Goal: Task Accomplishment & Management: Manage account settings

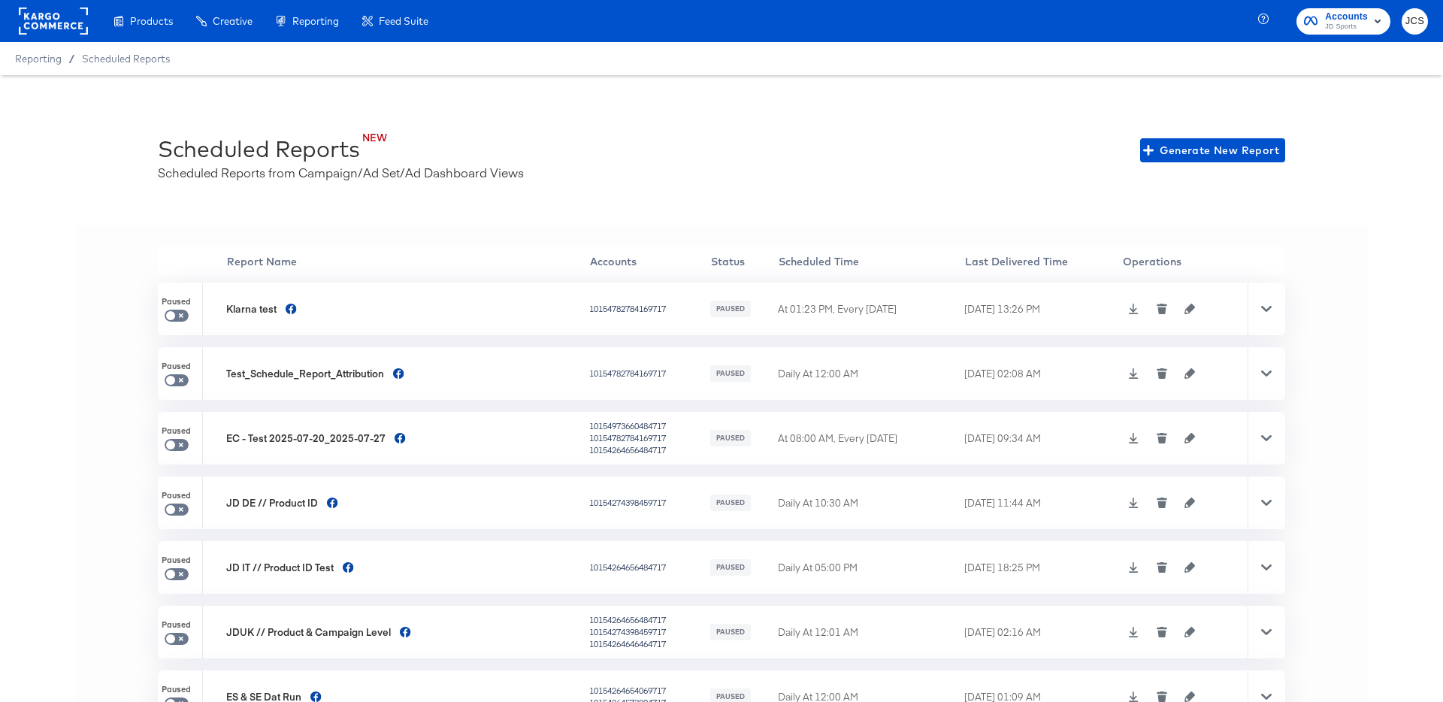
click at [55, 20] on rect at bounding box center [53, 21] width 69 height 27
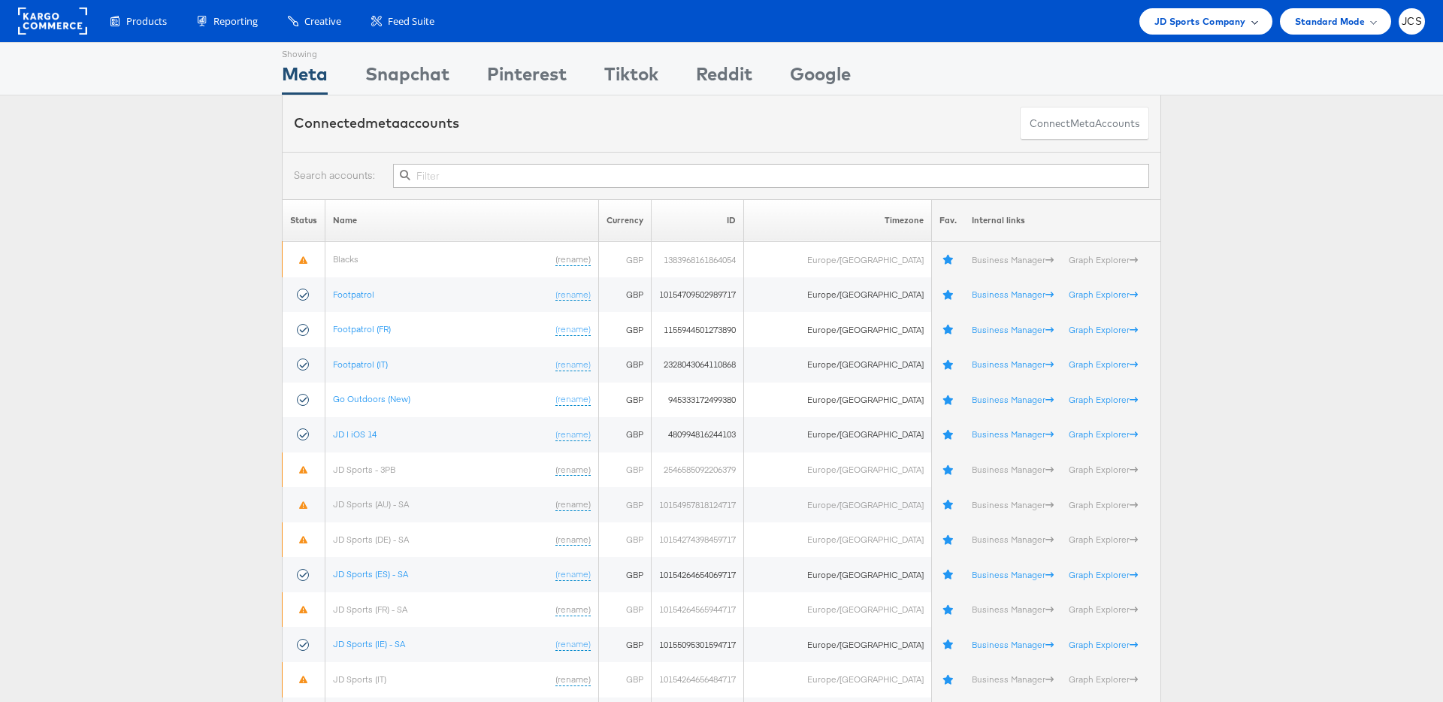
click at [1182, 14] on span "JD Sports Company" at bounding box center [1200, 22] width 92 height 16
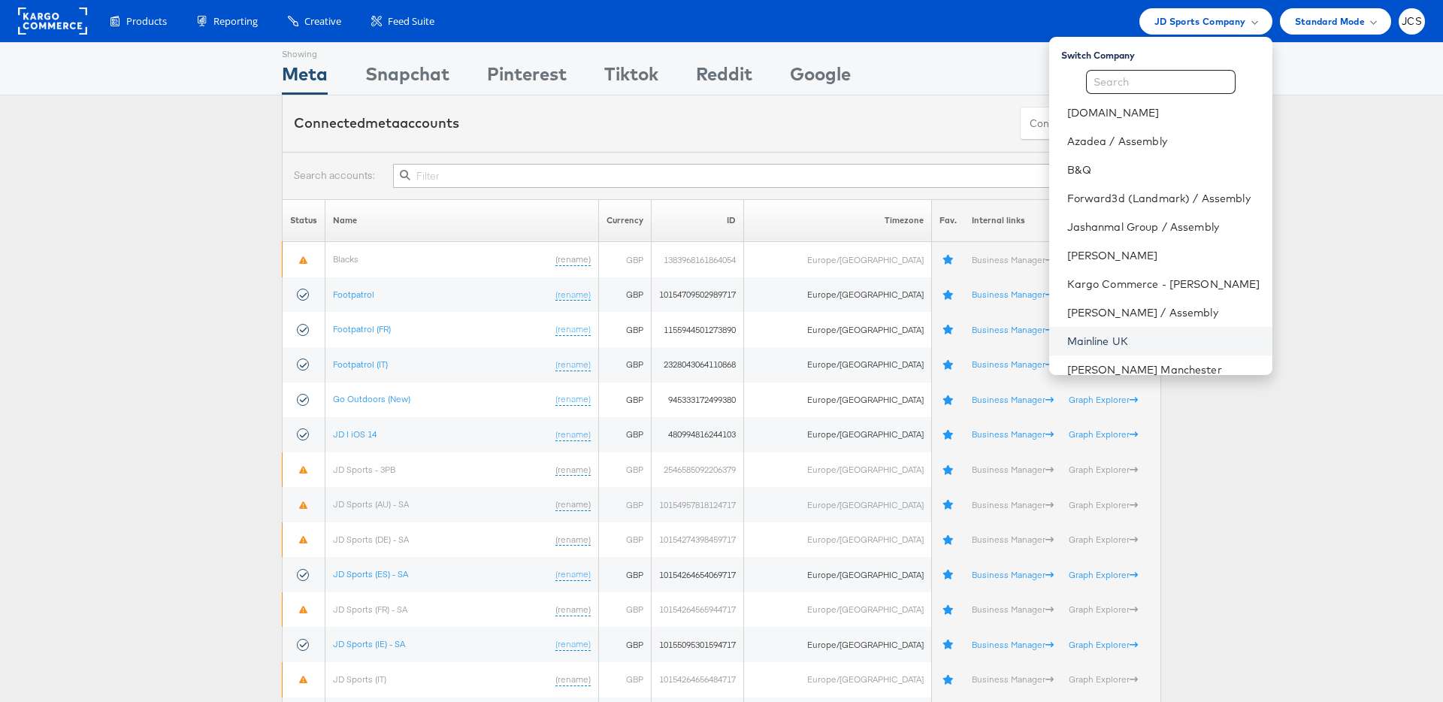
click at [1073, 338] on link "Mainline UK" at bounding box center [1163, 341] width 193 height 15
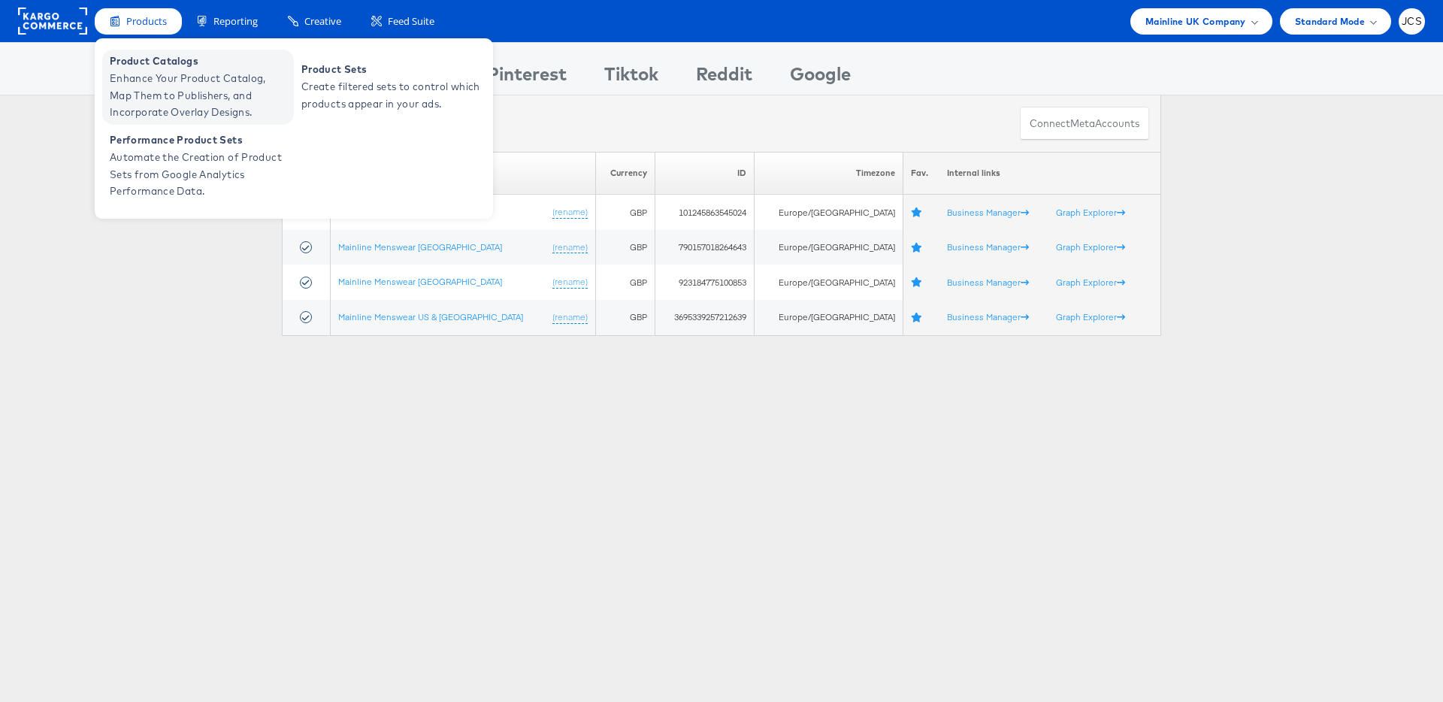
click at [146, 74] on span "Enhance Your Product Catalog, Map Them to Publishers, and Incorporate Overlay D…" at bounding box center [200, 95] width 180 height 51
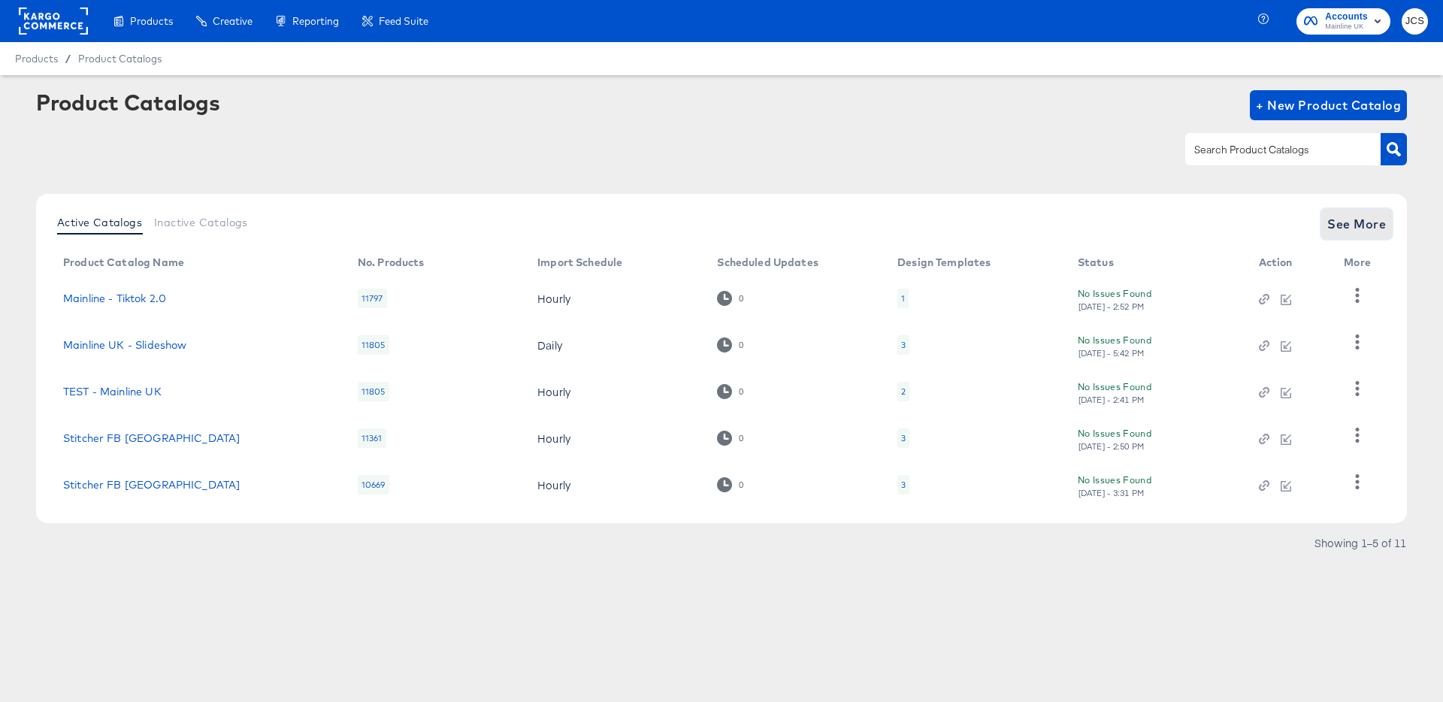
click at [1362, 226] on span "See More" at bounding box center [1356, 223] width 59 height 21
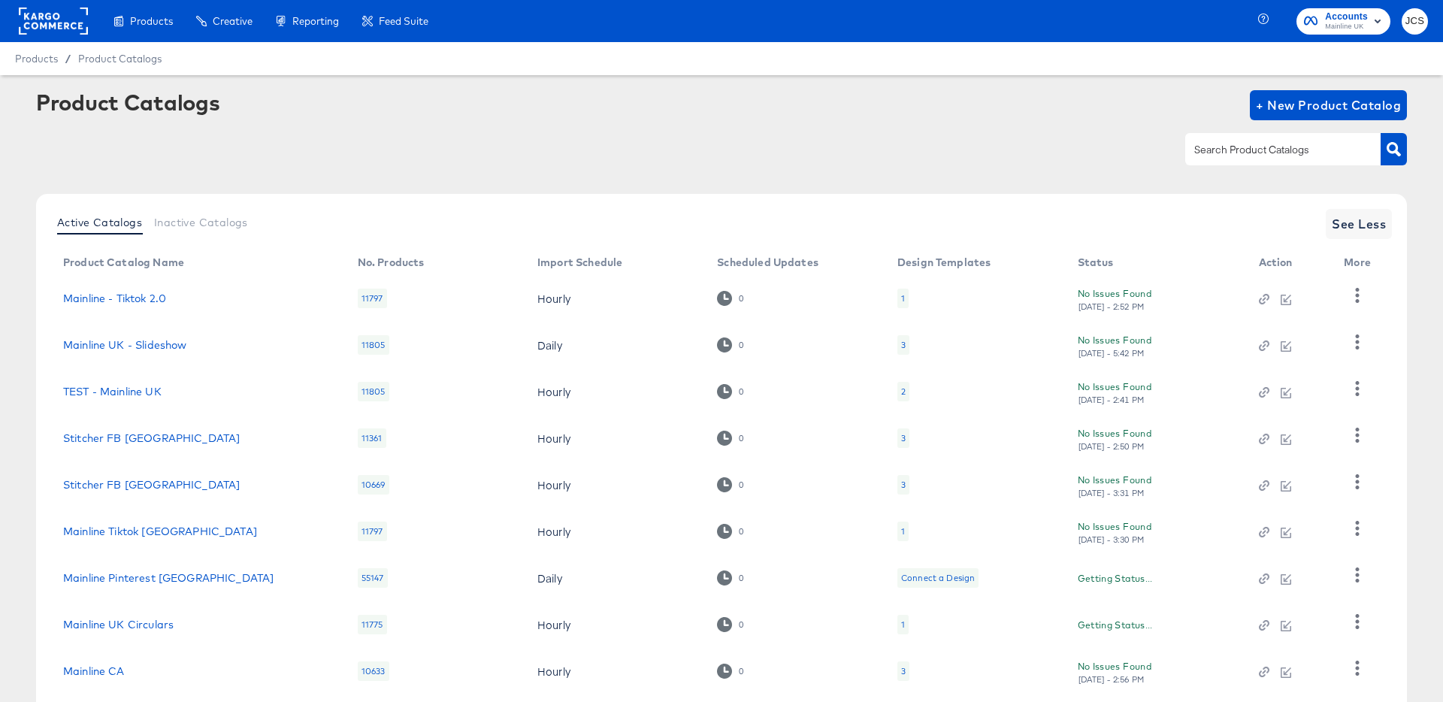
scroll to position [138, 0]
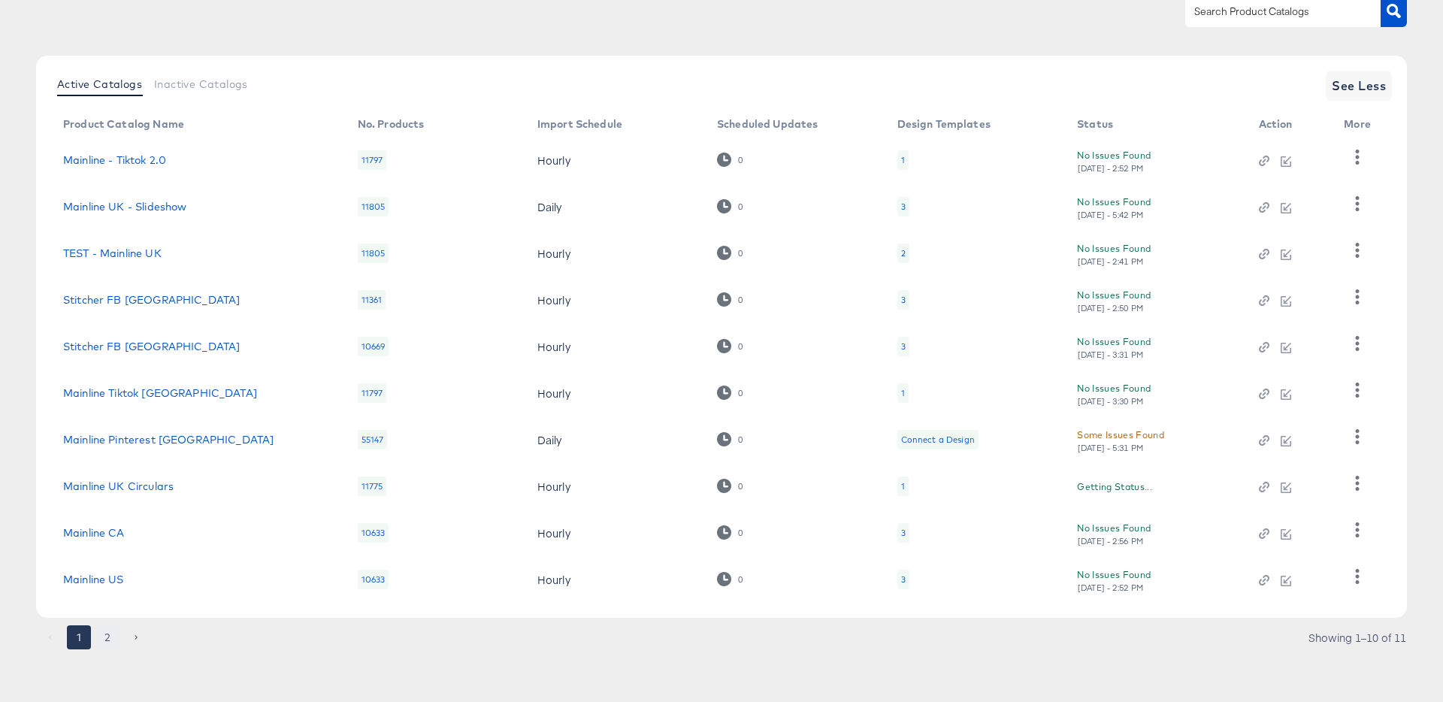
click at [108, 641] on button "2" at bounding box center [107, 637] width 24 height 24
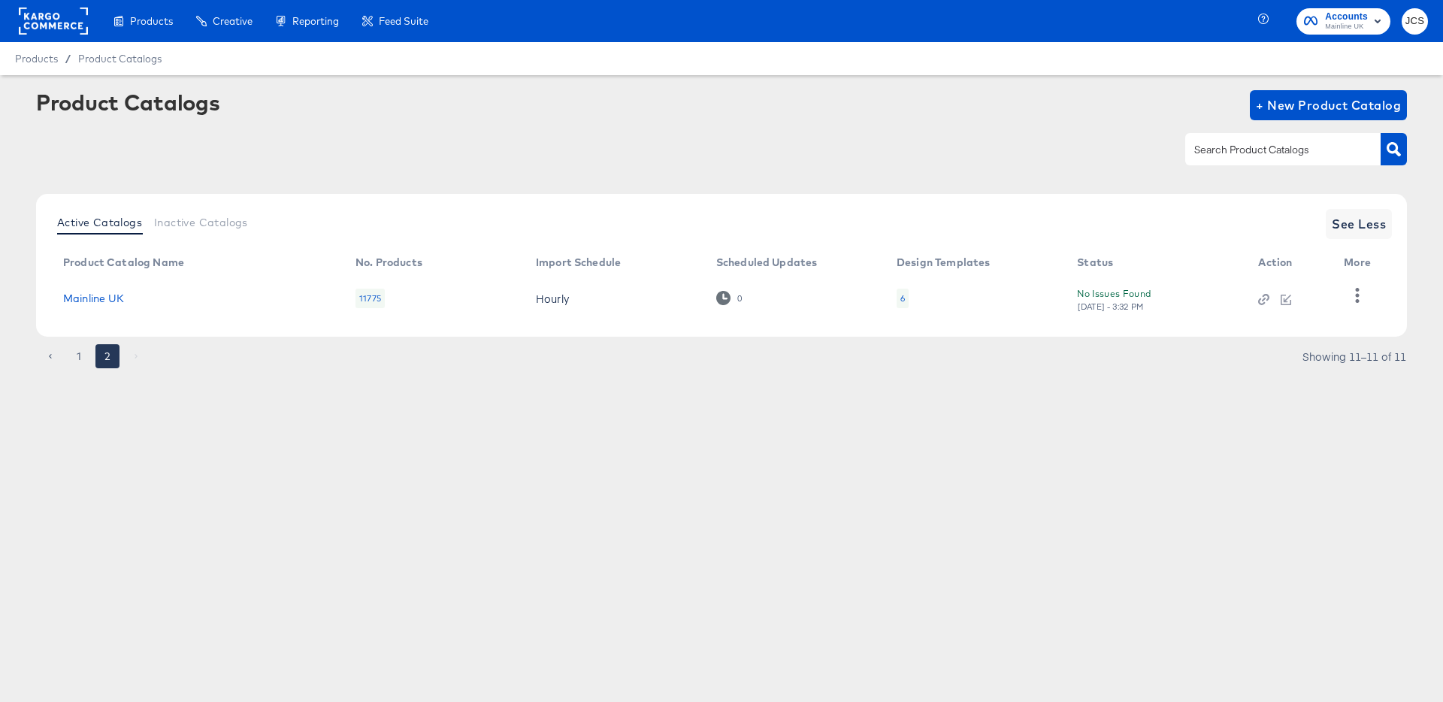
scroll to position [0, 0]
click at [99, 297] on link "Mainline UK" at bounding box center [94, 298] width 62 height 12
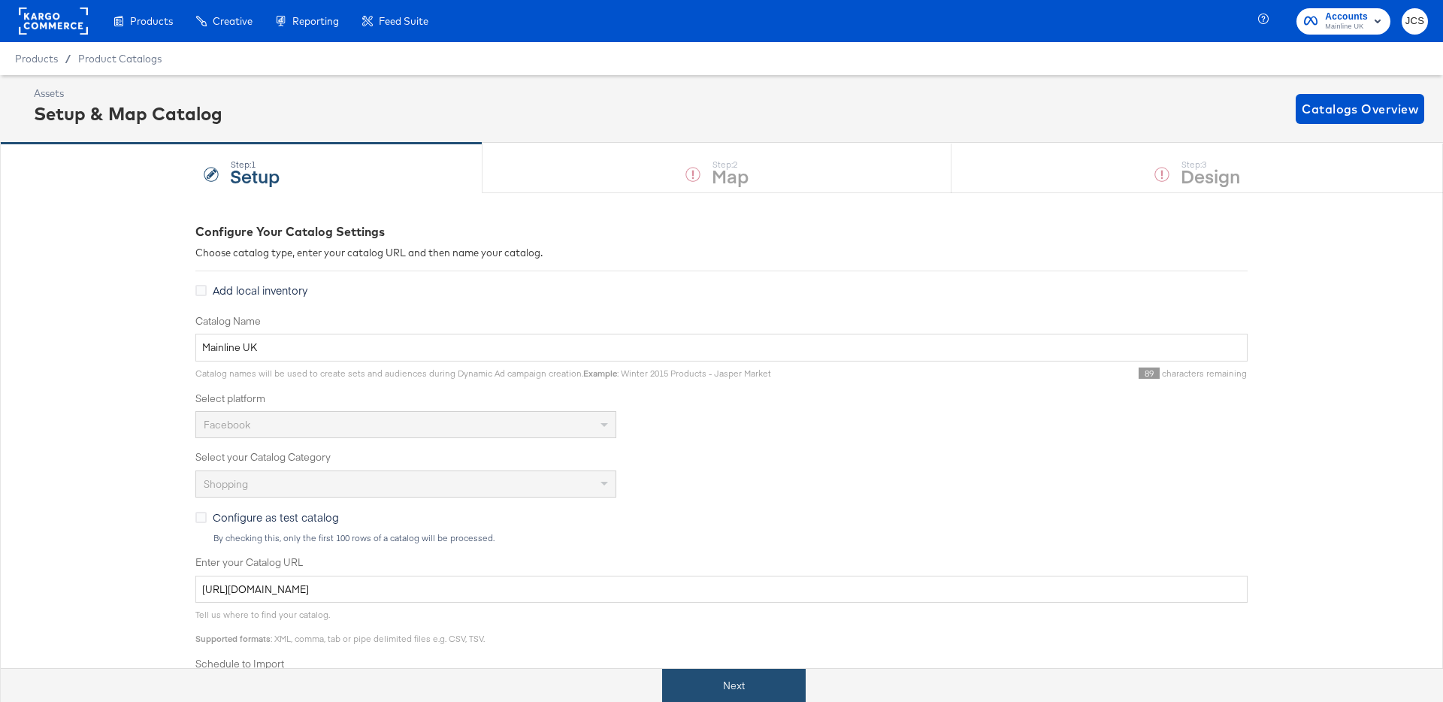
click at [765, 675] on button "Next" at bounding box center [734, 686] width 144 height 34
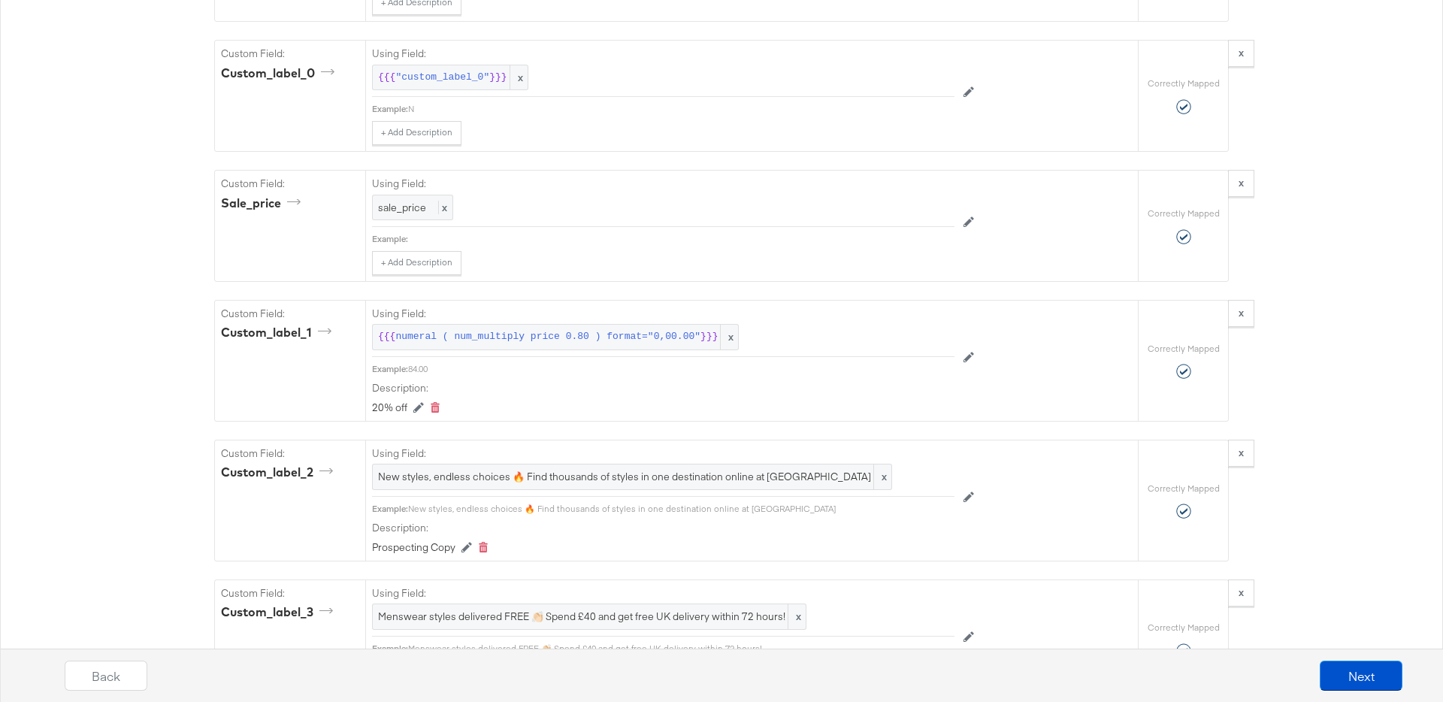
scroll to position [1506, 0]
click at [610, 335] on span "numeral ( num_multiply price 0.80 ) format="0,00.00"" at bounding box center [547, 336] width 305 height 14
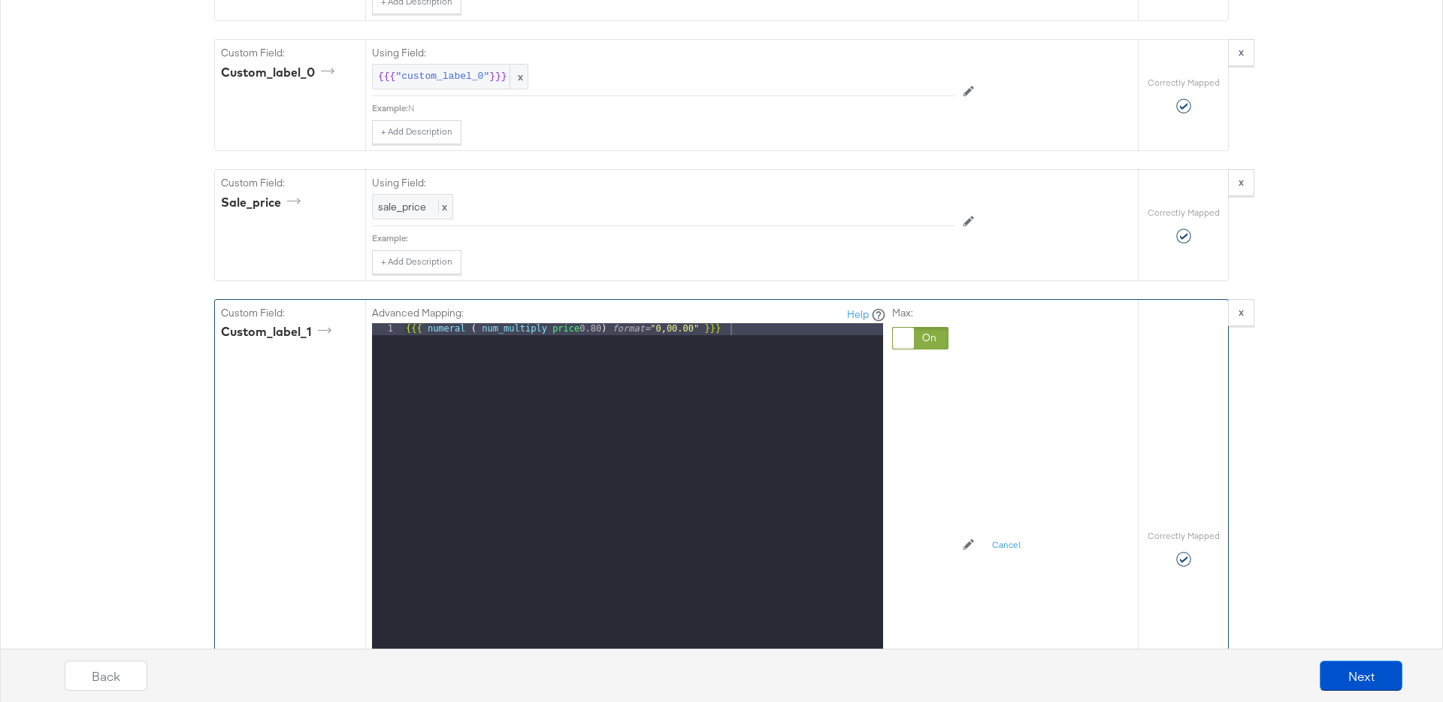
click at [751, 332] on div "{{{ numeral ( num_multiply price 0.80 ) format= "0,00.00" }}}" at bounding box center [643, 523] width 480 height 400
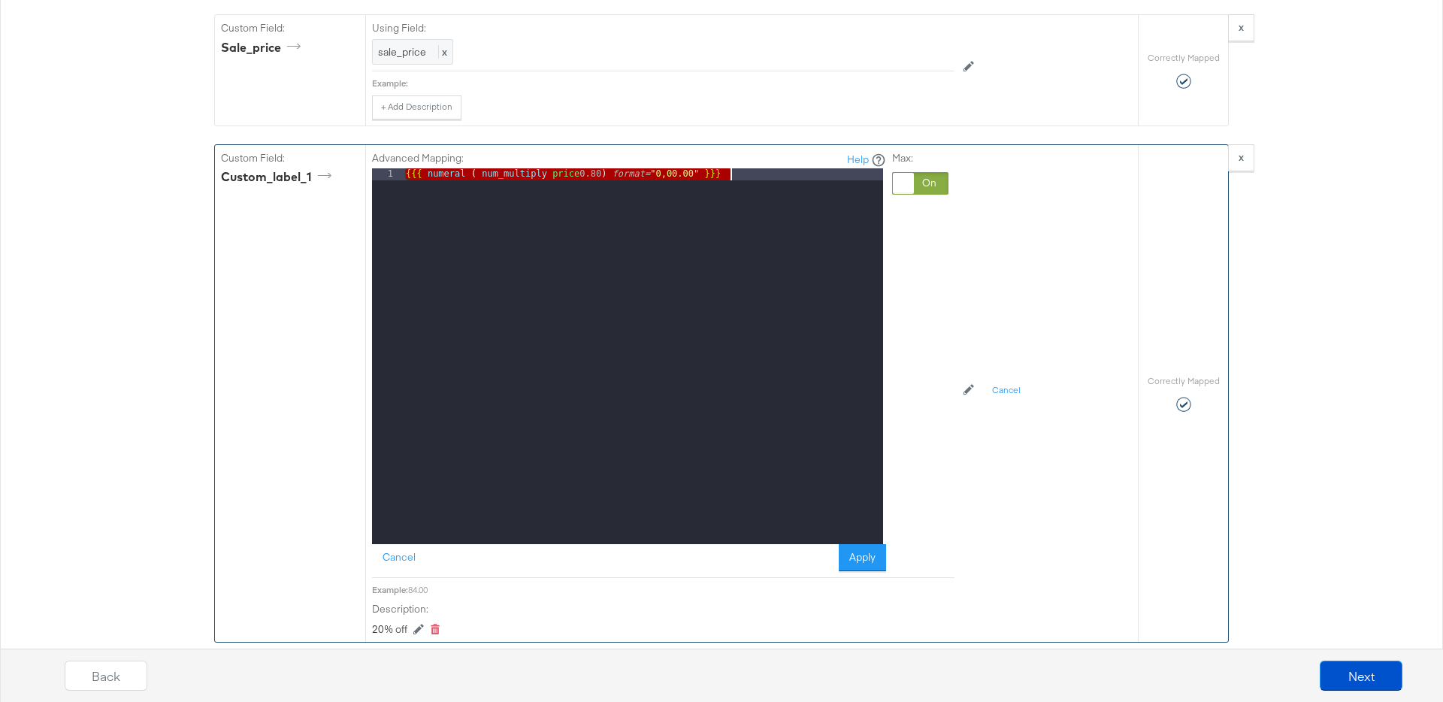
scroll to position [1667, 0]
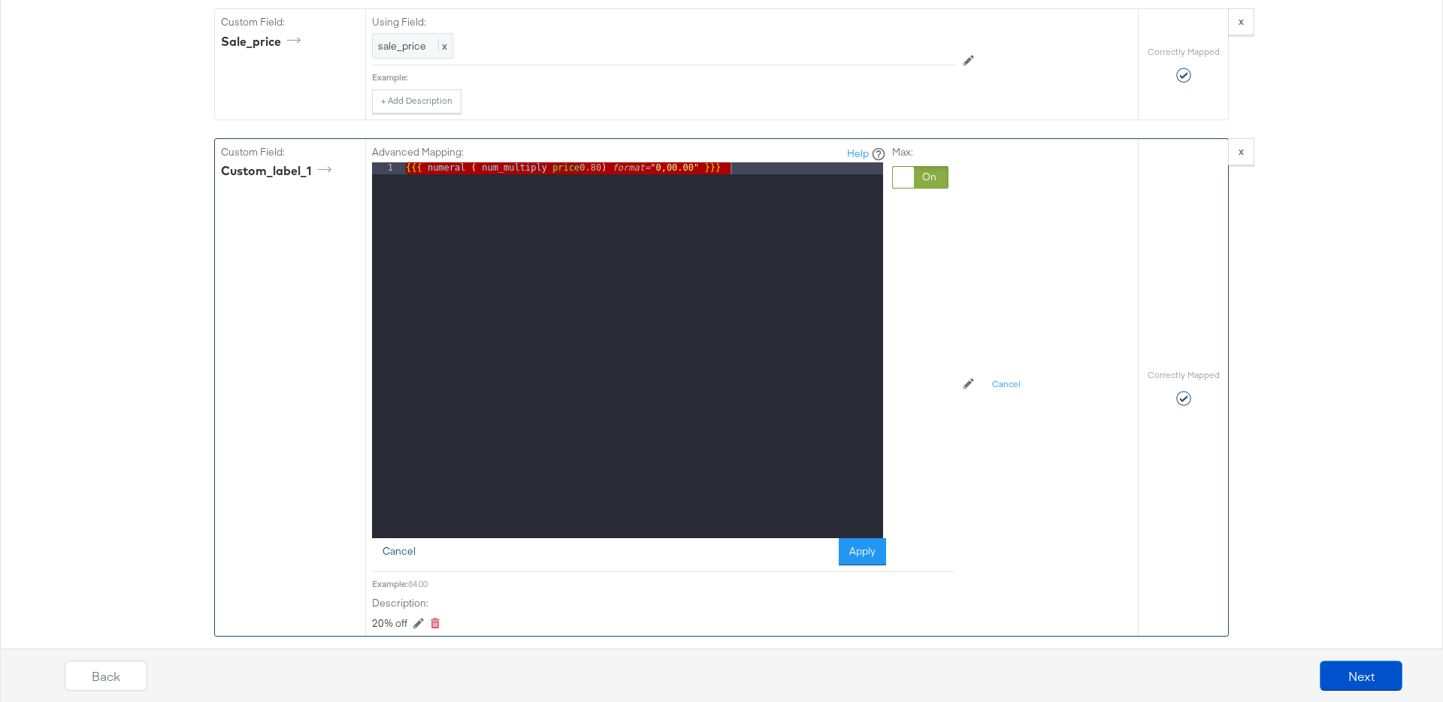
click at [400, 555] on button "Cancel" at bounding box center [399, 551] width 54 height 27
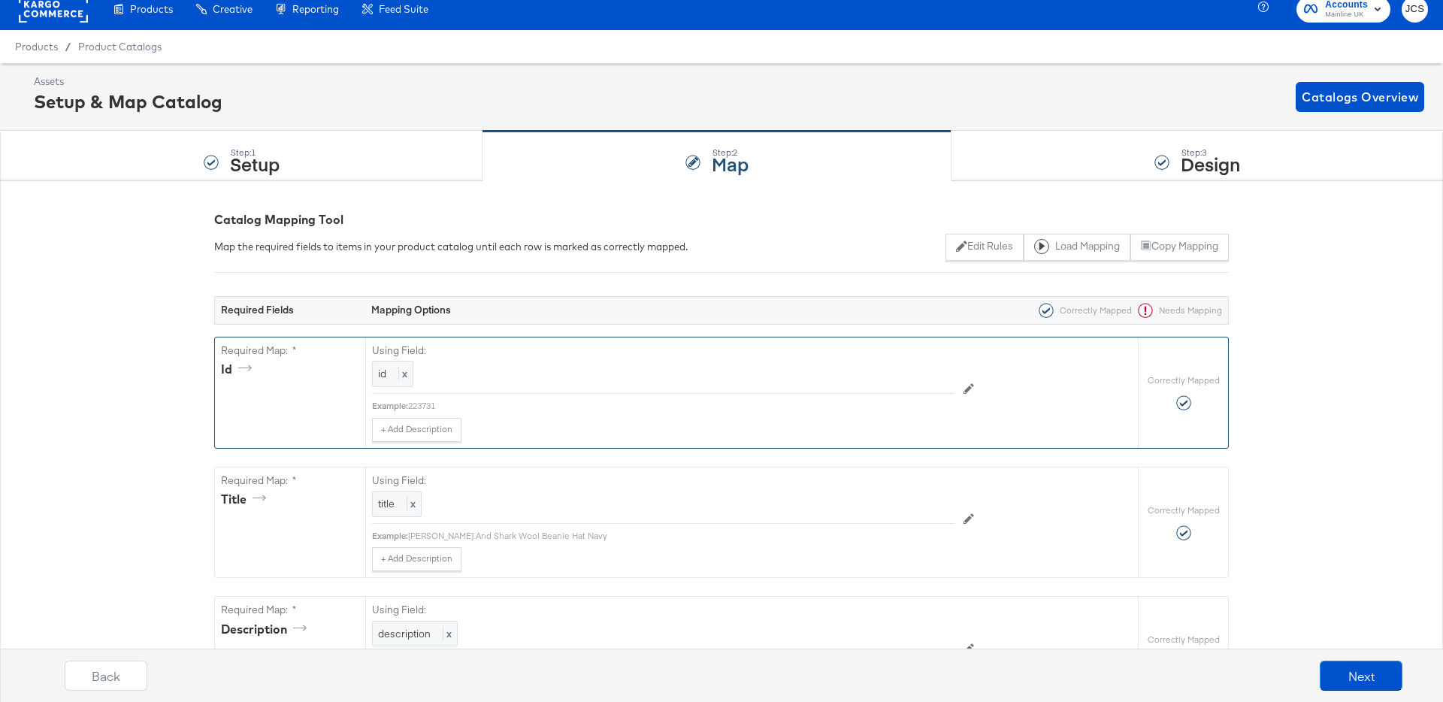
scroll to position [0, 0]
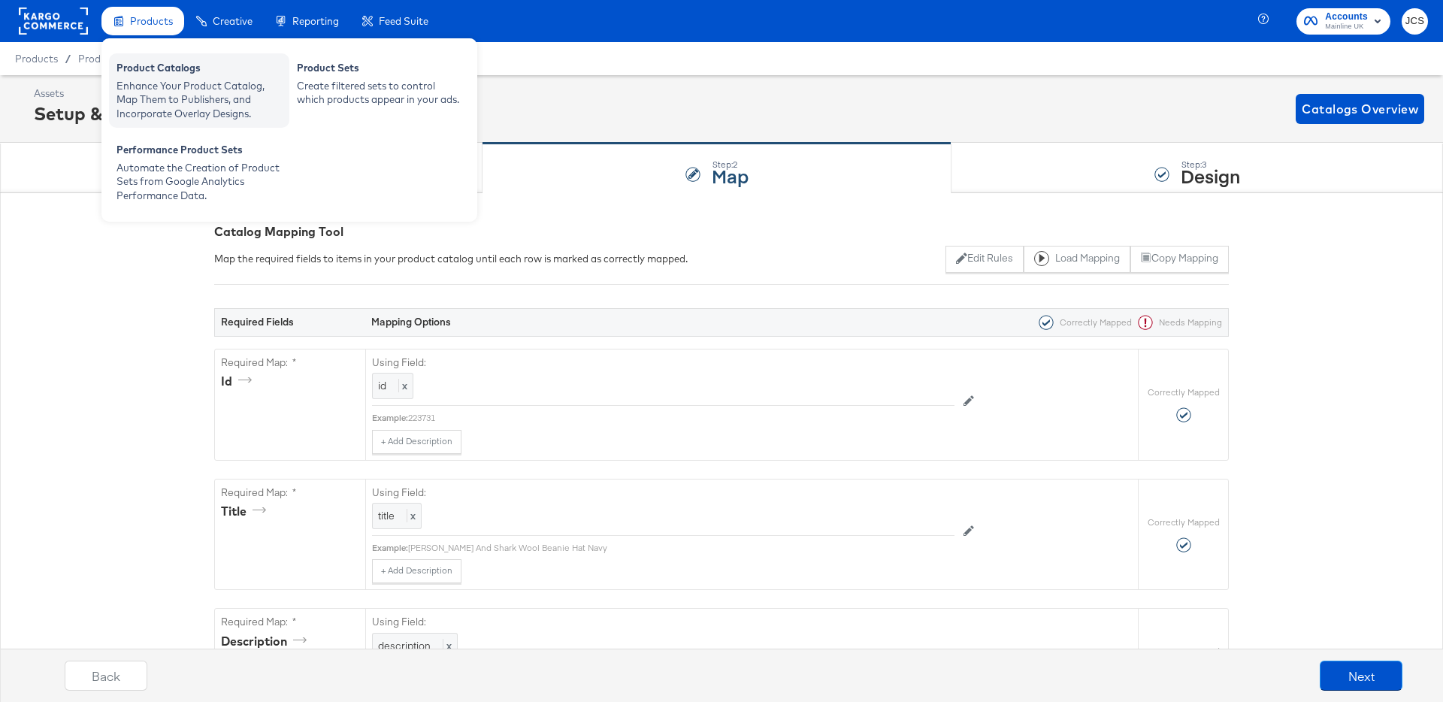
click at [143, 79] on div "Enhance Your Product Catalog, Map Them to Publishers, and Incorporate Overlay D…" at bounding box center [198, 100] width 165 height 42
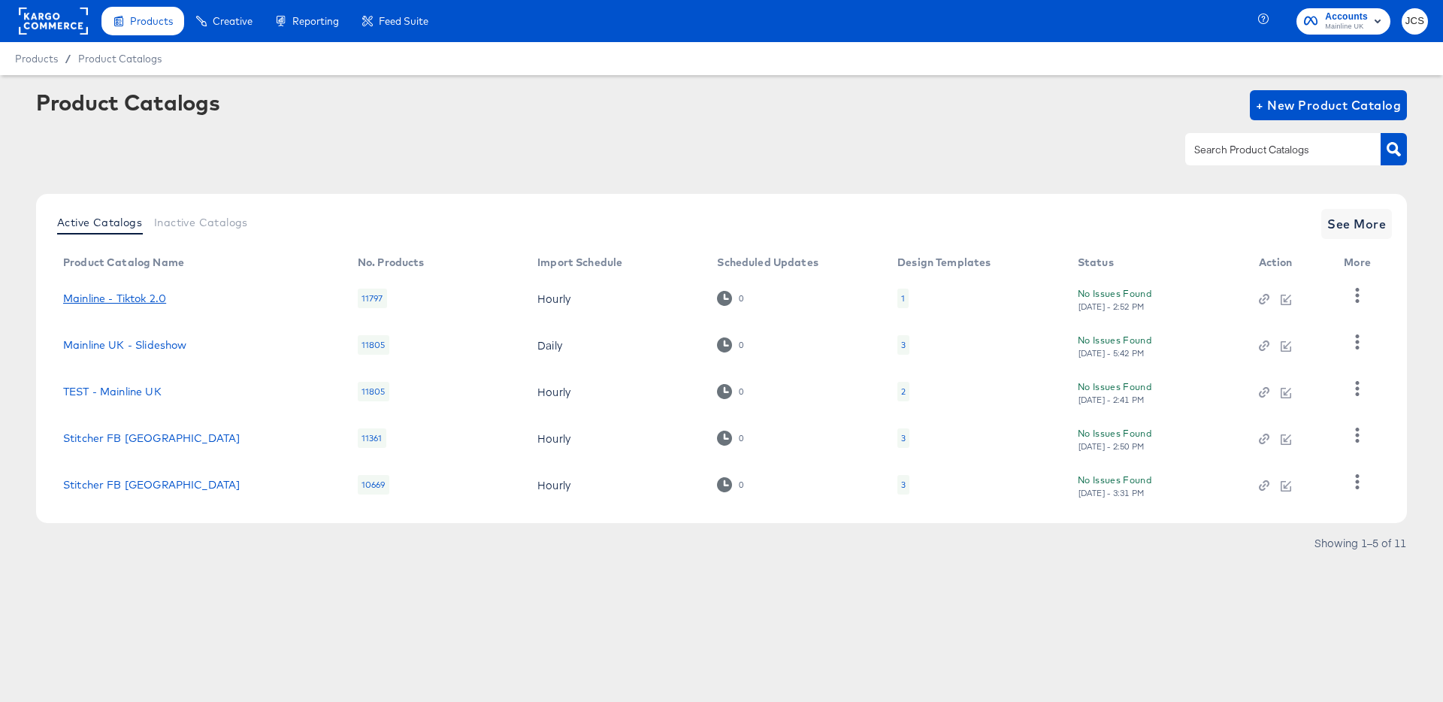
click at [153, 297] on link "Mainline - Tiktok 2.0" at bounding box center [114, 298] width 103 height 12
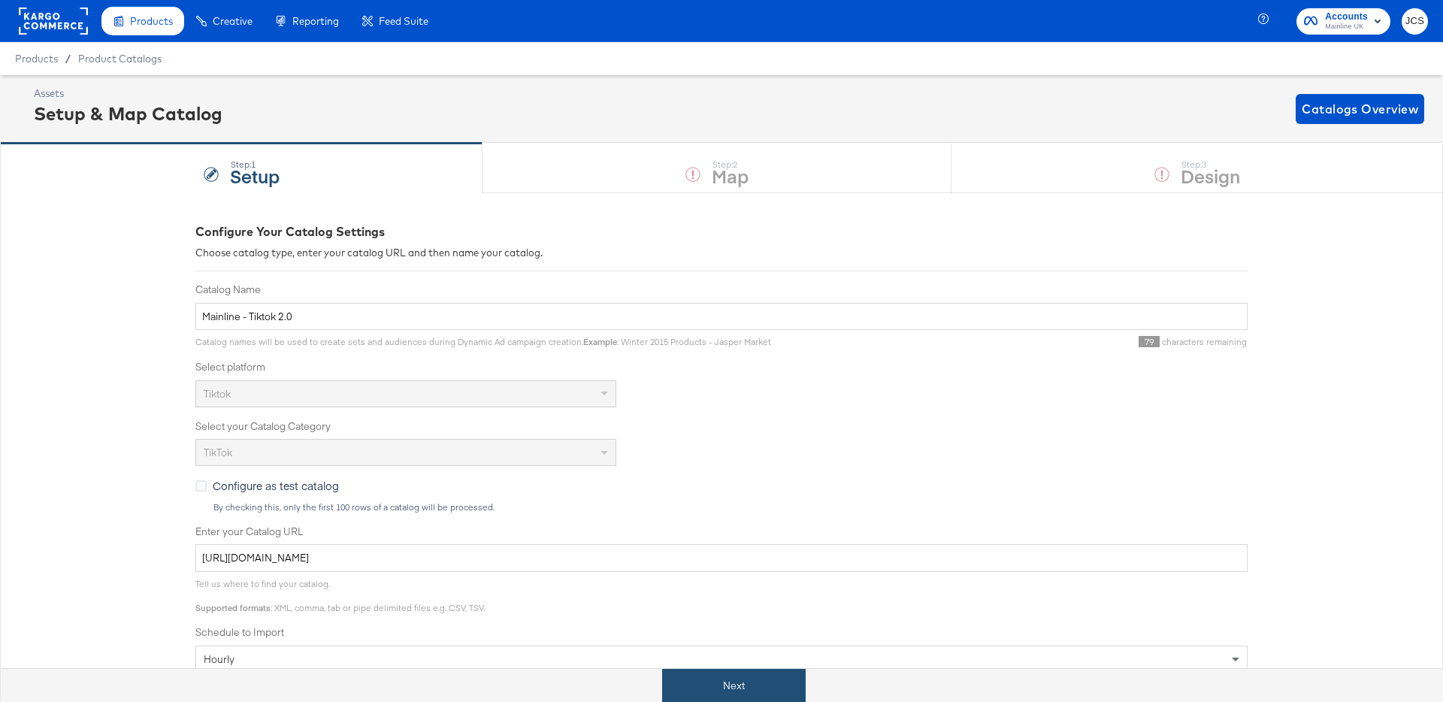
click at [735, 699] on button "Next" at bounding box center [734, 686] width 144 height 34
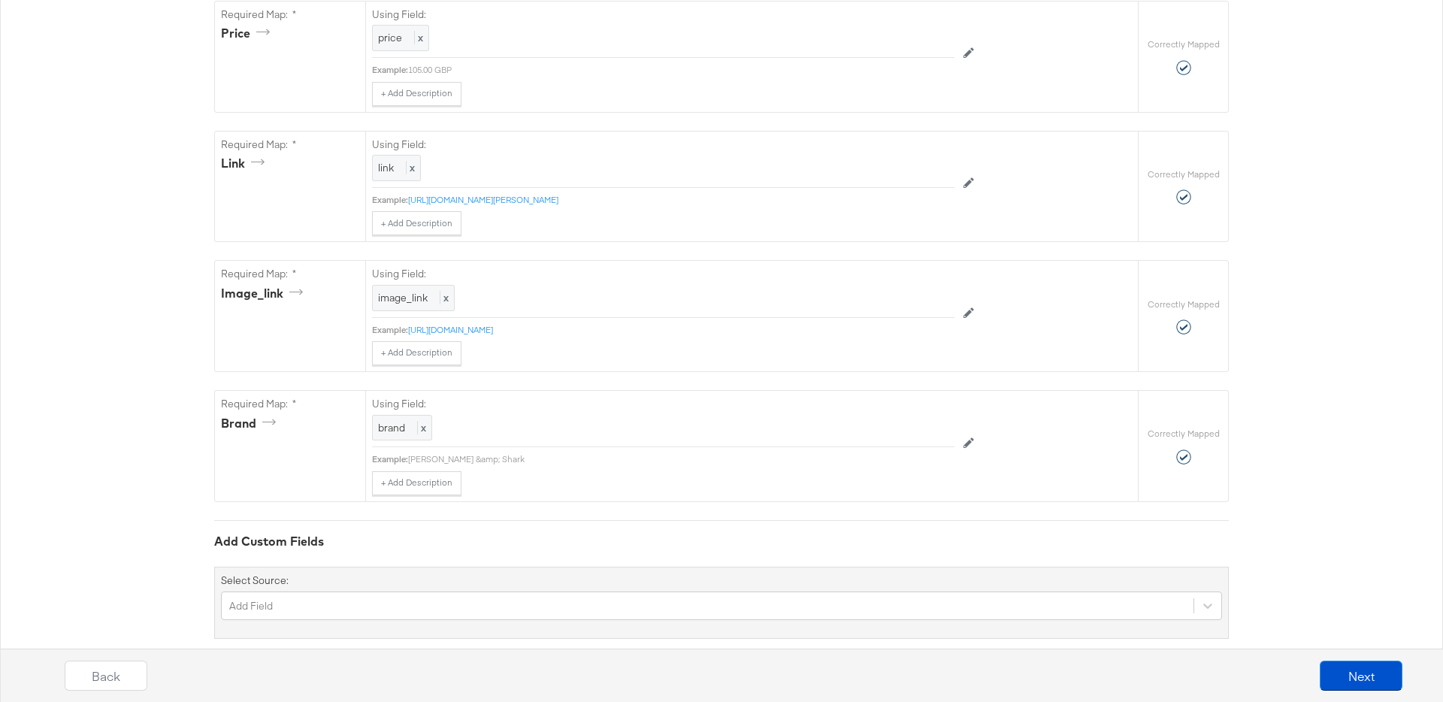
scroll to position [986, 0]
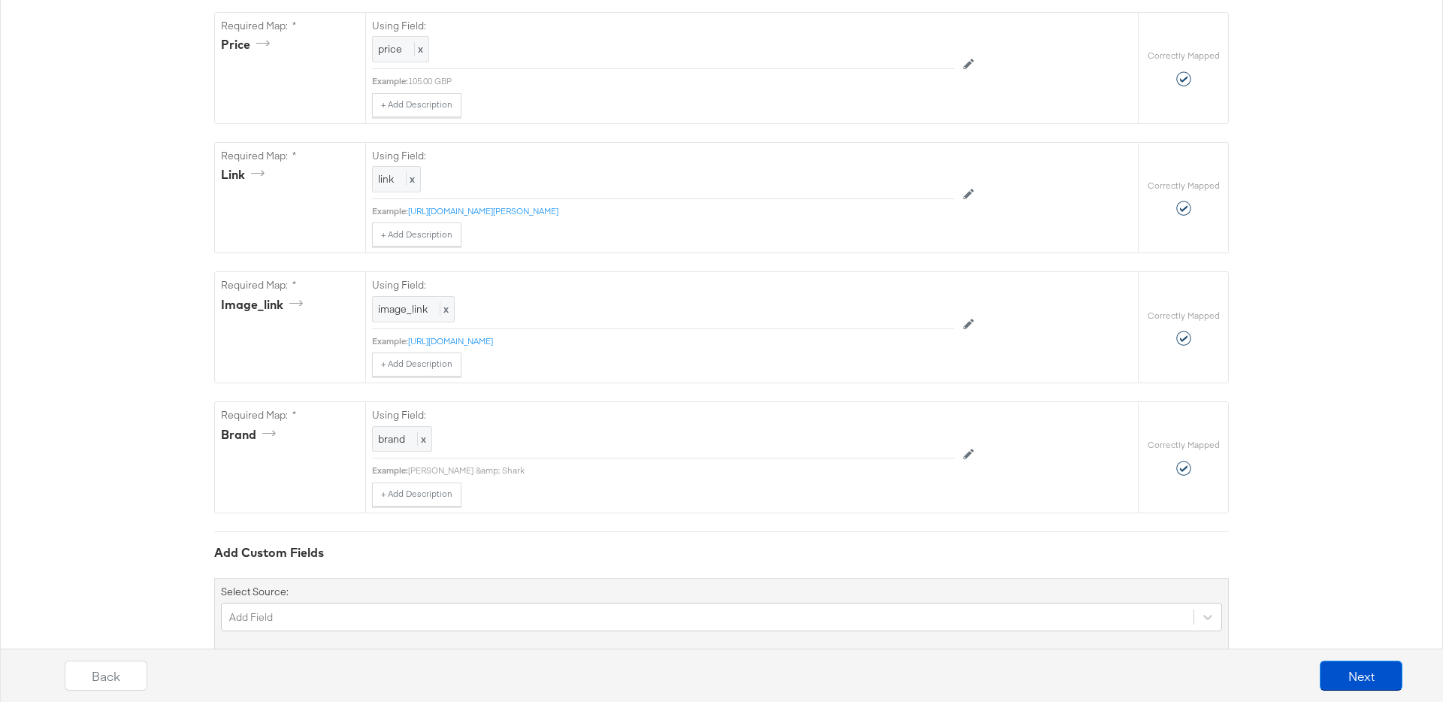
click at [454, 597] on div "Select Source: Add Field" at bounding box center [721, 614] width 1014 height 72
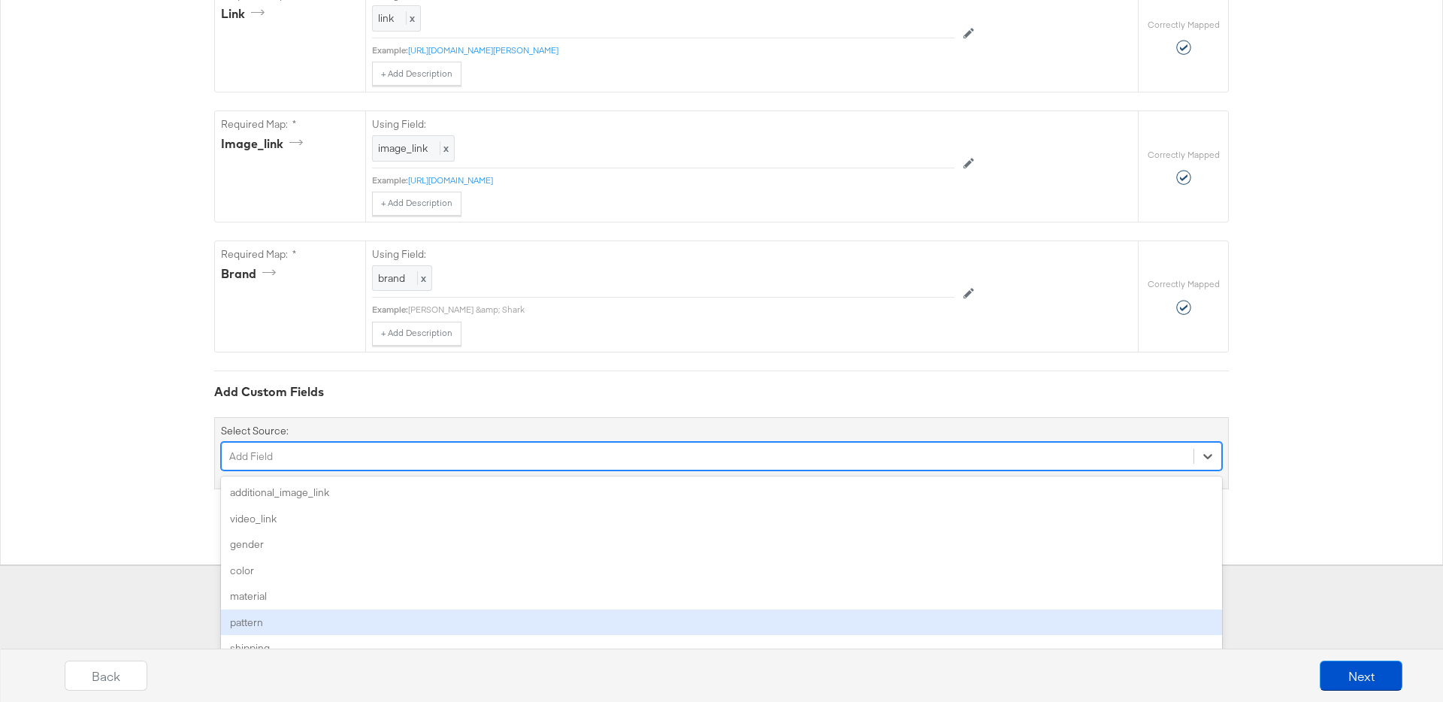
click at [449, 470] on div "option pattern focused, 6 of 79. 79 results available. Use Up and Down to choos…" at bounding box center [721, 456] width 1001 height 29
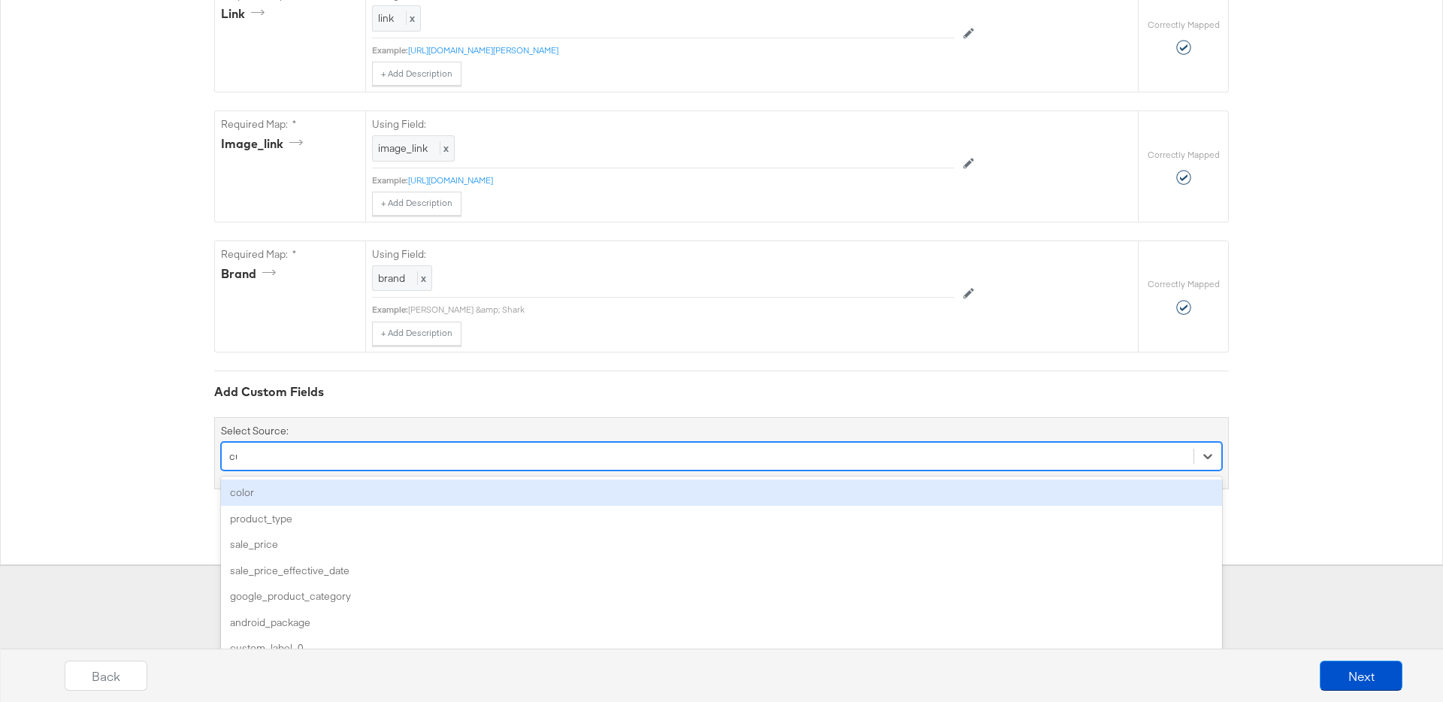
scroll to position [1057, 0]
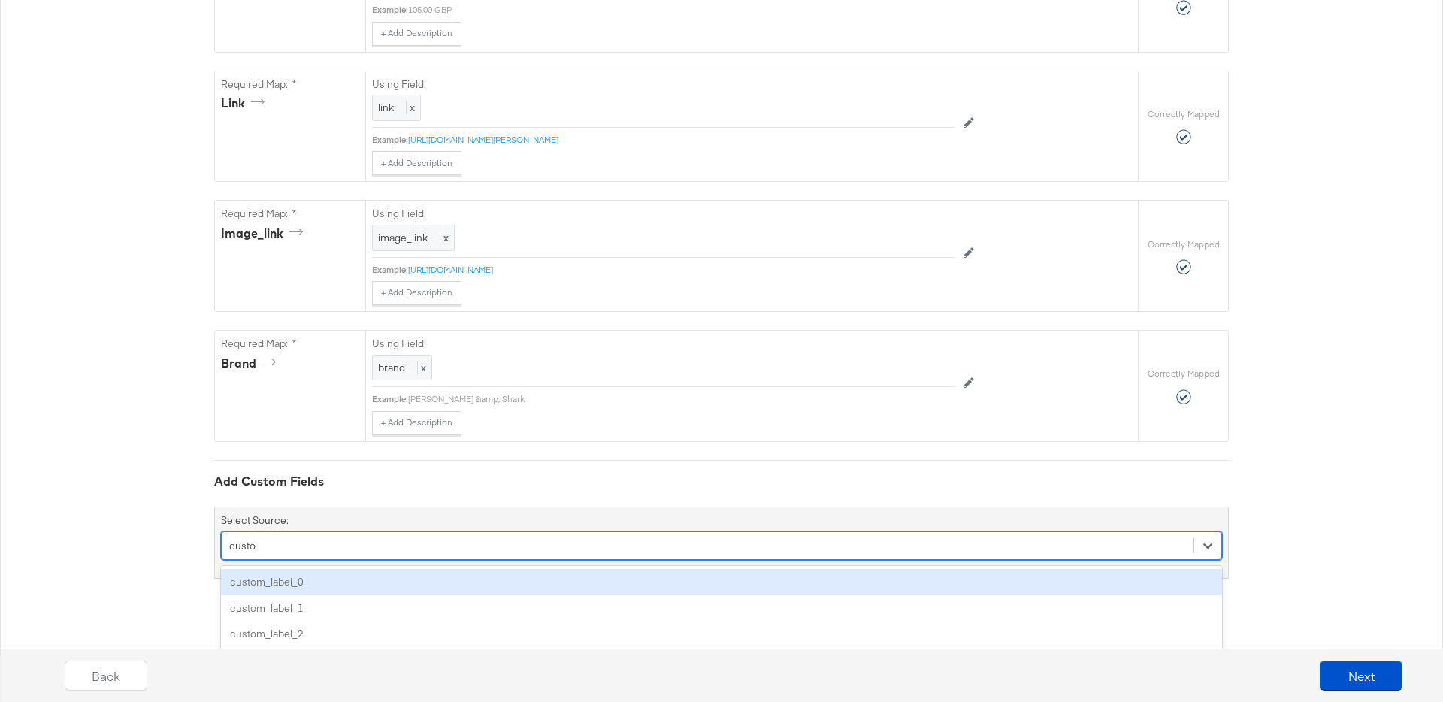
type input "custom"
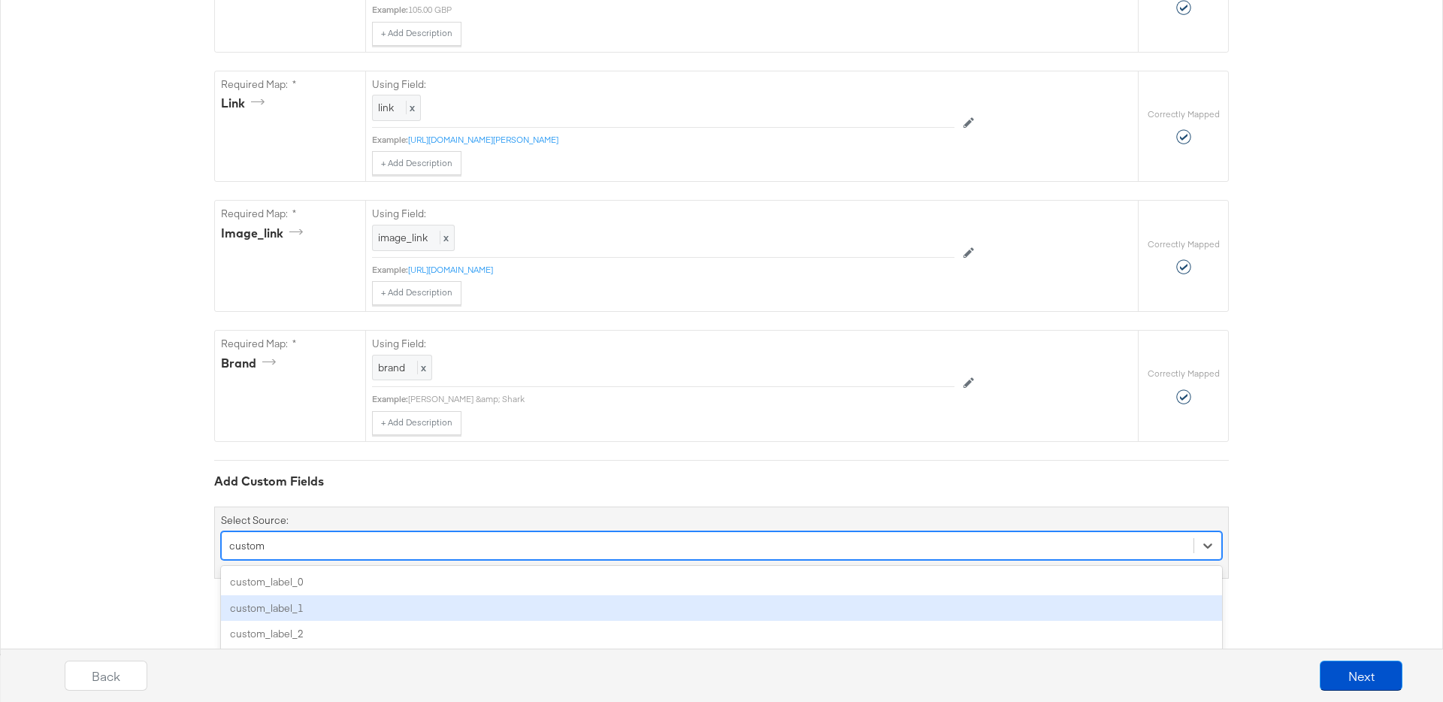
click at [385, 605] on div "custom_label_1" at bounding box center [721, 608] width 1001 height 26
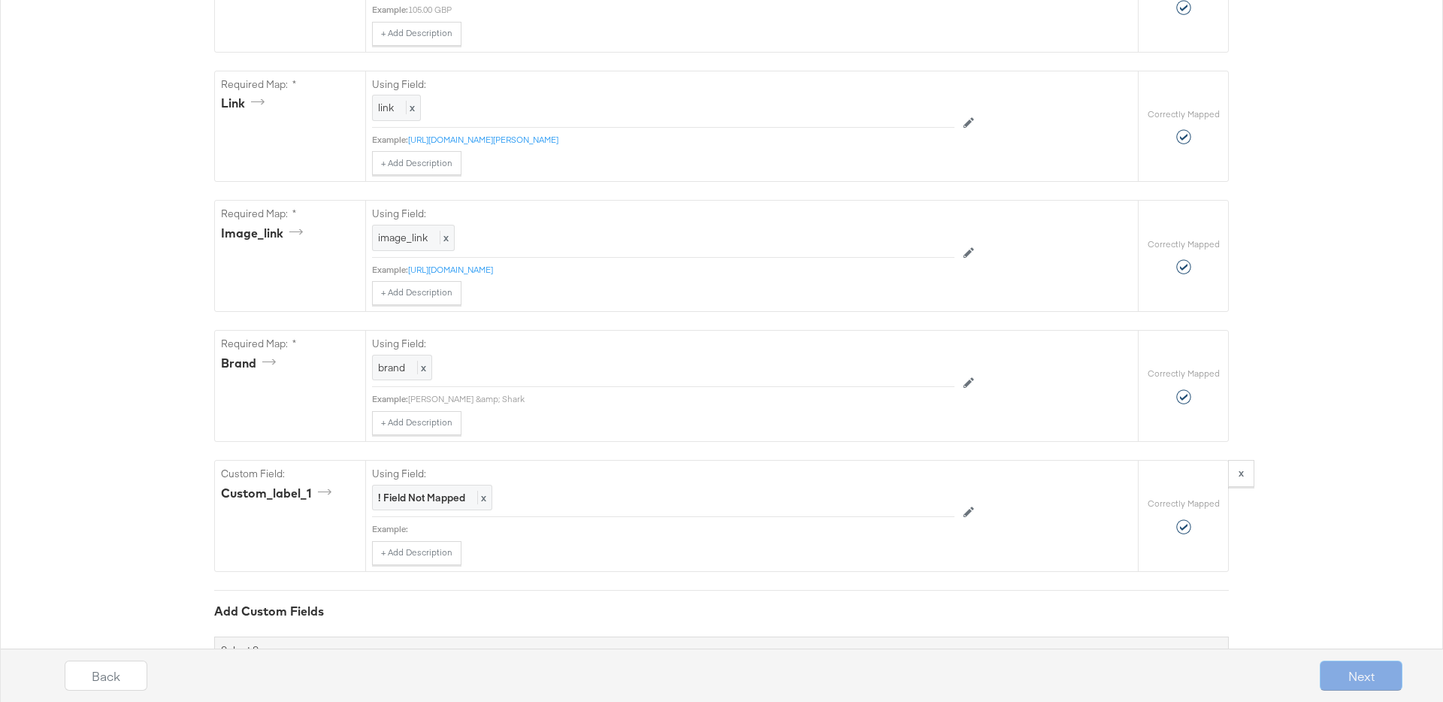
scroll to position [1147, 0]
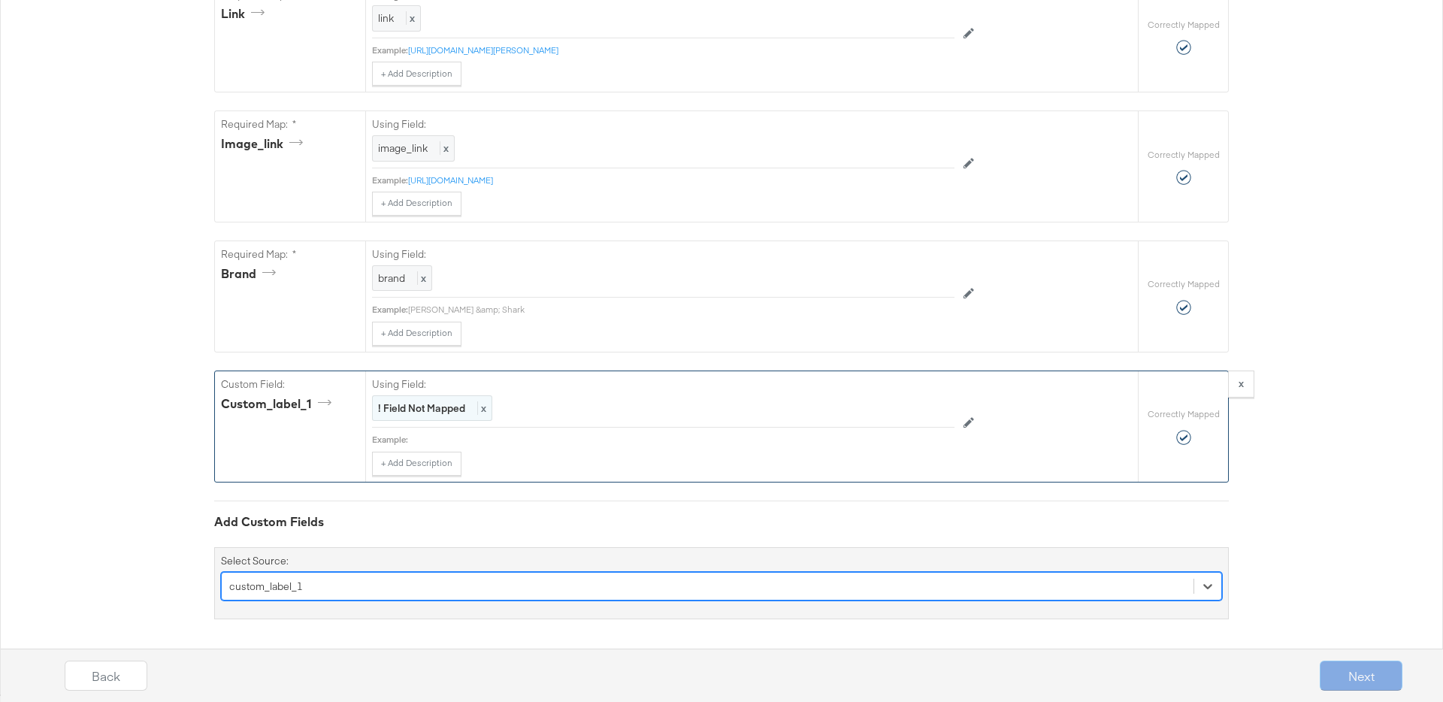
click at [462, 409] on strong "! Field Not Mapped" at bounding box center [421, 408] width 87 height 14
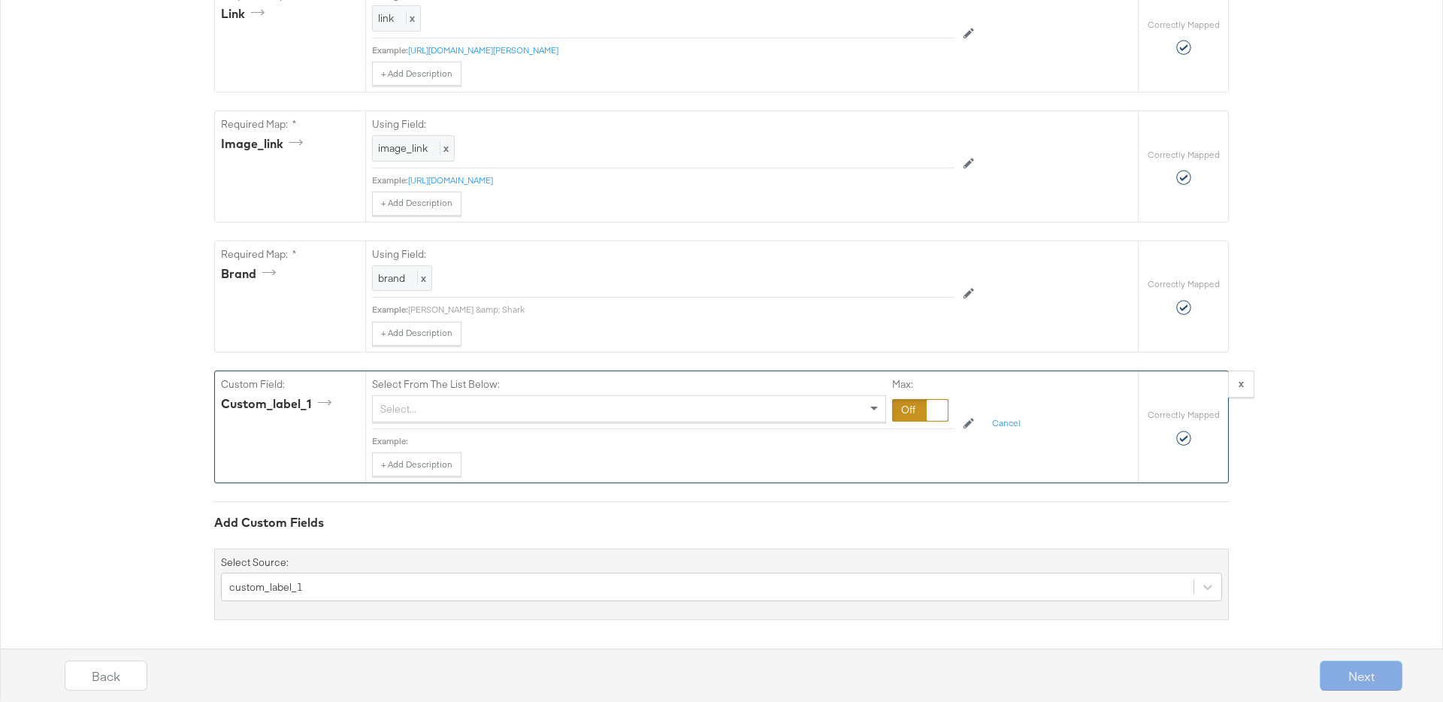
click at [910, 410] on div at bounding box center [920, 410] width 56 height 23
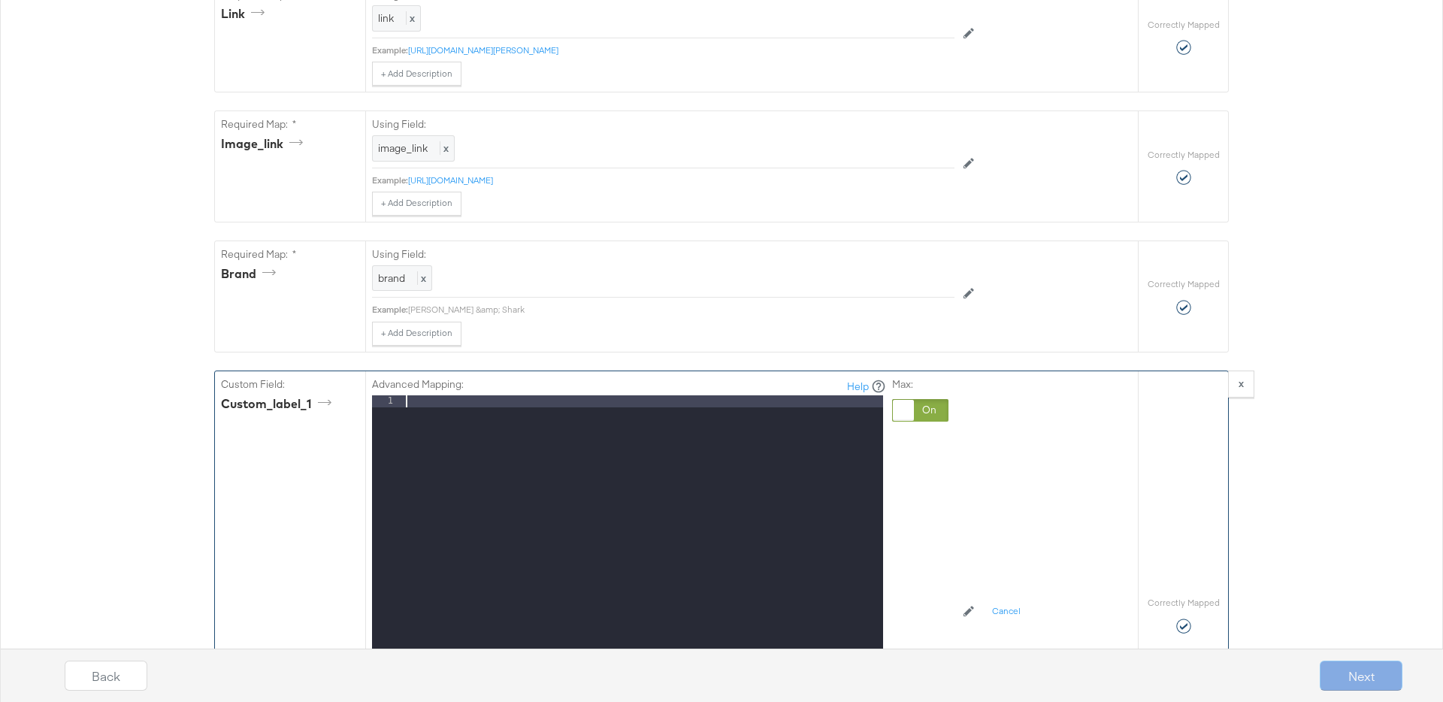
click at [818, 409] on div at bounding box center [643, 595] width 480 height 400
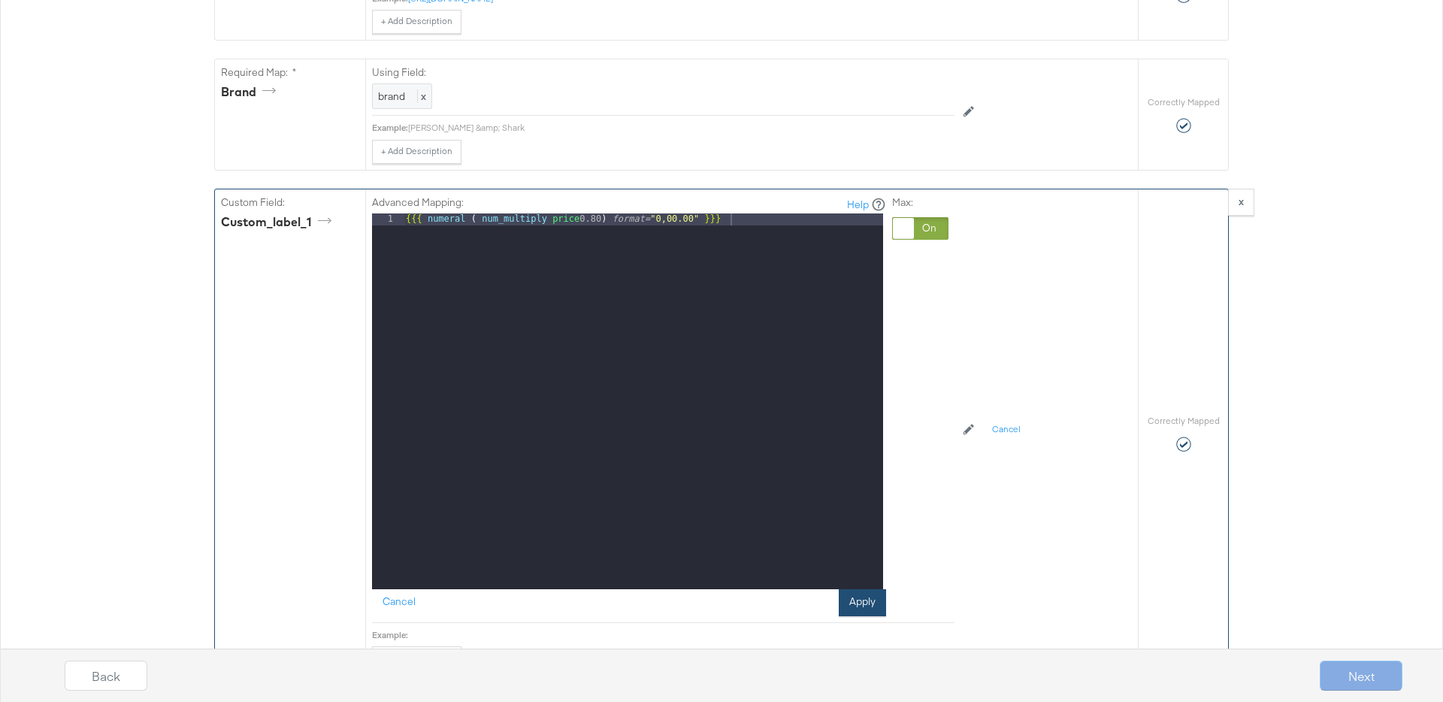
scroll to position [1151, 0]
click at [857, 613] on button "Apply" at bounding box center [862, 603] width 47 height 27
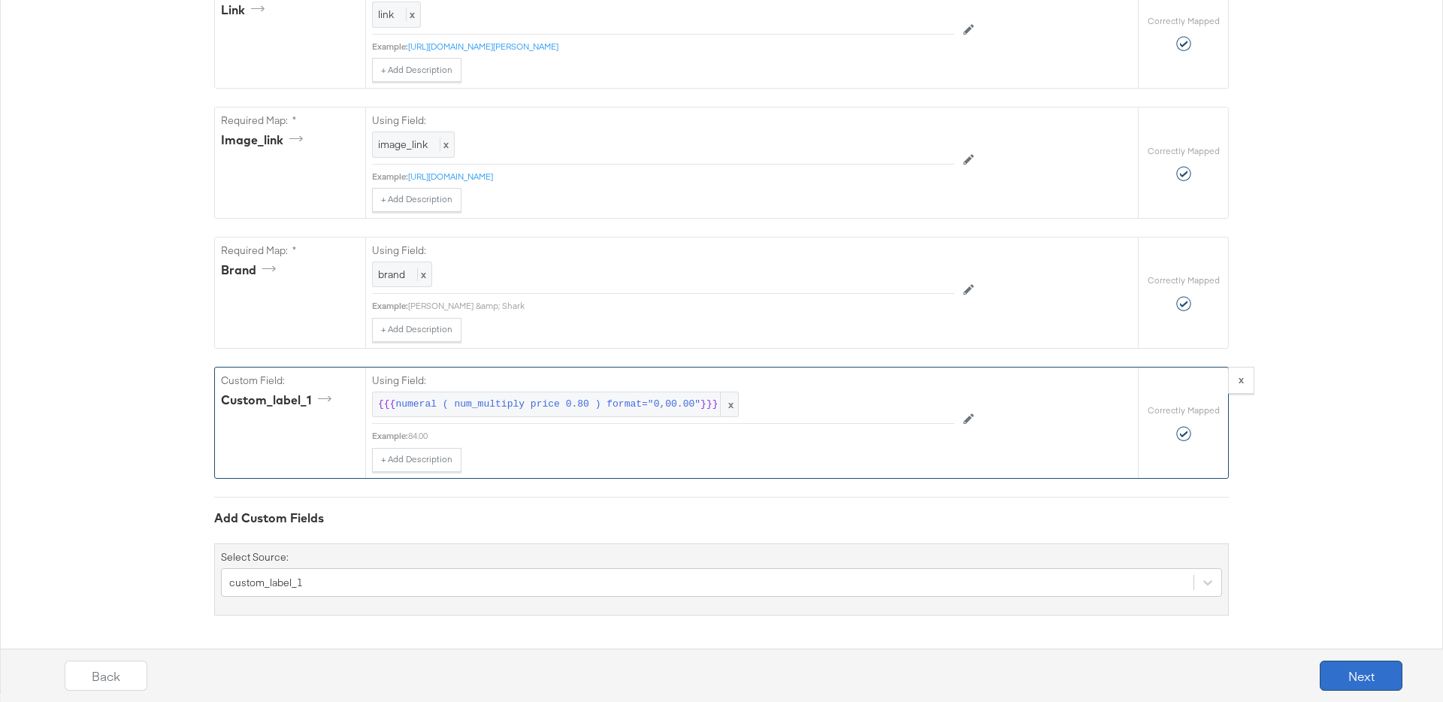
click at [1338, 673] on button "Next" at bounding box center [1361, 676] width 83 height 30
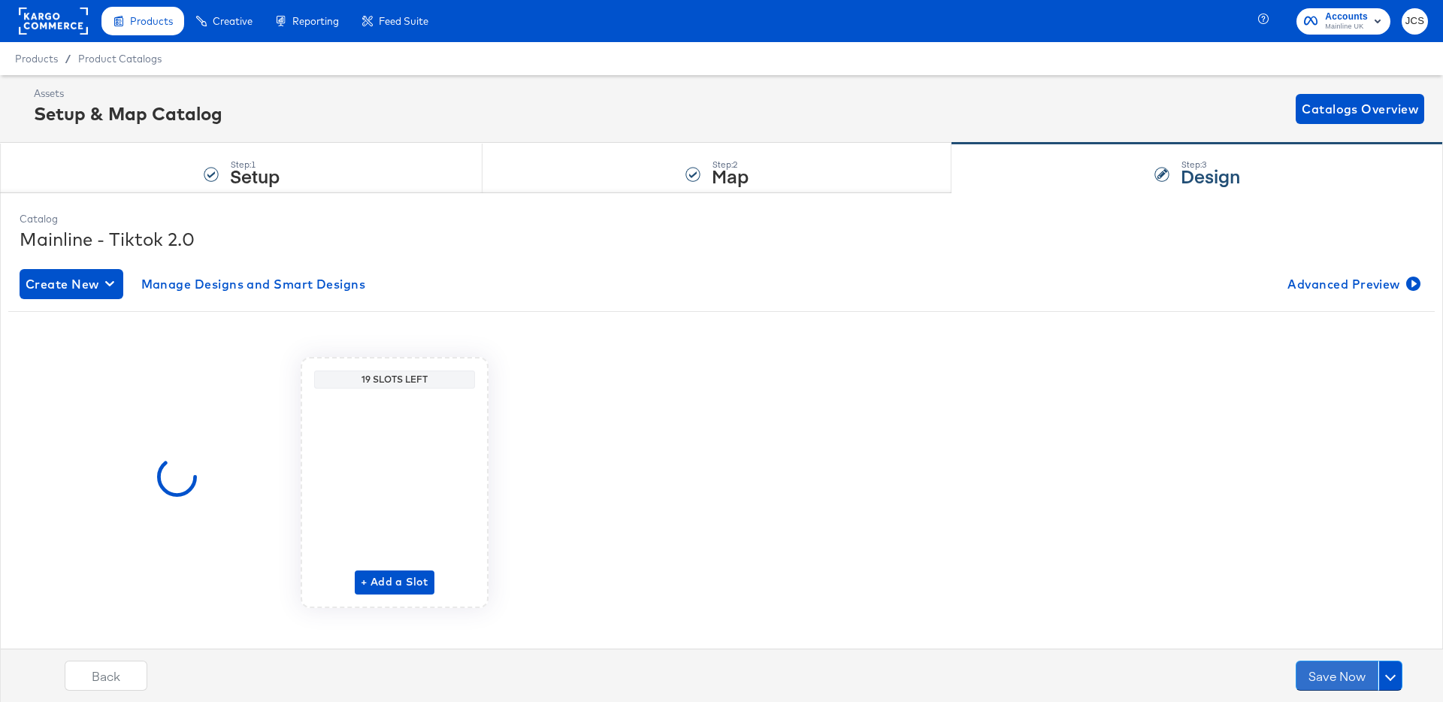
click at [1338, 673] on button "Save Now" at bounding box center [1337, 676] width 83 height 30
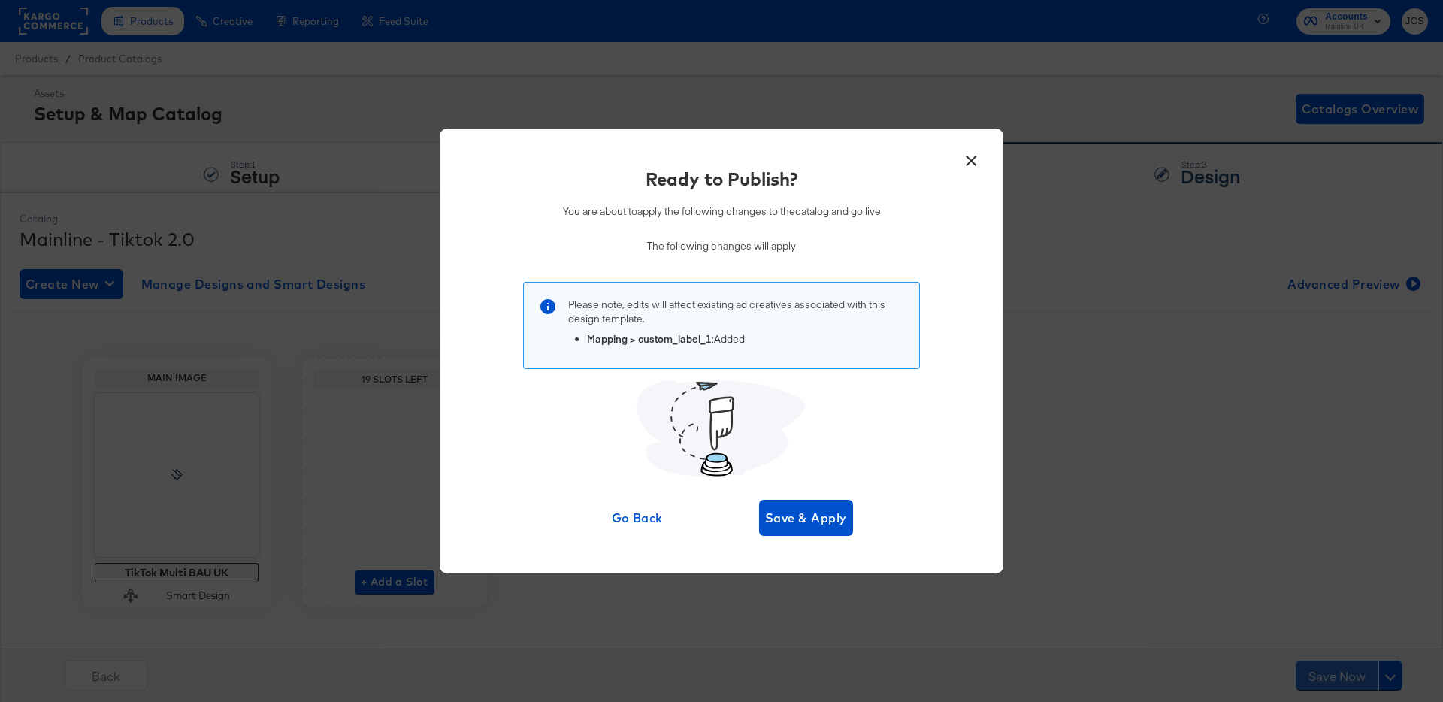
scroll to position [2, 0]
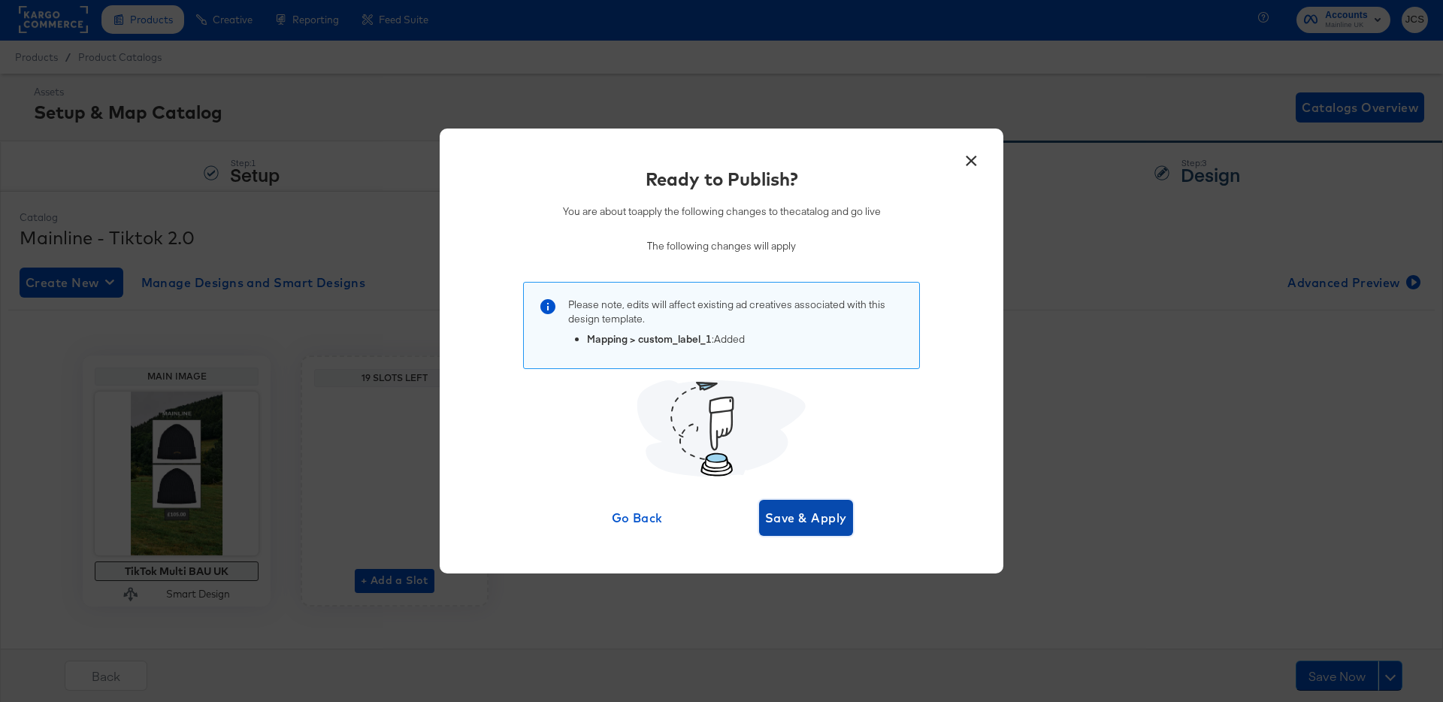
click at [767, 513] on span "Save & Apply" at bounding box center [806, 517] width 82 height 21
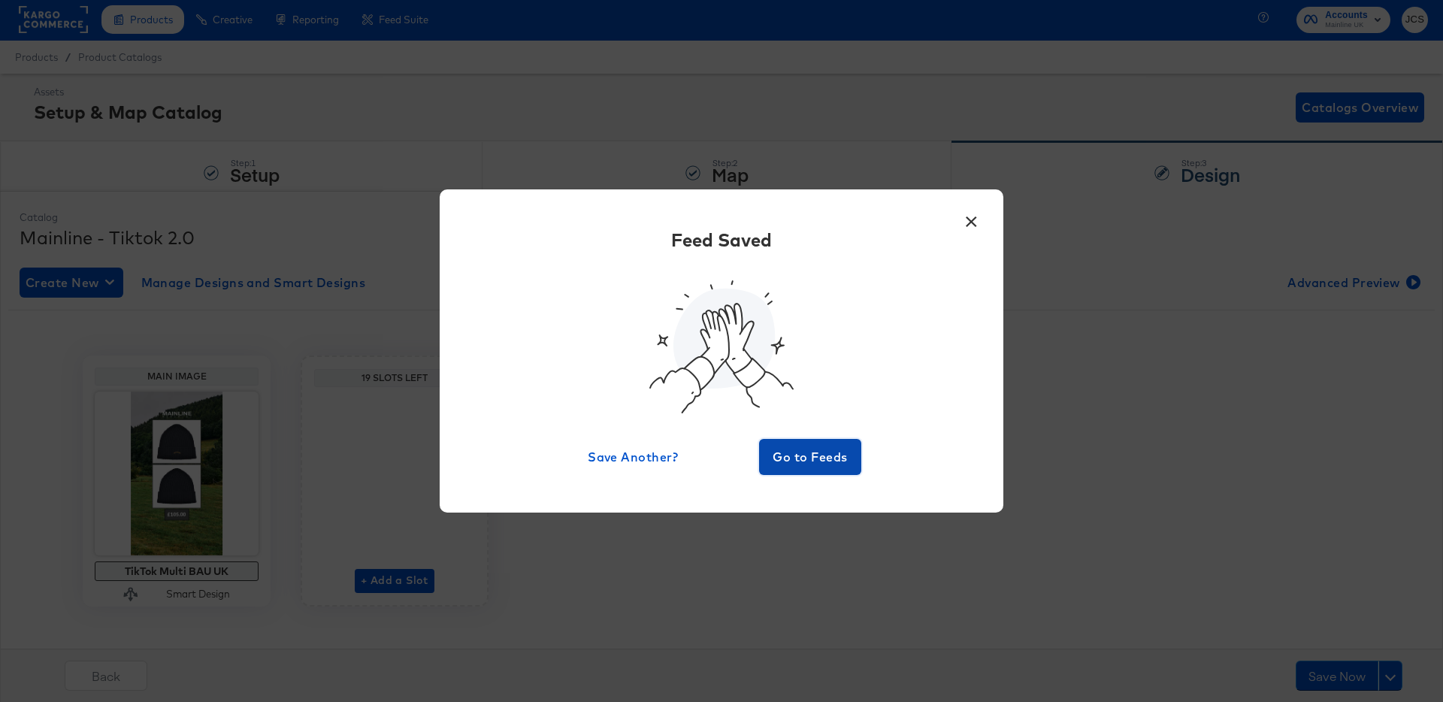
click at [825, 455] on span "Go to Feeds" at bounding box center [810, 456] width 90 height 21
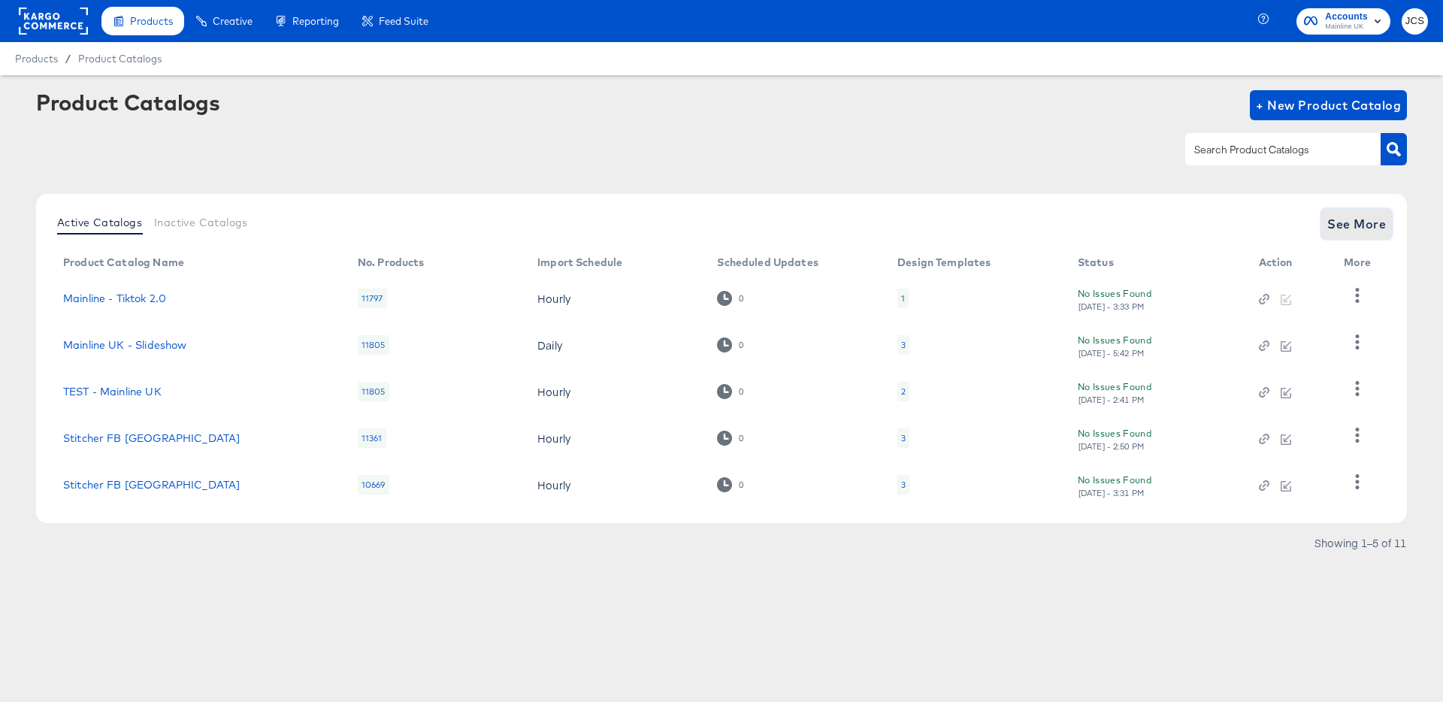
click at [1342, 225] on span "See More" at bounding box center [1356, 223] width 59 height 21
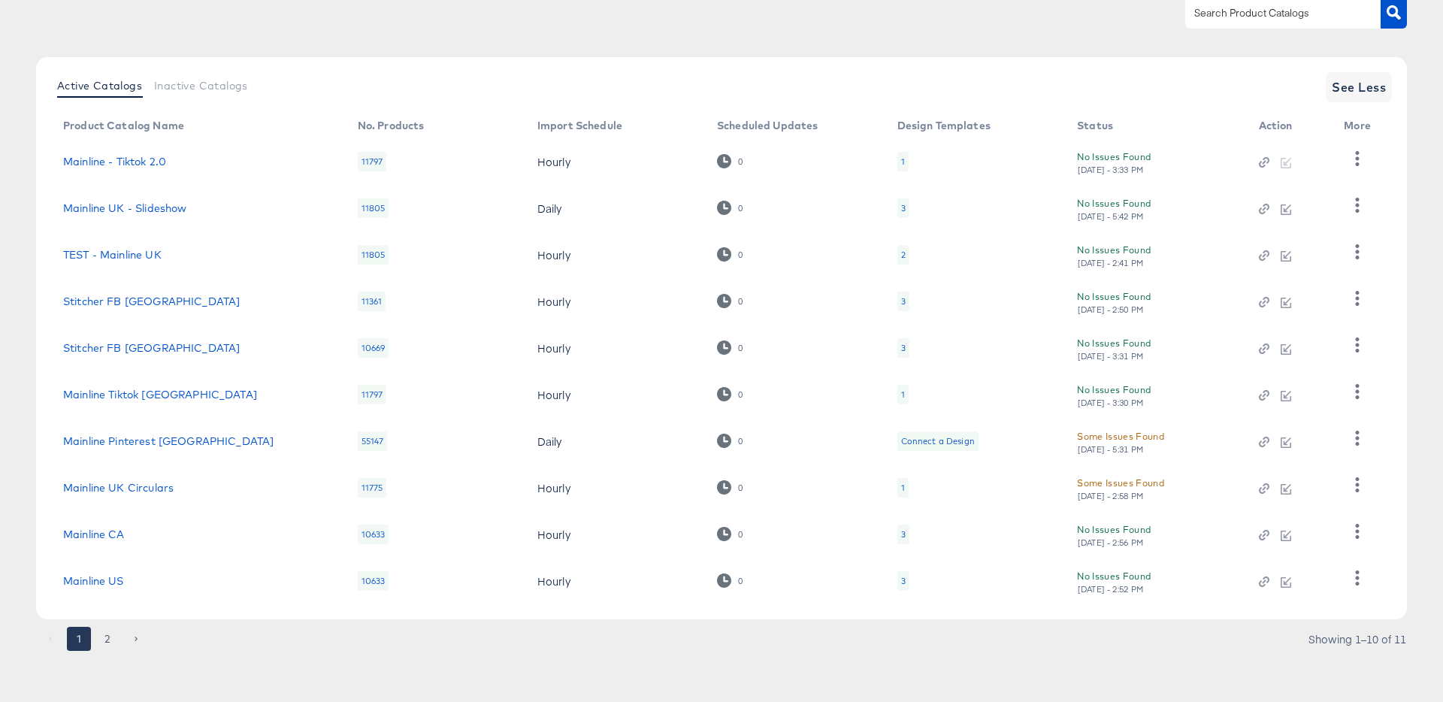
scroll to position [138, 0]
click at [132, 392] on link "Mainline Tiktok UK" at bounding box center [160, 393] width 194 height 12
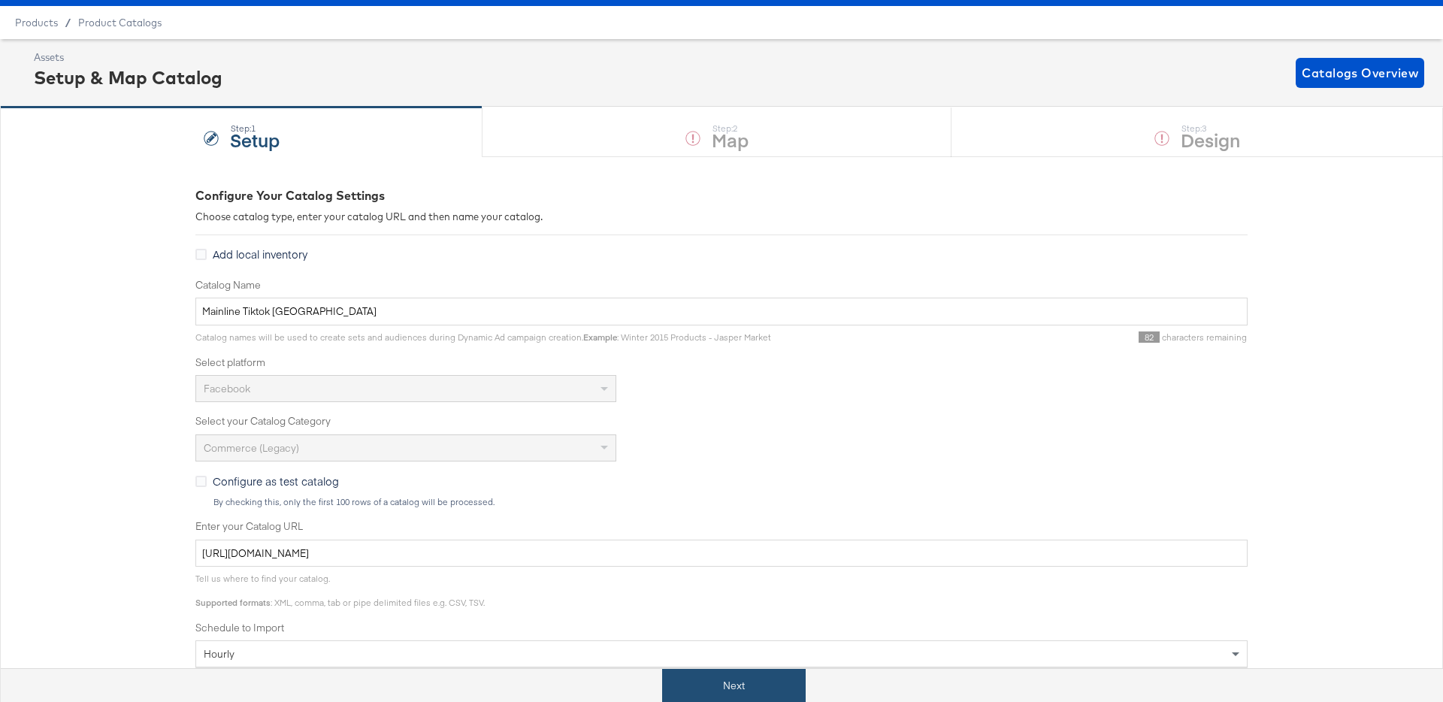
scroll to position [41, 0]
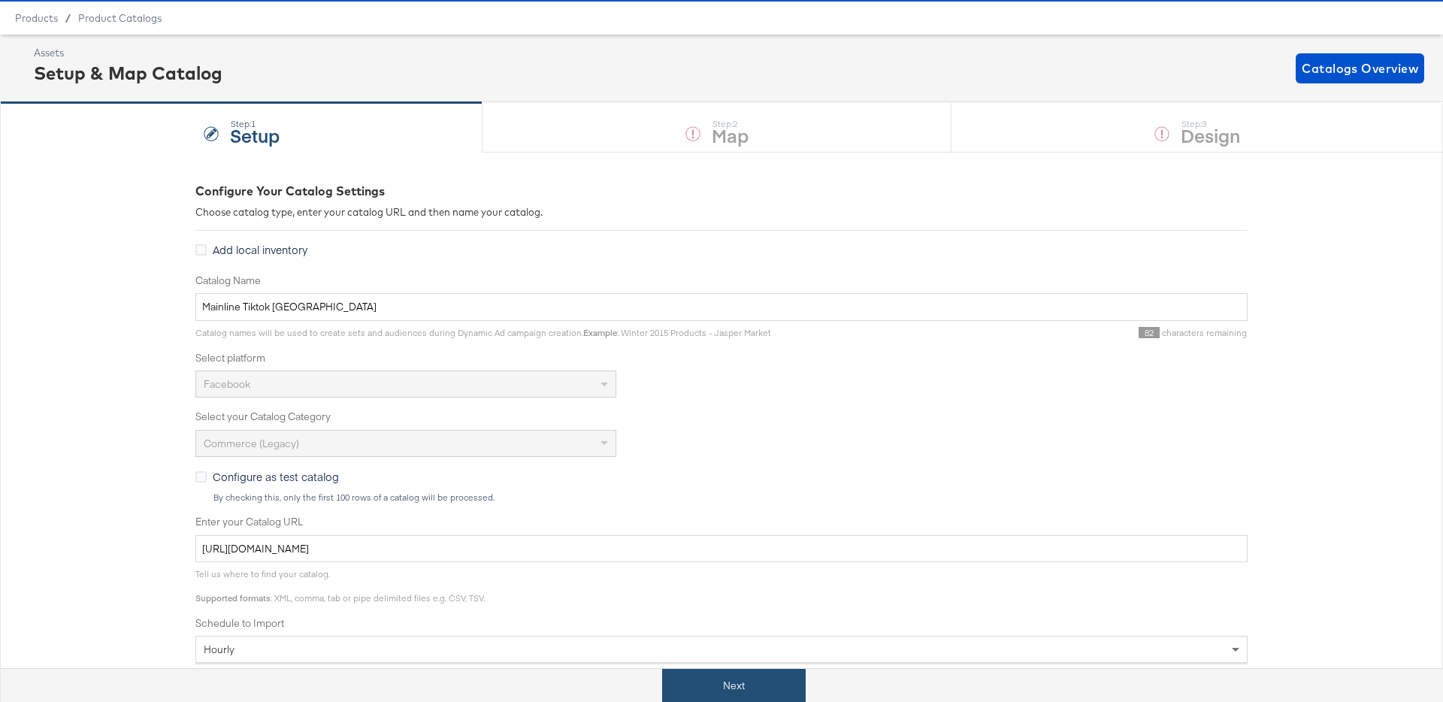
click at [709, 701] on button "Next" at bounding box center [734, 686] width 144 height 34
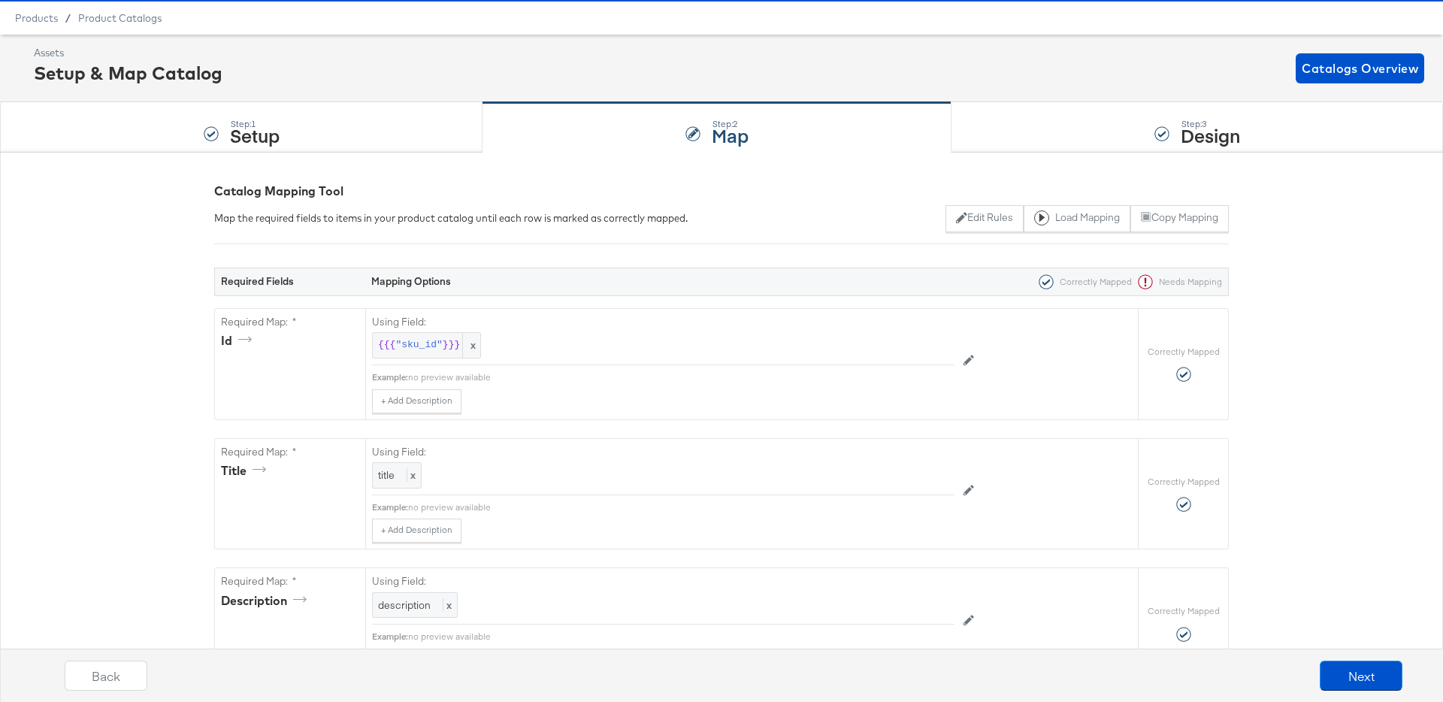
scroll to position [0, 0]
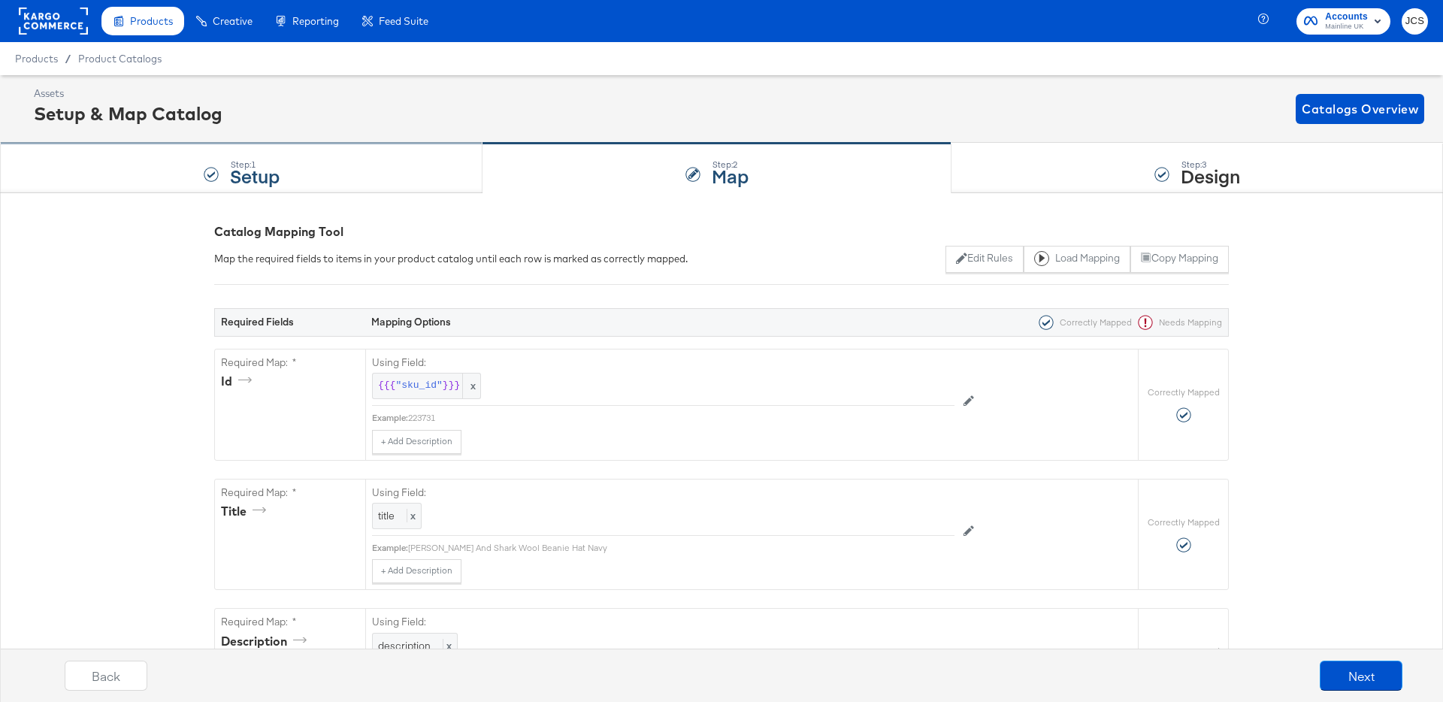
click at [421, 159] on div "Step: 1 Setup" at bounding box center [241, 169] width 482 height 50
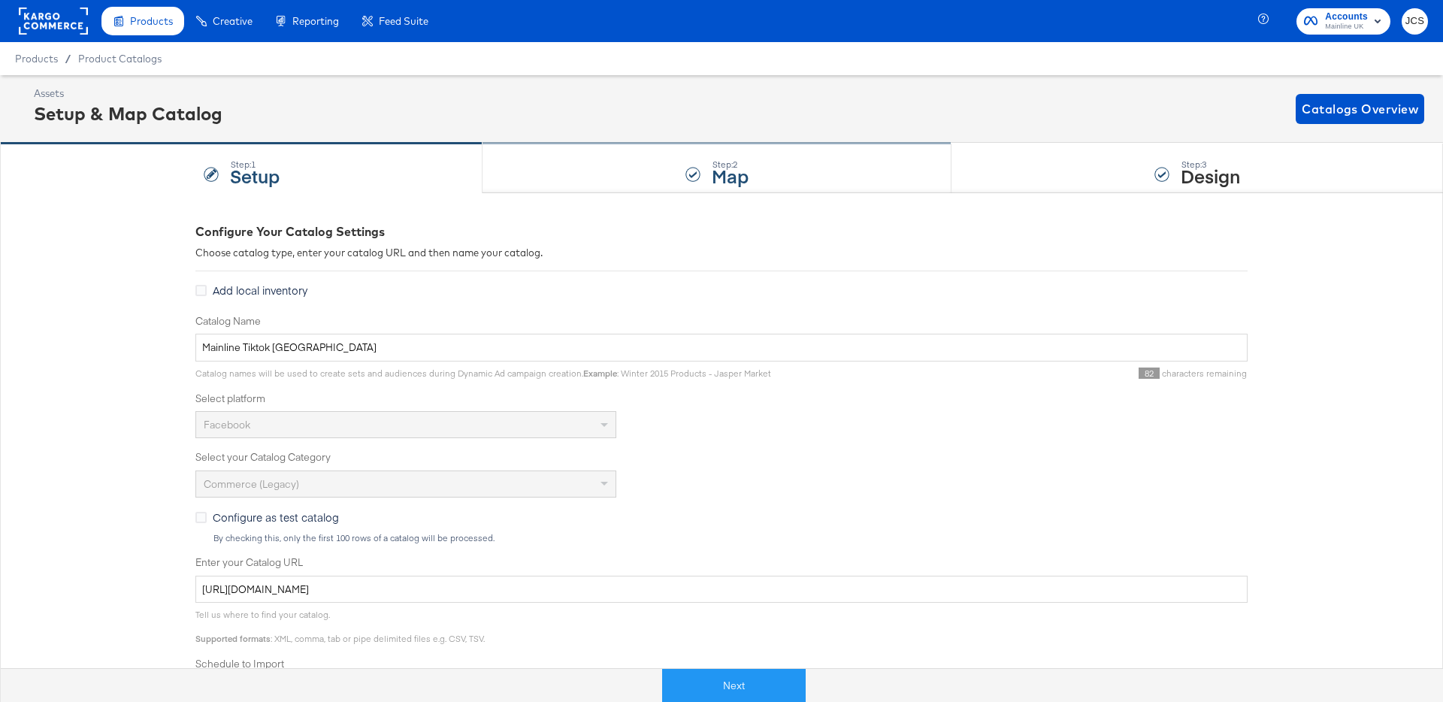
click at [544, 162] on div "Step: 2 Map" at bounding box center [716, 169] width 469 height 50
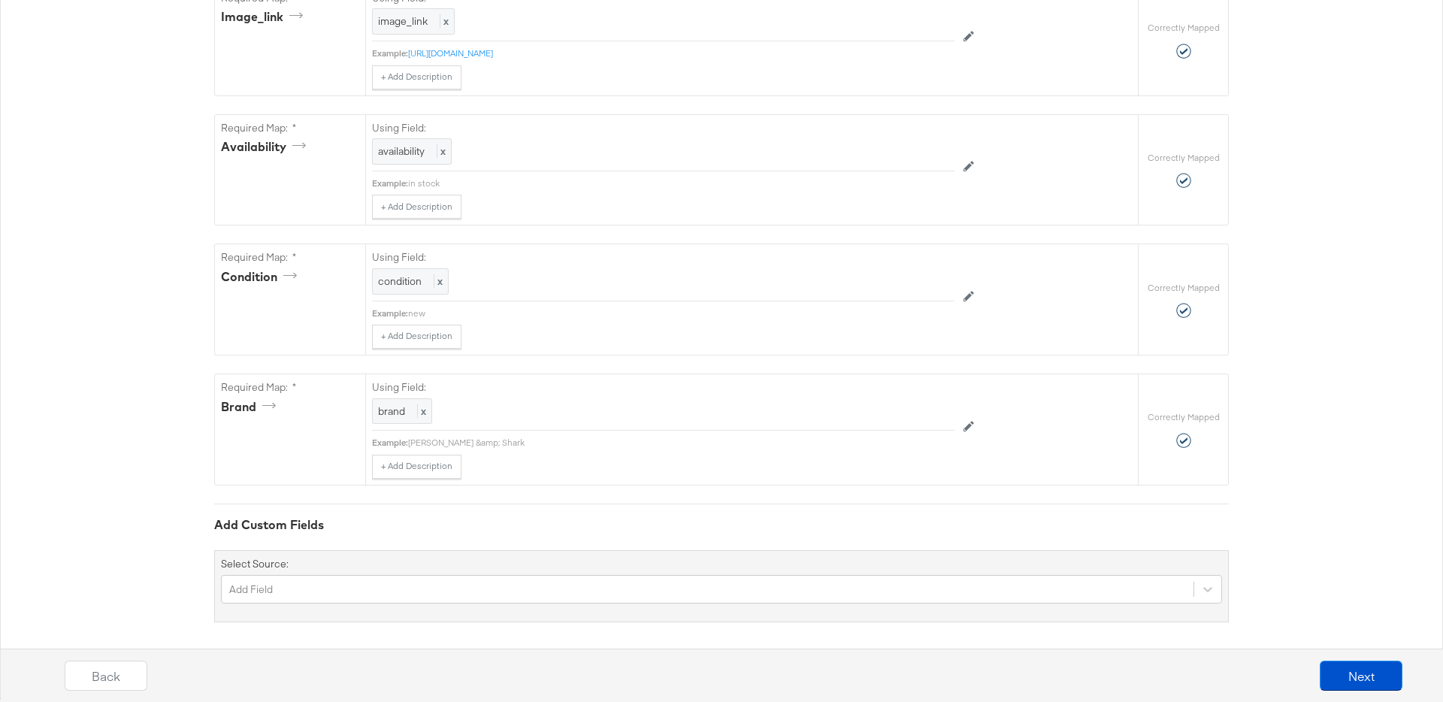
scroll to position [1021, 0]
click at [439, 580] on div "Add Field" at bounding box center [721, 582] width 1001 height 29
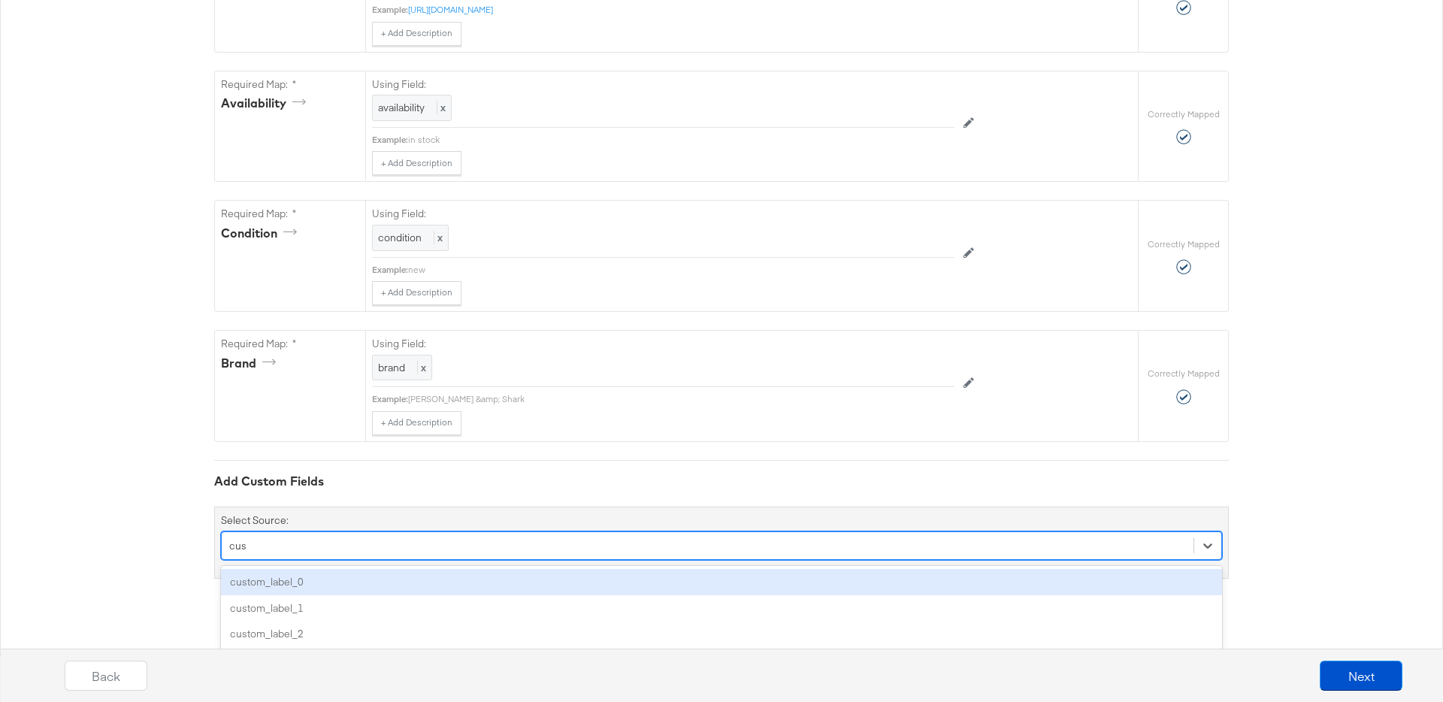
scroll to position [1057, 0]
type input "custom"
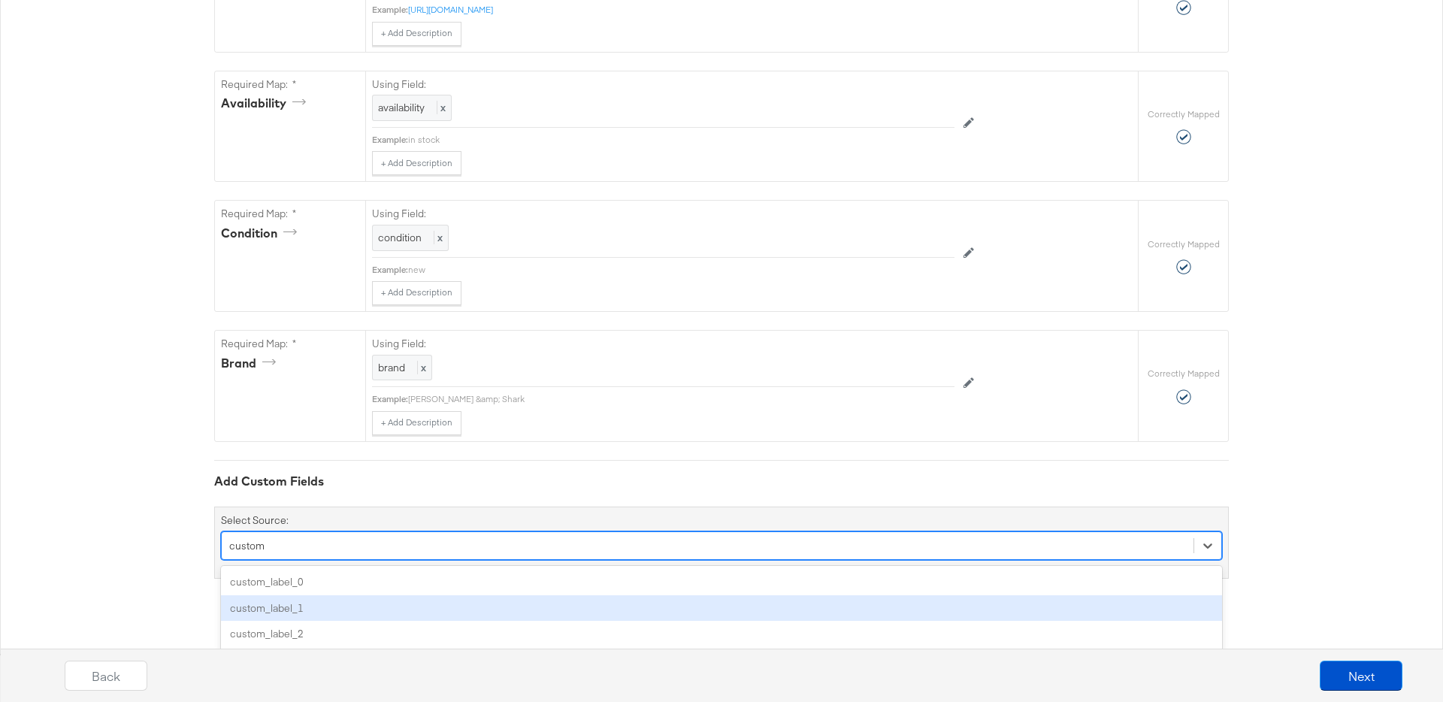
click at [422, 603] on div "custom_label_1" at bounding box center [721, 608] width 1001 height 26
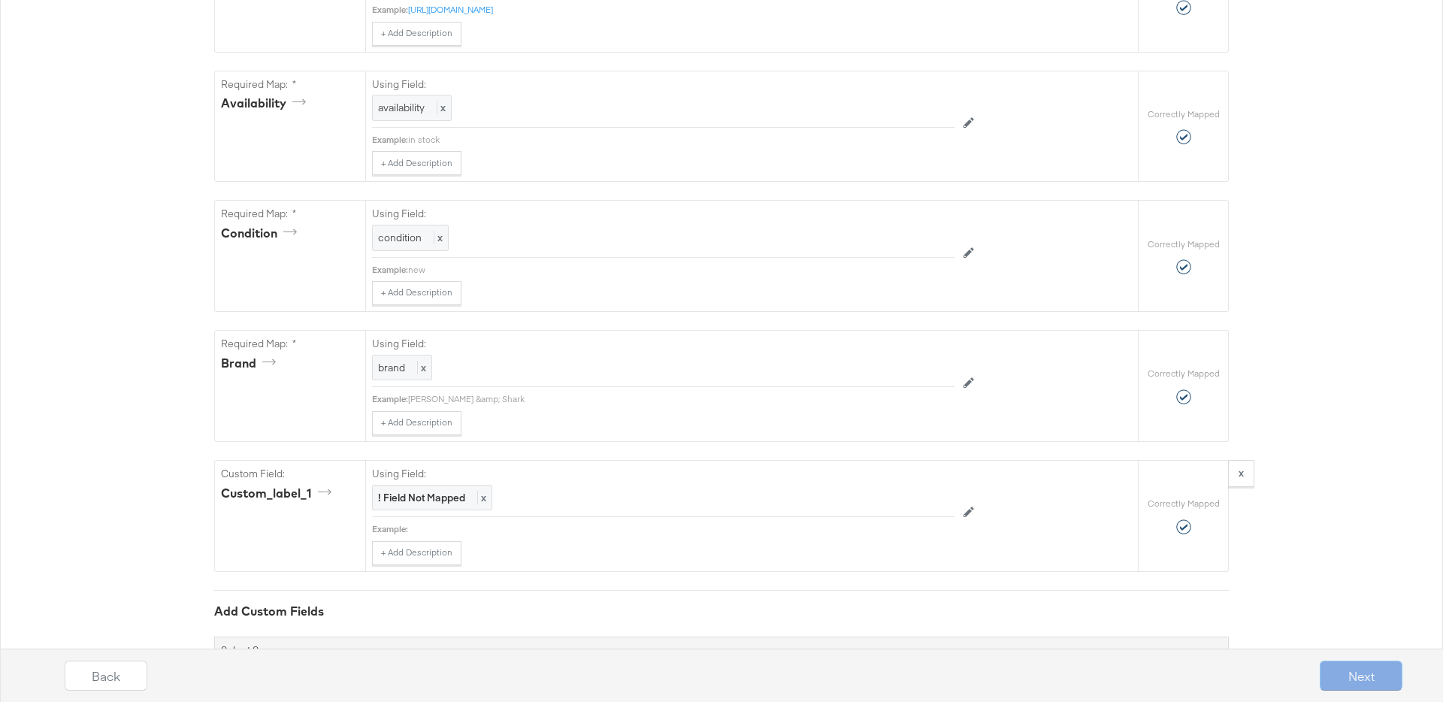
scroll to position [1147, 0]
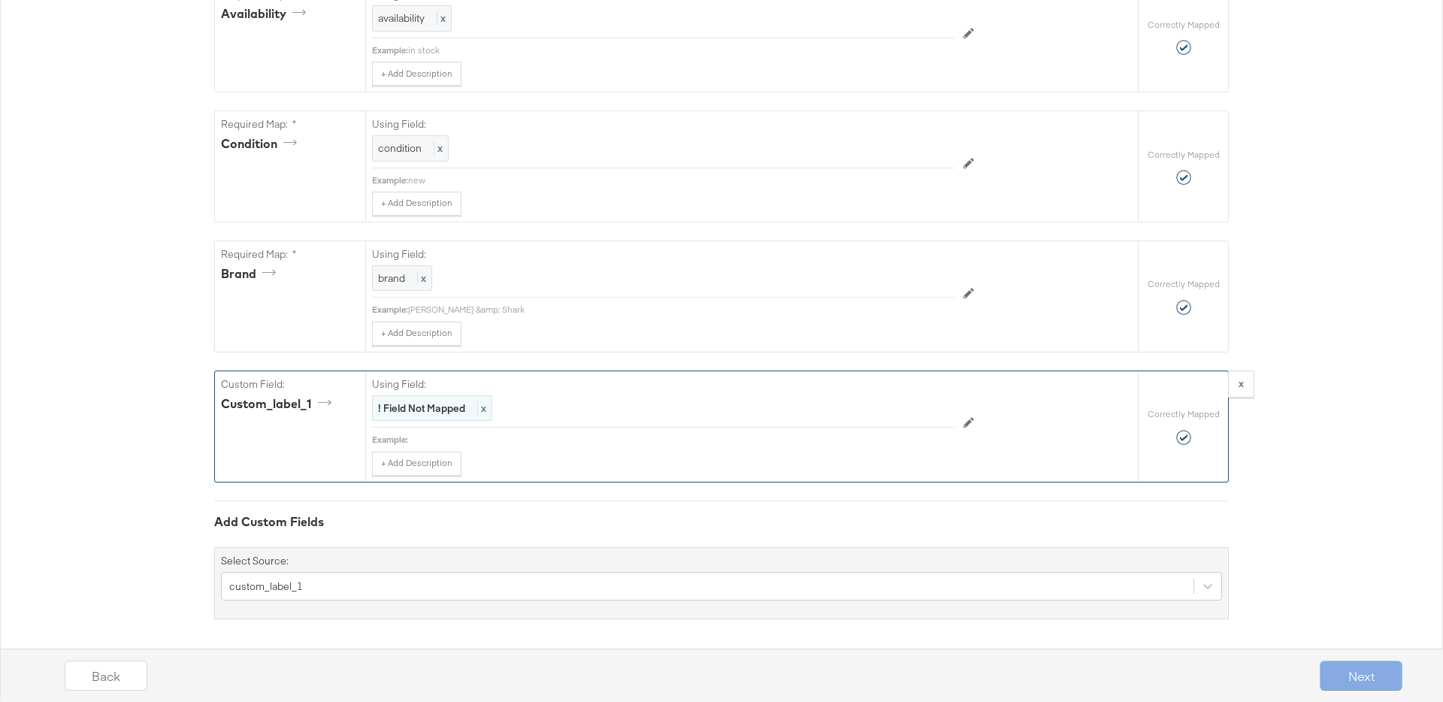
click at [443, 407] on strong "! Field Not Mapped" at bounding box center [421, 408] width 87 height 14
click at [930, 408] on div at bounding box center [937, 410] width 21 height 21
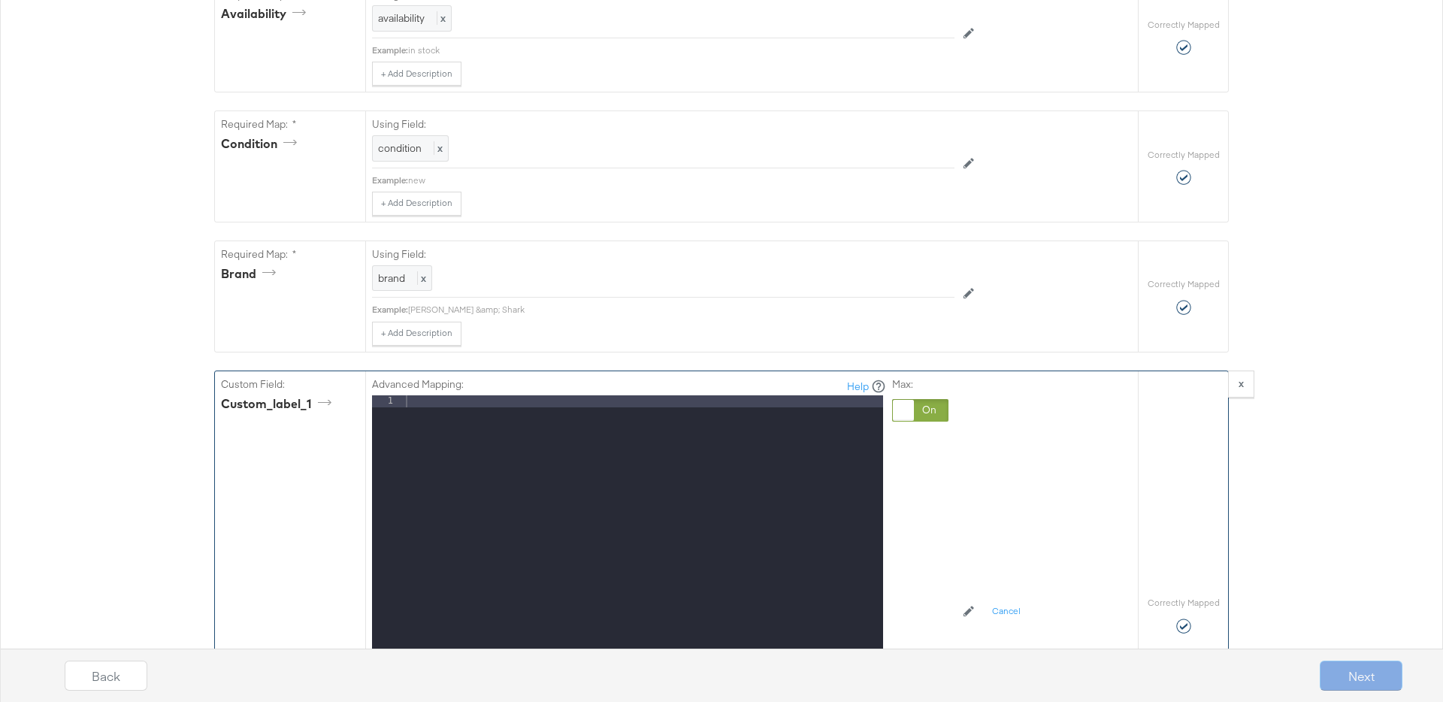
click at [738, 404] on div at bounding box center [643, 595] width 480 height 400
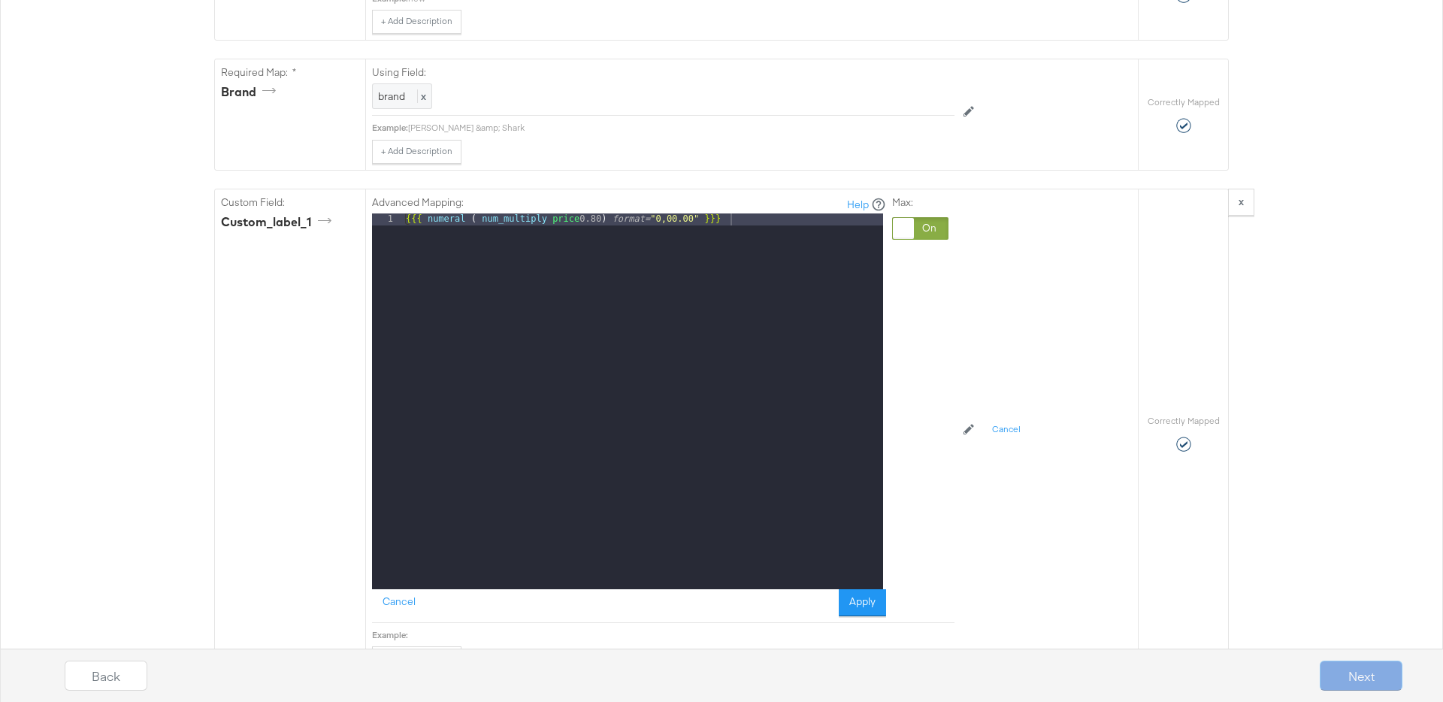
drag, startPoint x: 877, startPoint y: 603, endPoint x: 906, endPoint y: 597, distance: 29.0
click at [877, 603] on button "Apply" at bounding box center [862, 602] width 47 height 27
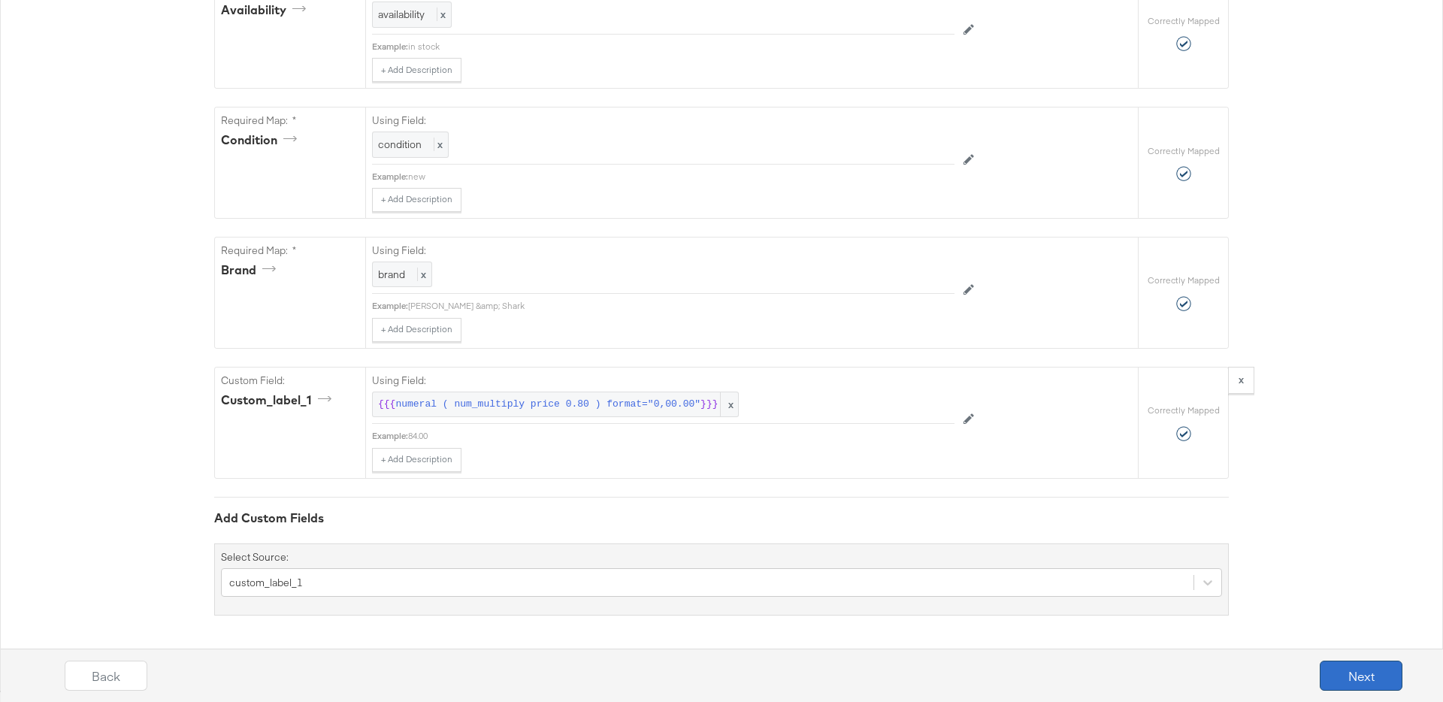
click at [1343, 672] on button "Next" at bounding box center [1361, 676] width 83 height 30
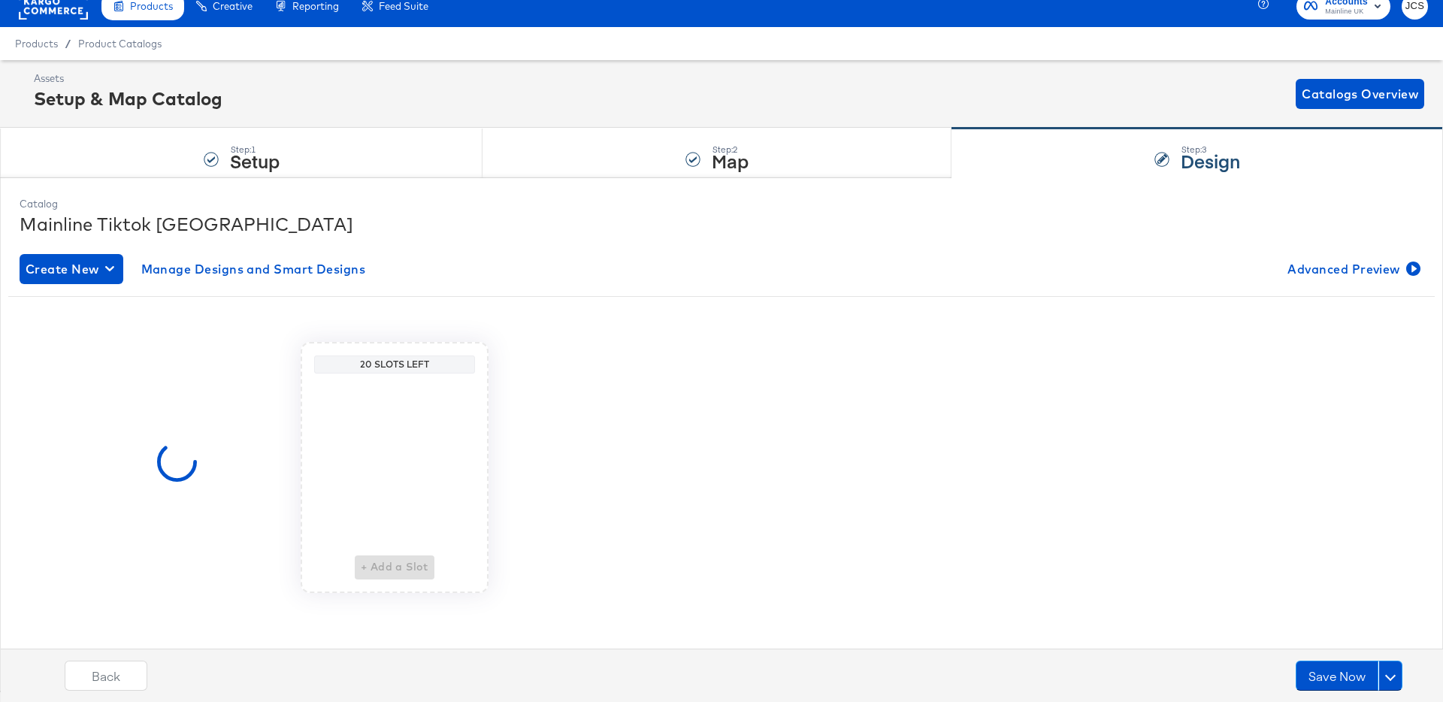
scroll to position [0, 0]
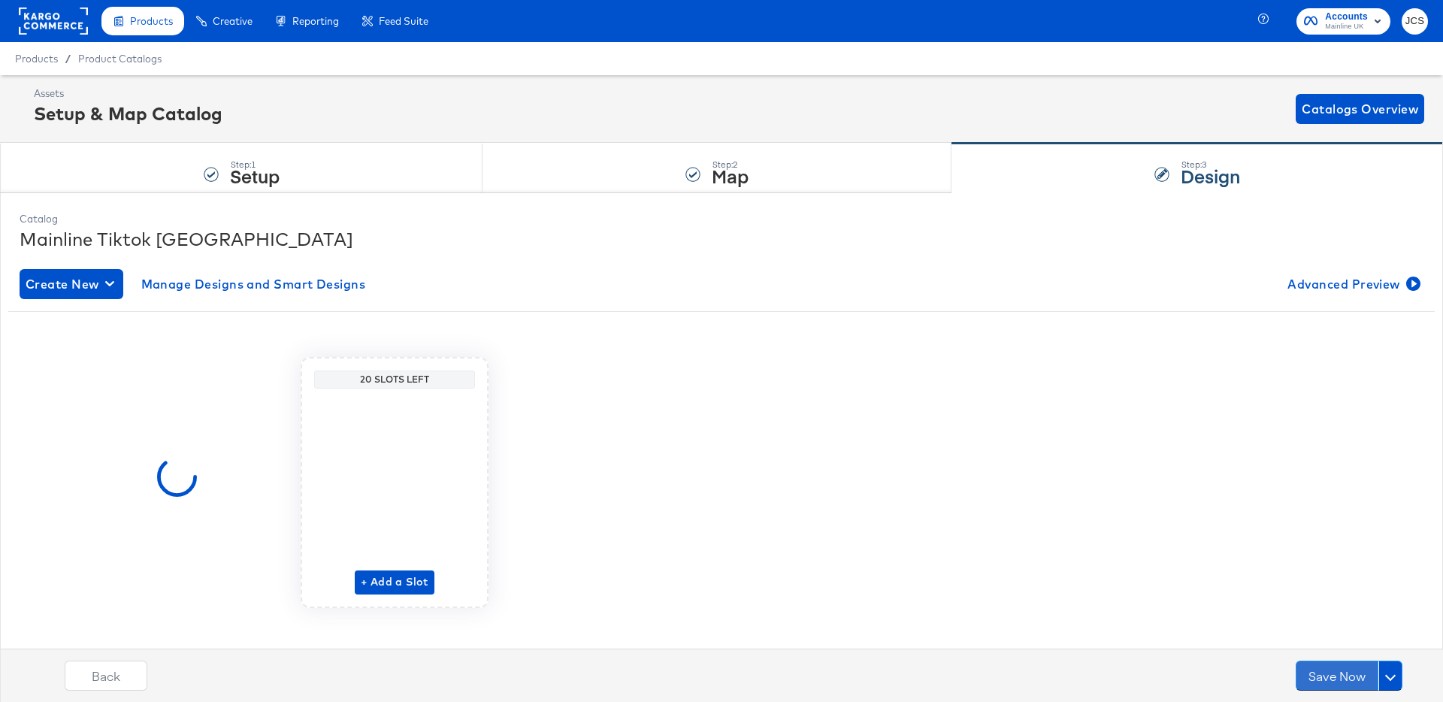
click at [1343, 672] on button "Save Now" at bounding box center [1337, 676] width 83 height 30
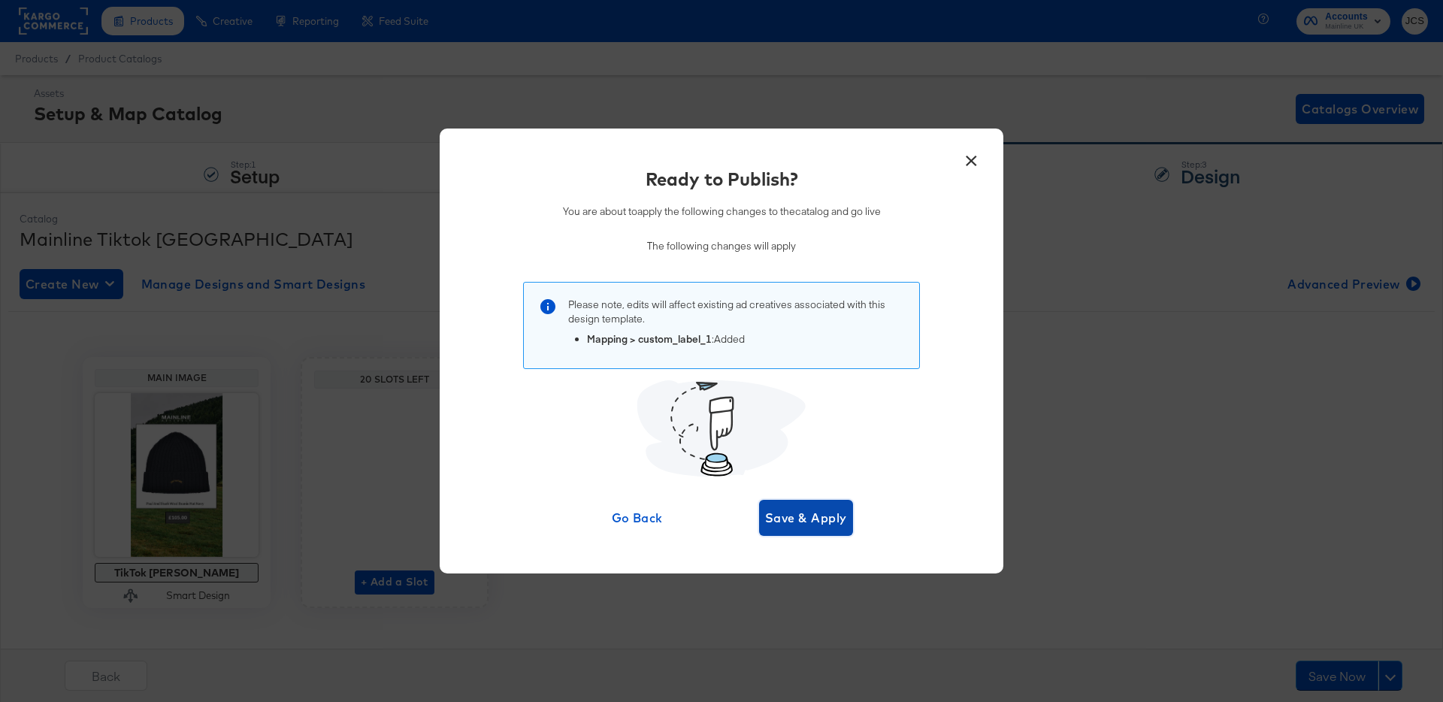
click at [842, 524] on span "Save & Apply" at bounding box center [806, 517] width 82 height 21
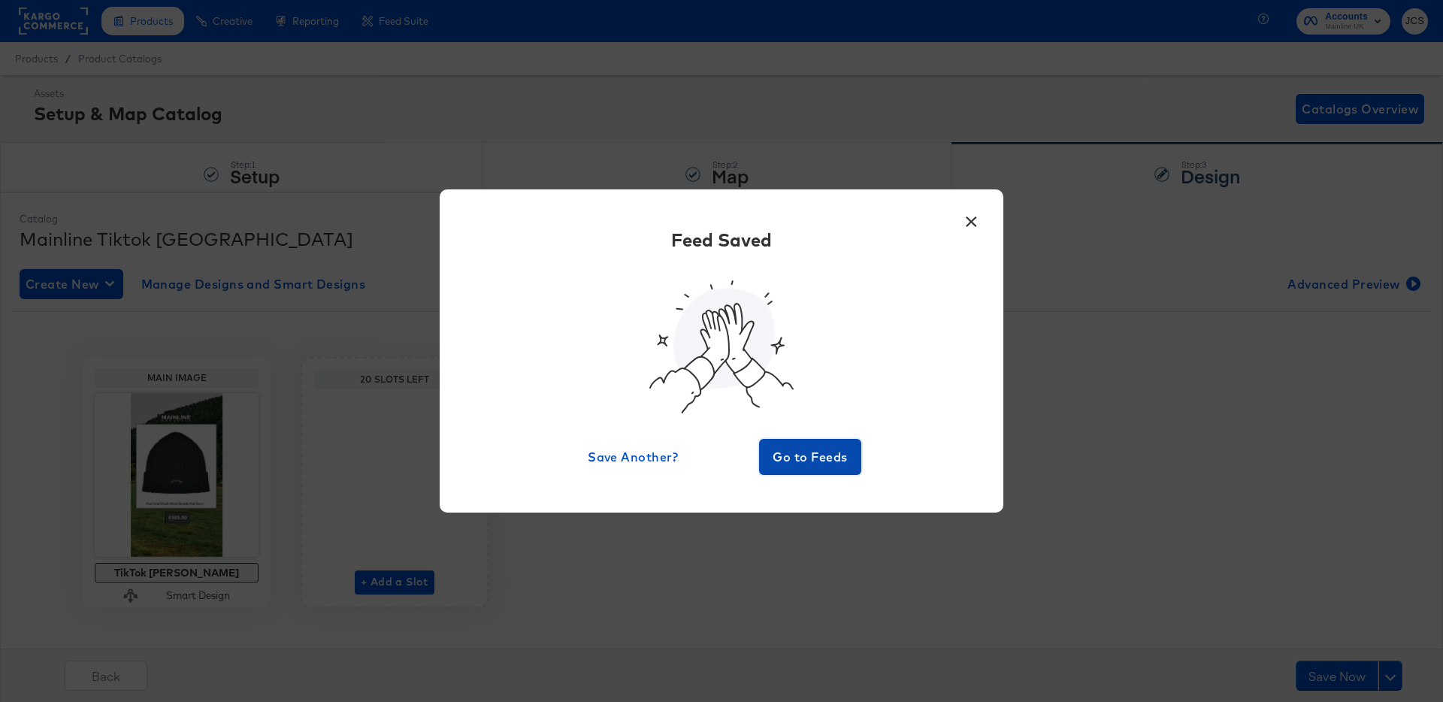
click at [805, 466] on span "Go to Feeds" at bounding box center [810, 456] width 90 height 21
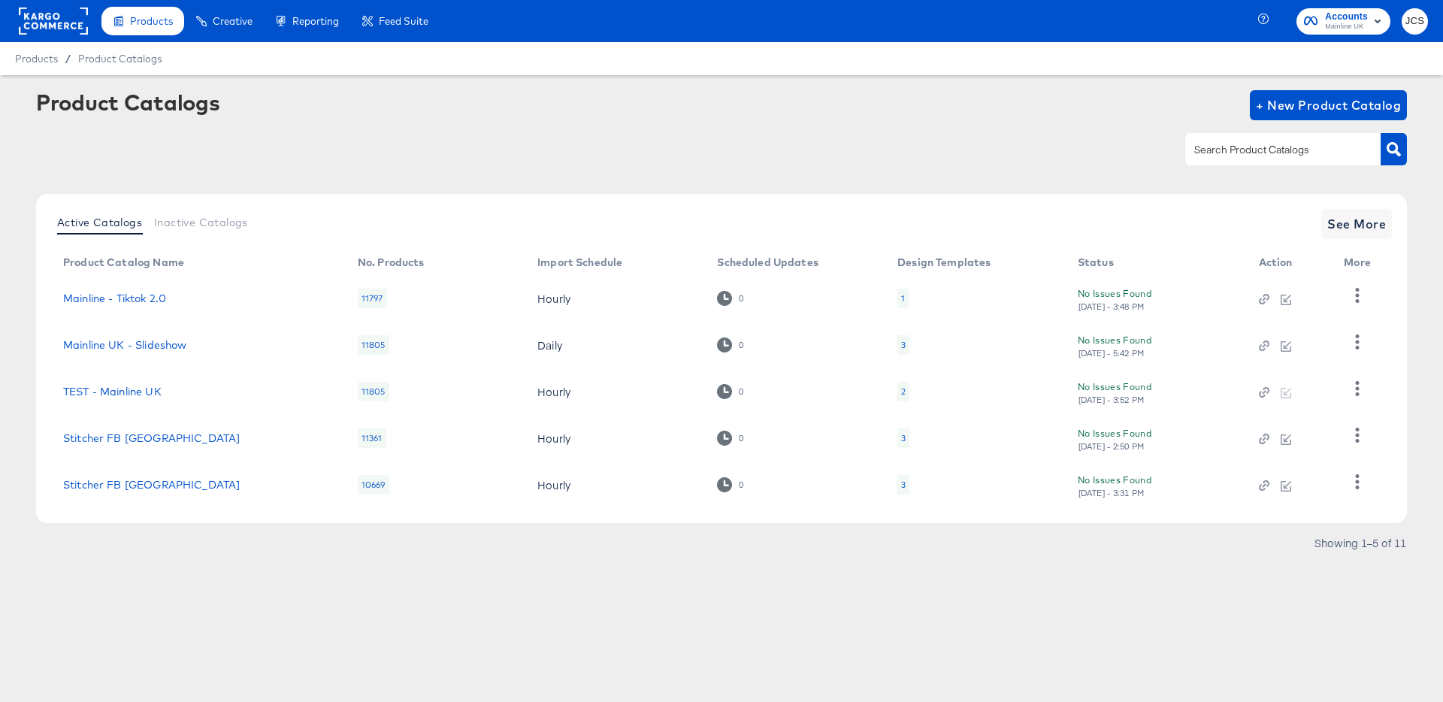
click at [616, 168] on div "Product Catalogs + New Product Catalog" at bounding box center [721, 136] width 1371 height 92
click at [1347, 222] on span "See More" at bounding box center [1356, 223] width 59 height 21
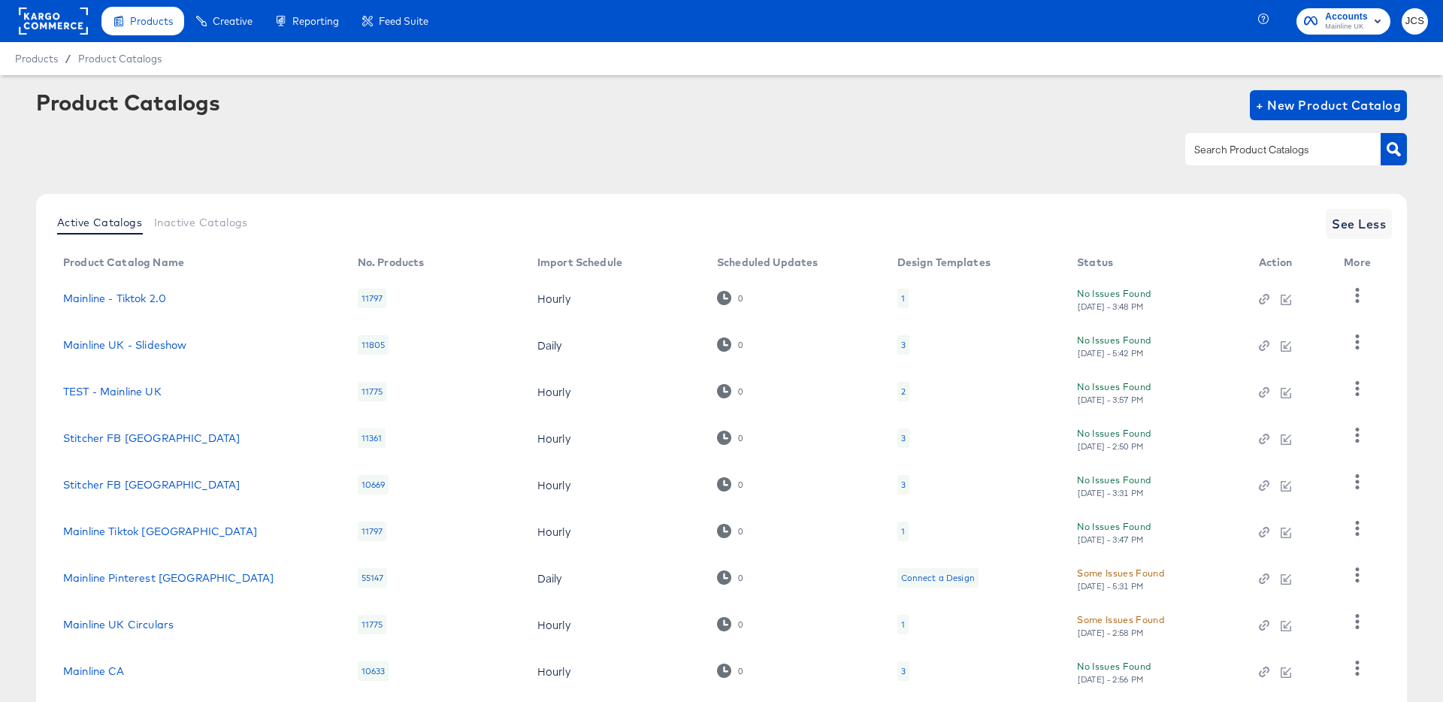
scroll to position [138, 0]
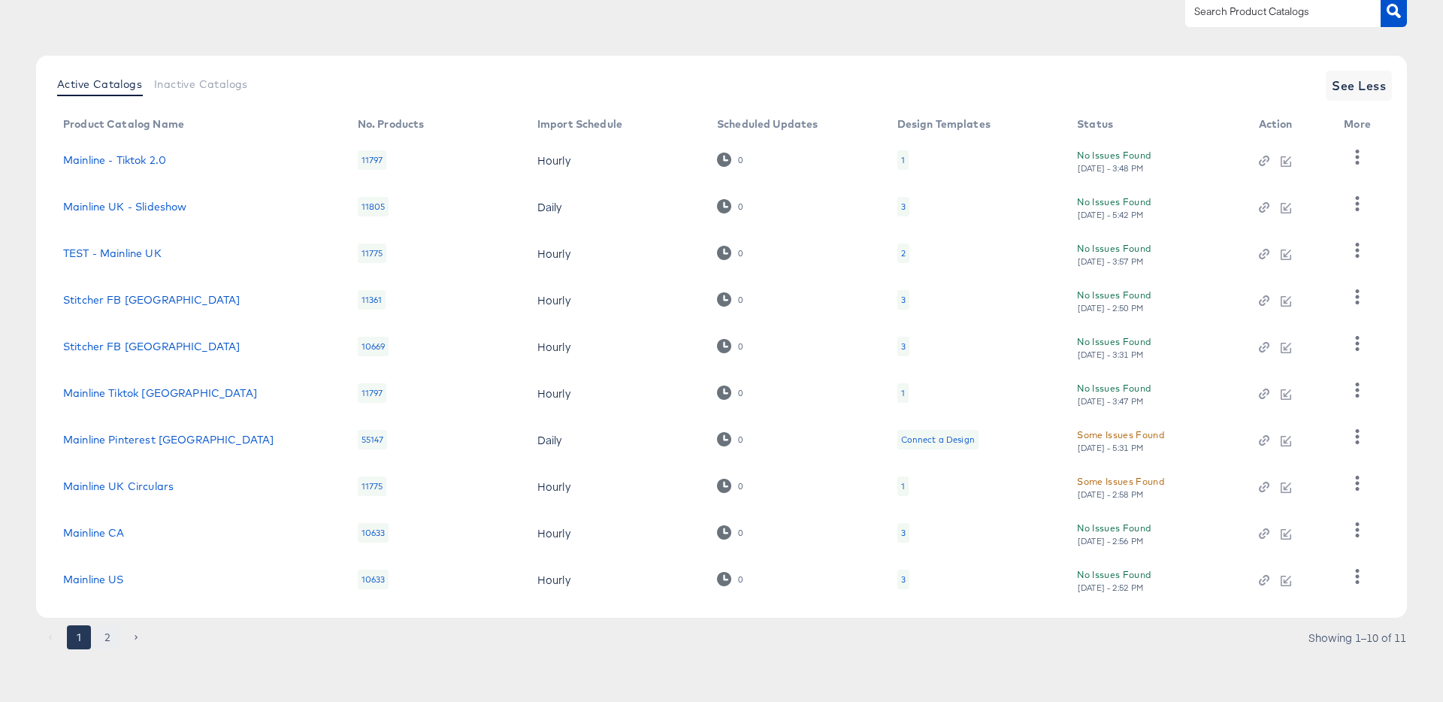
click at [110, 633] on button "2" at bounding box center [107, 637] width 24 height 24
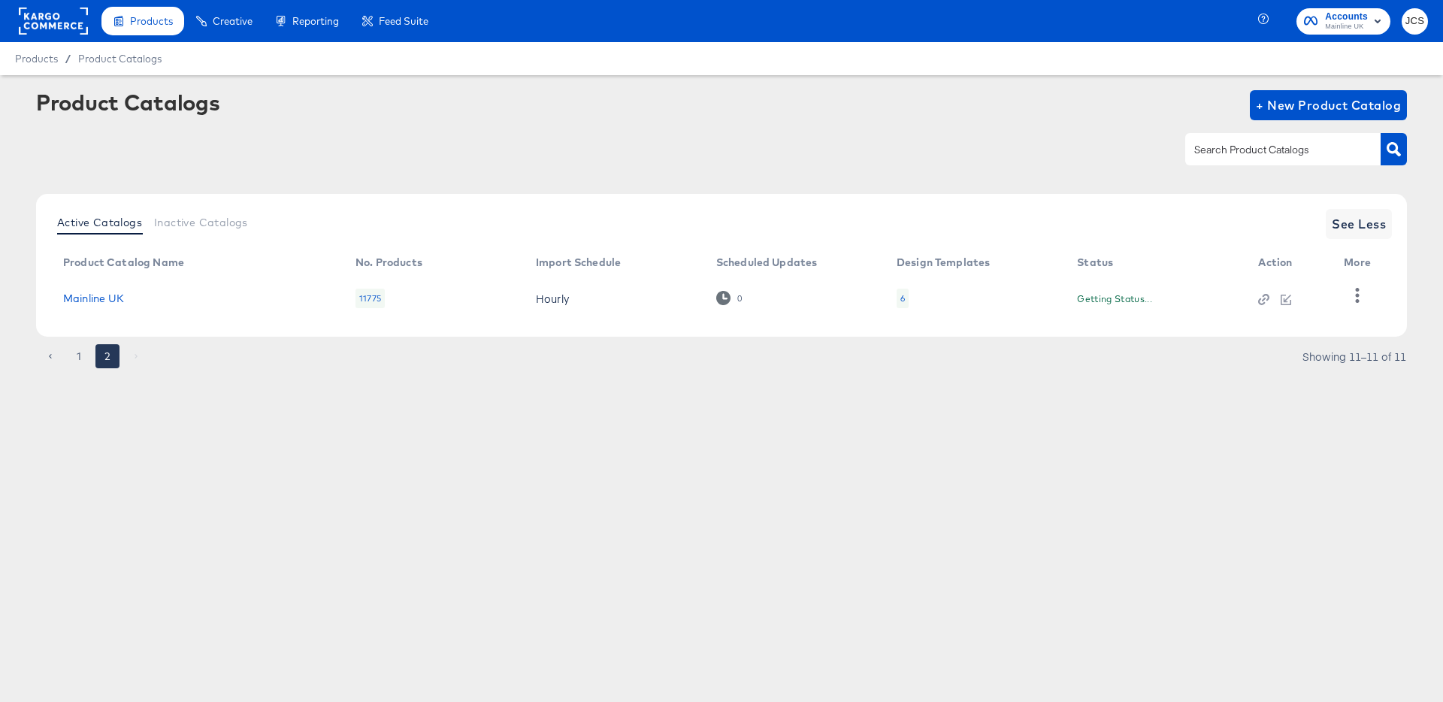
scroll to position [0, 0]
click at [906, 302] on div "6" at bounding box center [903, 299] width 12 height 20
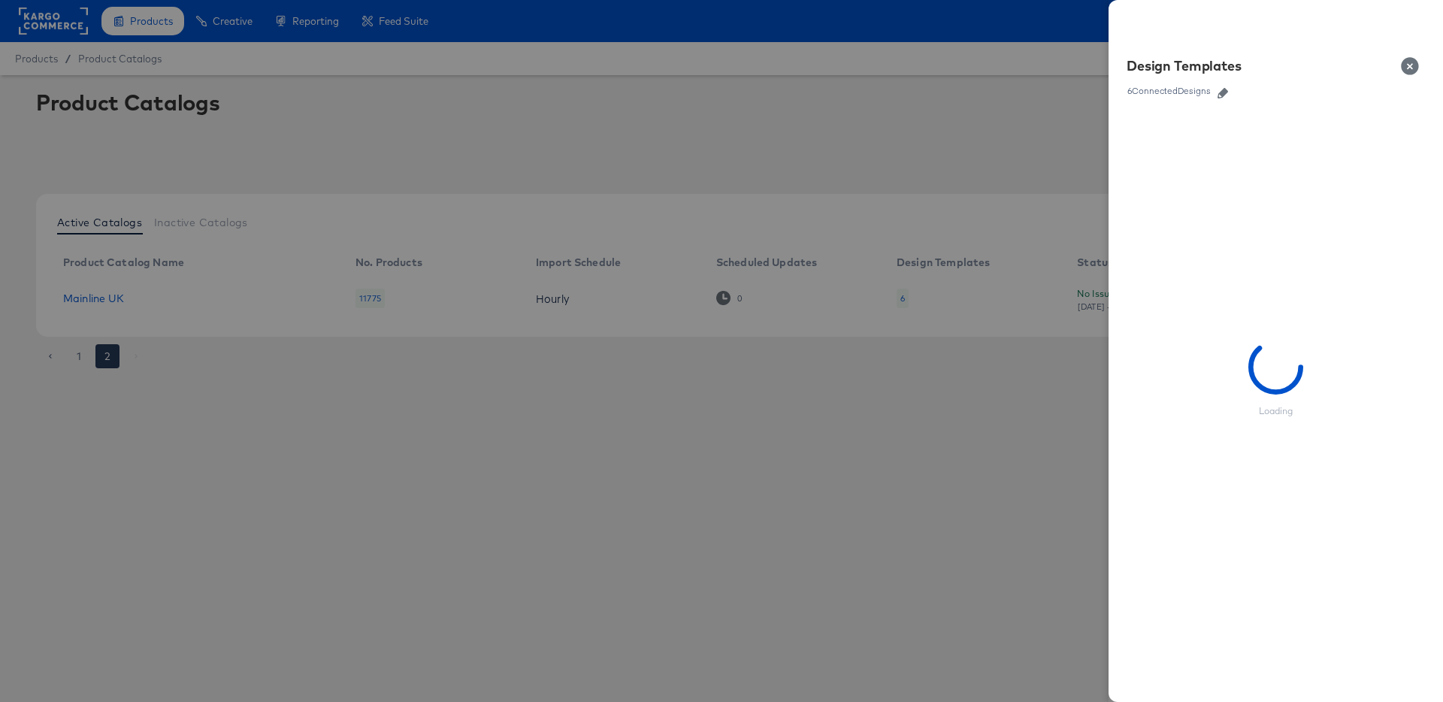
click at [1229, 98] on div "Design Templates 6 Connected Designs" at bounding box center [1275, 78] width 334 height 66
click at [1227, 93] on icon "button" at bounding box center [1222, 93] width 11 height 11
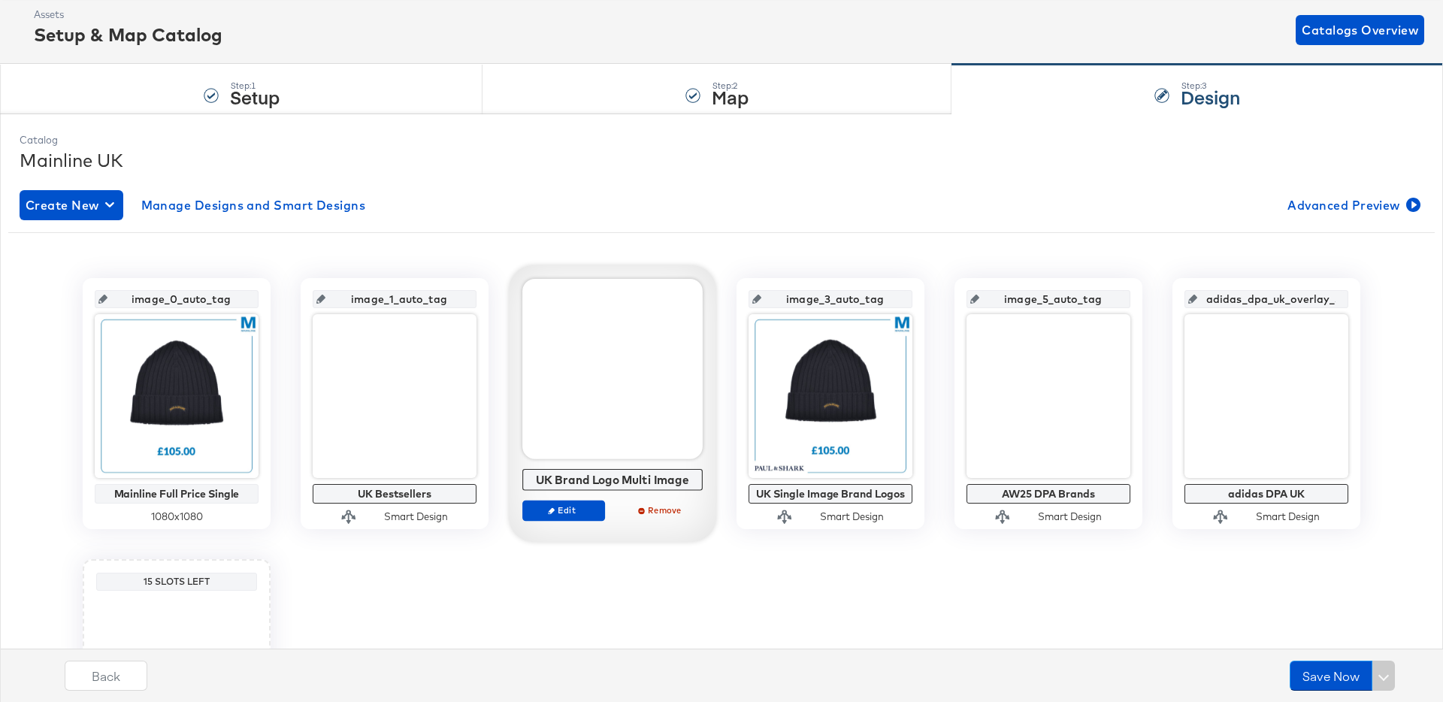
scroll to position [6, 0]
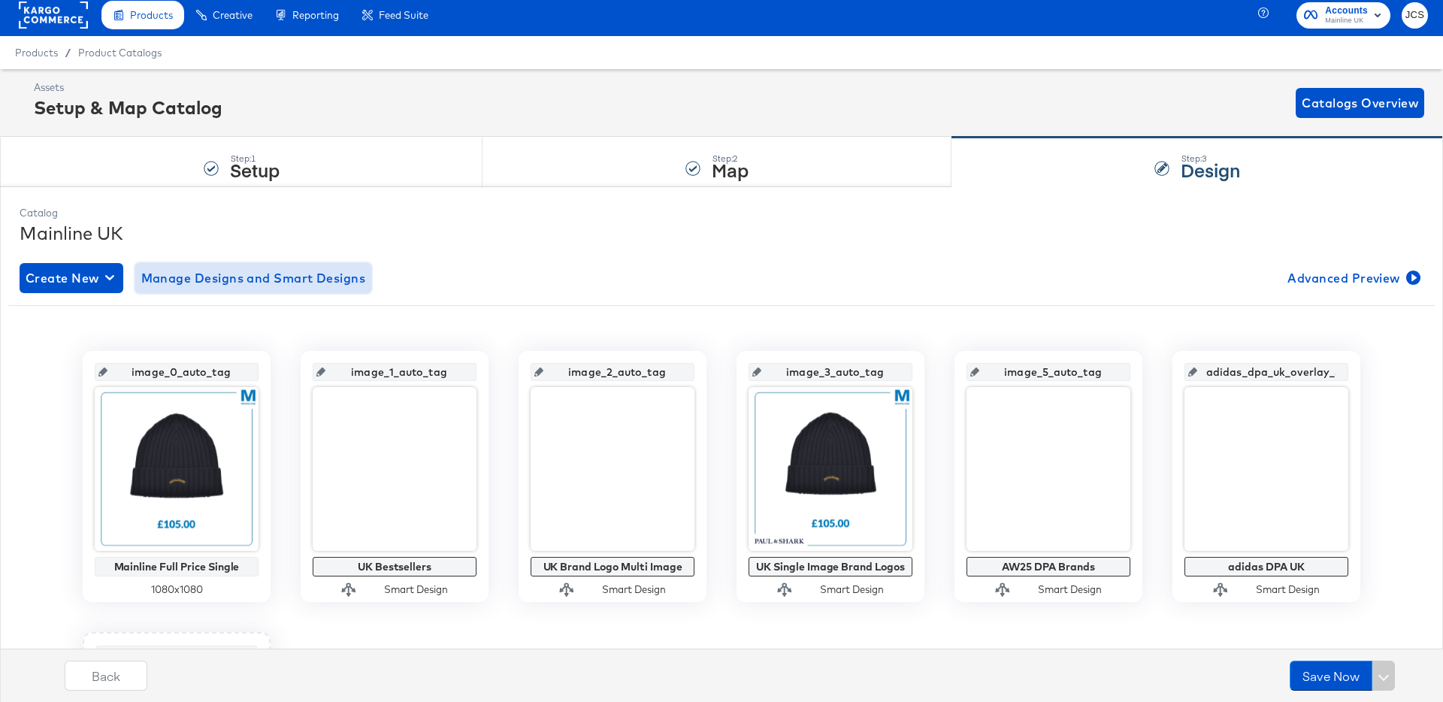
click at [281, 285] on span "Manage Designs and Smart Designs" at bounding box center [253, 278] width 225 height 21
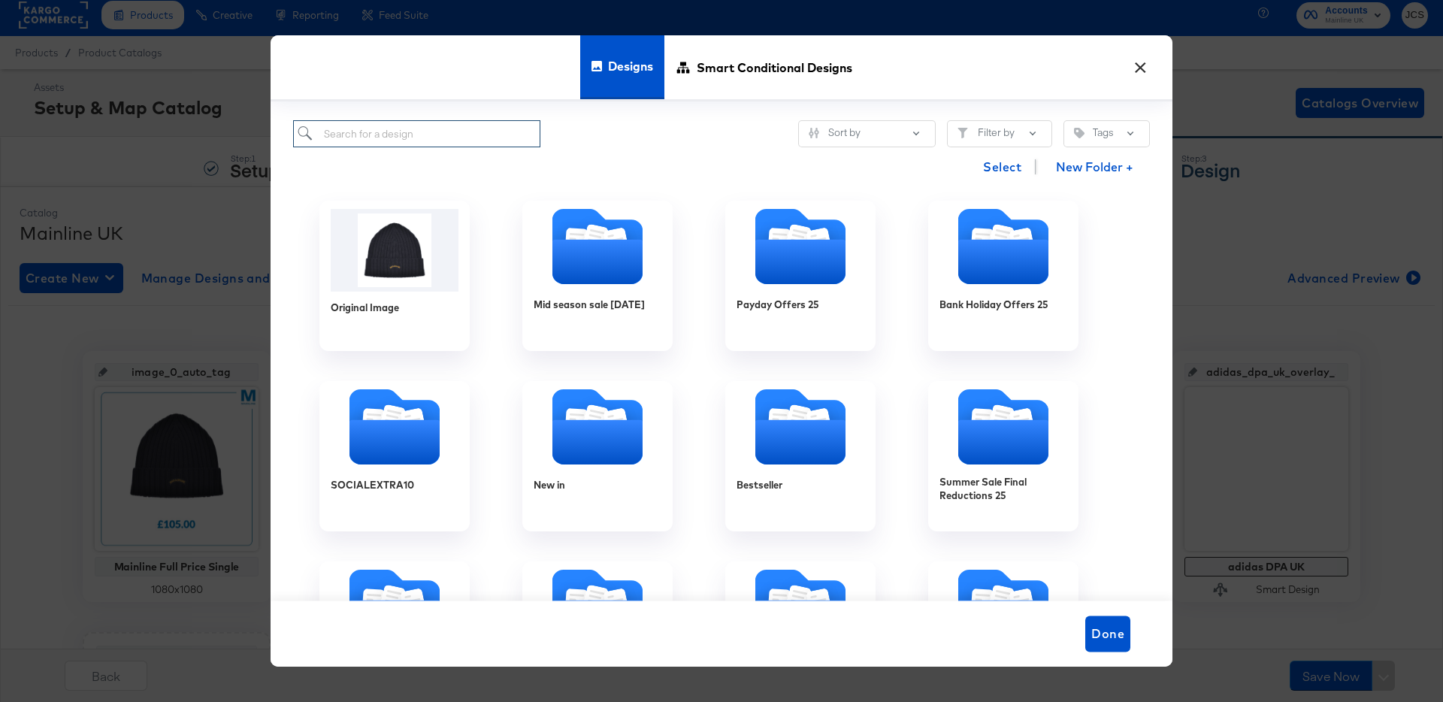
click at [448, 133] on input "search" at bounding box center [416, 134] width 247 height 28
type input "a"
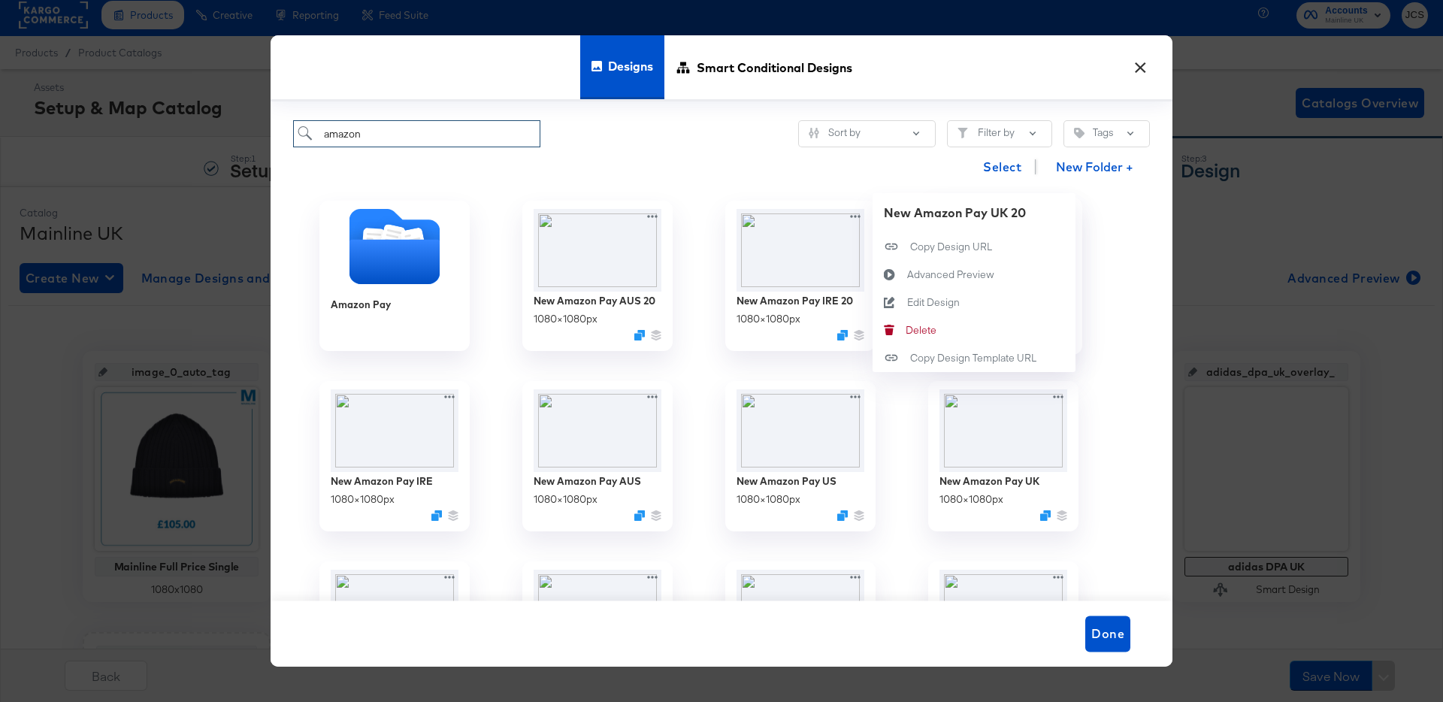
click at [1060, 214] on div "New Amazon Pay UK 20 1080 × 1080 px New Amazon Pay UK 20 Copy Design URL Copy D…" at bounding box center [1003, 276] width 203 height 180
type input "amazon"
click at [907, 302] on div "Edit Design Edit Design" at bounding box center [907, 302] width 0 height 0
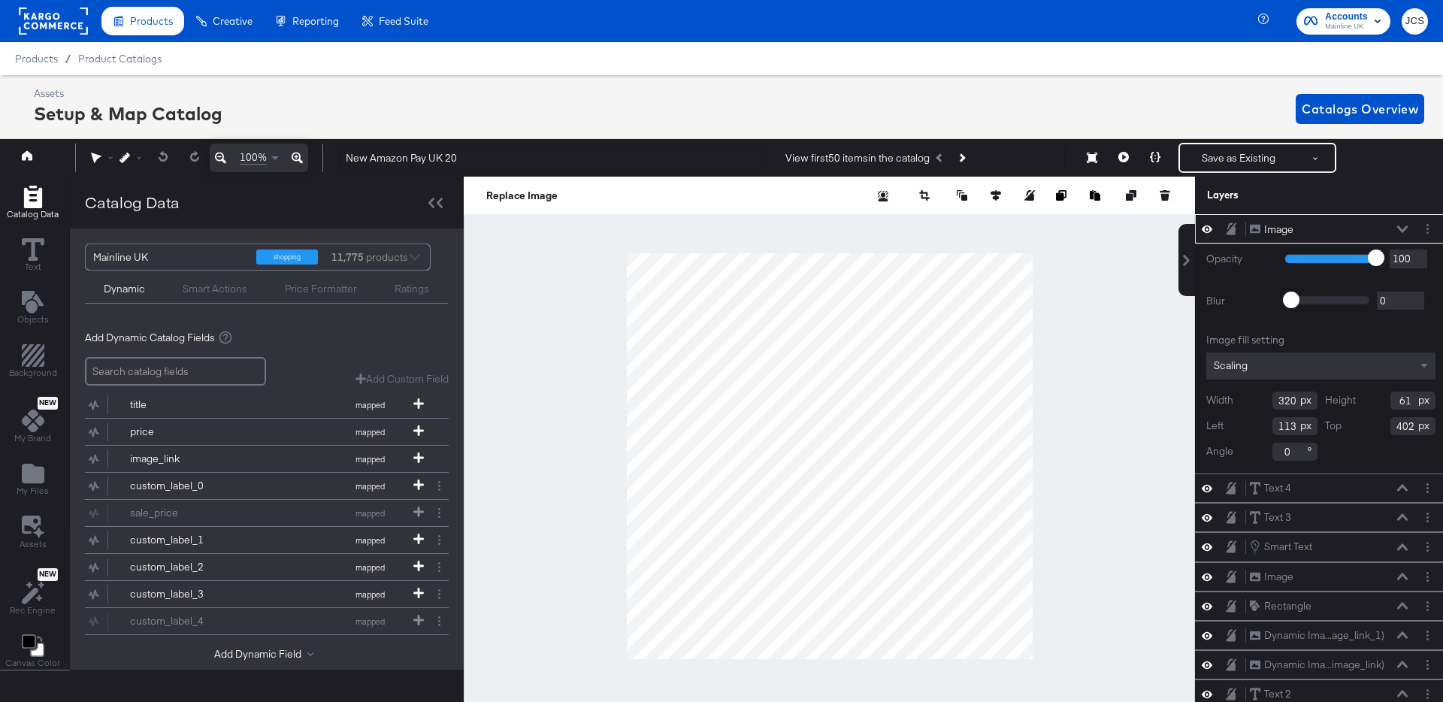
scroll to position [0, 4]
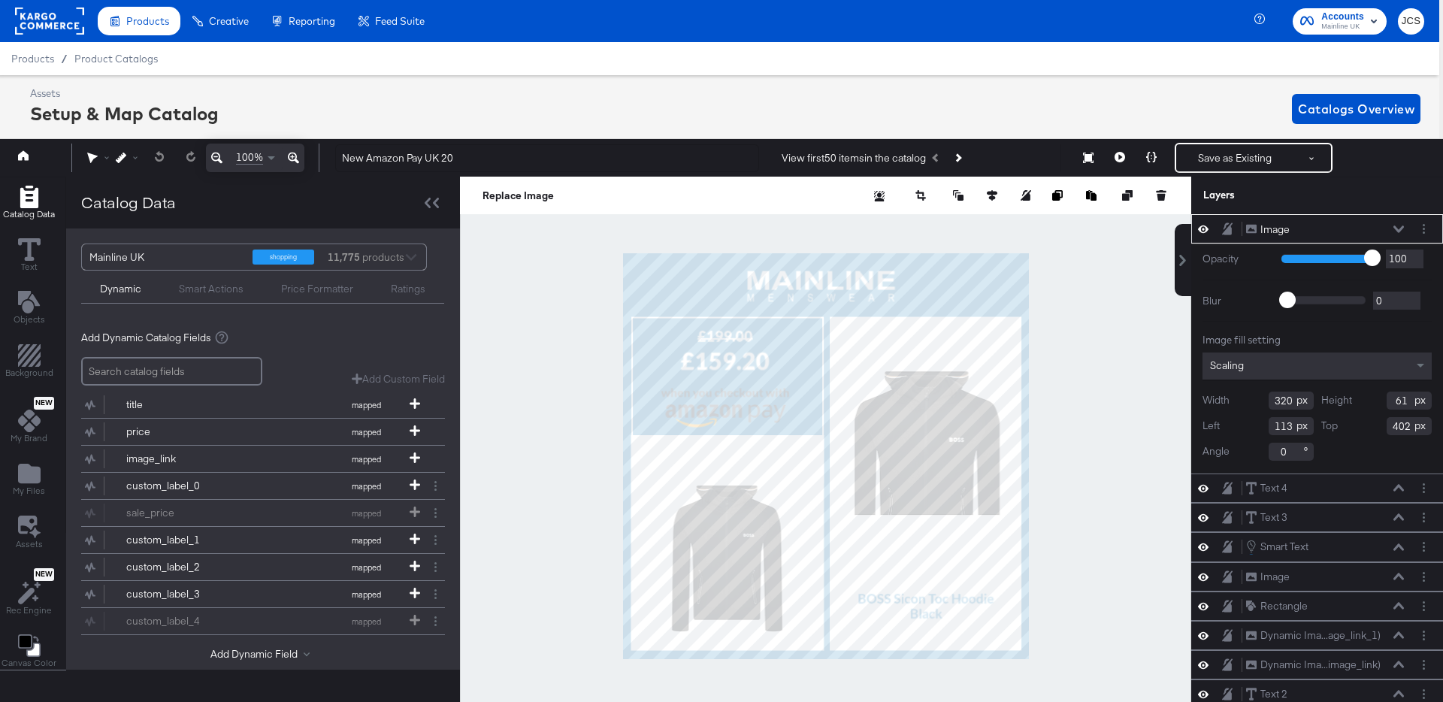
click at [1067, 346] on div at bounding box center [825, 456] width 731 height 559
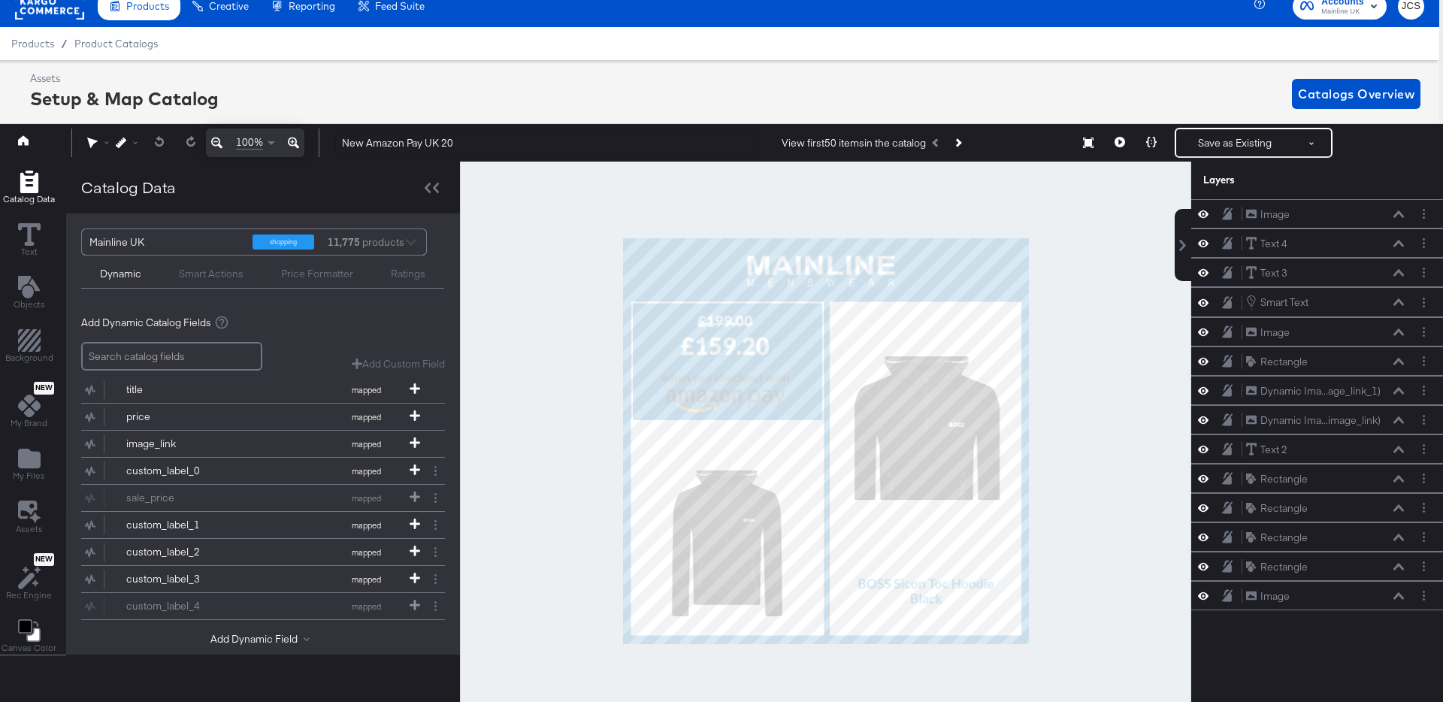
scroll to position [59, 0]
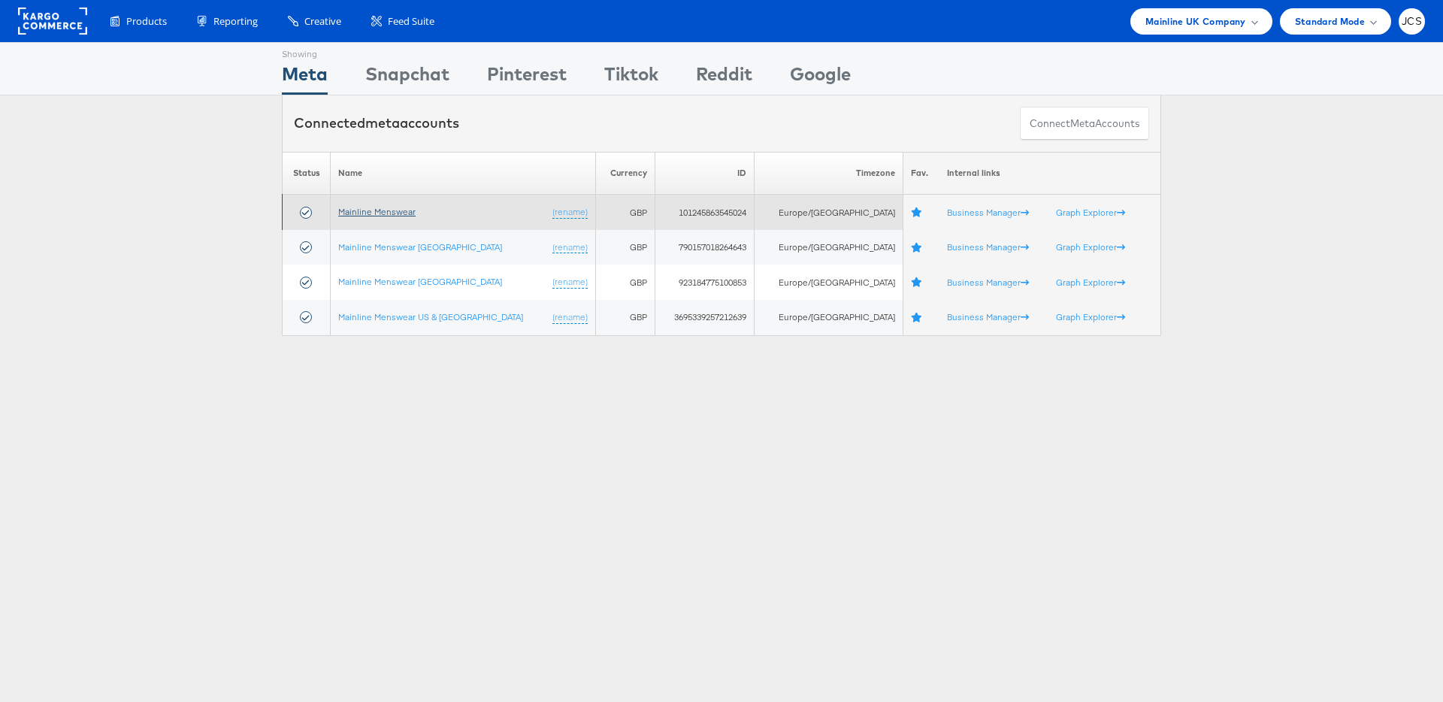
click at [376, 212] on link "Mainline Menswear" at bounding box center [376, 211] width 77 height 11
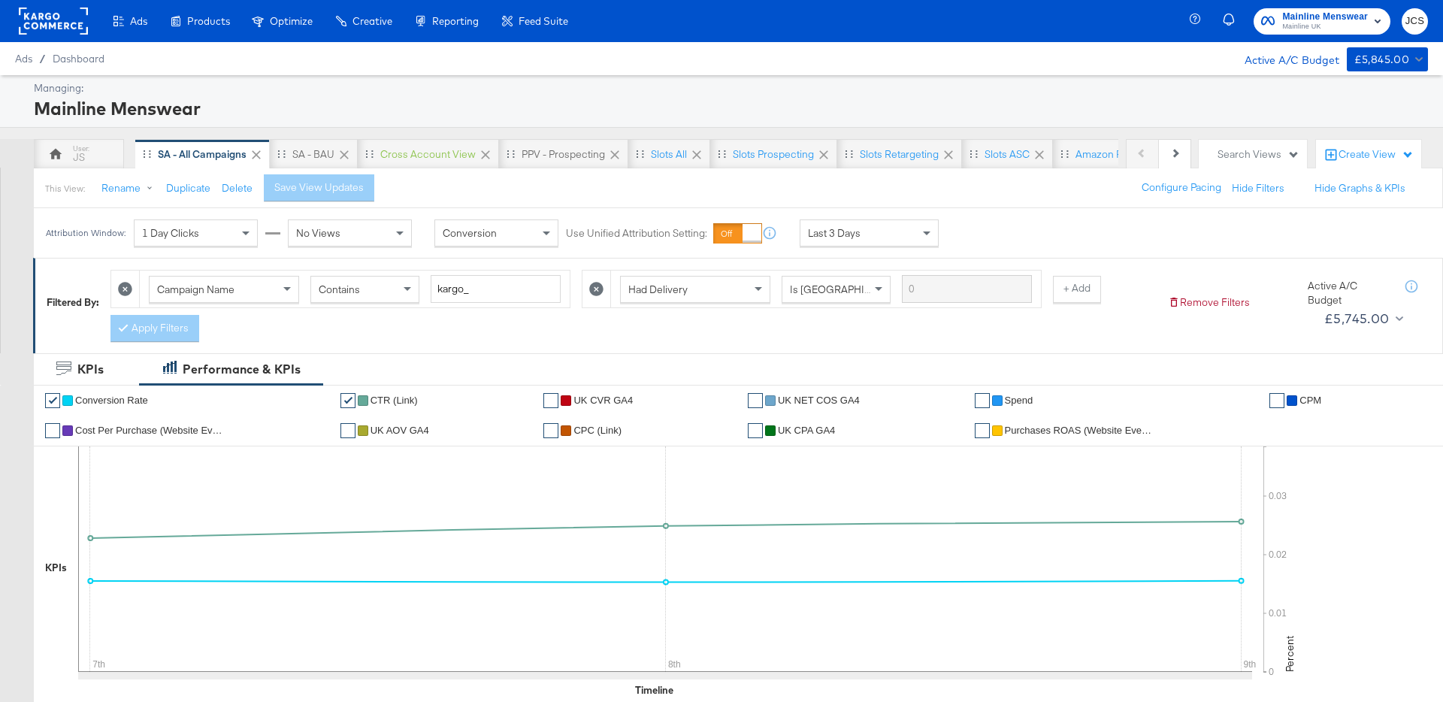
click at [591, 286] on icon at bounding box center [596, 289] width 14 height 14
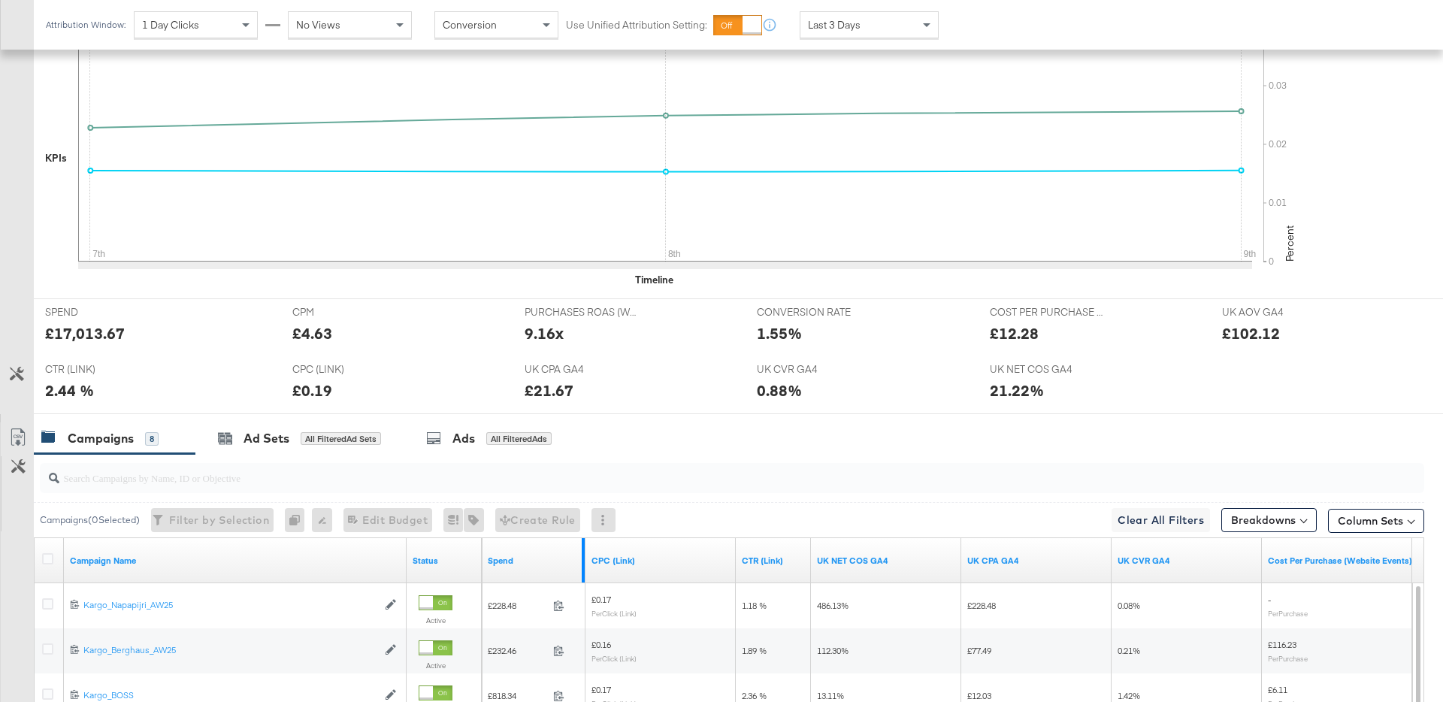
scroll to position [152, 0]
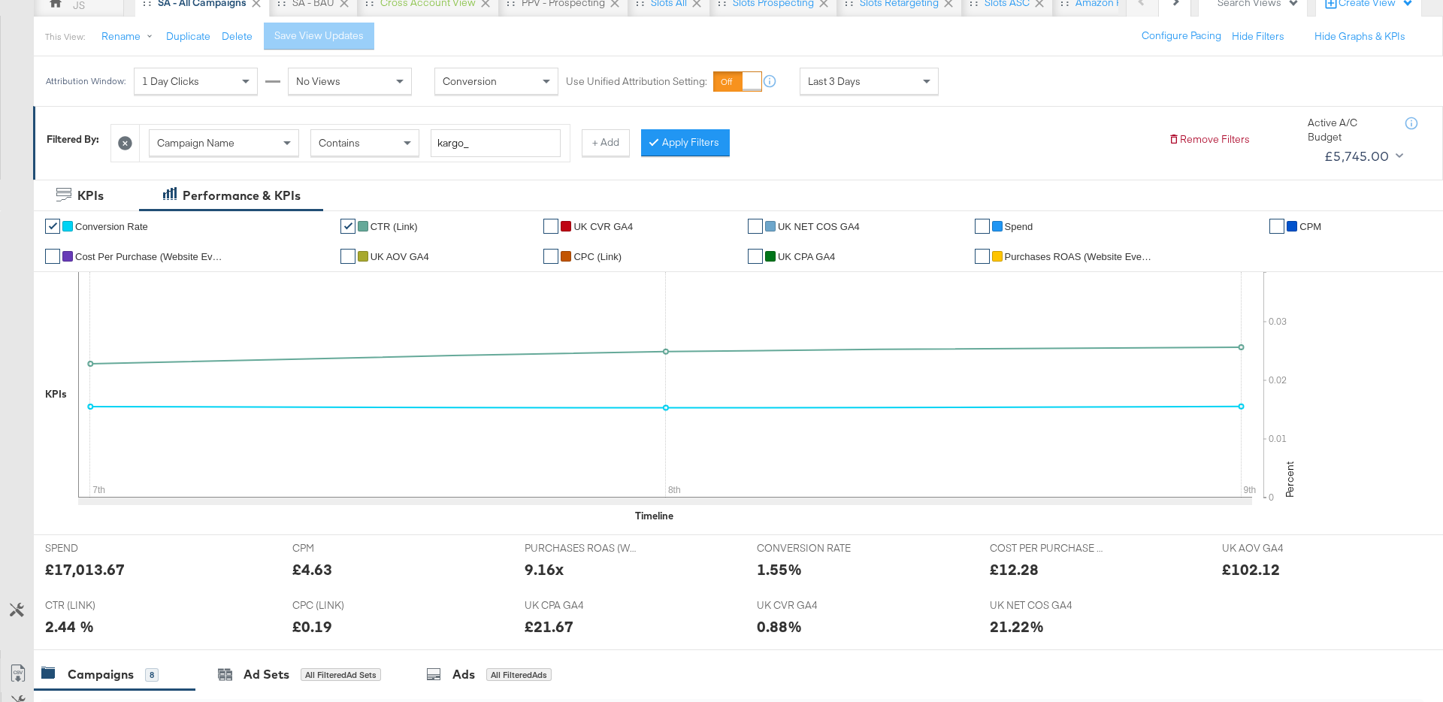
click at [658, 165] on div "Filtered By: Campaign Name Contains kargo_ + Add Apply Filters Remove Filters A…" at bounding box center [739, 138] width 1384 height 57
click at [663, 153] on button "Apply Filters" at bounding box center [685, 142] width 89 height 27
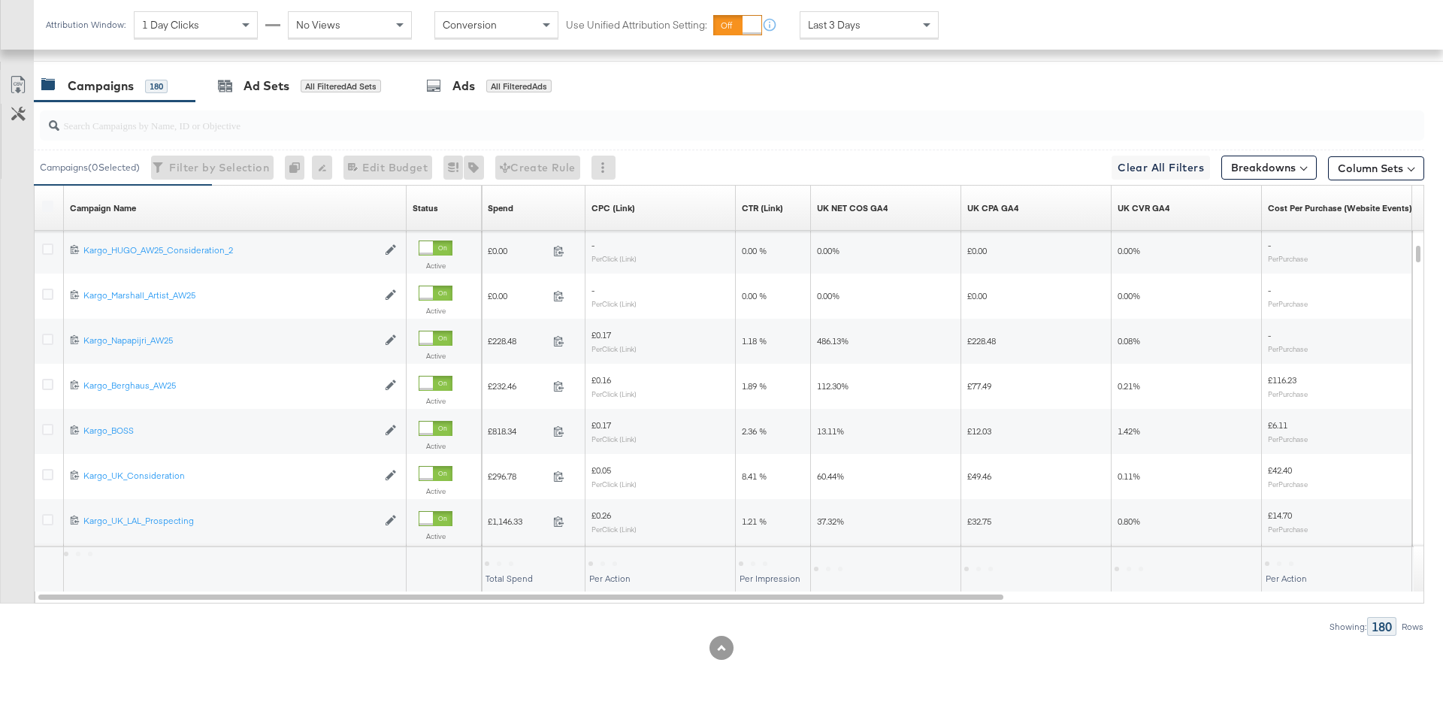
scroll to position [740, 0]
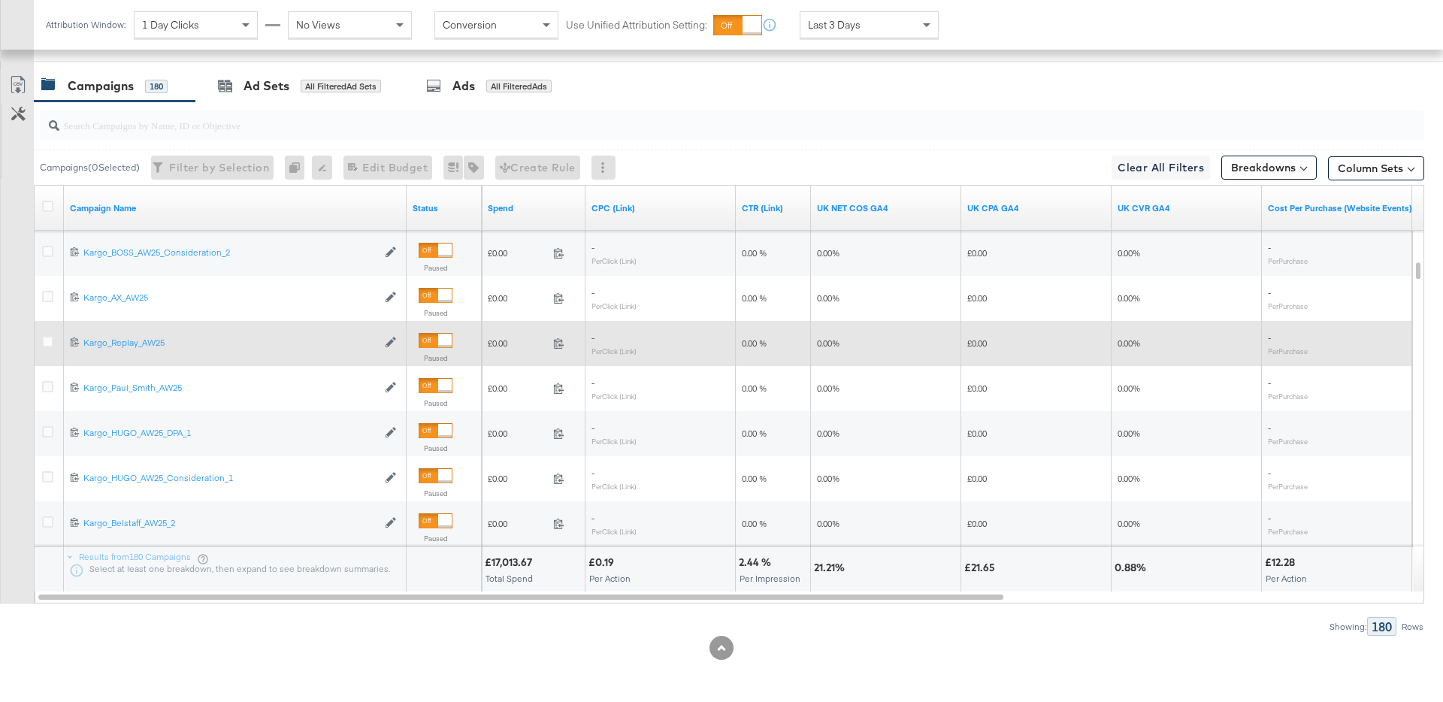
click at [445, 127] on input "search" at bounding box center [678, 118] width 1238 height 29
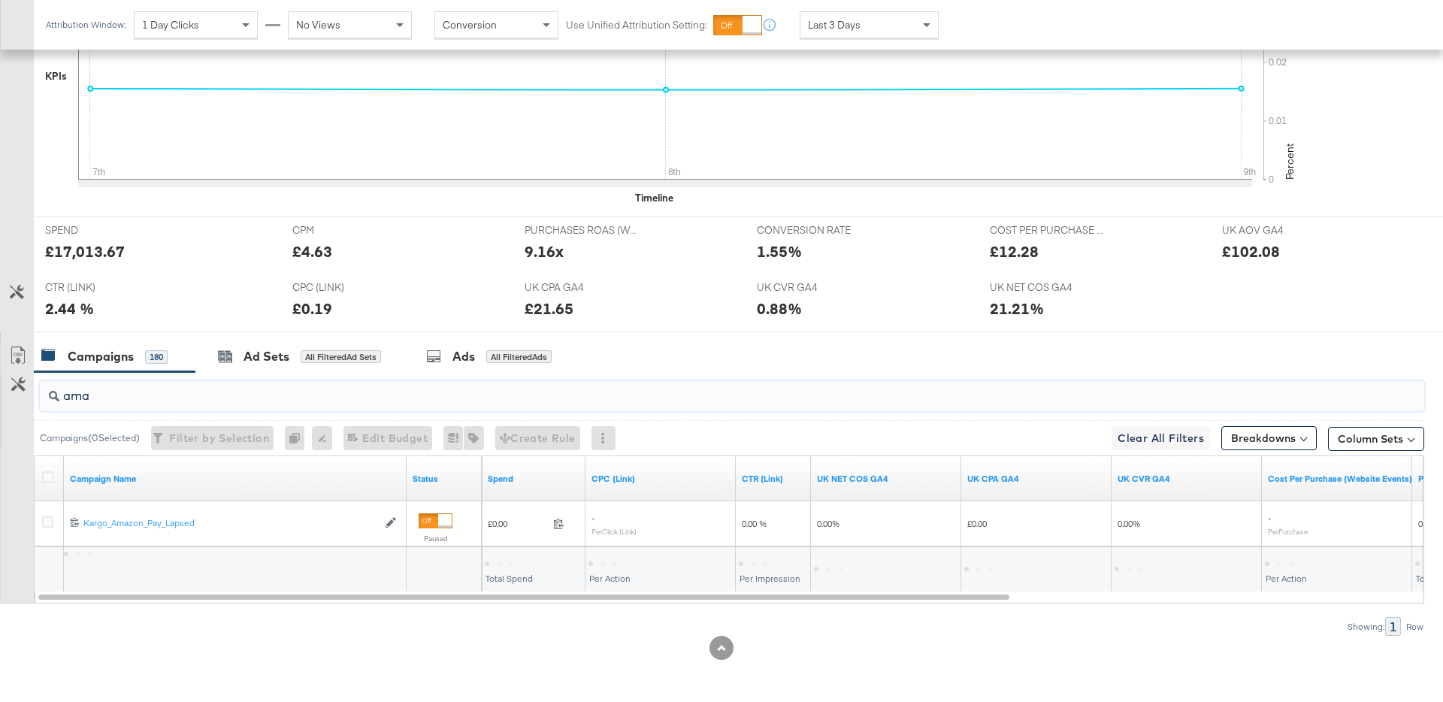
scroll to position [470, 0]
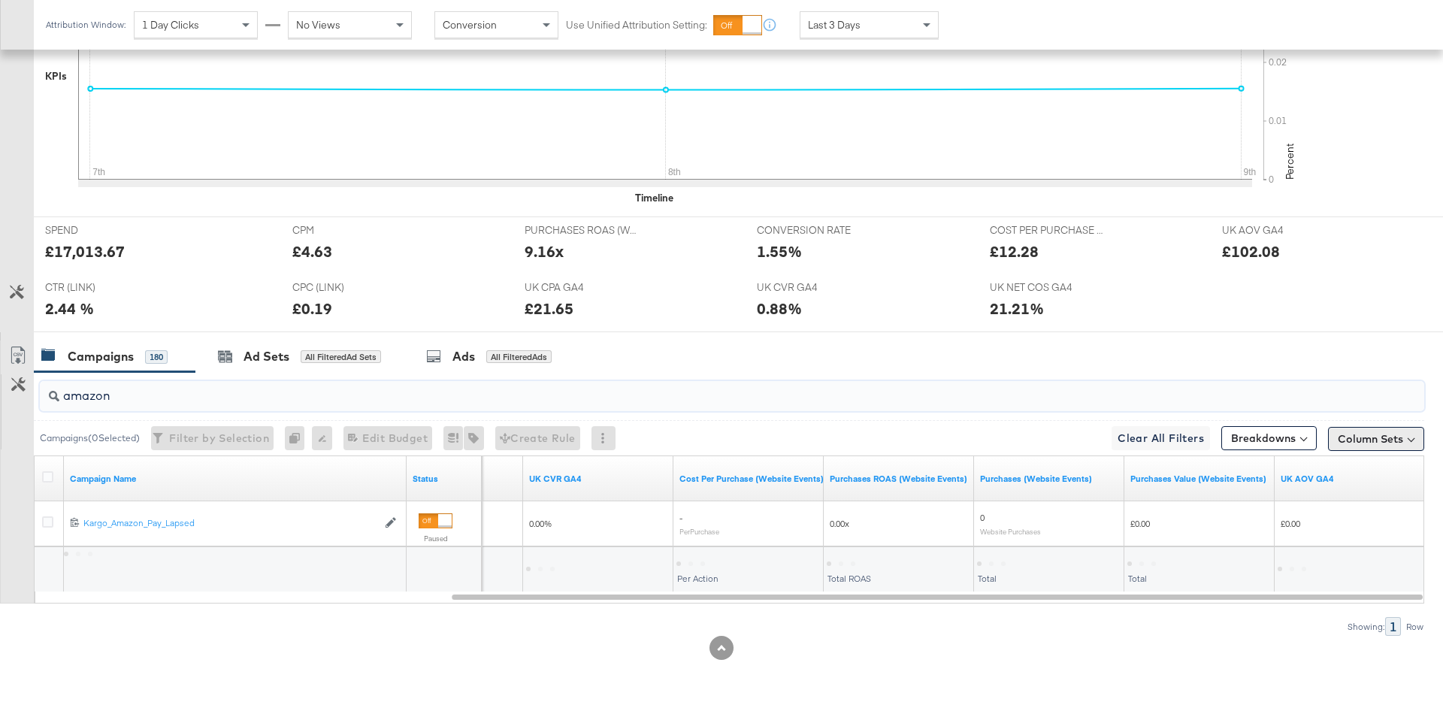
type input "amazon"
click at [1359, 443] on button "Column Sets" at bounding box center [1376, 439] width 96 height 24
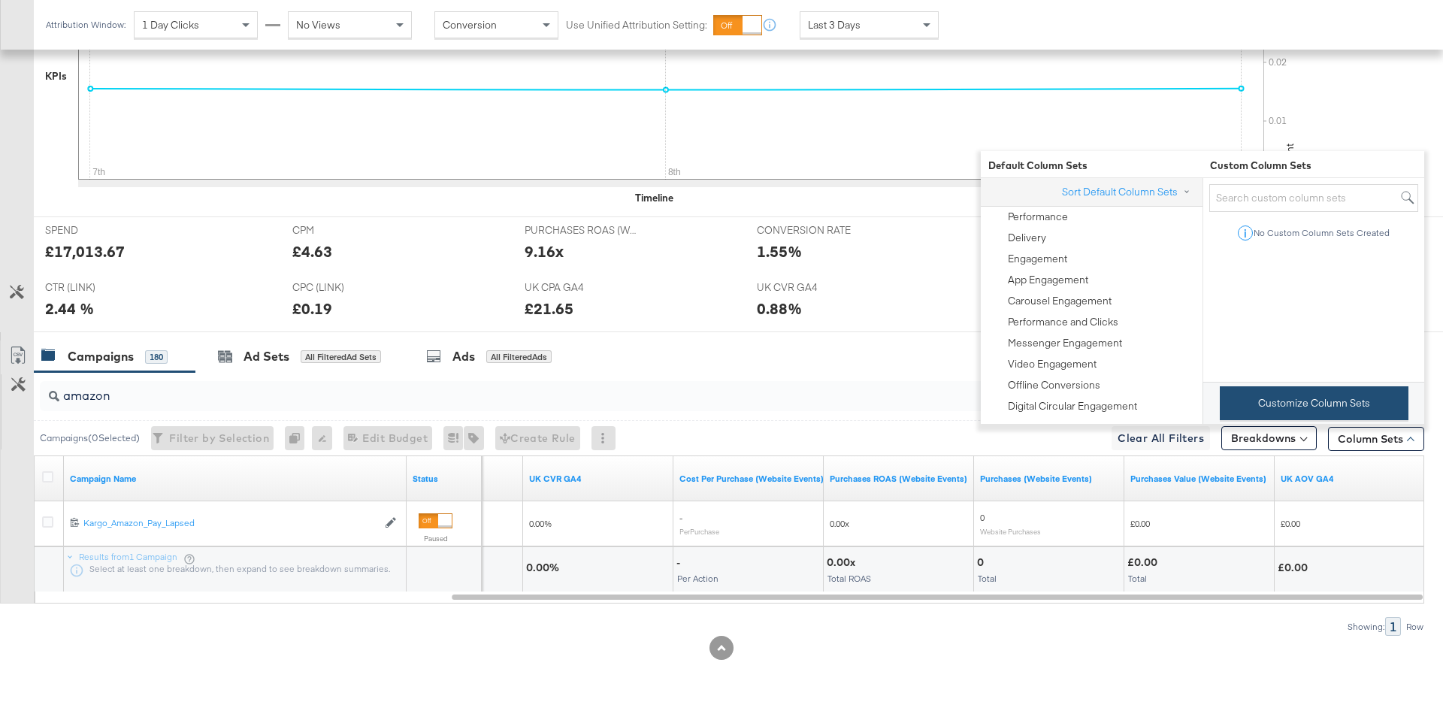
click at [1269, 411] on button "Customize Column Sets" at bounding box center [1314, 403] width 189 height 34
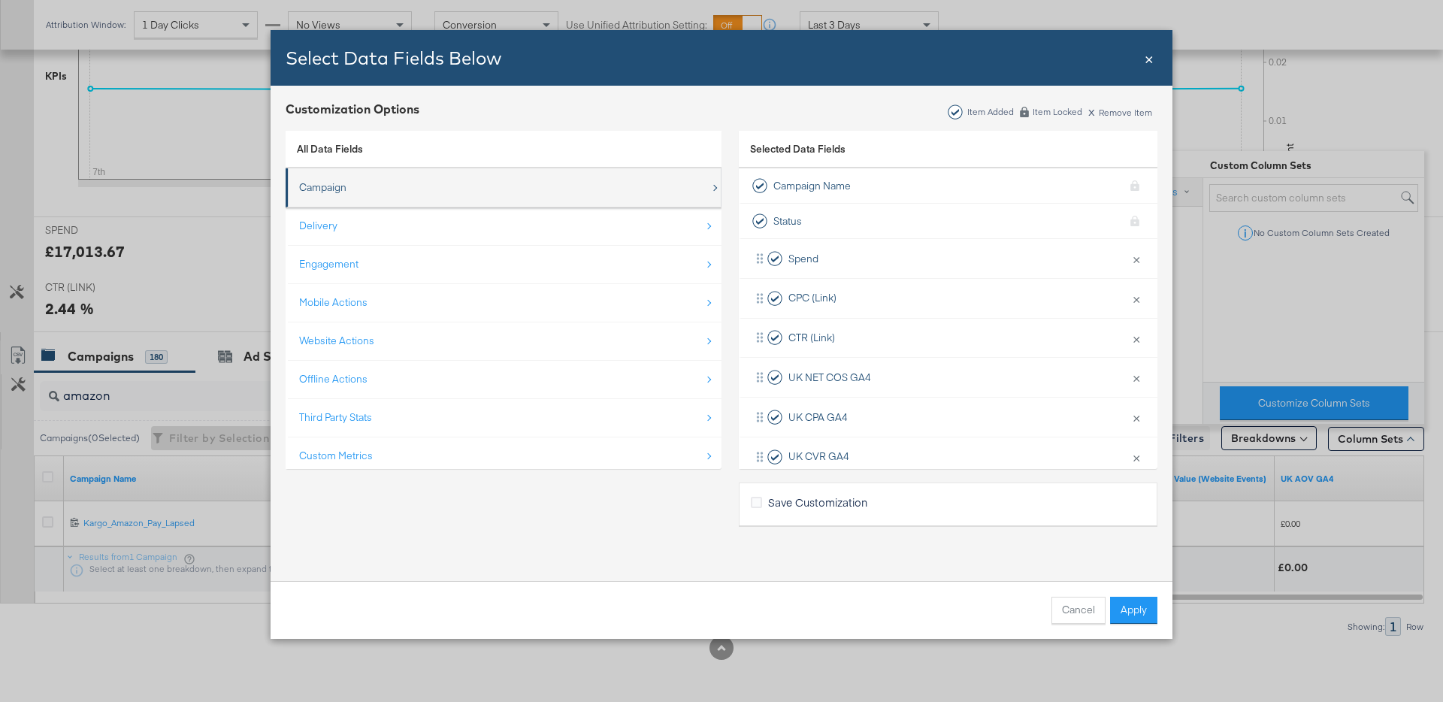
click at [540, 195] on div "Campaign" at bounding box center [504, 187] width 411 height 31
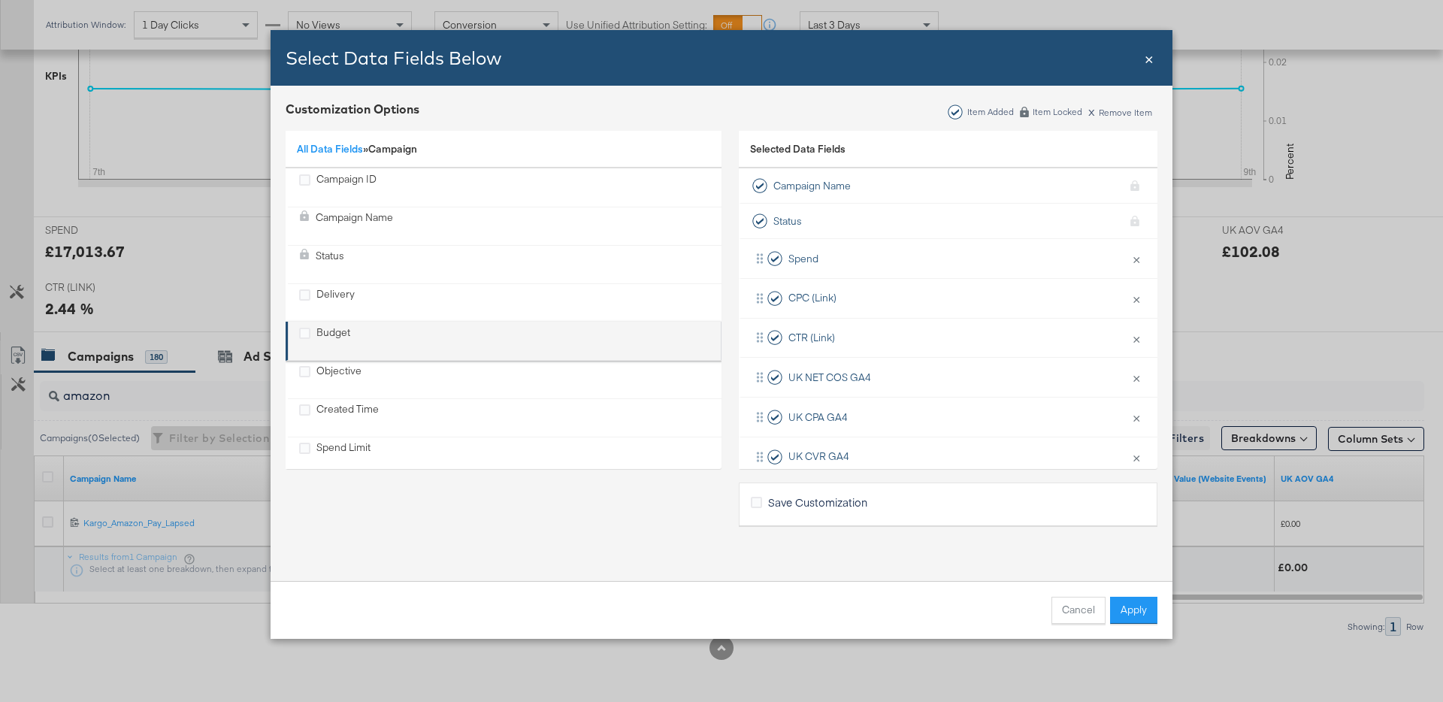
scroll to position [98, 0]
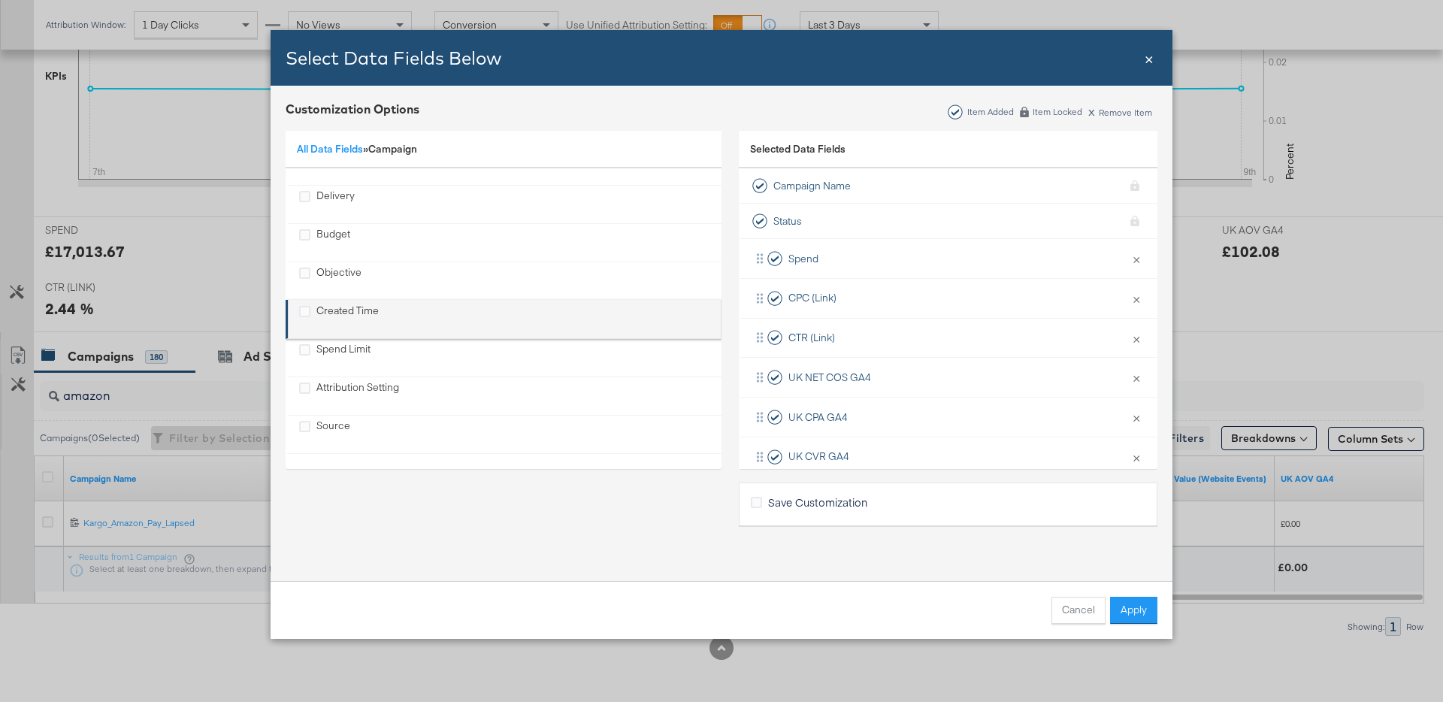
click at [331, 313] on div "Created Time" at bounding box center [347, 319] width 62 height 31
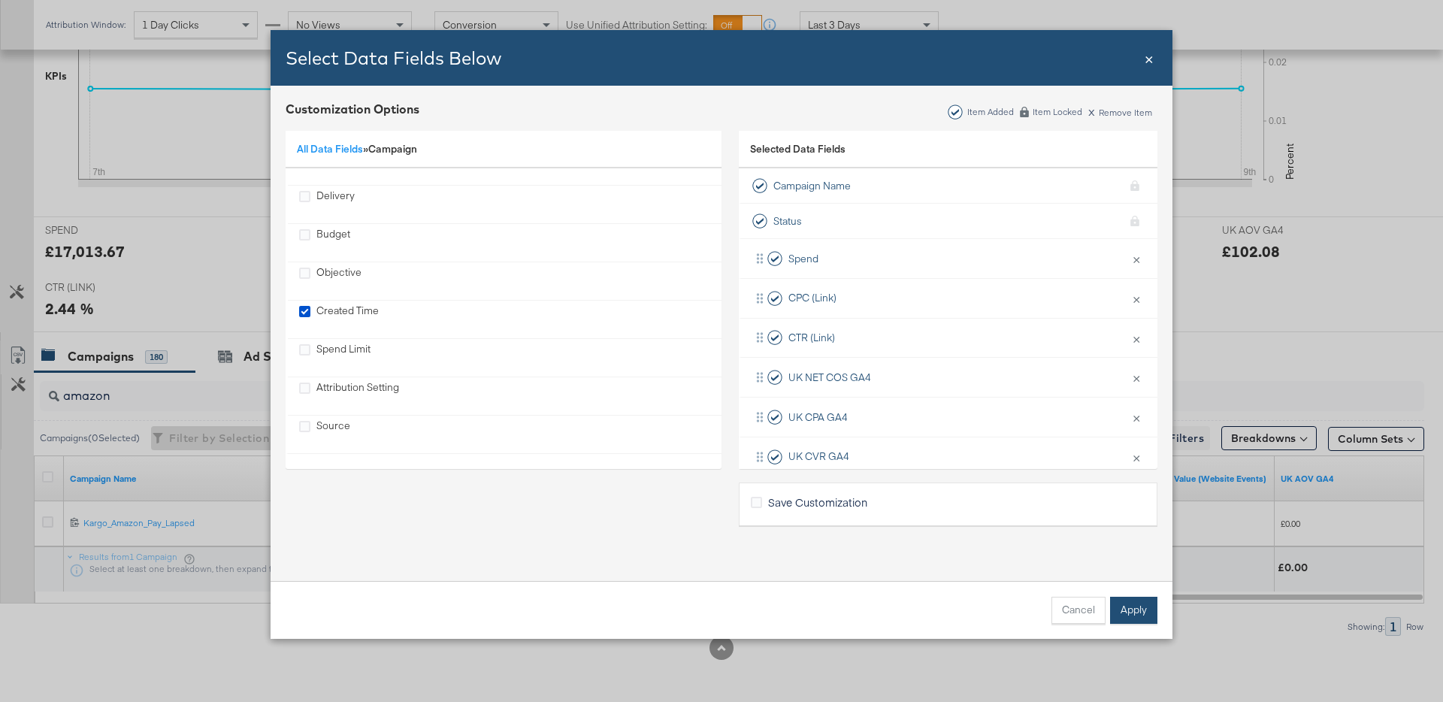
click at [1154, 606] on button "Apply" at bounding box center [1133, 610] width 47 height 27
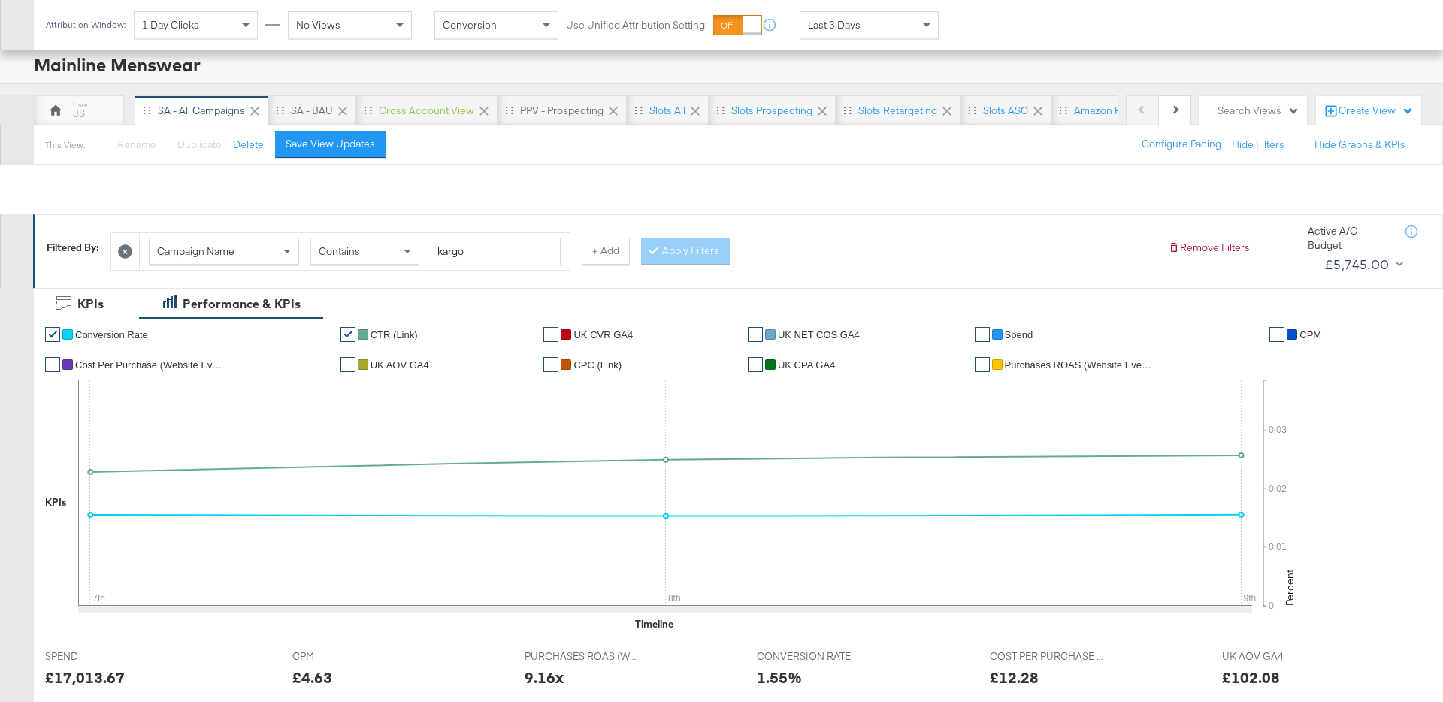
scroll to position [0, 0]
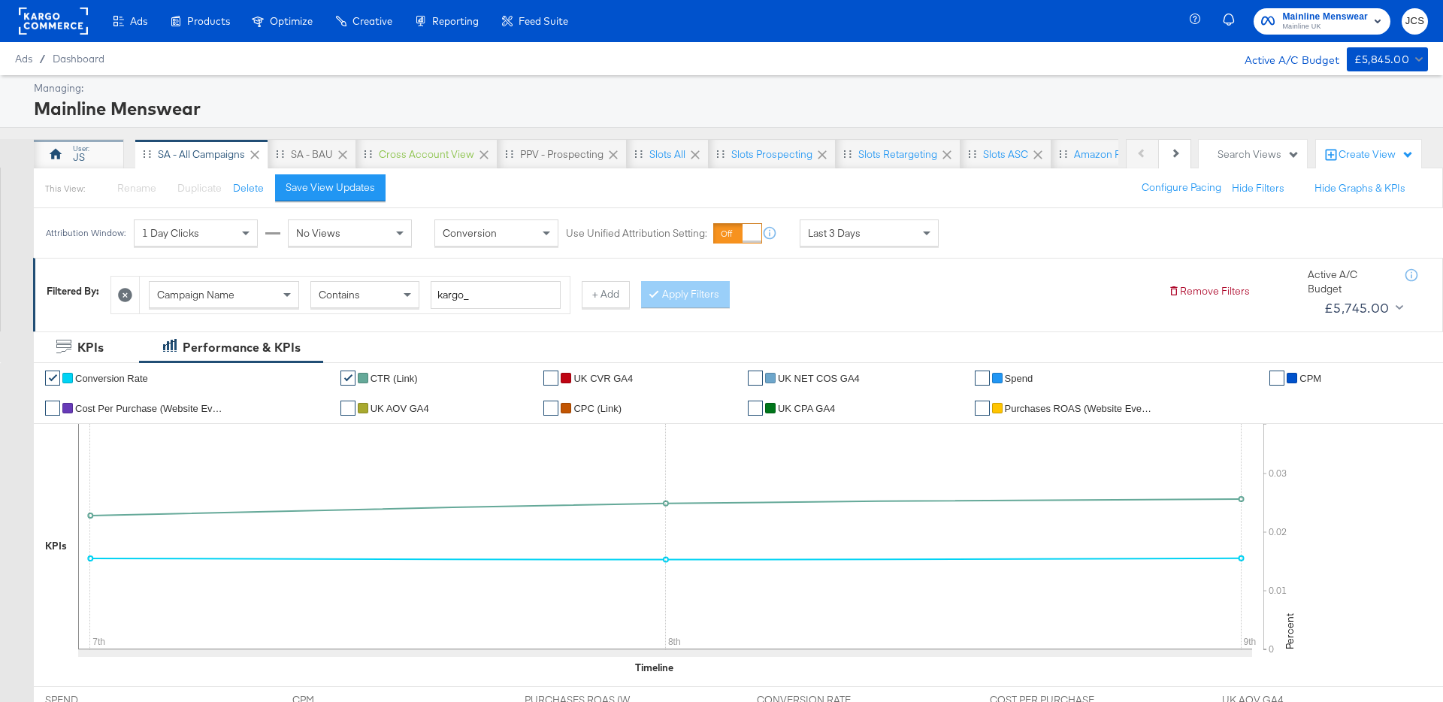
click at [58, 150] on icon at bounding box center [55, 154] width 15 height 15
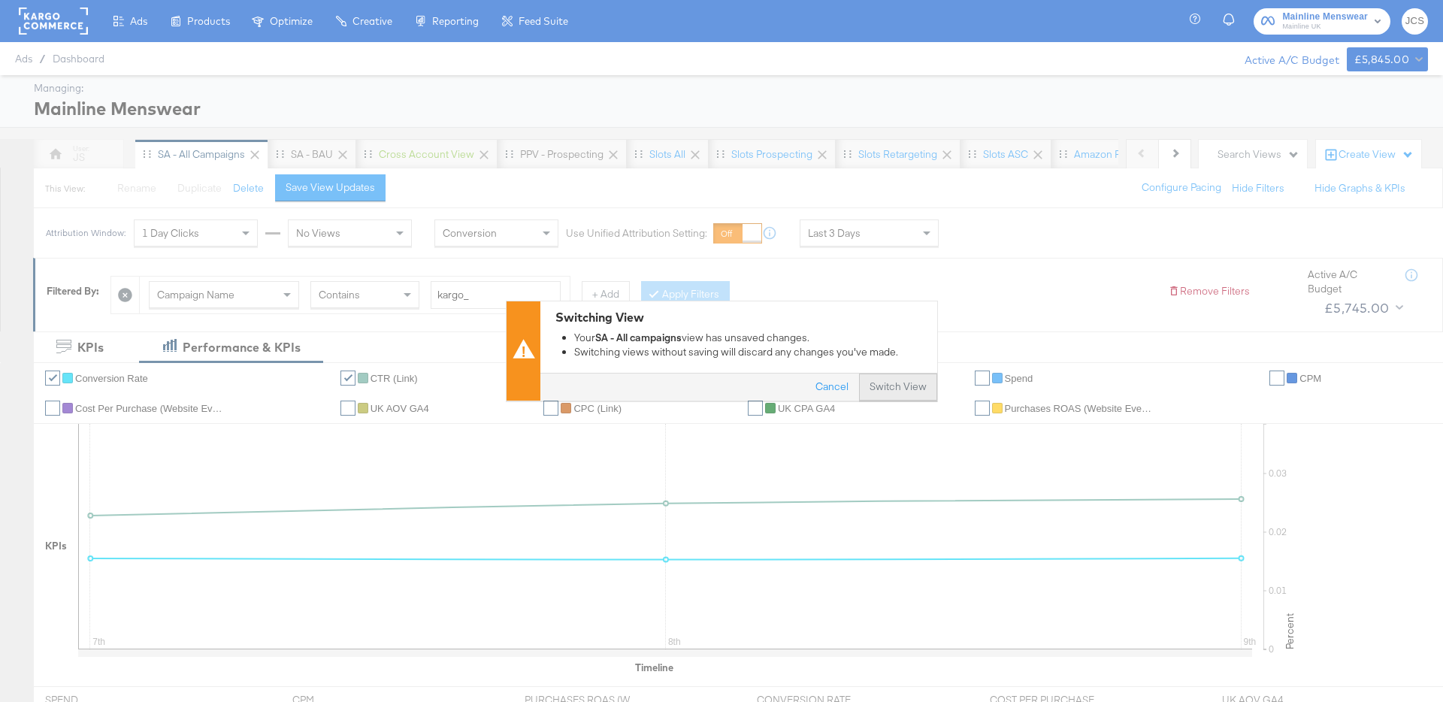
click at [911, 375] on button "Switch View" at bounding box center [898, 387] width 78 height 27
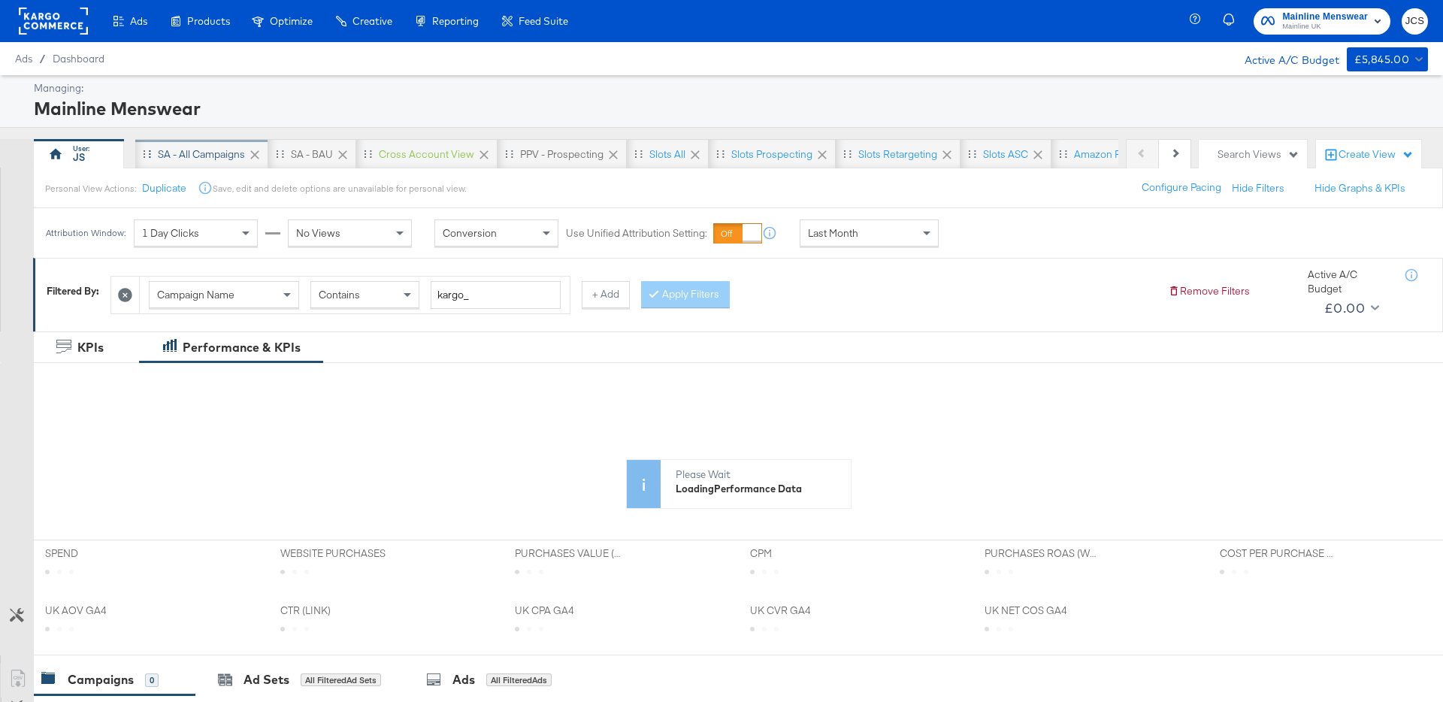
click at [215, 157] on div "SA - All campaigns" at bounding box center [201, 154] width 87 height 14
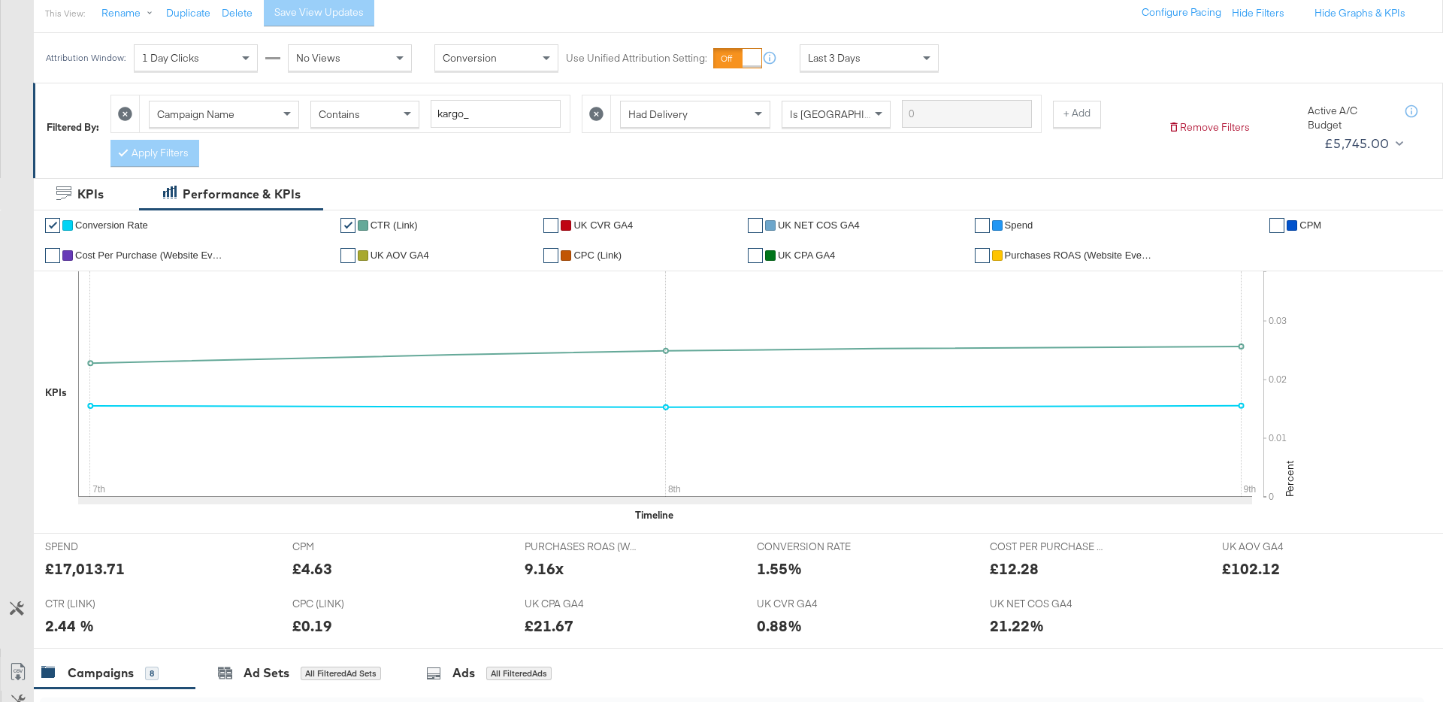
scroll to position [208, 0]
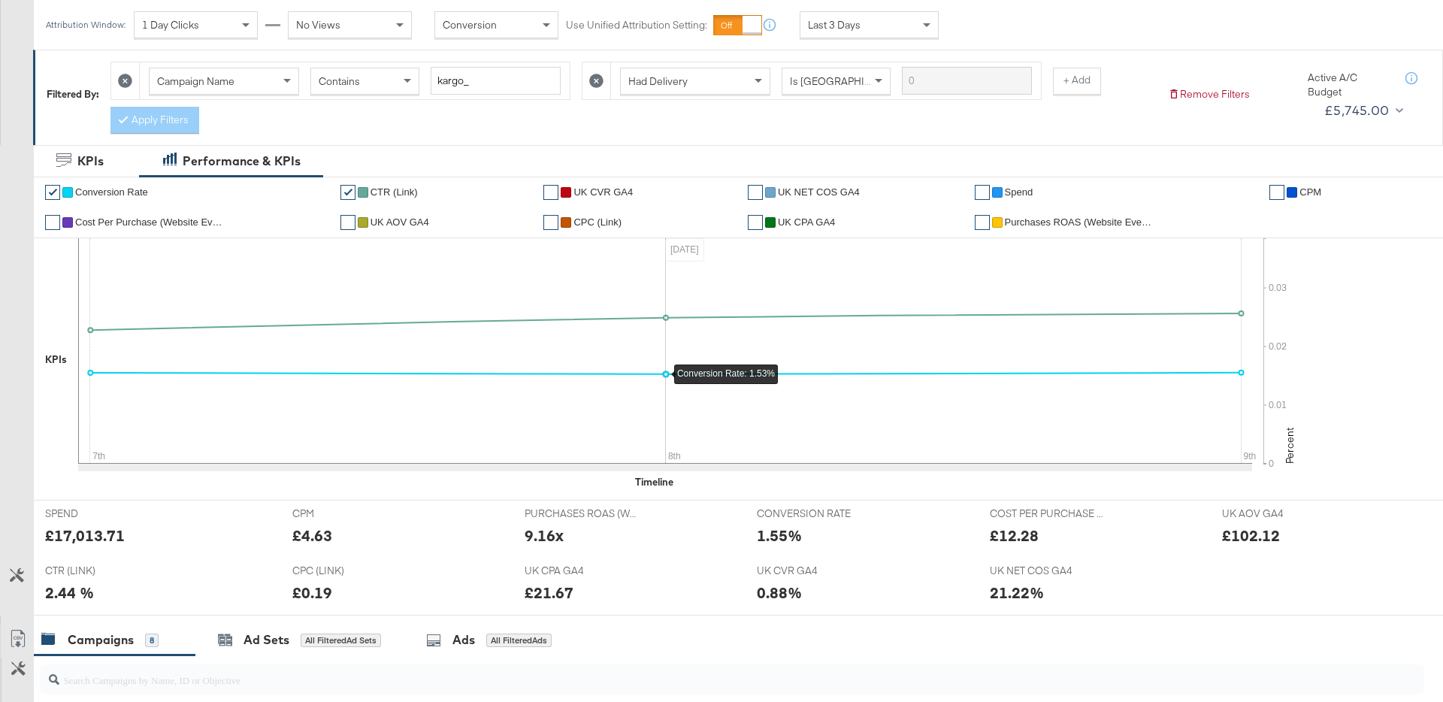
click at [882, 20] on div "Last 3 Days" at bounding box center [869, 25] width 138 height 26
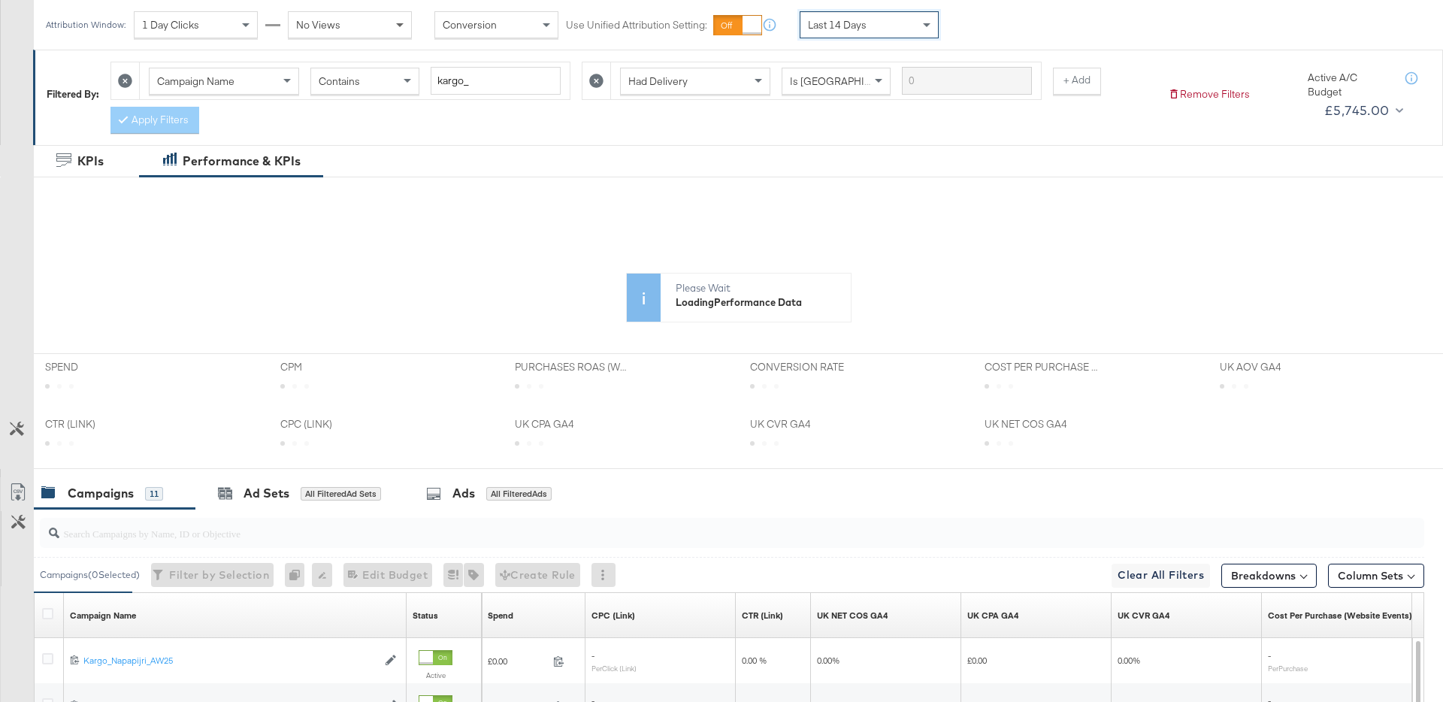
scroll to position [0, 0]
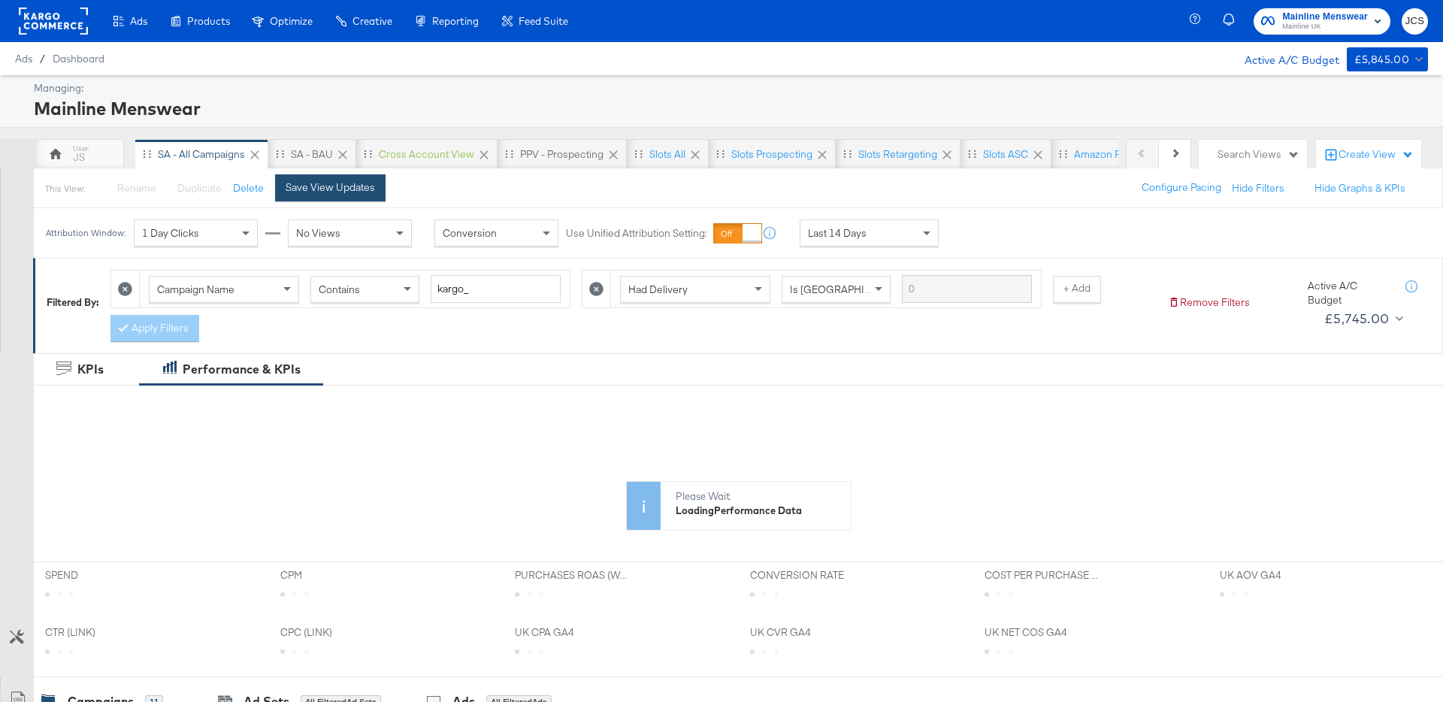
click at [332, 183] on div "Save View Updates" at bounding box center [330, 187] width 89 height 14
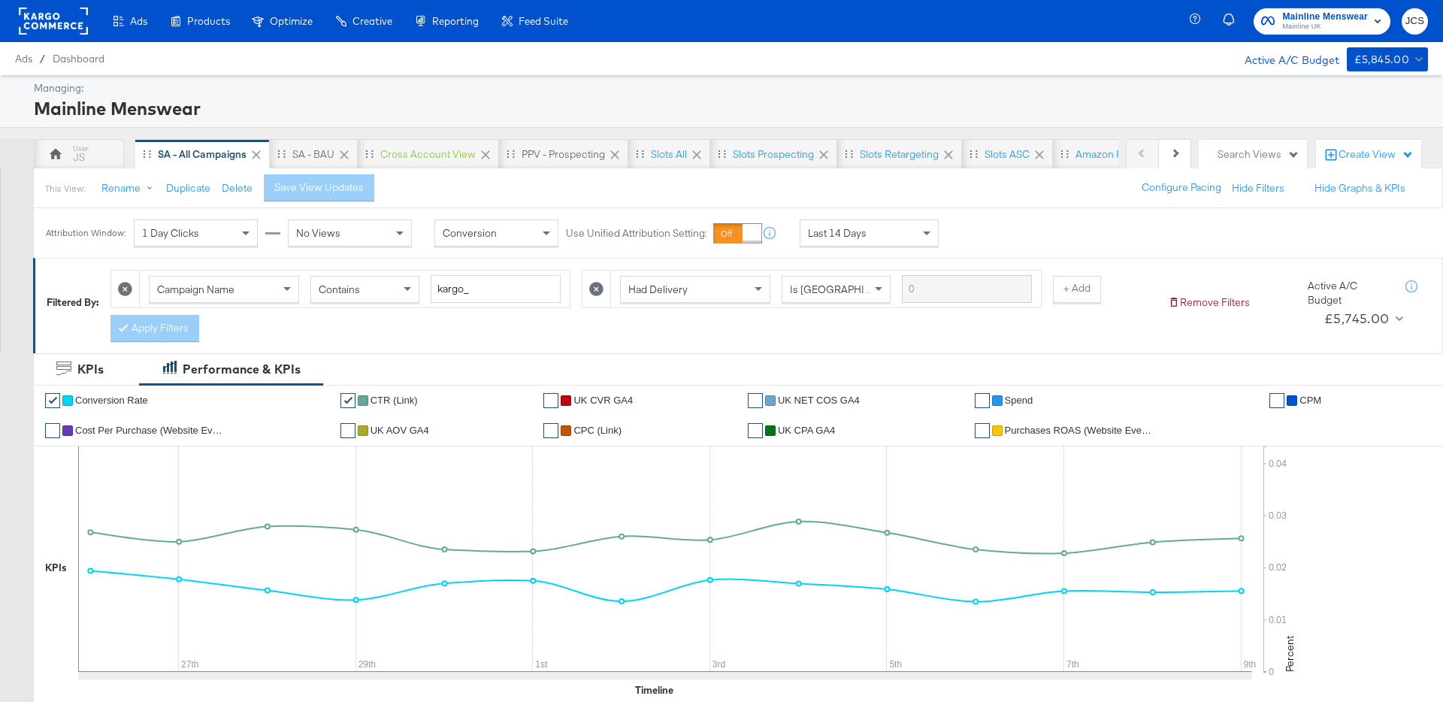
click at [76, 30] on rect at bounding box center [53, 21] width 69 height 27
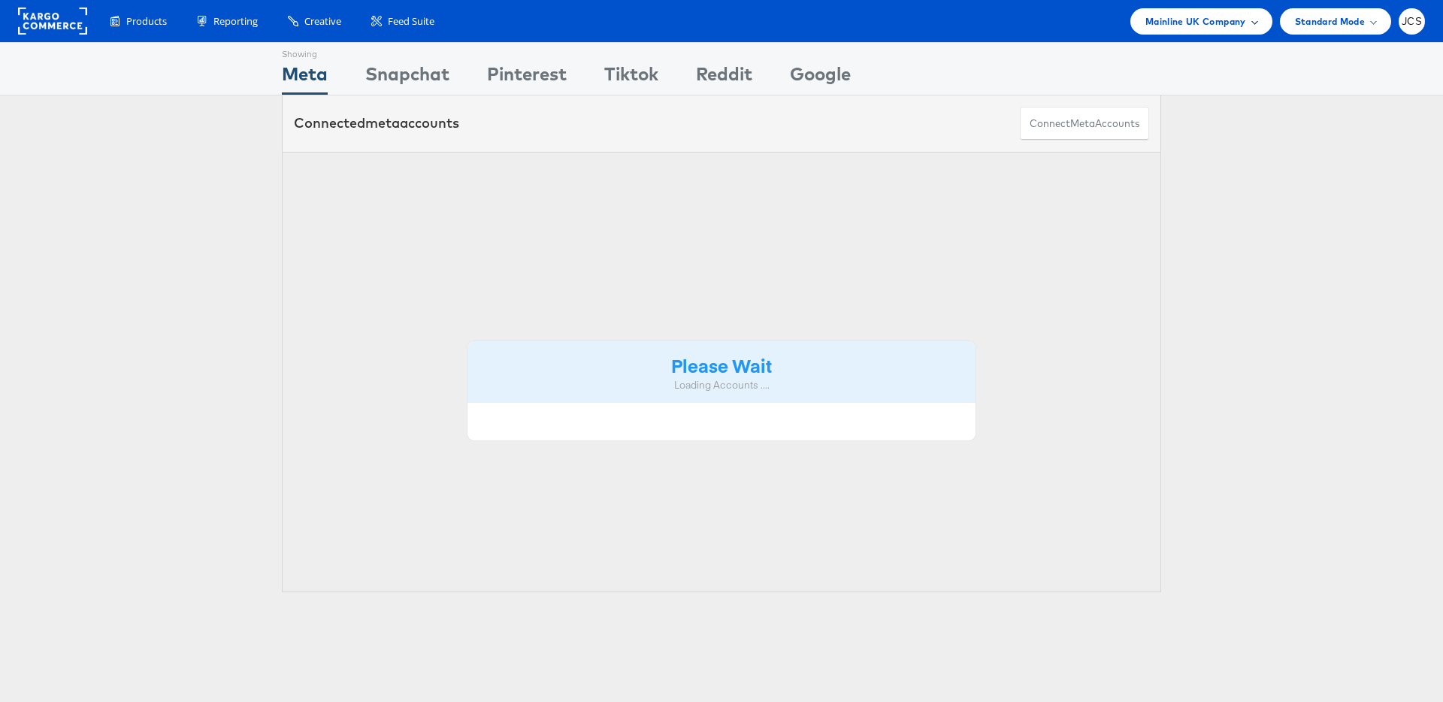
click at [1154, 26] on span "Mainline UK Company" at bounding box center [1195, 22] width 101 height 16
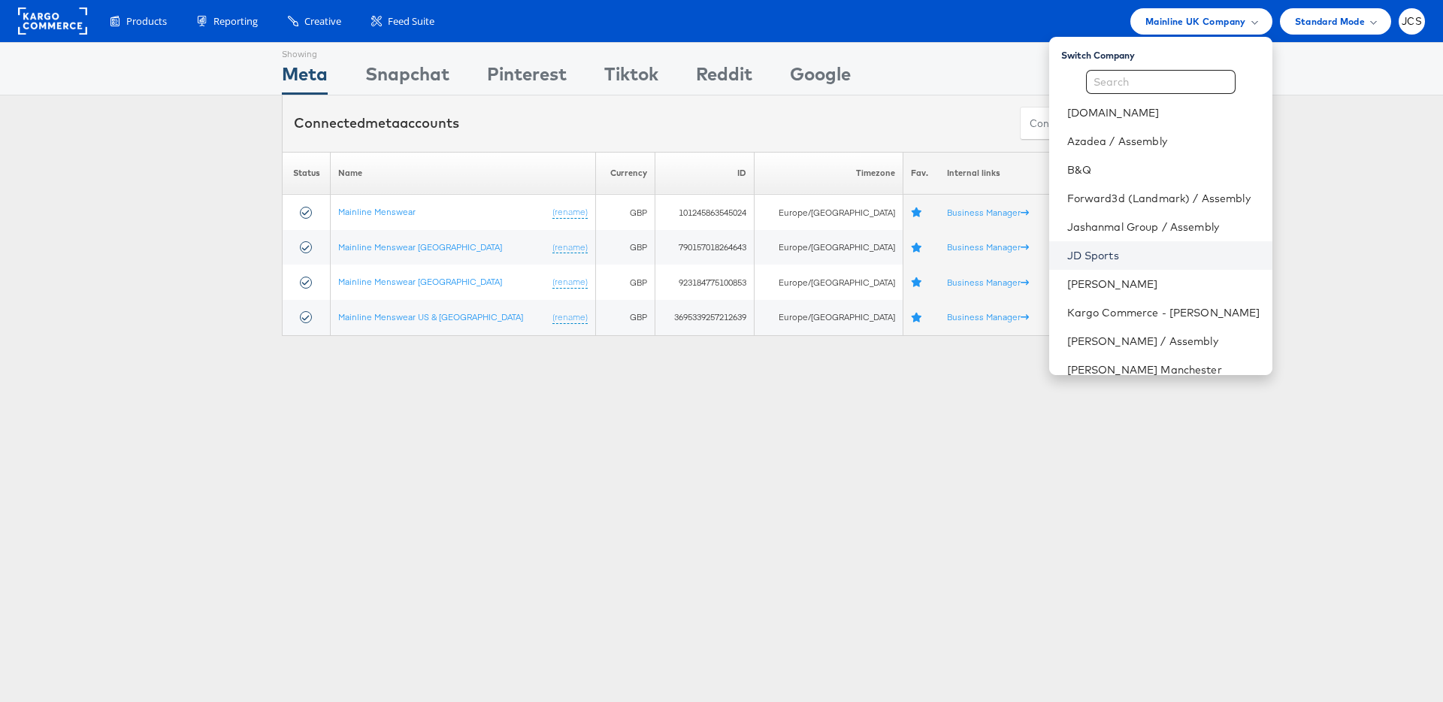
click at [1067, 258] on link "JD Sports" at bounding box center [1163, 255] width 193 height 15
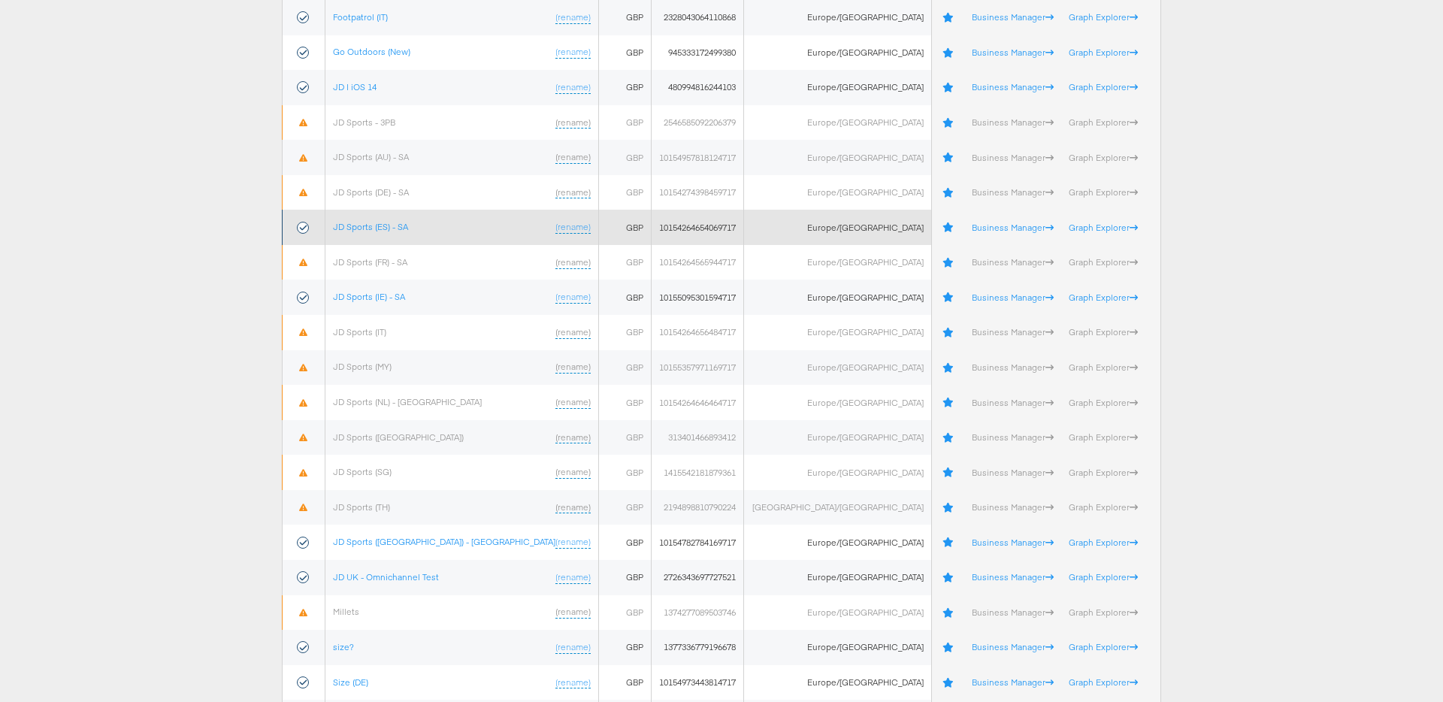
scroll to position [455, 0]
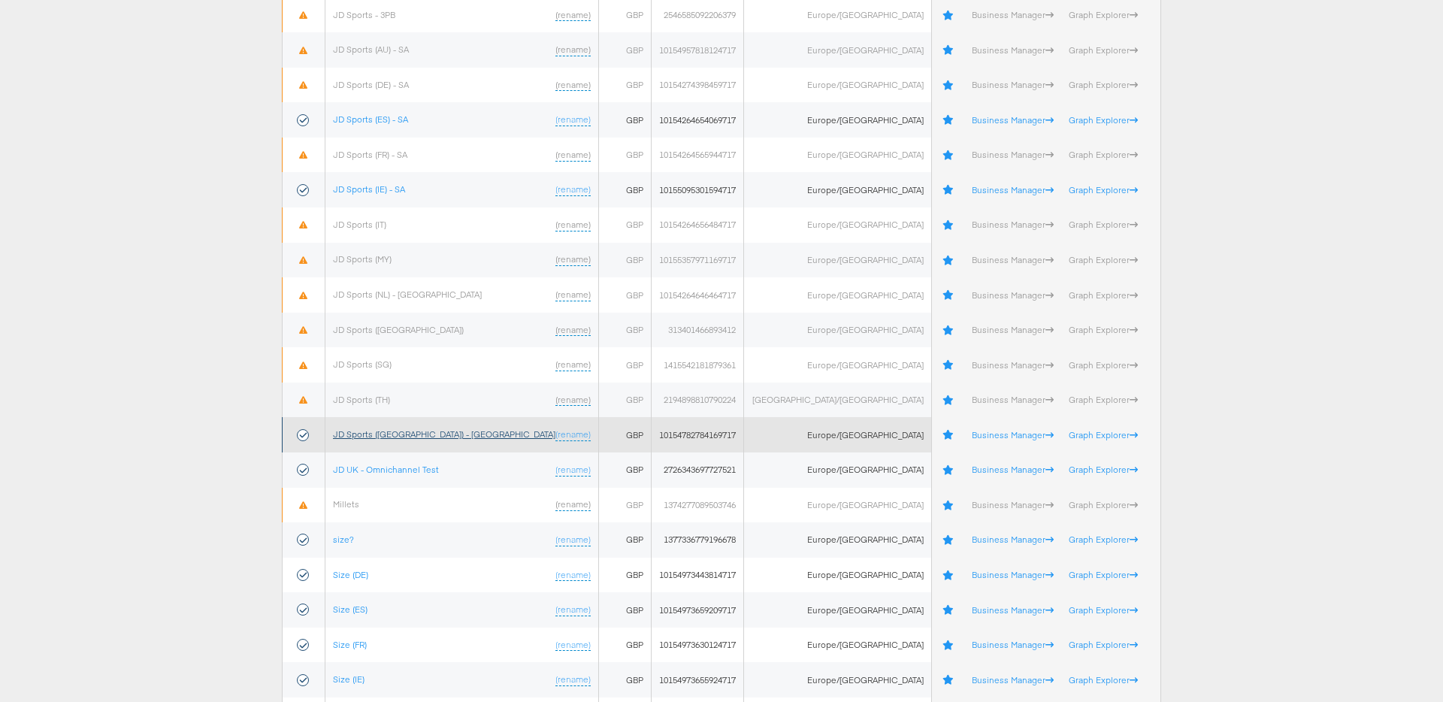
click at [386, 428] on link "JD Sports ([GEOGRAPHIC_DATA]) - [GEOGRAPHIC_DATA]" at bounding box center [444, 433] width 222 height 11
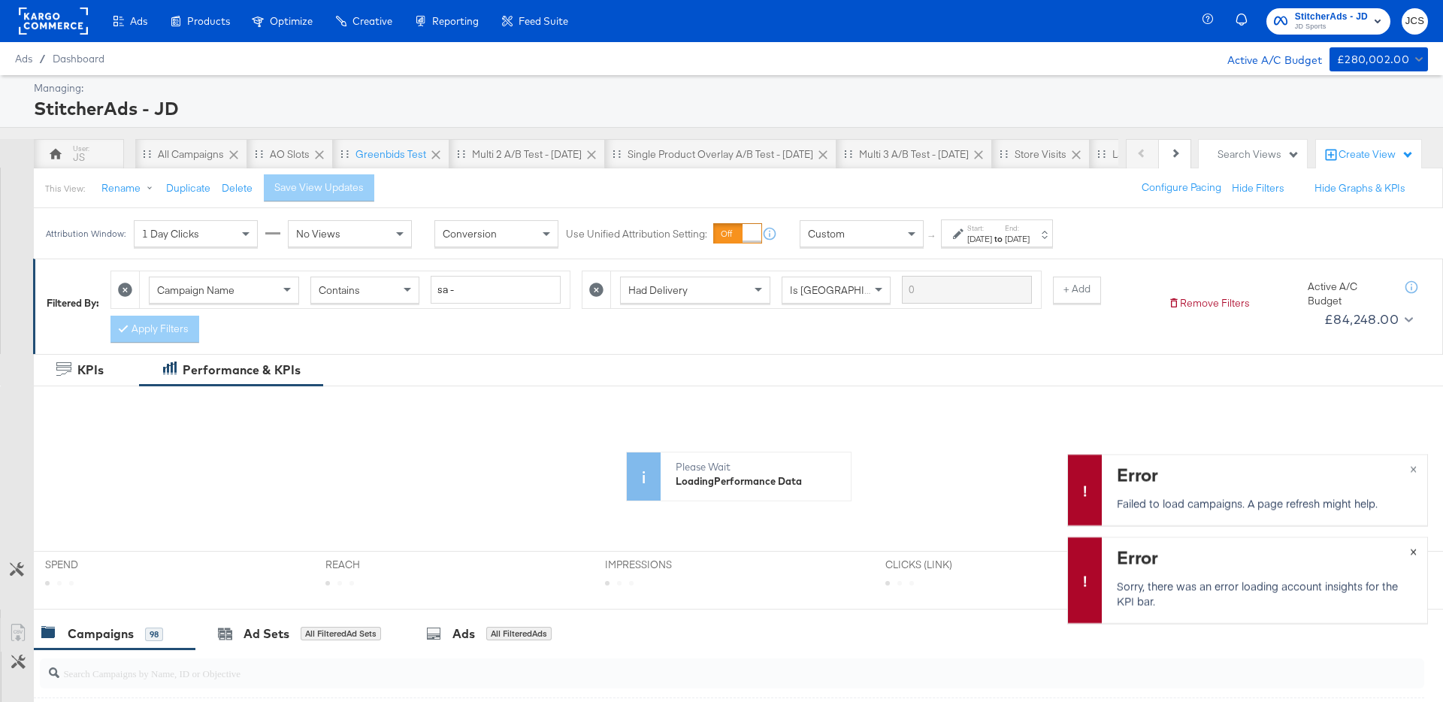
click at [1411, 551] on span "×" at bounding box center [1413, 550] width 7 height 17
click at [1411, 525] on div "Error Failed to load campaigns. A page refresh might help. ×" at bounding box center [1247, 489] width 361 height 71
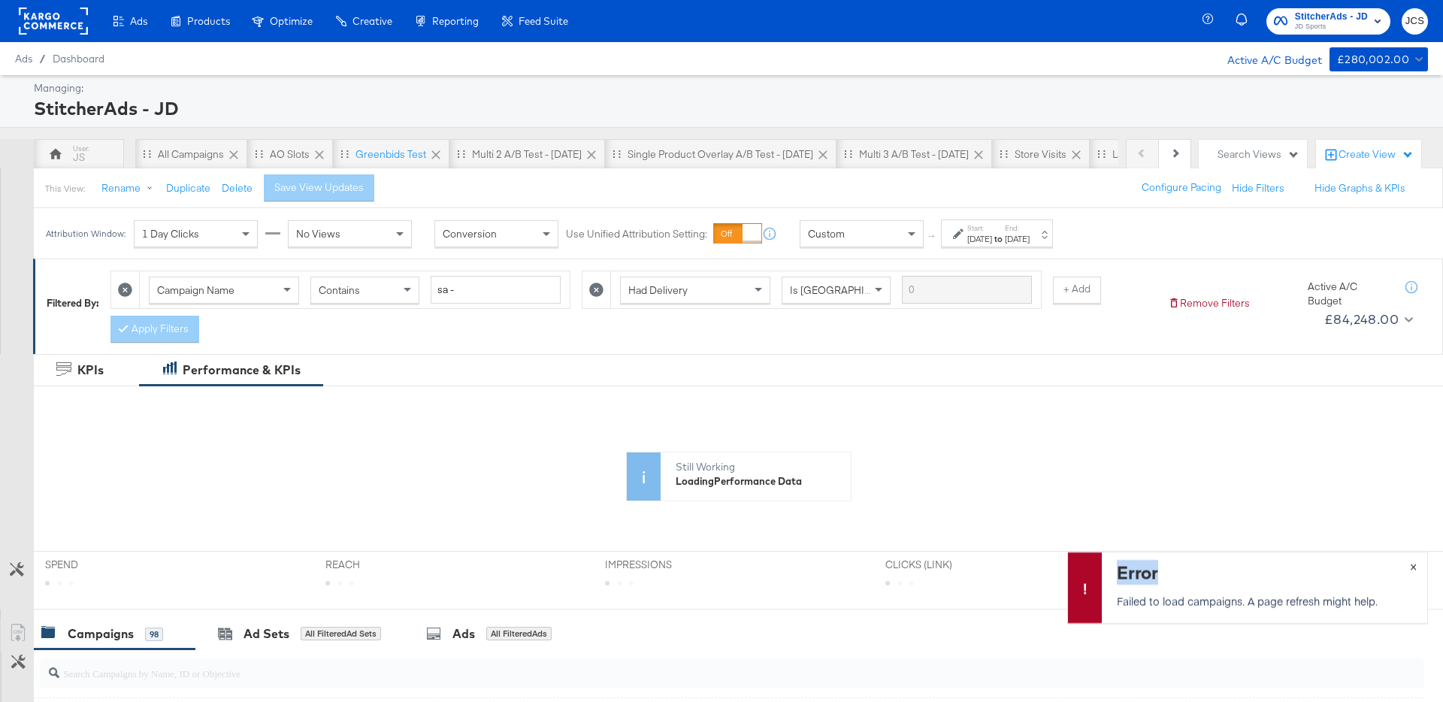
click at [1415, 568] on span "×" at bounding box center [1413, 565] width 7 height 17
click at [679, 327] on div "Campaign Name Contains sa - Had Delivery Is Greater Than + Add Apply Filters" at bounding box center [632, 303] width 1045 height 80
click at [178, 150] on div "All Campaigns" at bounding box center [191, 154] width 66 height 14
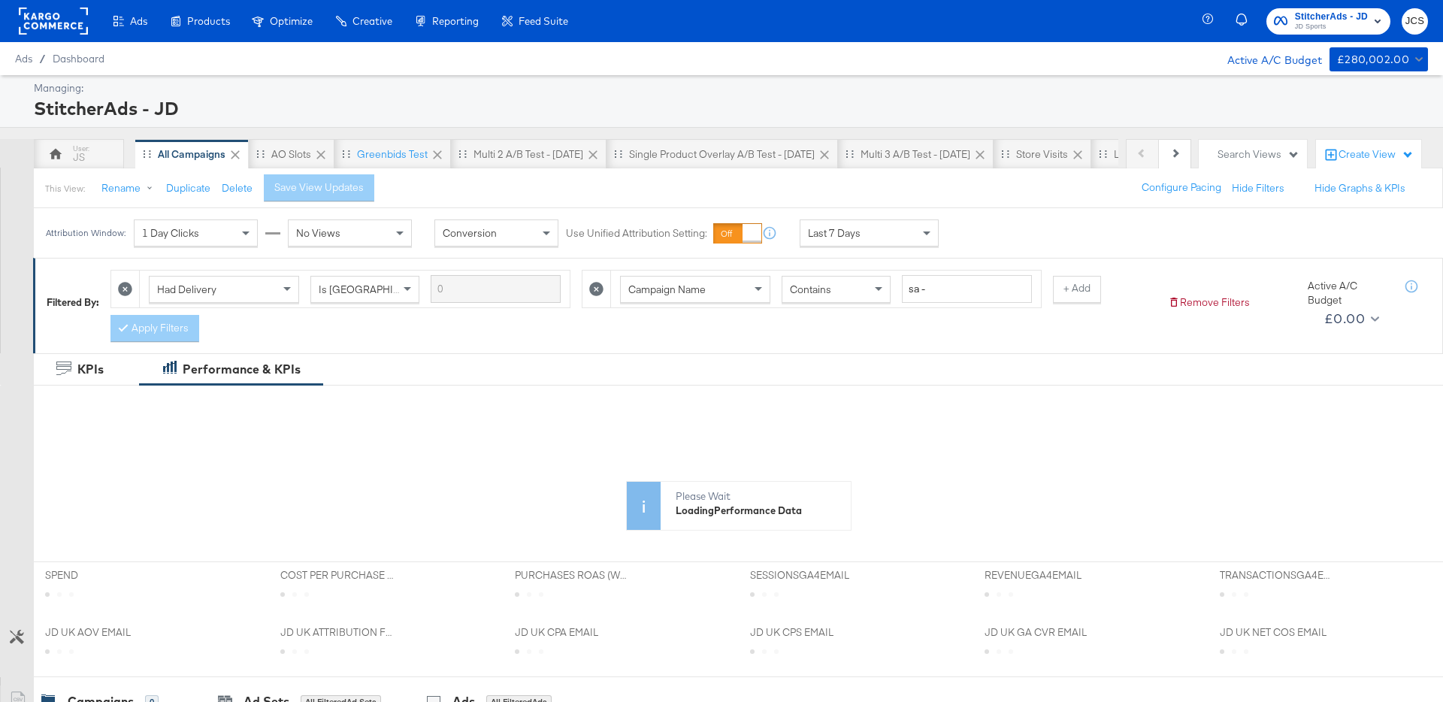
click at [884, 221] on div "Last 7 Days" at bounding box center [869, 233] width 138 height 26
click at [328, 194] on div "Save View Updates" at bounding box center [330, 187] width 89 height 14
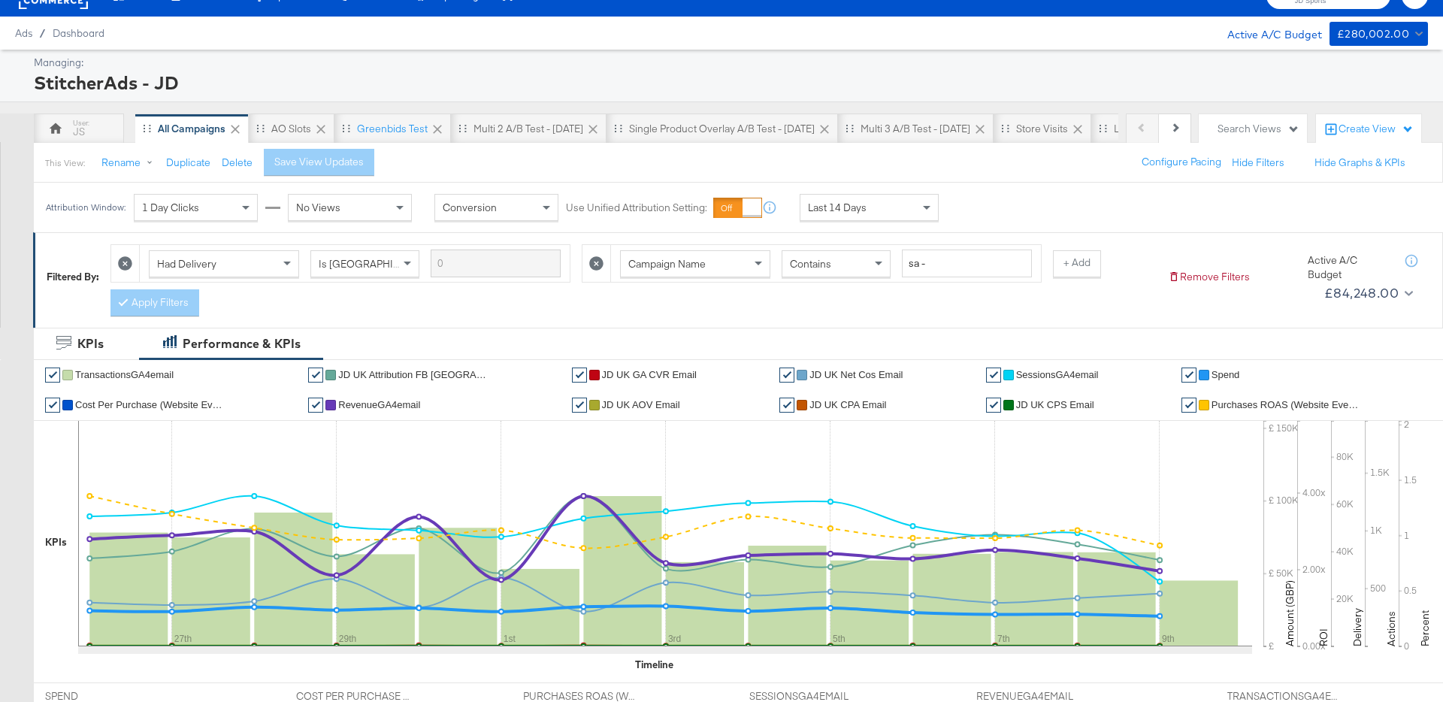
scroll to position [0, 0]
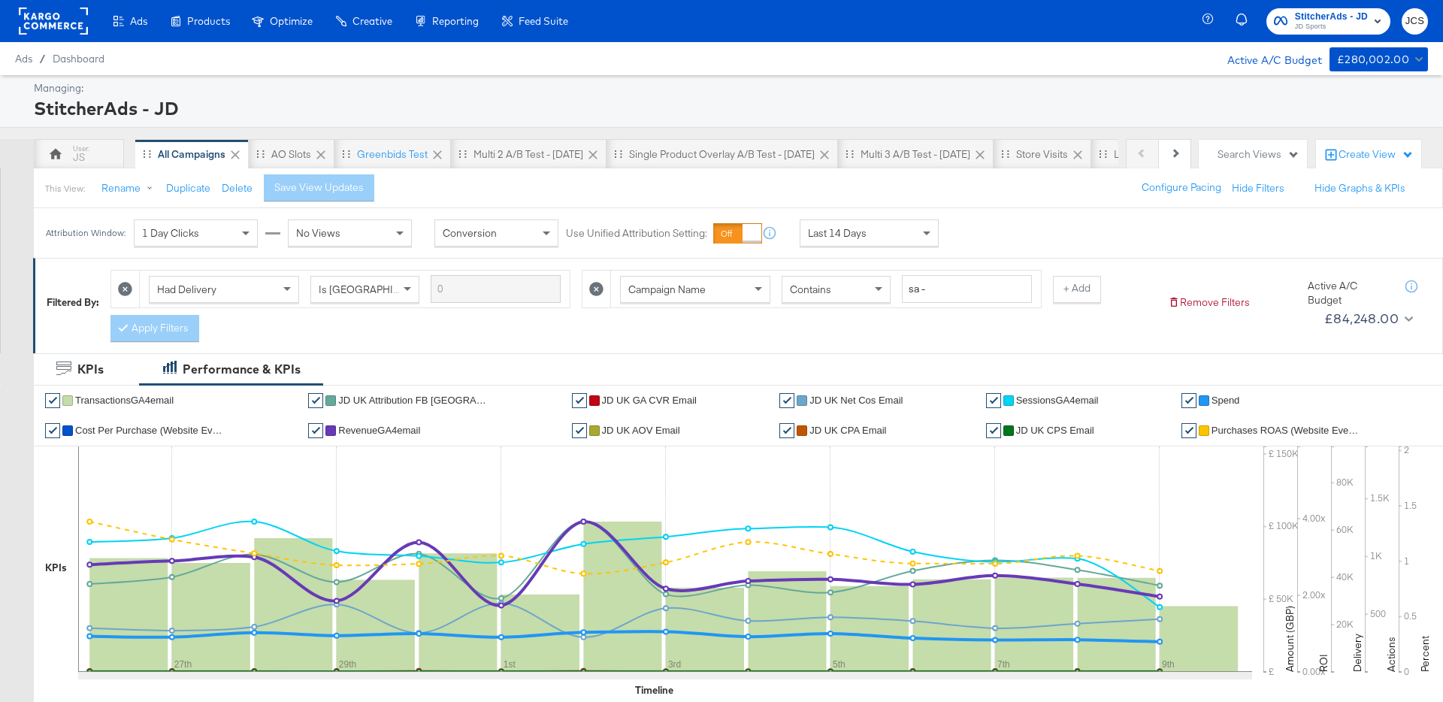
click at [1240, 150] on div "Search Views" at bounding box center [1258, 154] width 82 height 14
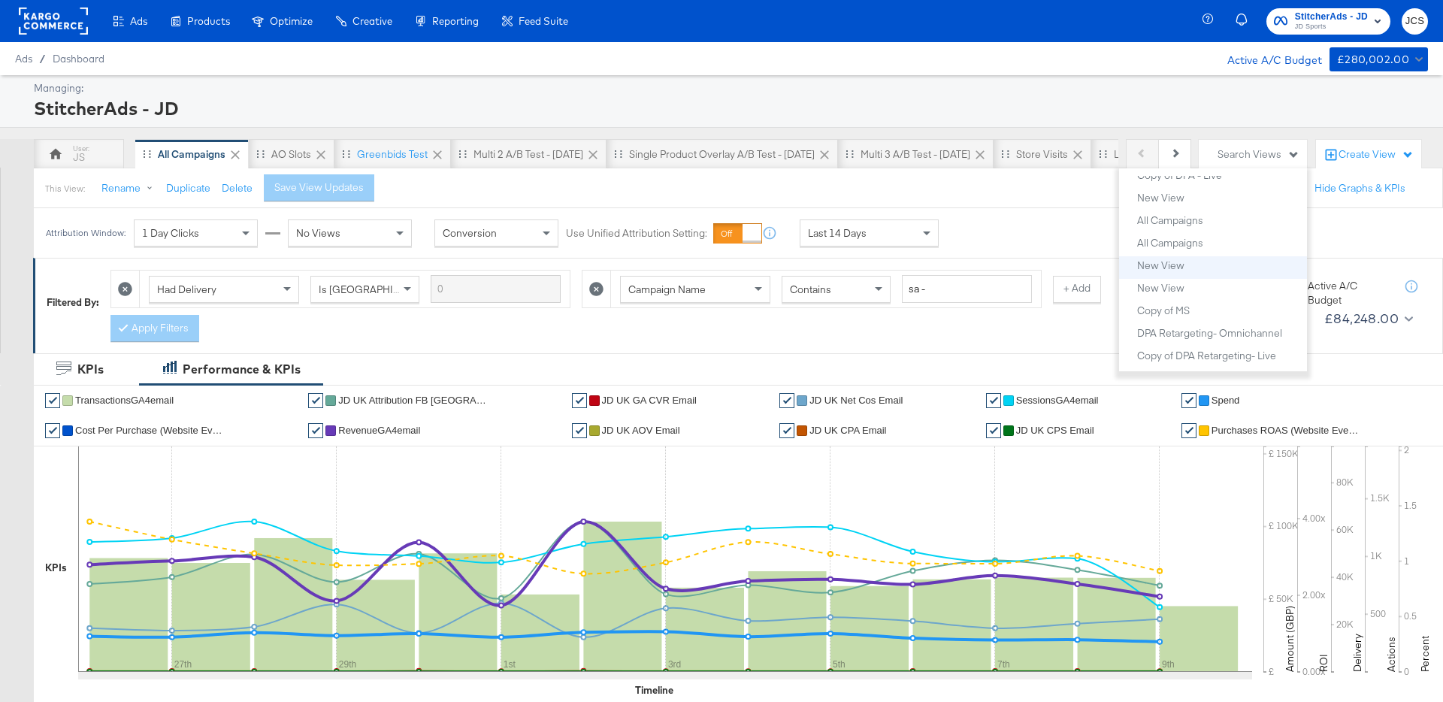
scroll to position [398, 0]
click at [1171, 268] on div "New View" at bounding box center [1160, 263] width 47 height 11
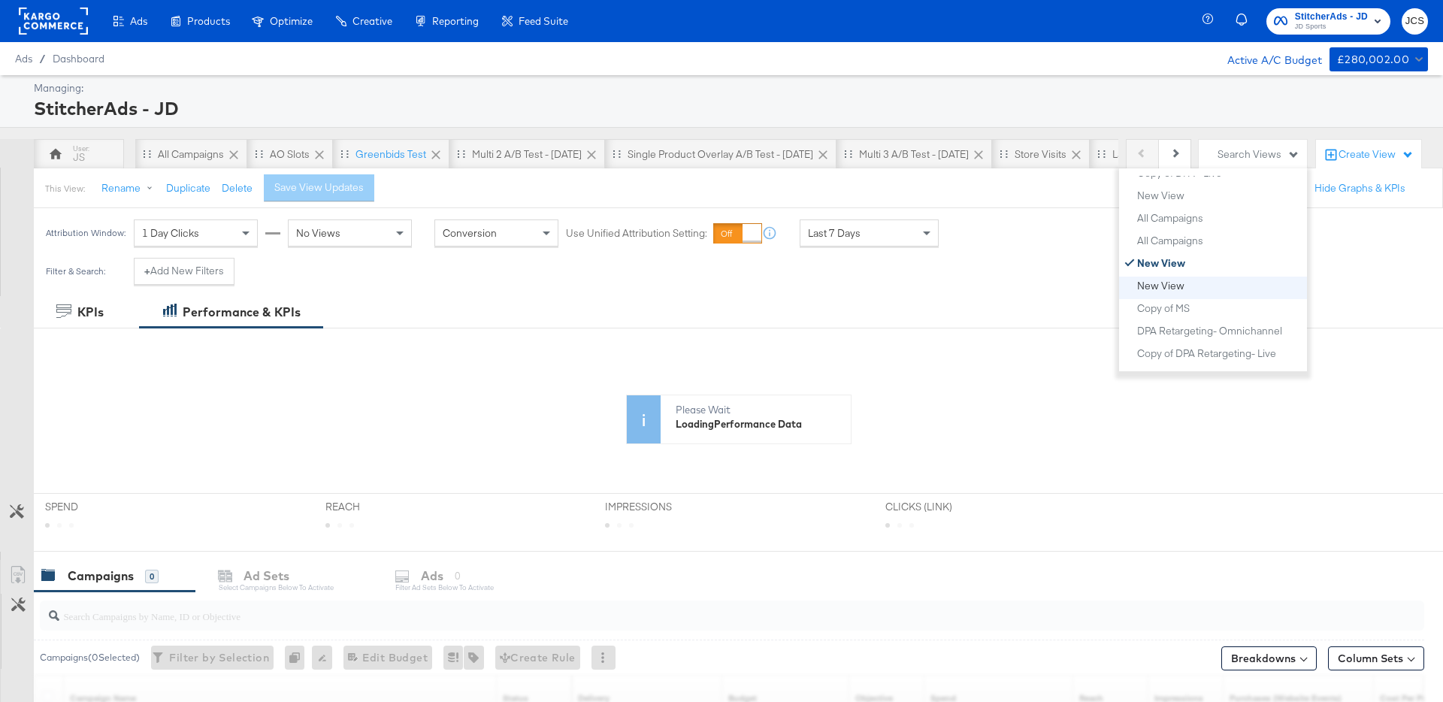
click at [1172, 285] on div "New View" at bounding box center [1160, 285] width 47 height 11
click at [1181, 151] on button "Next" at bounding box center [1175, 154] width 32 height 30
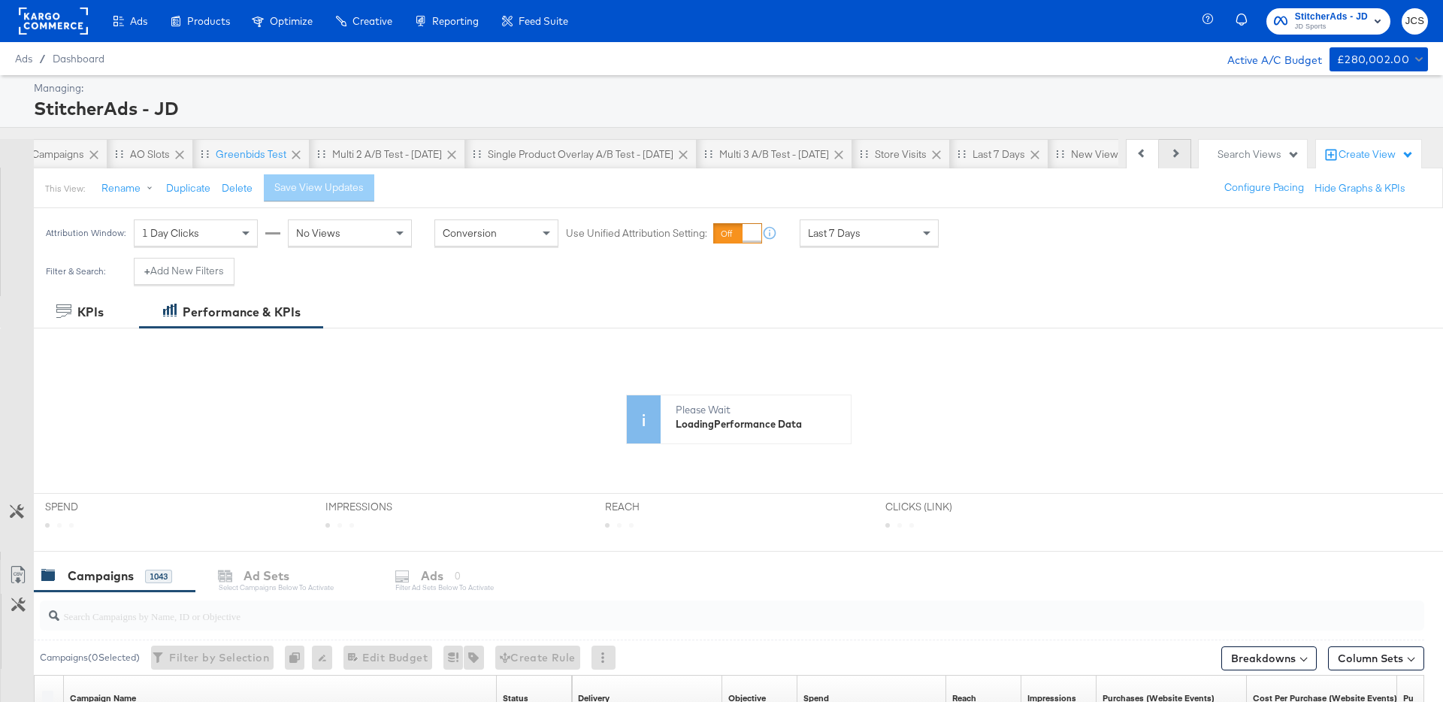
click at [1181, 151] on button "Next" at bounding box center [1175, 154] width 32 height 30
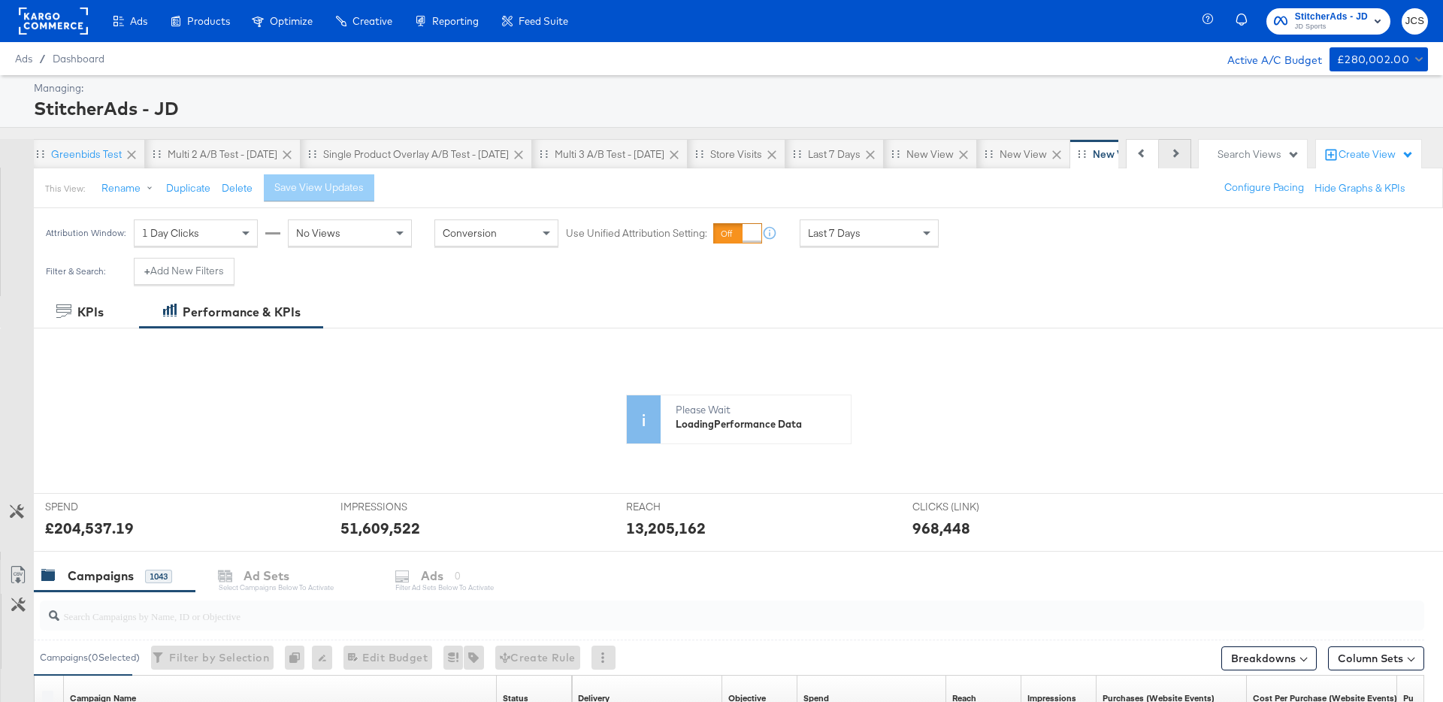
click at [1181, 151] on button "Next" at bounding box center [1175, 154] width 32 height 30
click at [1181, 151] on div "Previous Next" at bounding box center [1158, 154] width 65 height 30
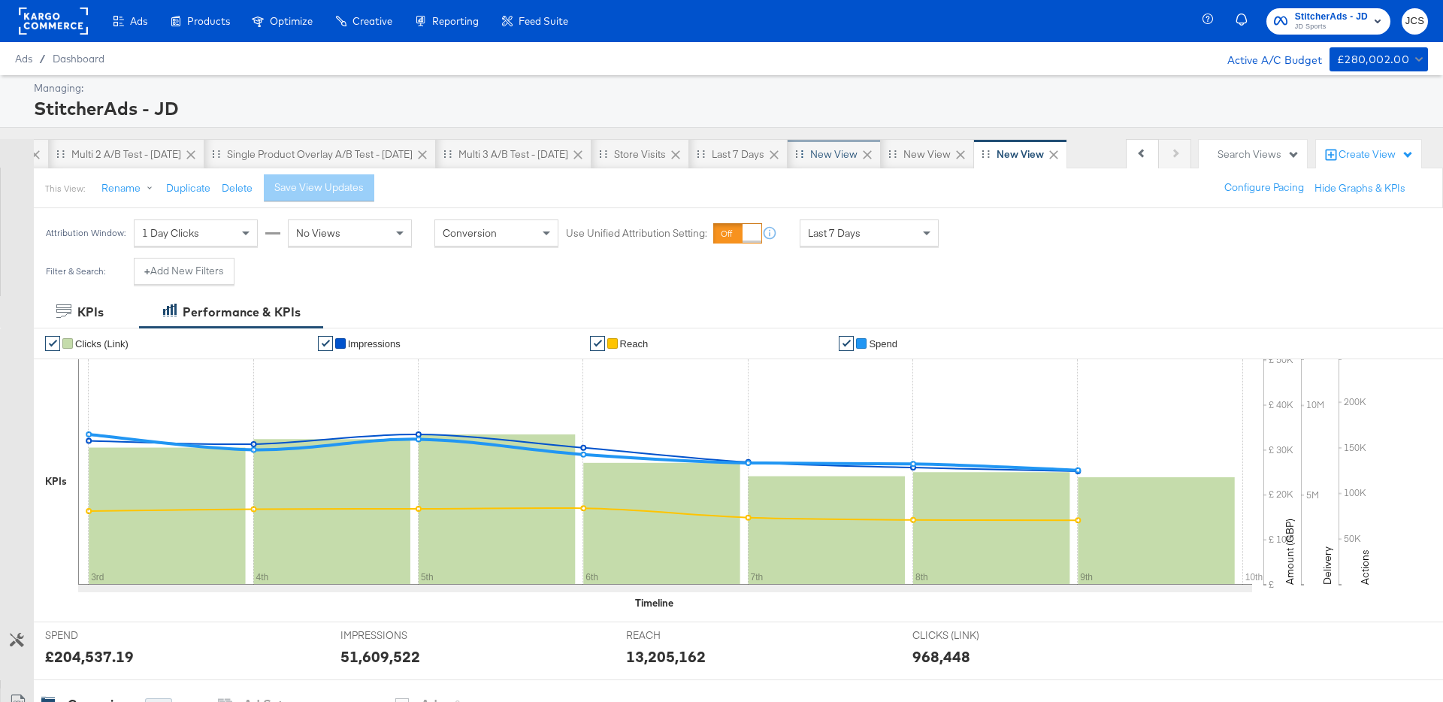
click at [844, 159] on div "New View" at bounding box center [833, 154] width 47 height 14
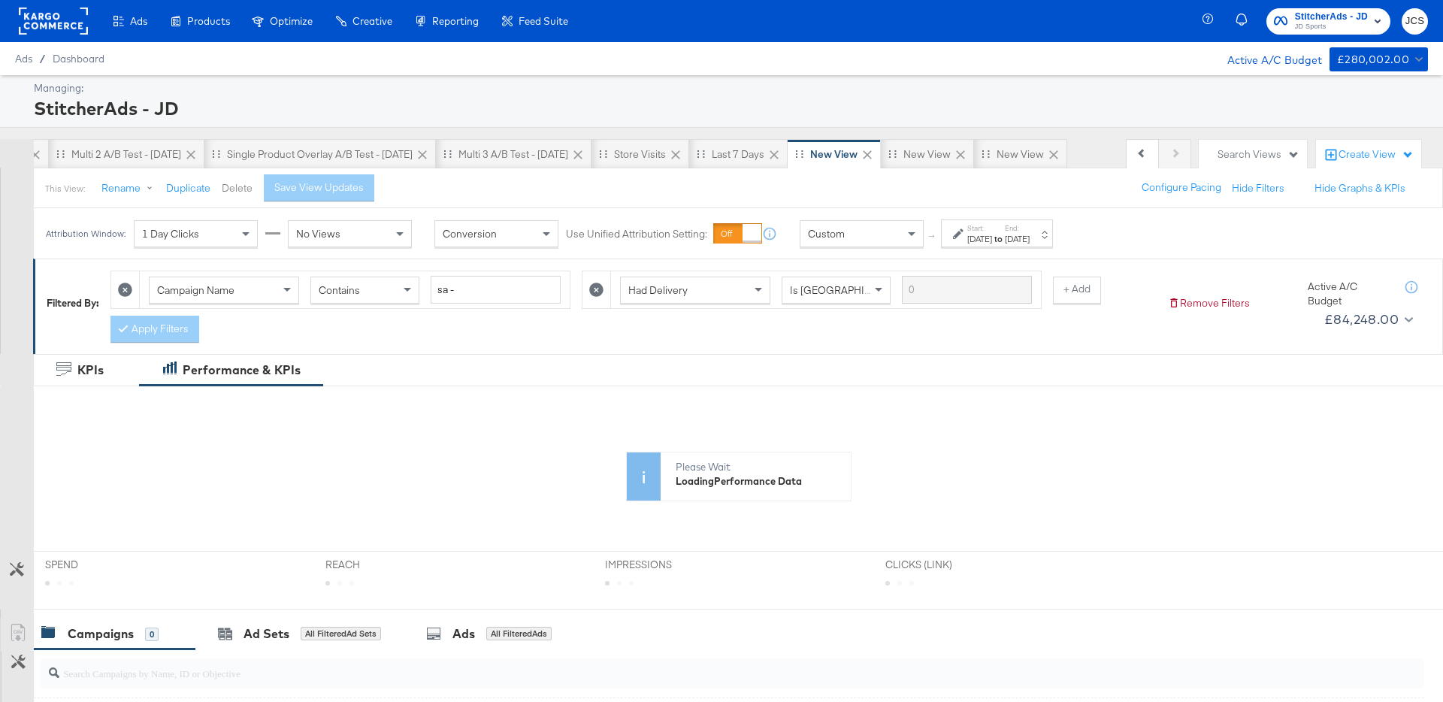
click at [235, 187] on button "Delete" at bounding box center [237, 188] width 31 height 14
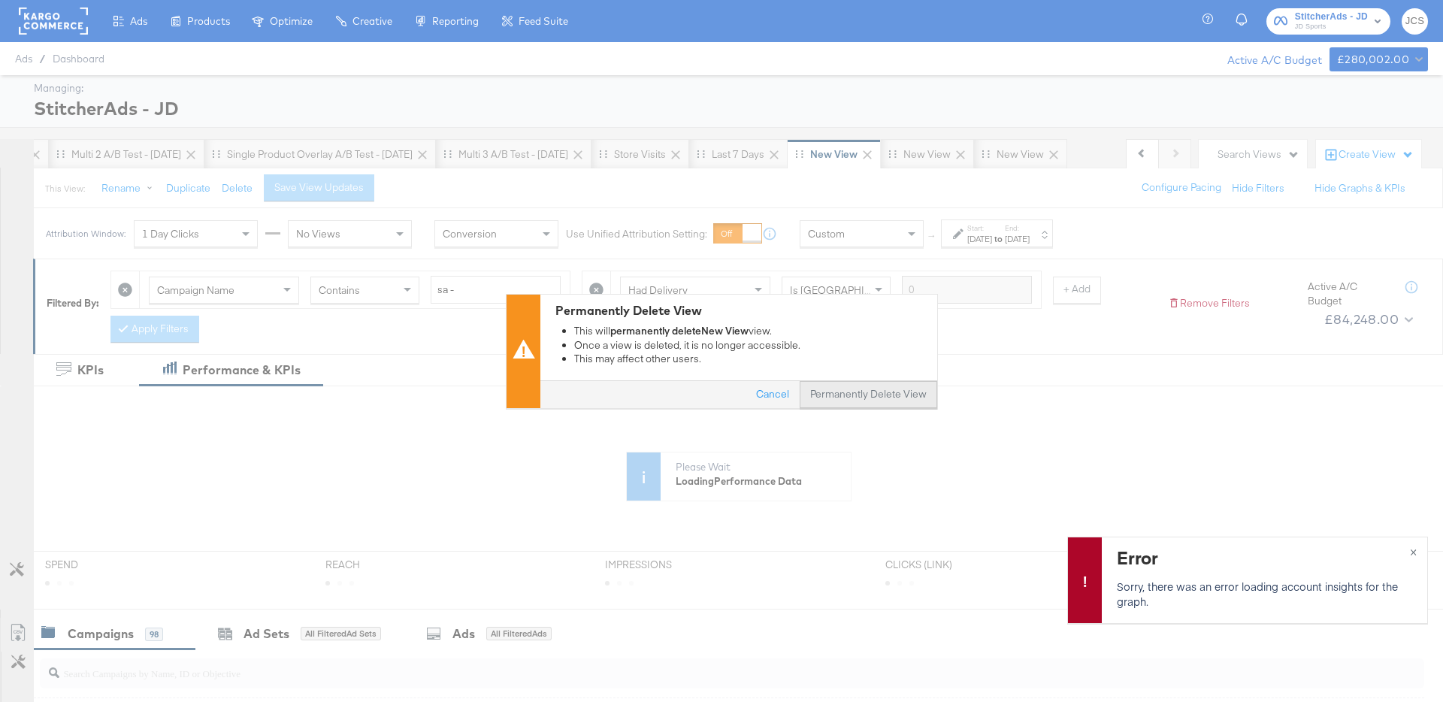
click at [875, 392] on button "Permanently Delete View" at bounding box center [869, 394] width 138 height 27
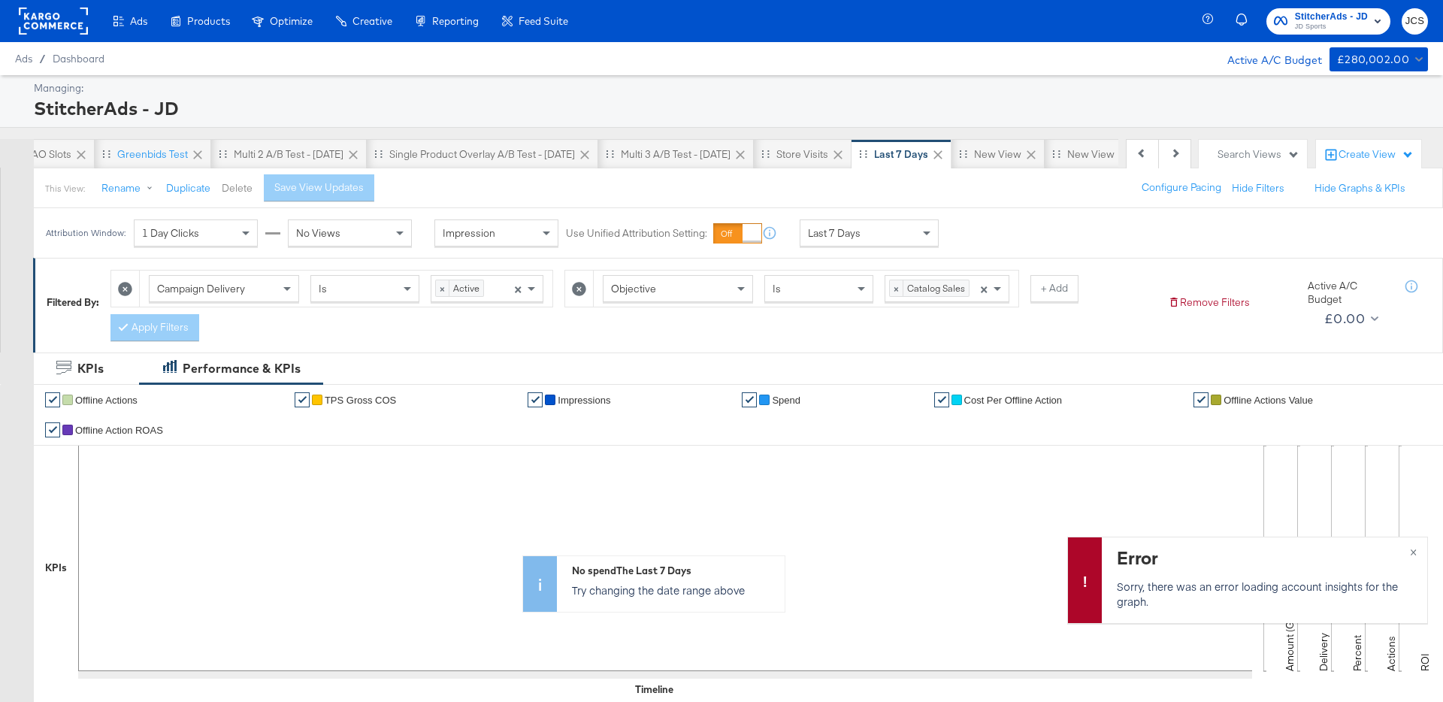
click at [225, 190] on button "Delete" at bounding box center [237, 188] width 31 height 14
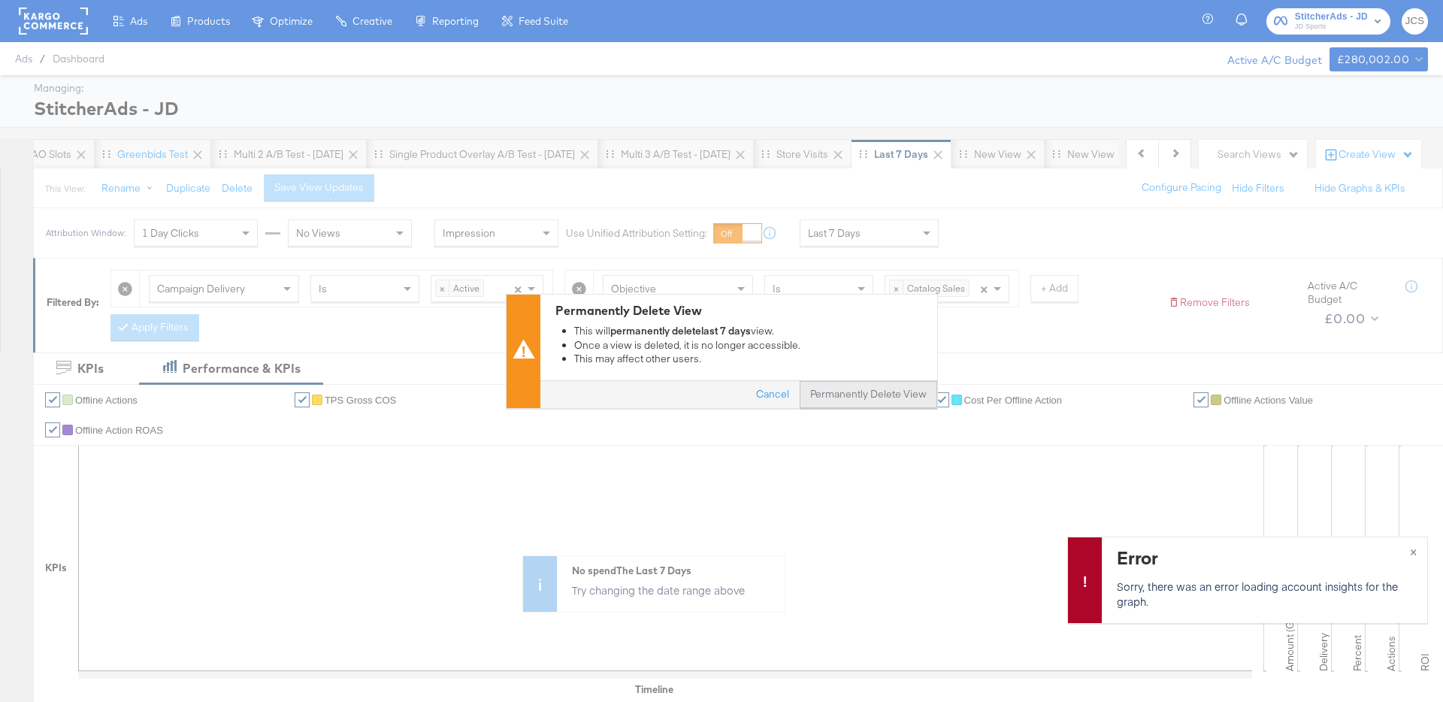
click at [873, 389] on button "Permanently Delete View" at bounding box center [869, 394] width 138 height 27
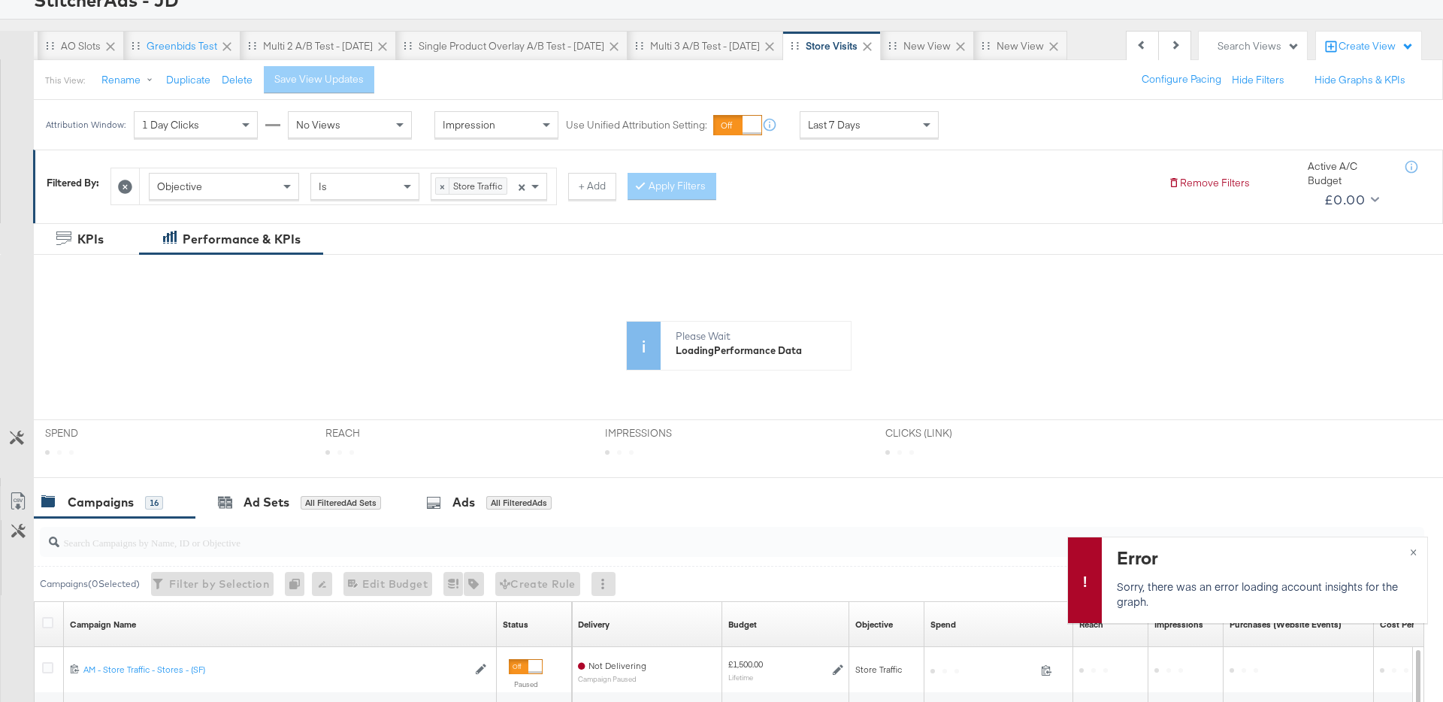
scroll to position [0, 141]
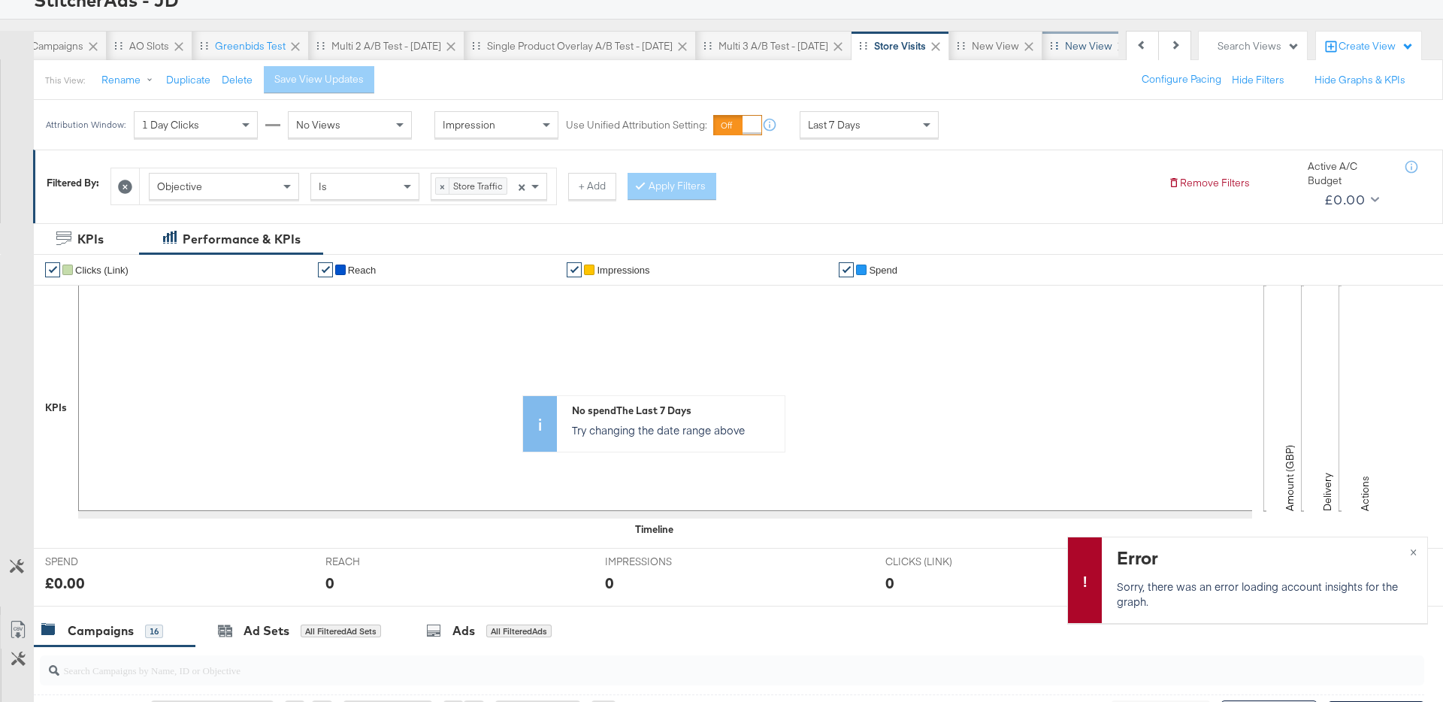
click at [1087, 41] on div "New View" at bounding box center [1088, 46] width 47 height 14
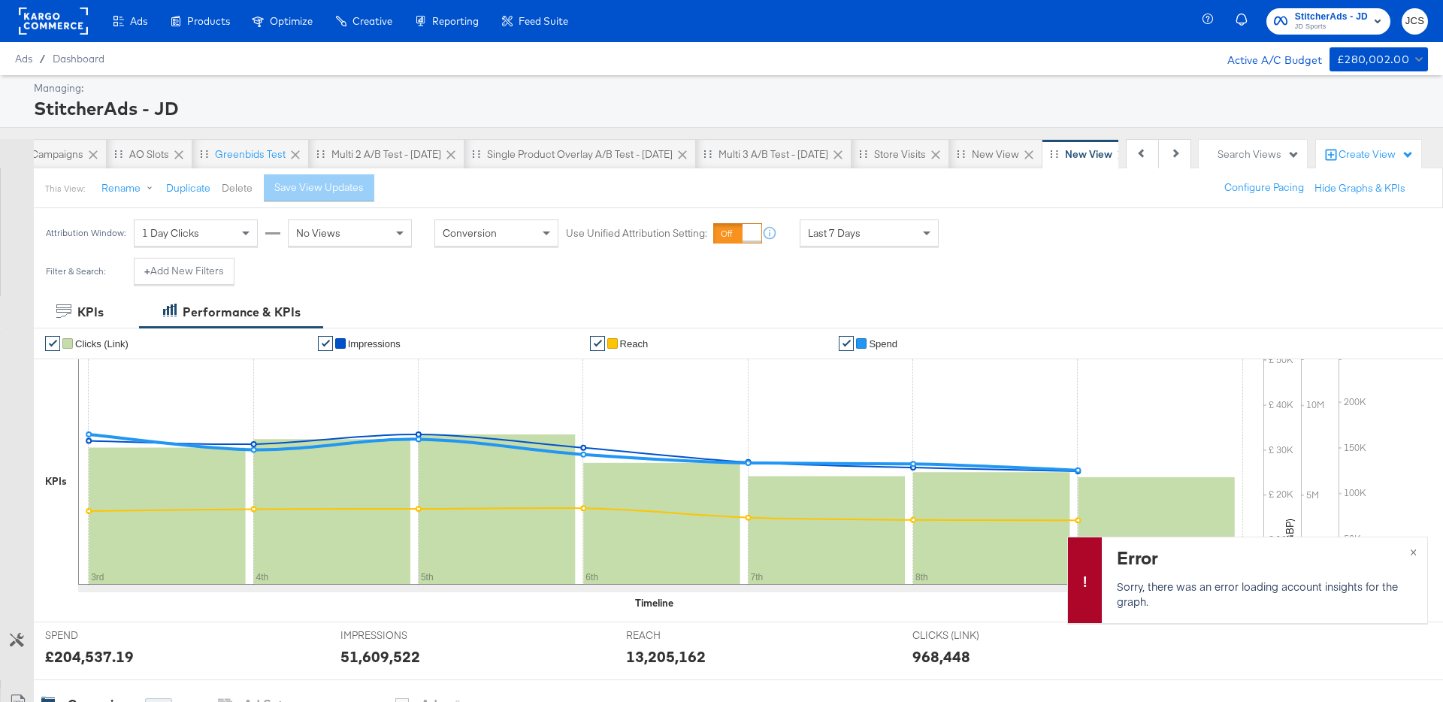
click at [222, 182] on button "Delete" at bounding box center [237, 188] width 31 height 14
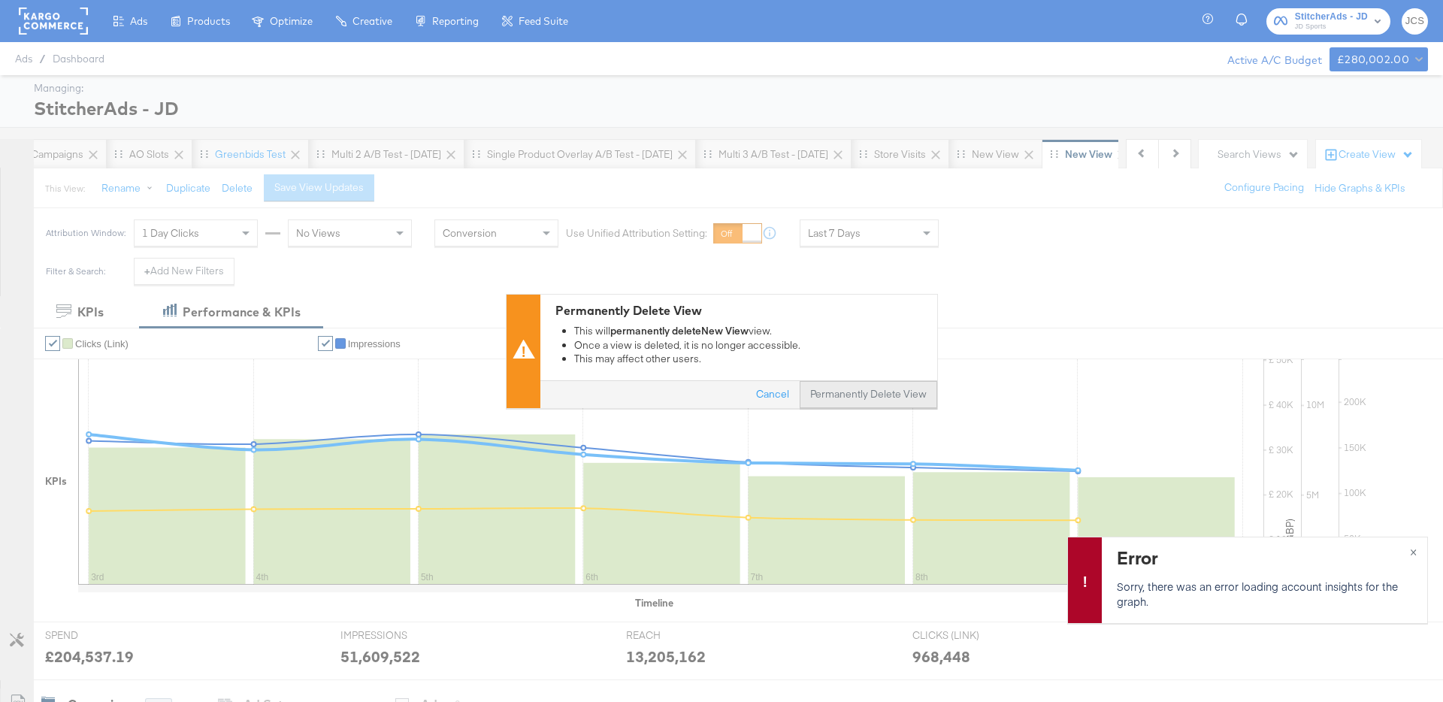
click at [842, 388] on button "Permanently Delete View" at bounding box center [869, 394] width 138 height 27
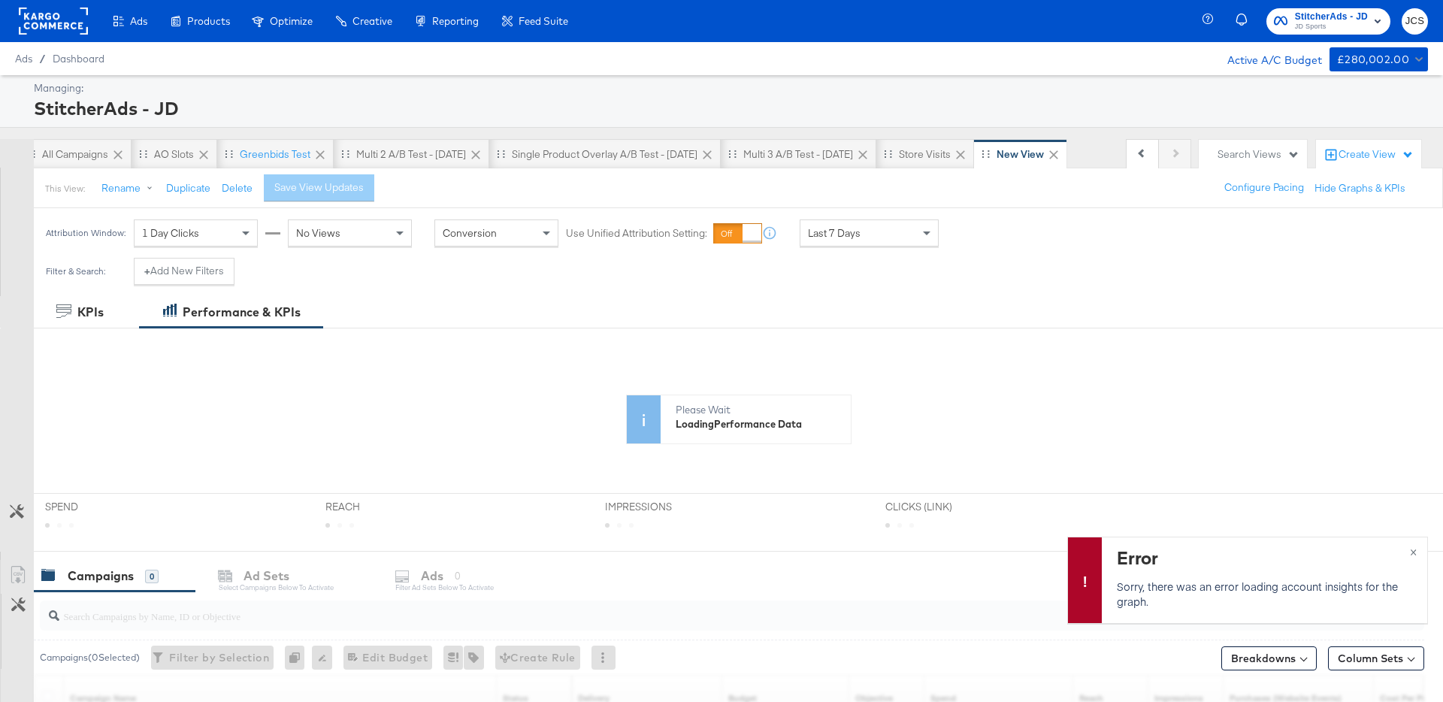
scroll to position [0, 122]
click at [1417, 551] on span "×" at bounding box center [1413, 550] width 7 height 17
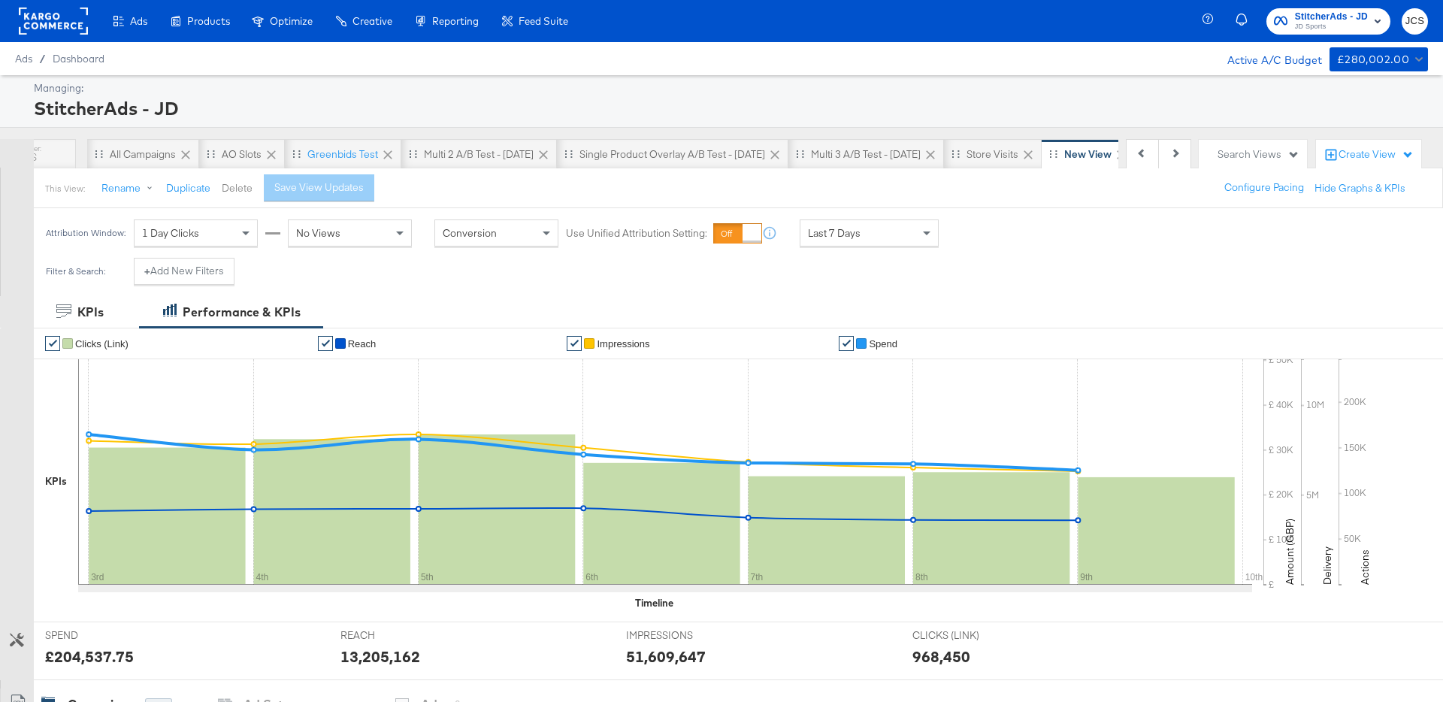
click at [231, 184] on button "Delete" at bounding box center [237, 188] width 31 height 14
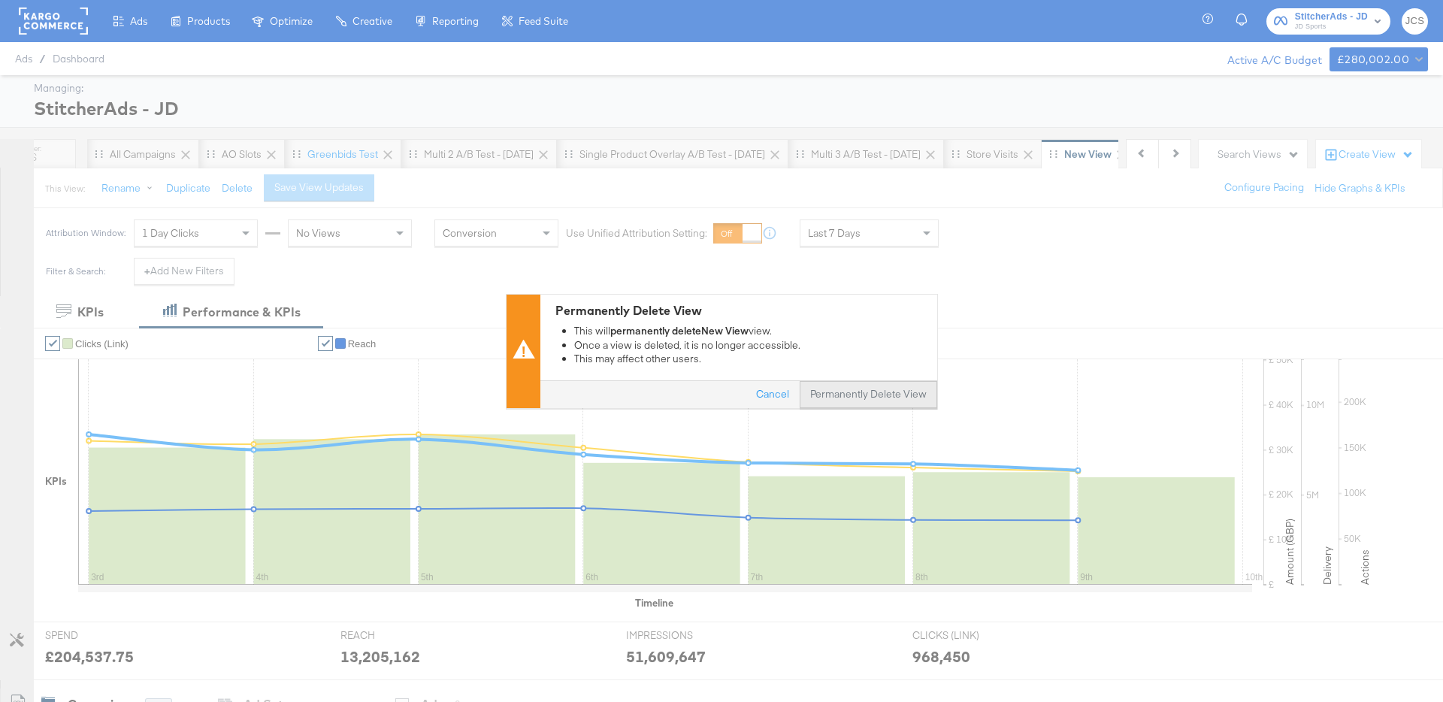
click at [899, 402] on button "Permanently Delete View" at bounding box center [869, 394] width 138 height 27
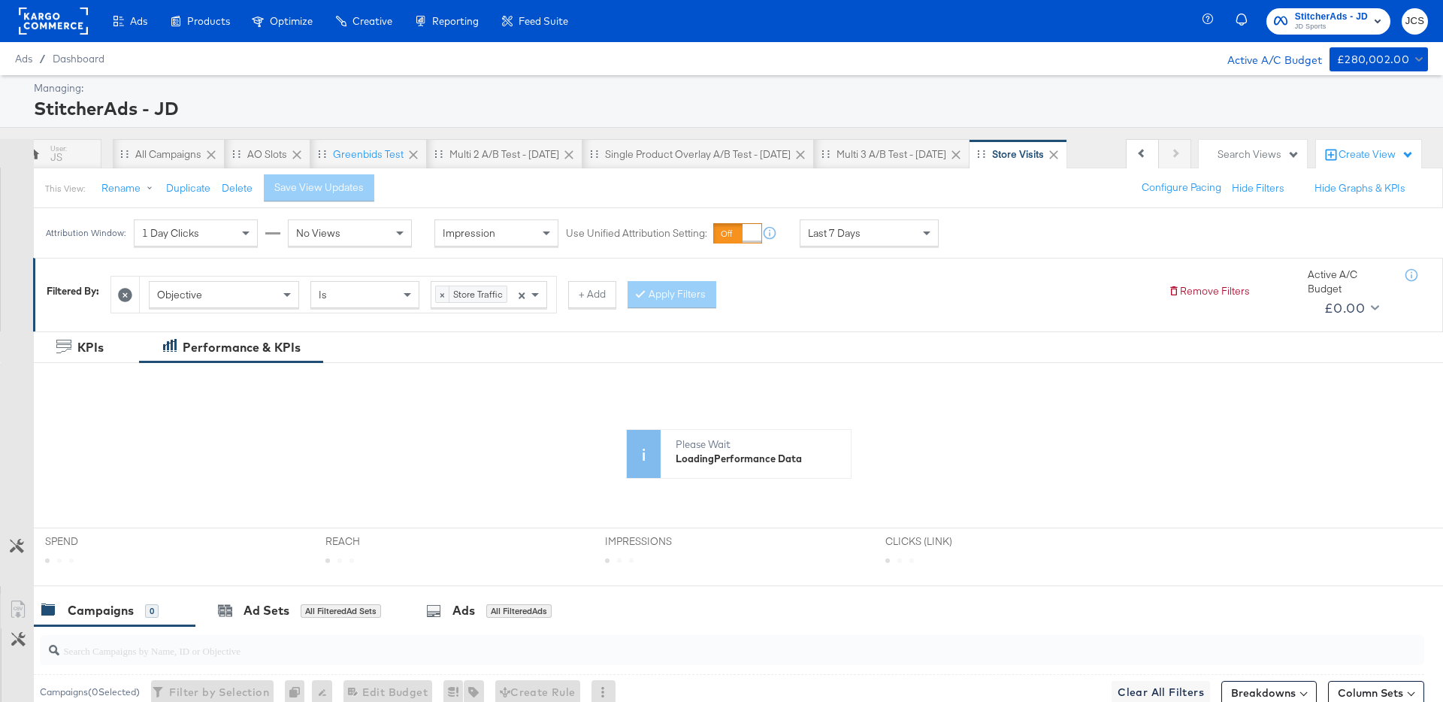
scroll to position [0, 31]
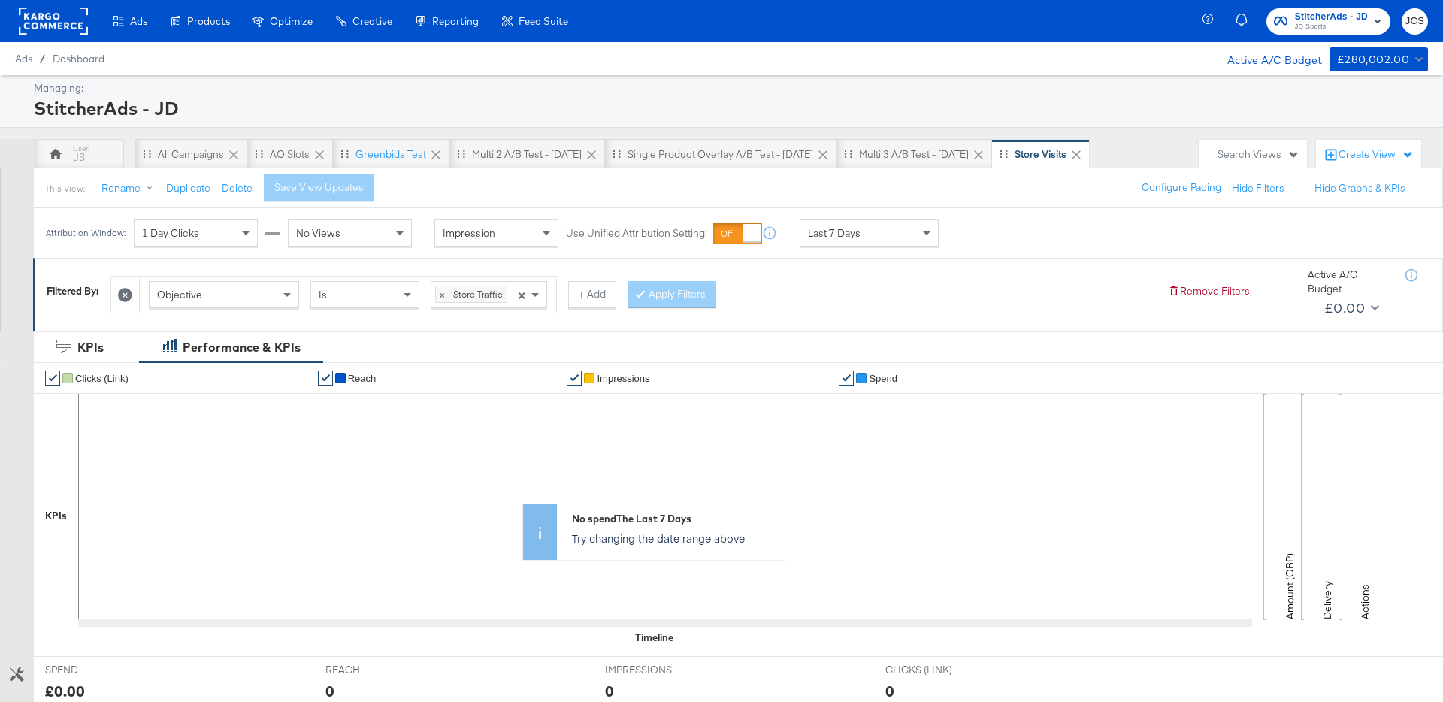
click at [55, 20] on rect at bounding box center [53, 21] width 69 height 27
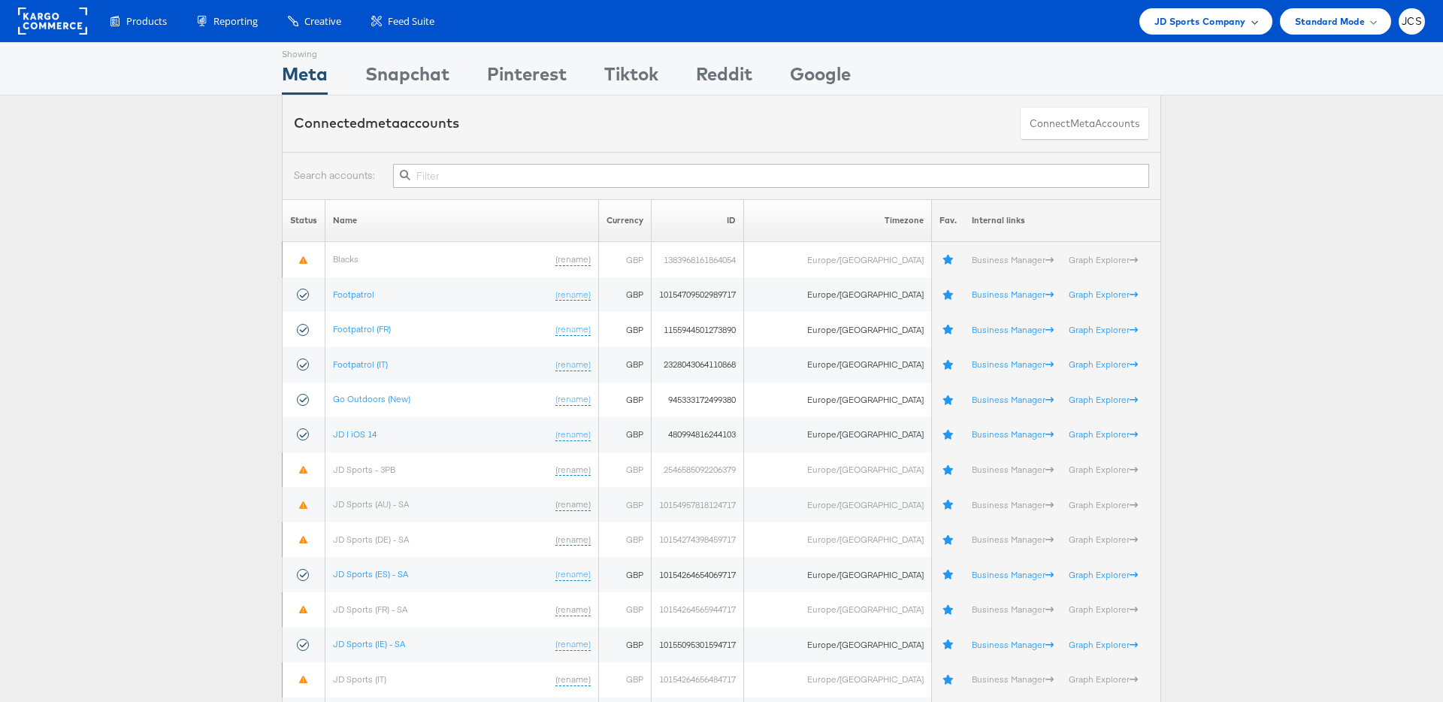
click at [1169, 23] on span "JD Sports Company" at bounding box center [1200, 22] width 92 height 16
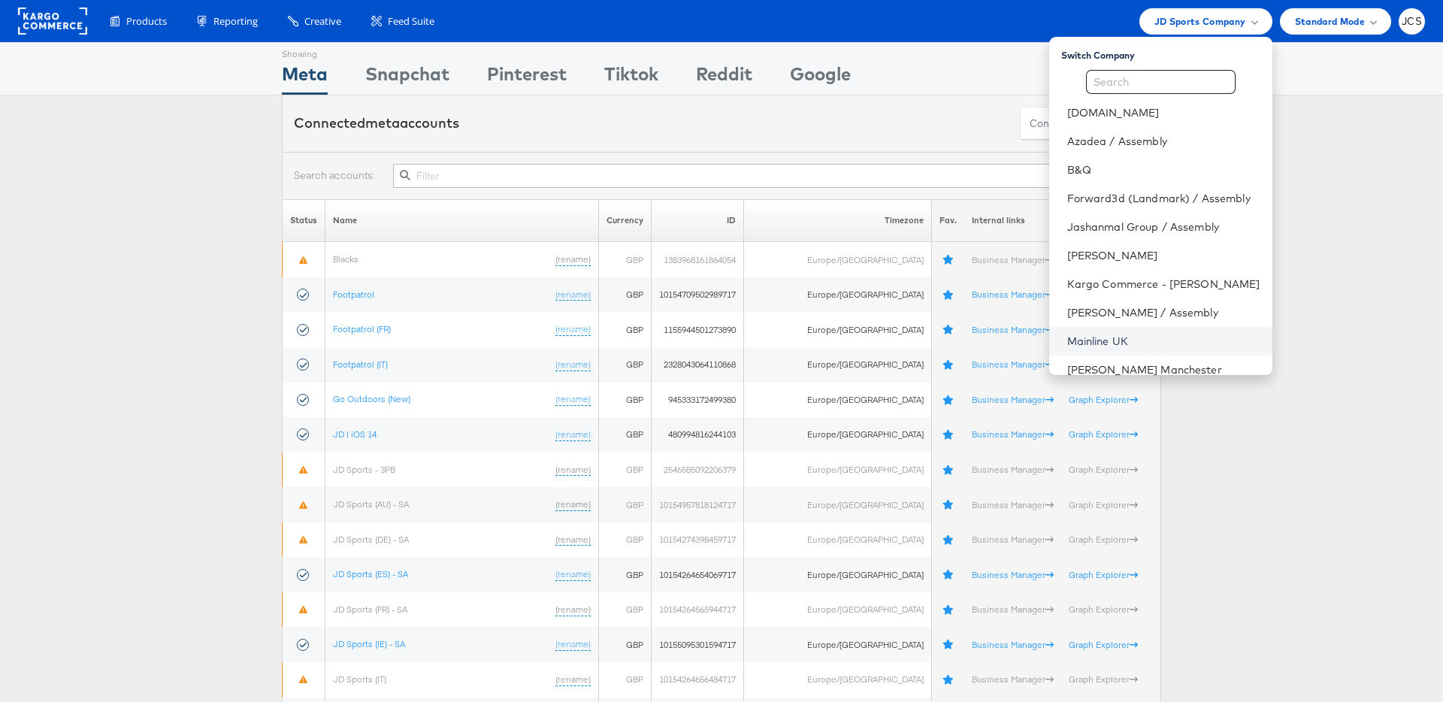
click at [1067, 342] on link "Mainline UK" at bounding box center [1163, 341] width 193 height 15
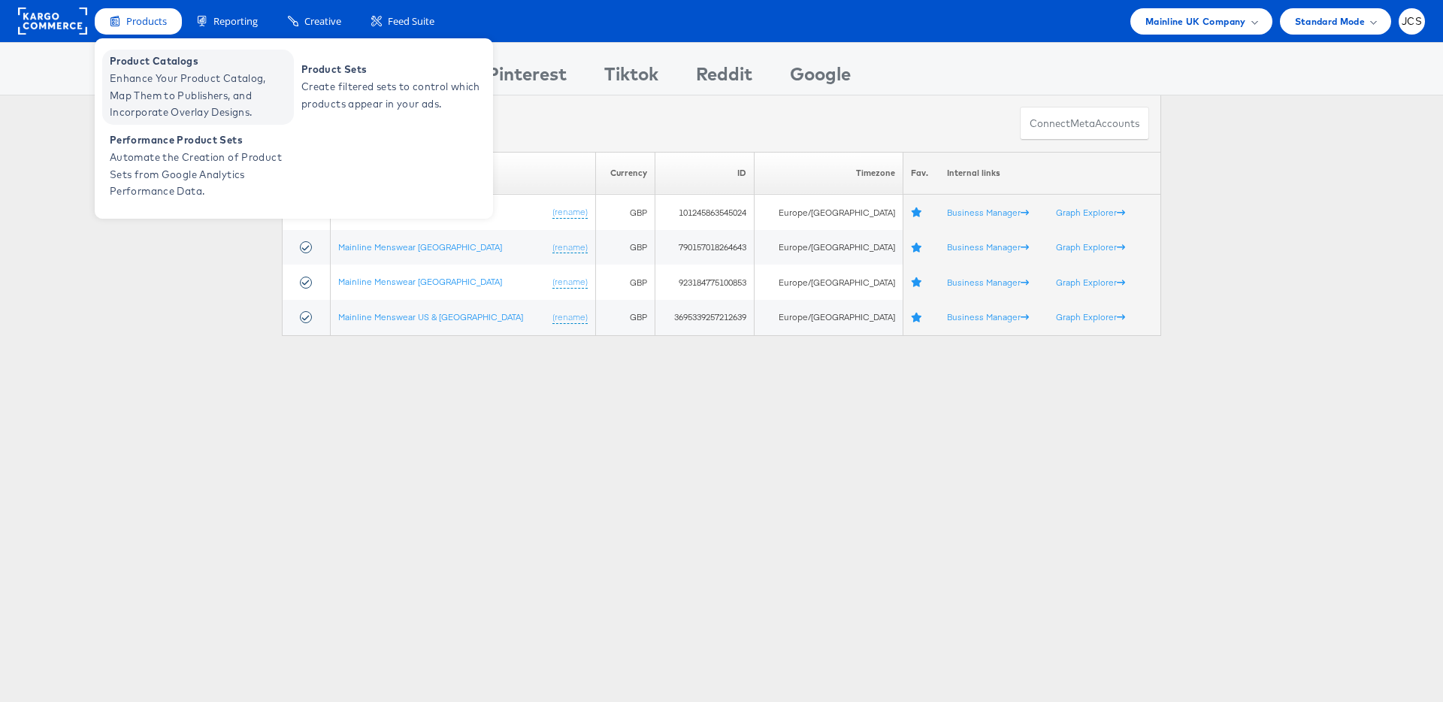
click at [154, 70] on span "Enhance Your Product Catalog, Map Them to Publishers, and Incorporate Overlay D…" at bounding box center [200, 95] width 180 height 51
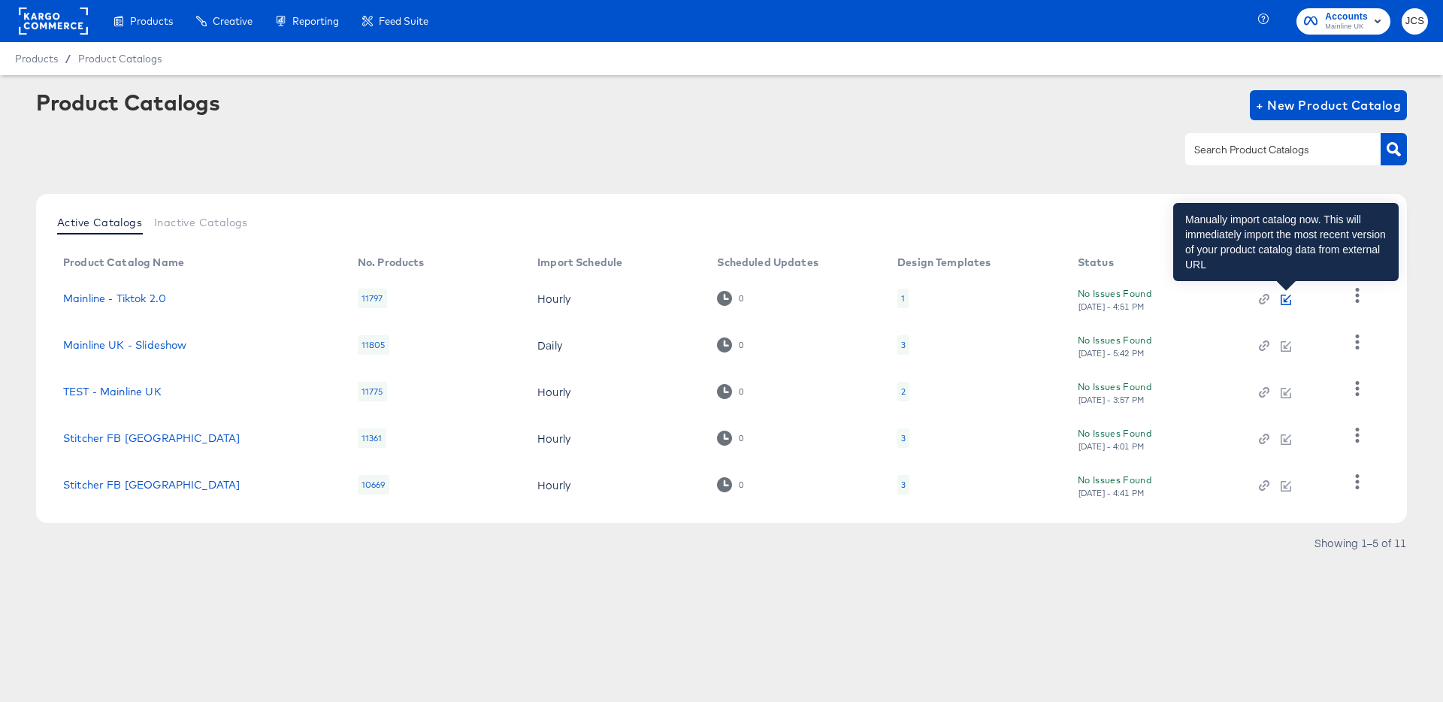
click at [1286, 300] on icon "button" at bounding box center [1286, 300] width 11 height 11
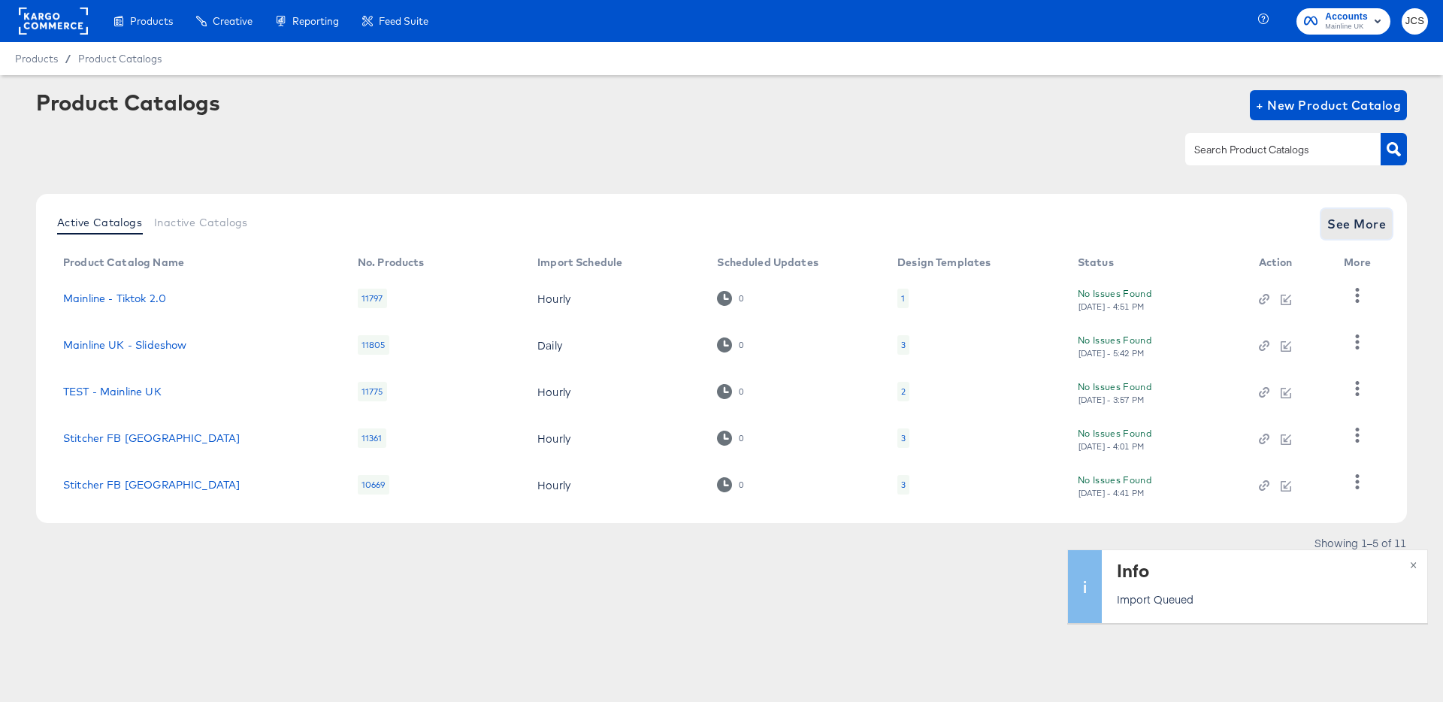
click at [1362, 221] on span "See More" at bounding box center [1356, 223] width 59 height 21
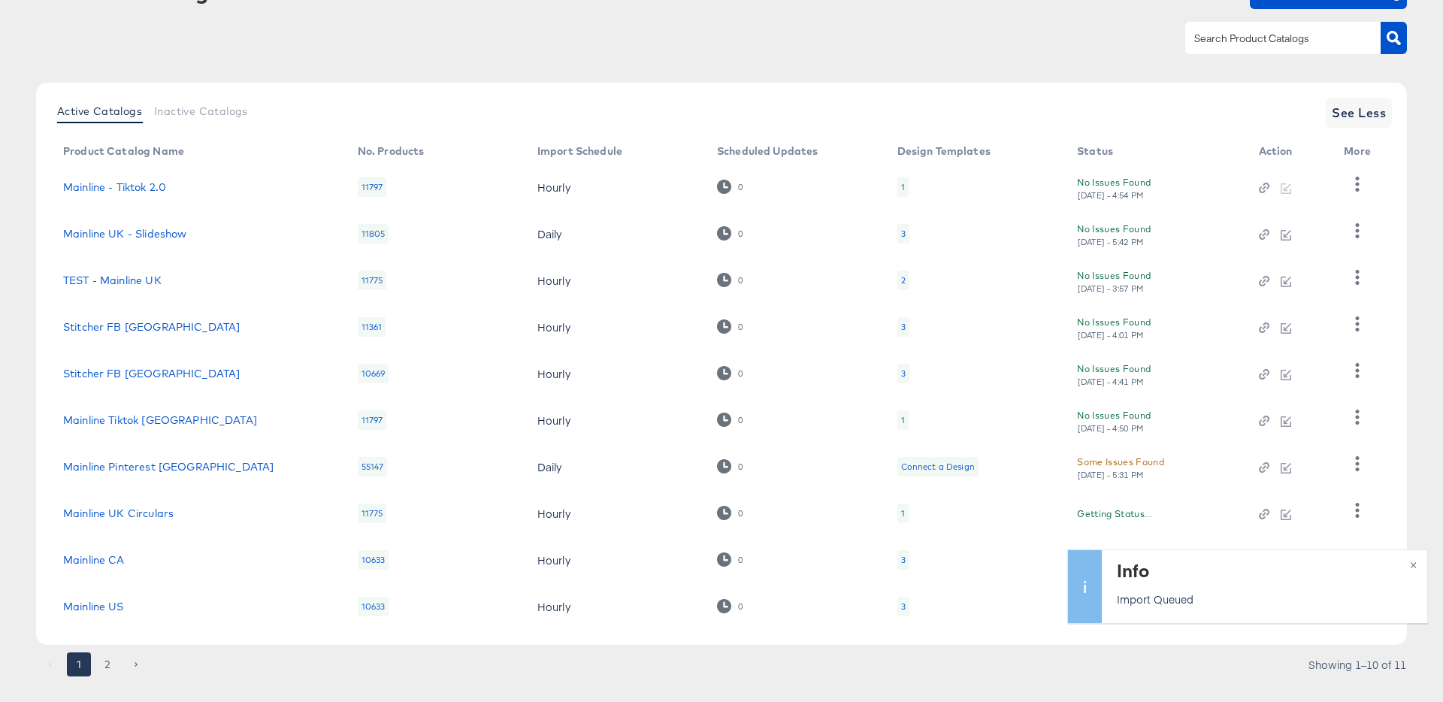
scroll to position [114, 0]
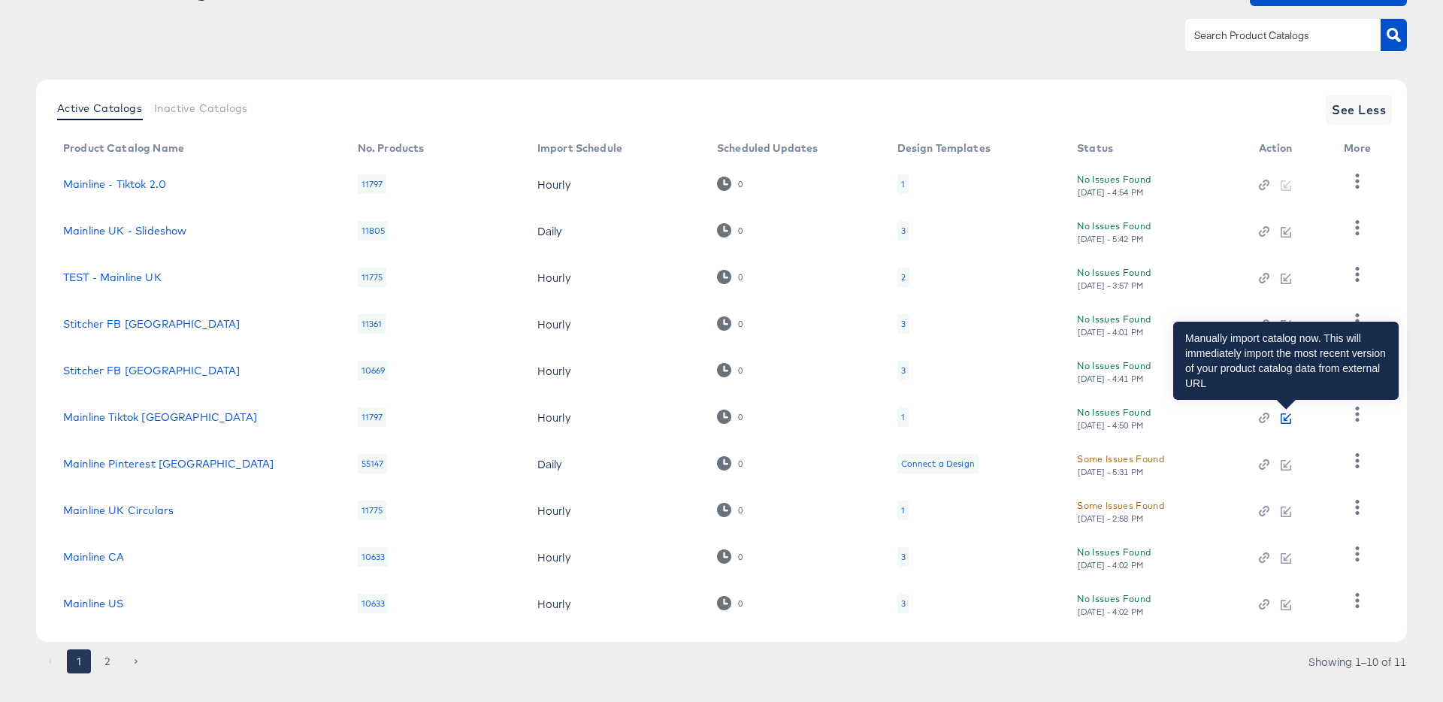
click at [1286, 415] on icon "button" at bounding box center [1286, 418] width 11 height 11
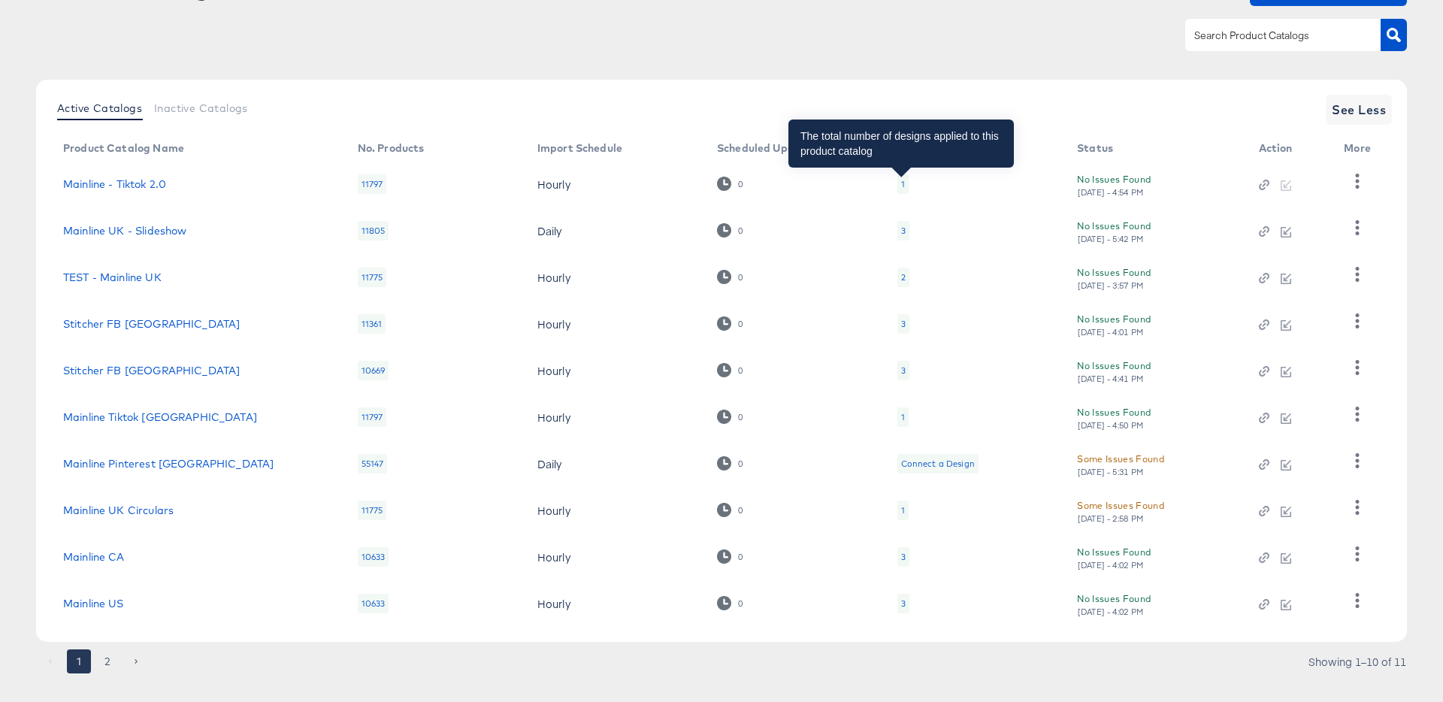
click at [901, 179] on div "1" at bounding box center [903, 184] width 4 height 12
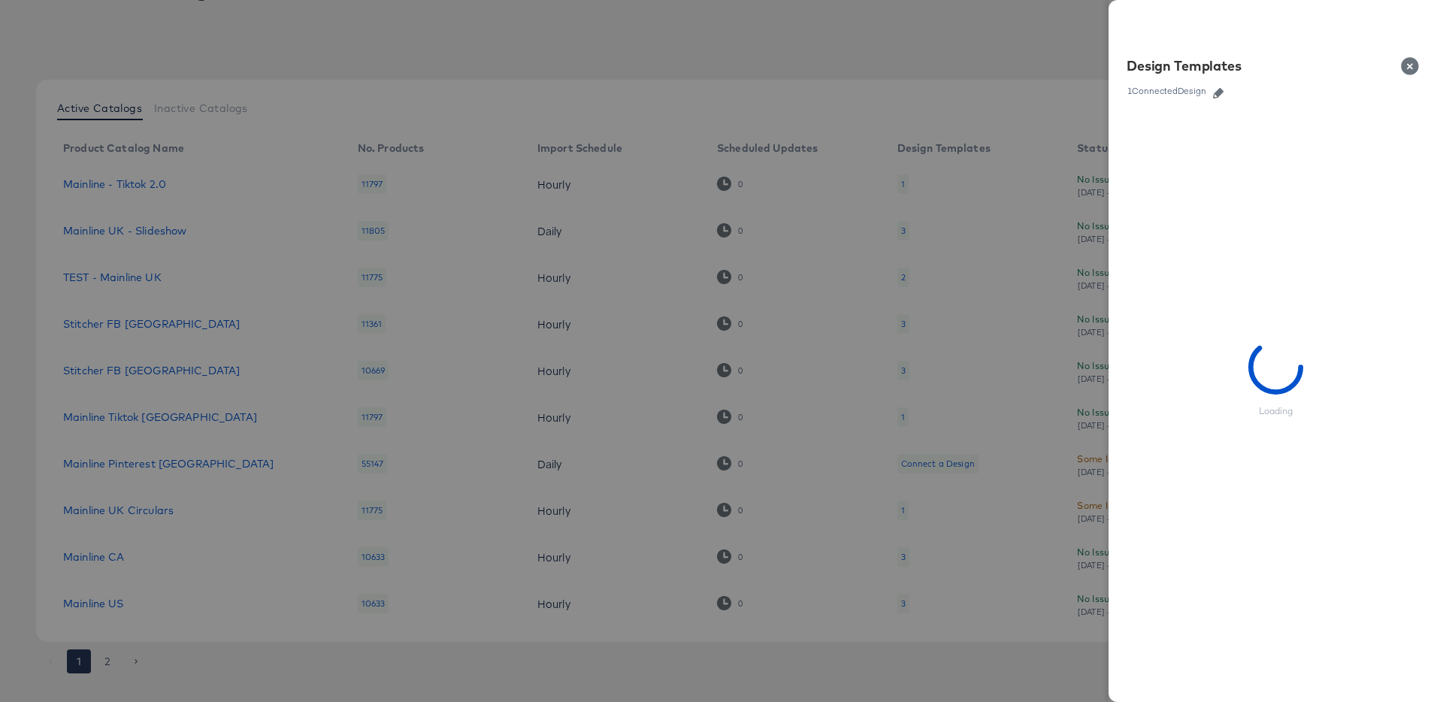
click at [1220, 92] on icon "button" at bounding box center [1218, 93] width 11 height 11
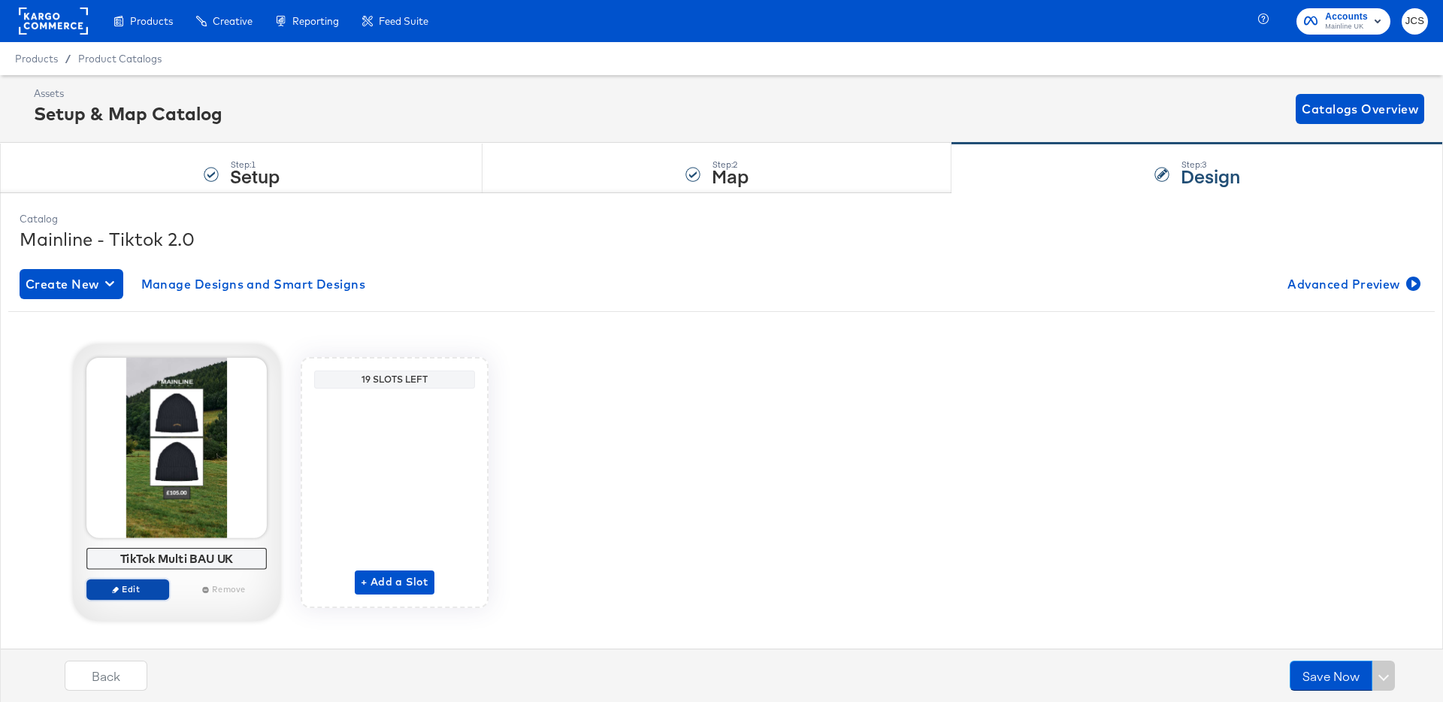
click at [148, 594] on span "Edit" at bounding box center [127, 588] width 69 height 11
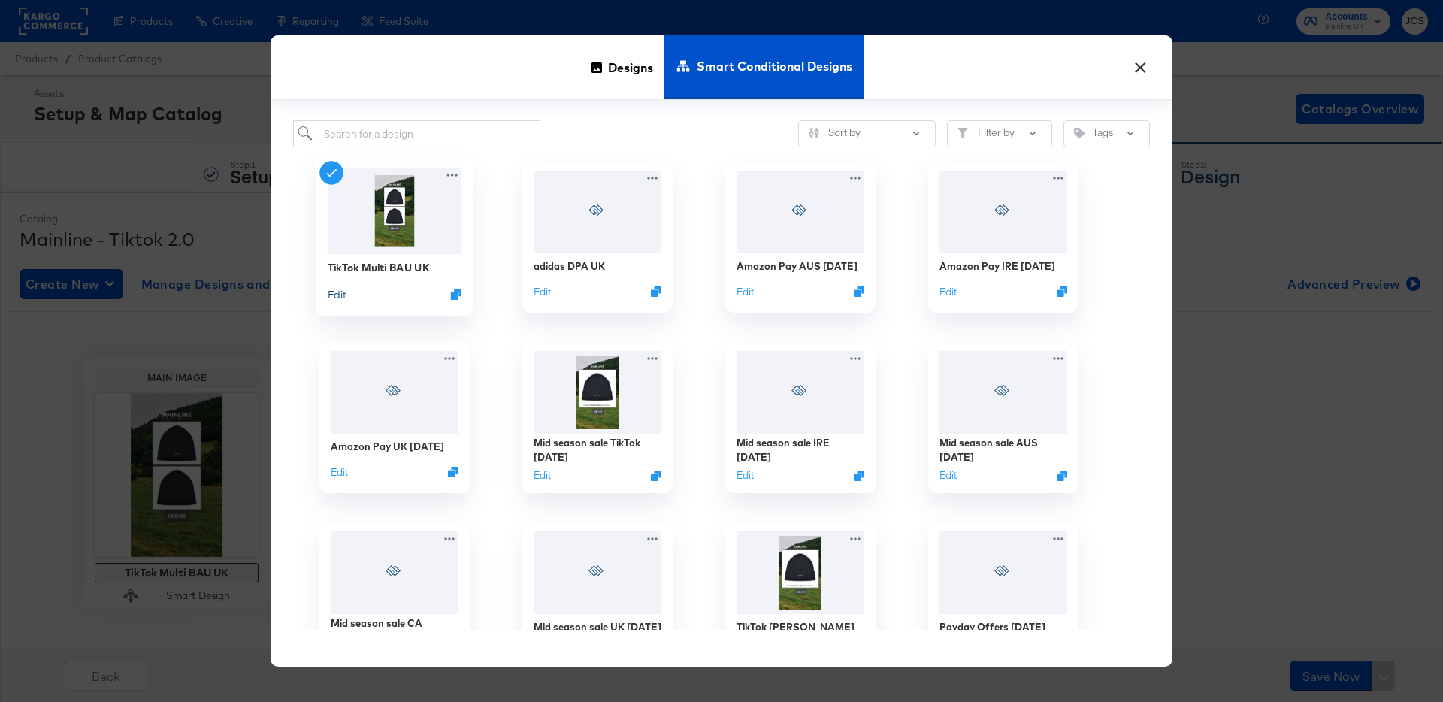
click at [329, 297] on button "Edit" at bounding box center [337, 294] width 18 height 14
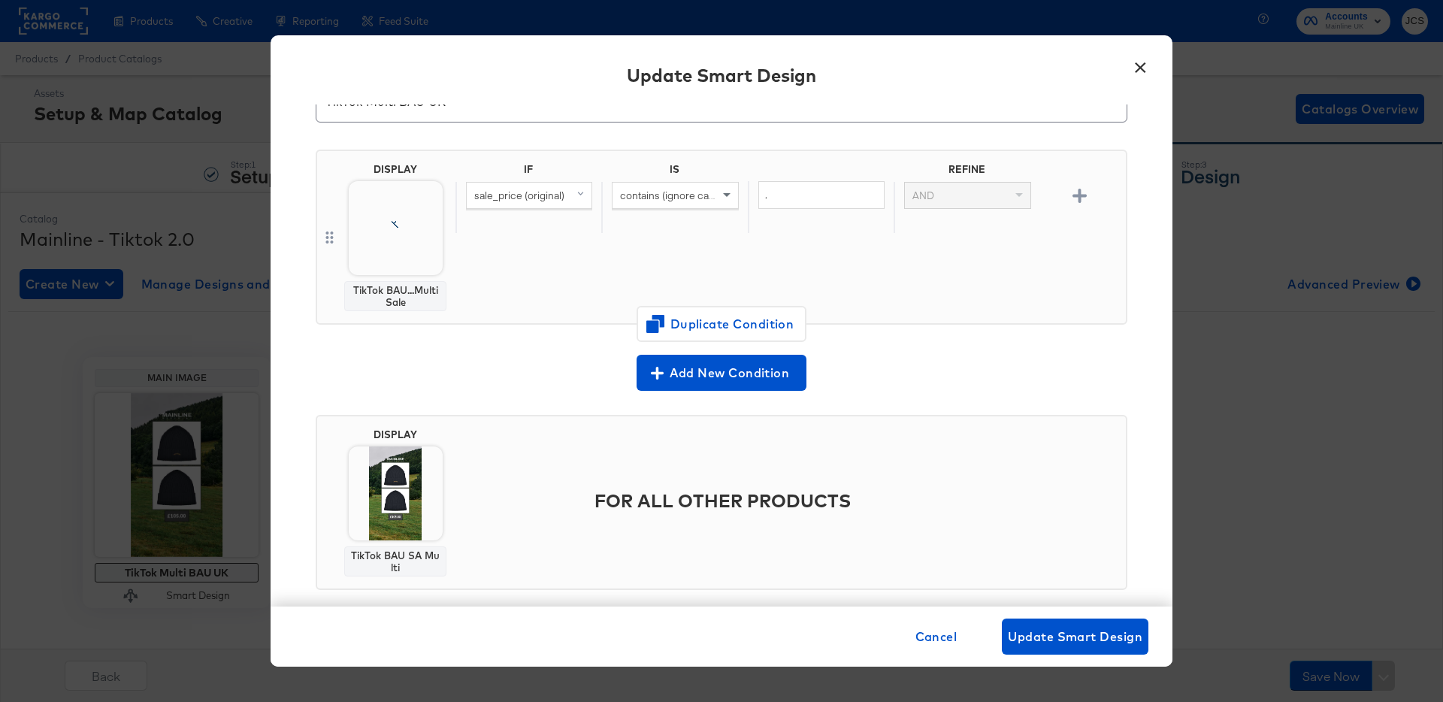
scroll to position [71, 0]
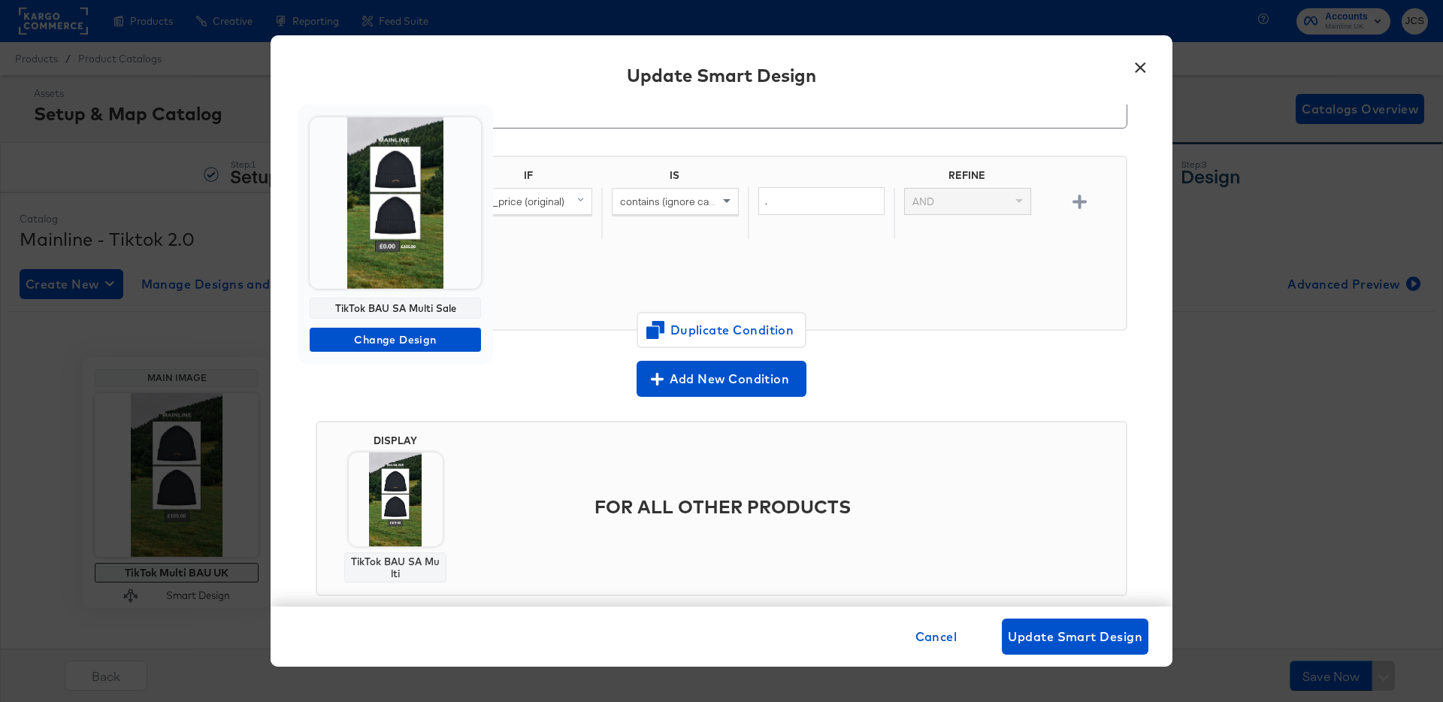
click at [443, 311] on div "TikTok BAU SA Multi Sale" at bounding box center [395, 308] width 171 height 21
copy div "TikTok BAU SA Multi Sale"
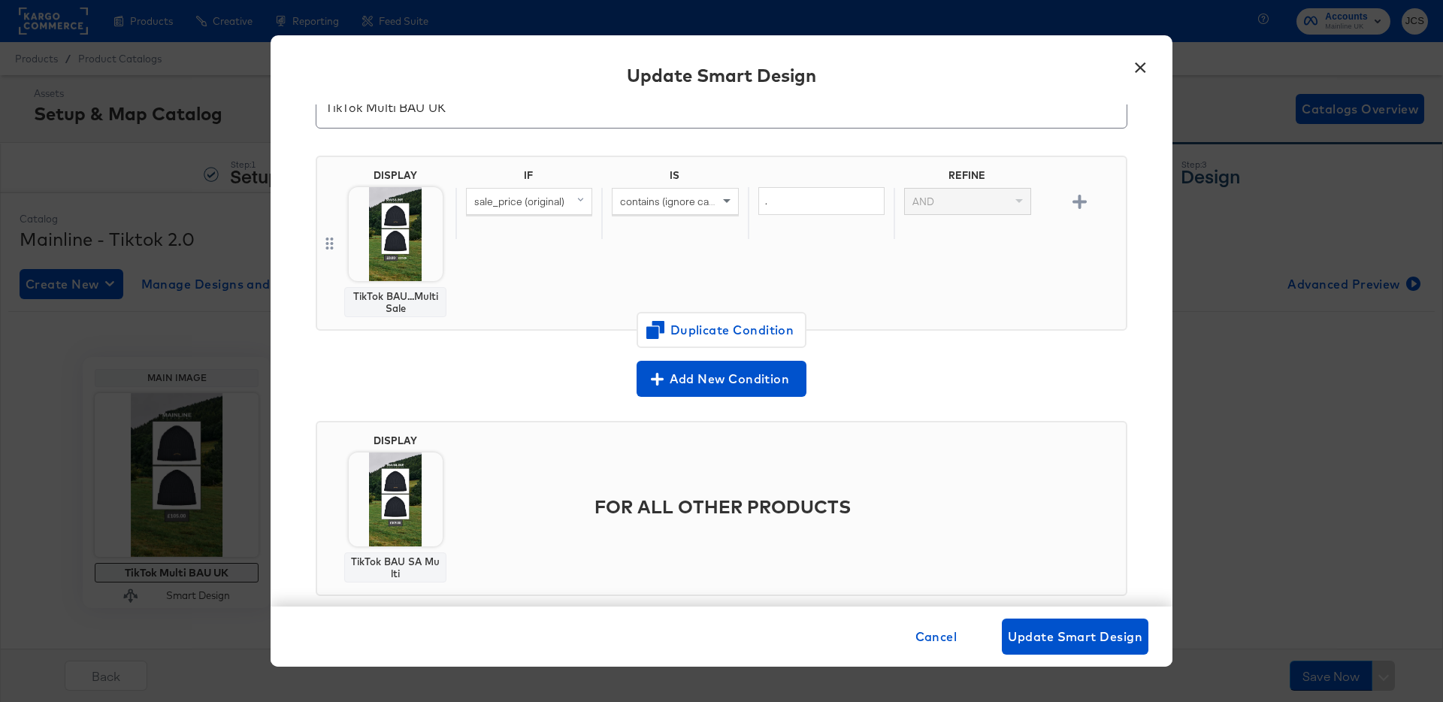
click at [1148, 70] on button "×" at bounding box center [1139, 63] width 27 height 27
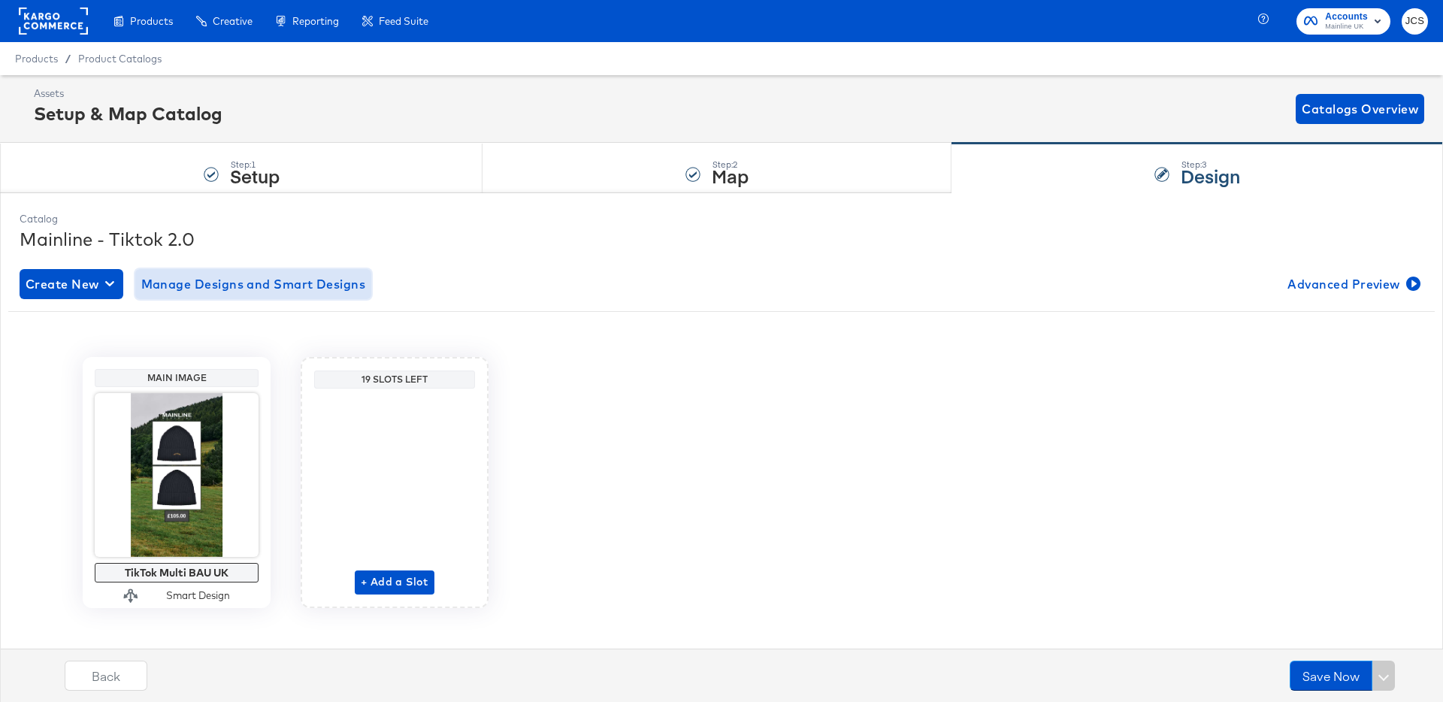
click at [273, 287] on span "Manage Designs and Smart Designs" at bounding box center [253, 284] width 225 height 21
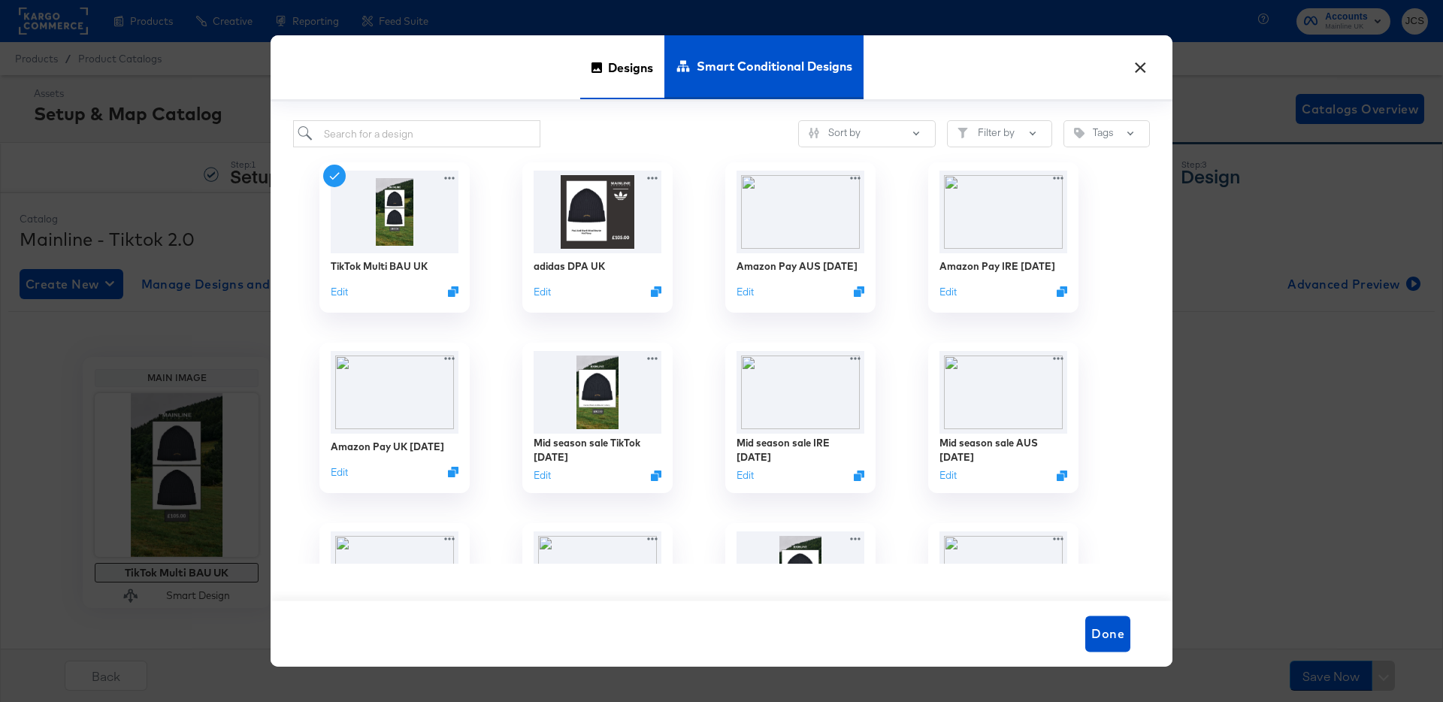
click at [633, 74] on span "Designs" at bounding box center [630, 67] width 45 height 66
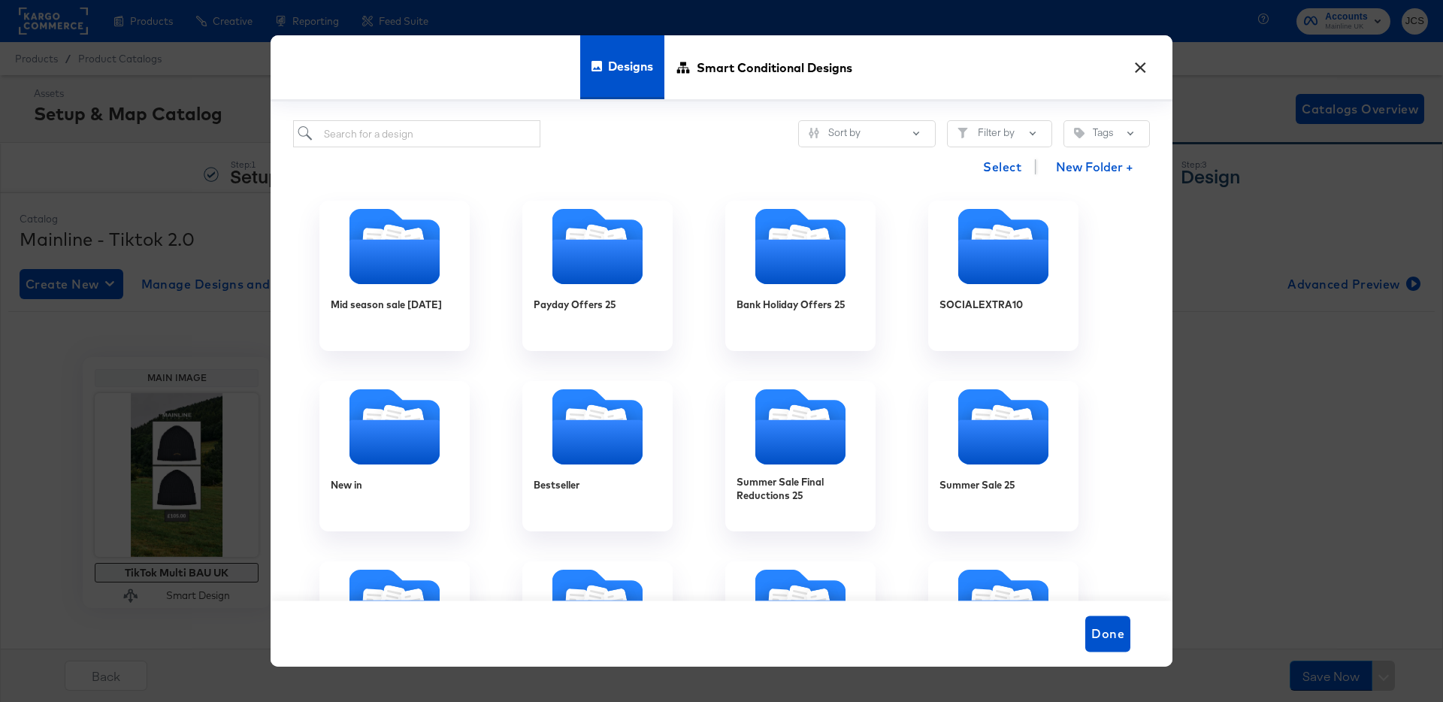
drag, startPoint x: 394, startPoint y: 148, endPoint x: 402, endPoint y: 138, distance: 12.8
click at [397, 144] on div "Sort by Filter by Tags Select New Folder + Mid season sale Sept 25 Payday Offer…" at bounding box center [722, 351] width 902 height 500
click at [403, 138] on input "search" at bounding box center [416, 134] width 247 height 28
paste input "TikTok BAU SA Multi Sale"
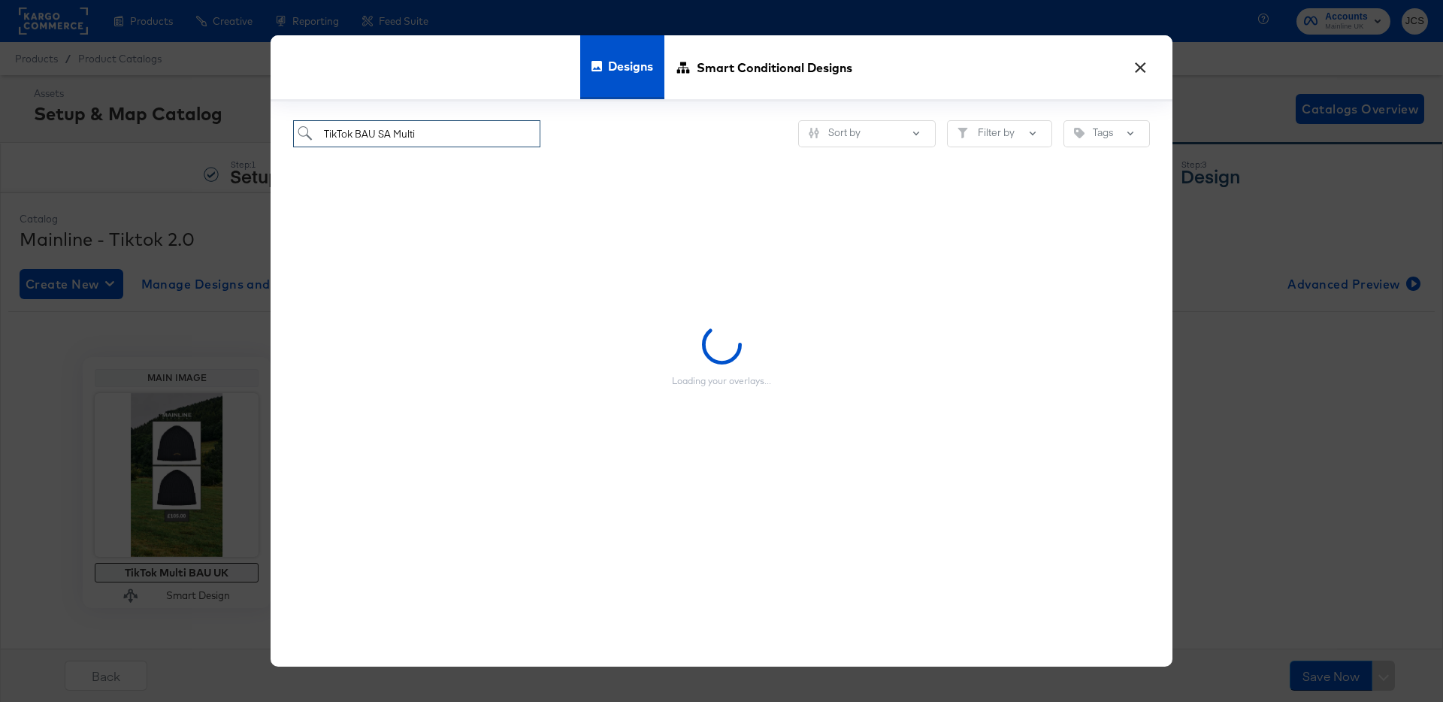
type input "TikTok BAU SA Multi"
click at [1145, 62] on button "×" at bounding box center [1139, 63] width 27 height 27
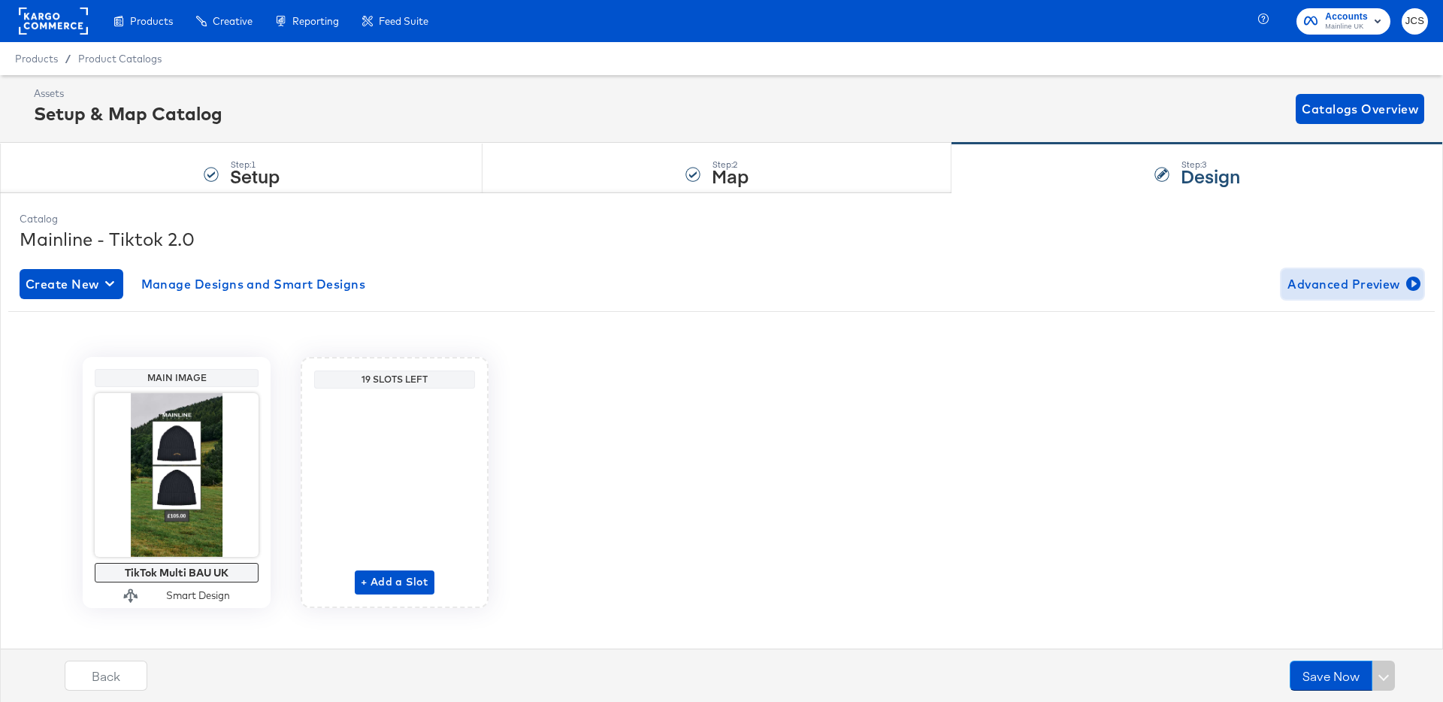
click at [1314, 298] on button "Advanced Preview" at bounding box center [1352, 284] width 142 height 30
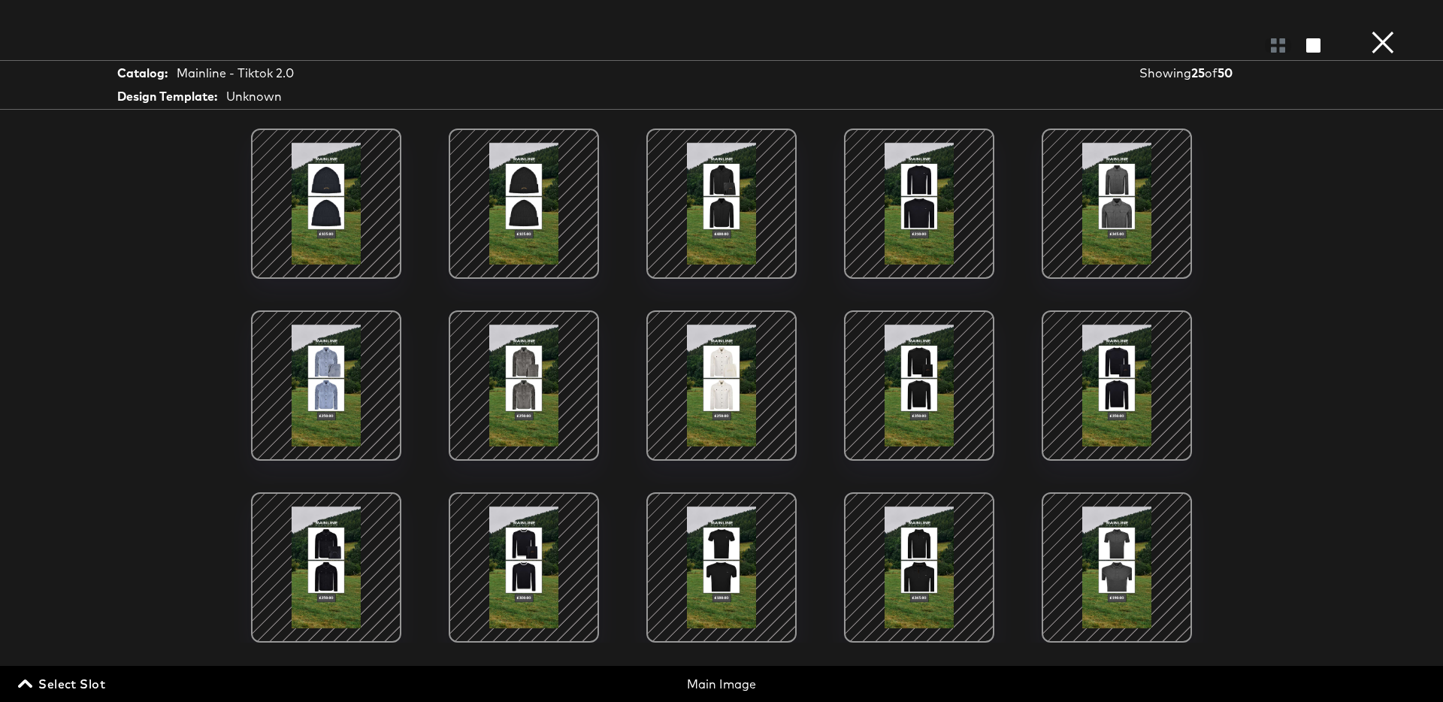
click at [1084, 561] on div at bounding box center [1117, 567] width 128 height 128
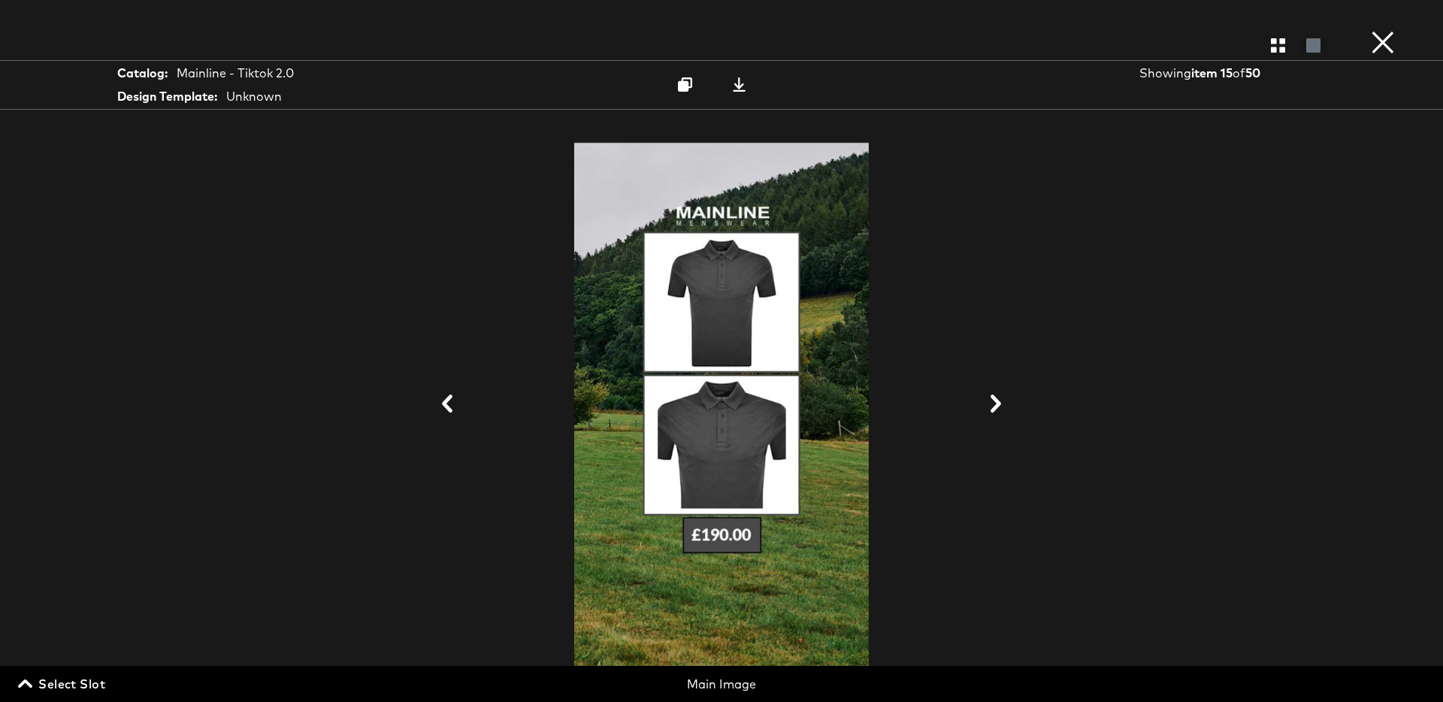
click at [1376, 30] on button "×" at bounding box center [1383, 15] width 30 height 30
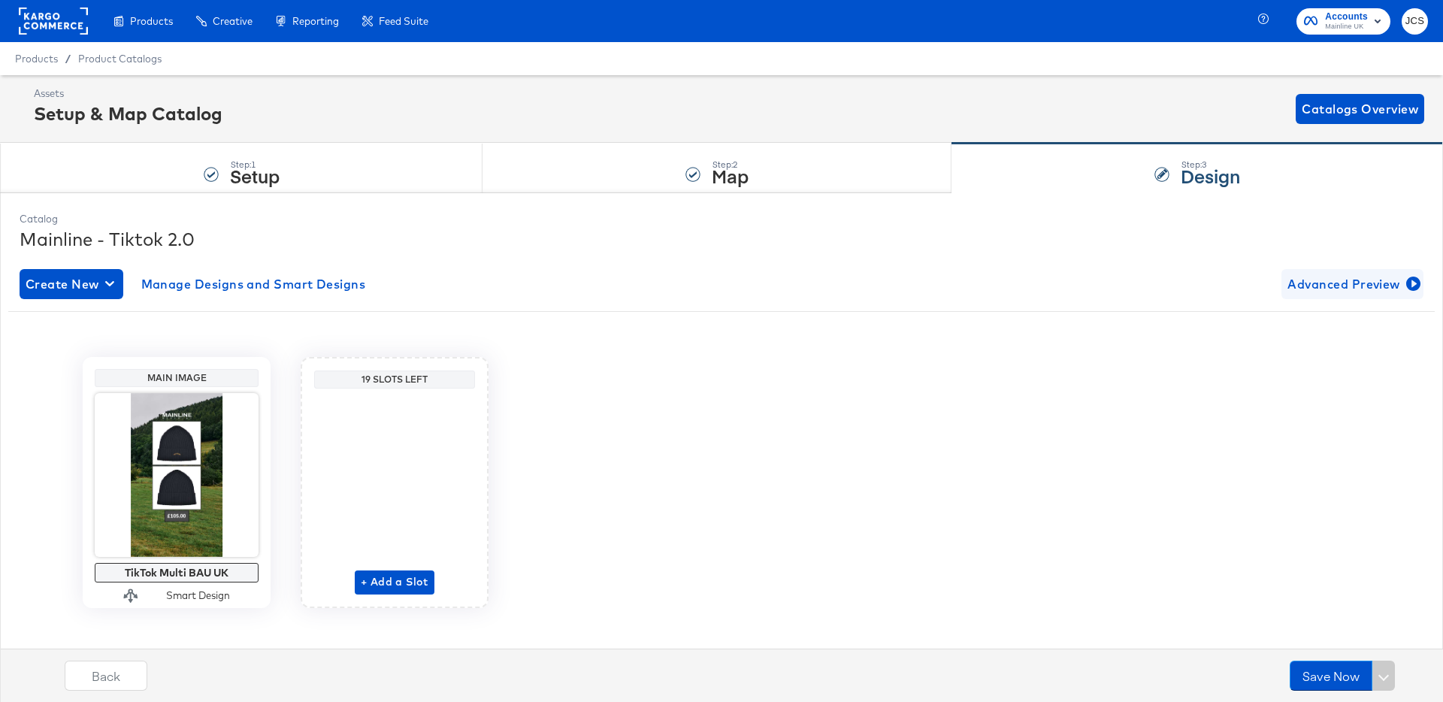
scroll to position [15, 0]
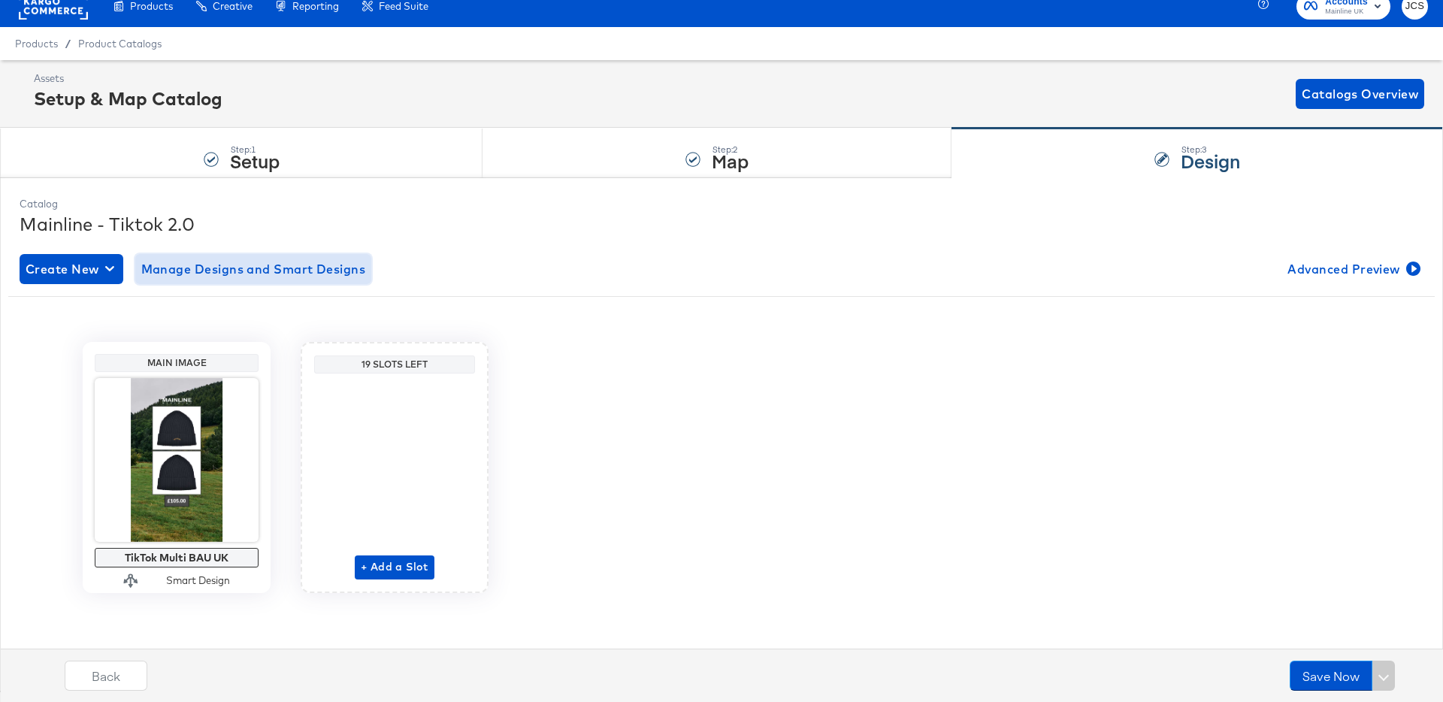
click at [242, 269] on span "Manage Designs and Smart Designs" at bounding box center [253, 269] width 225 height 21
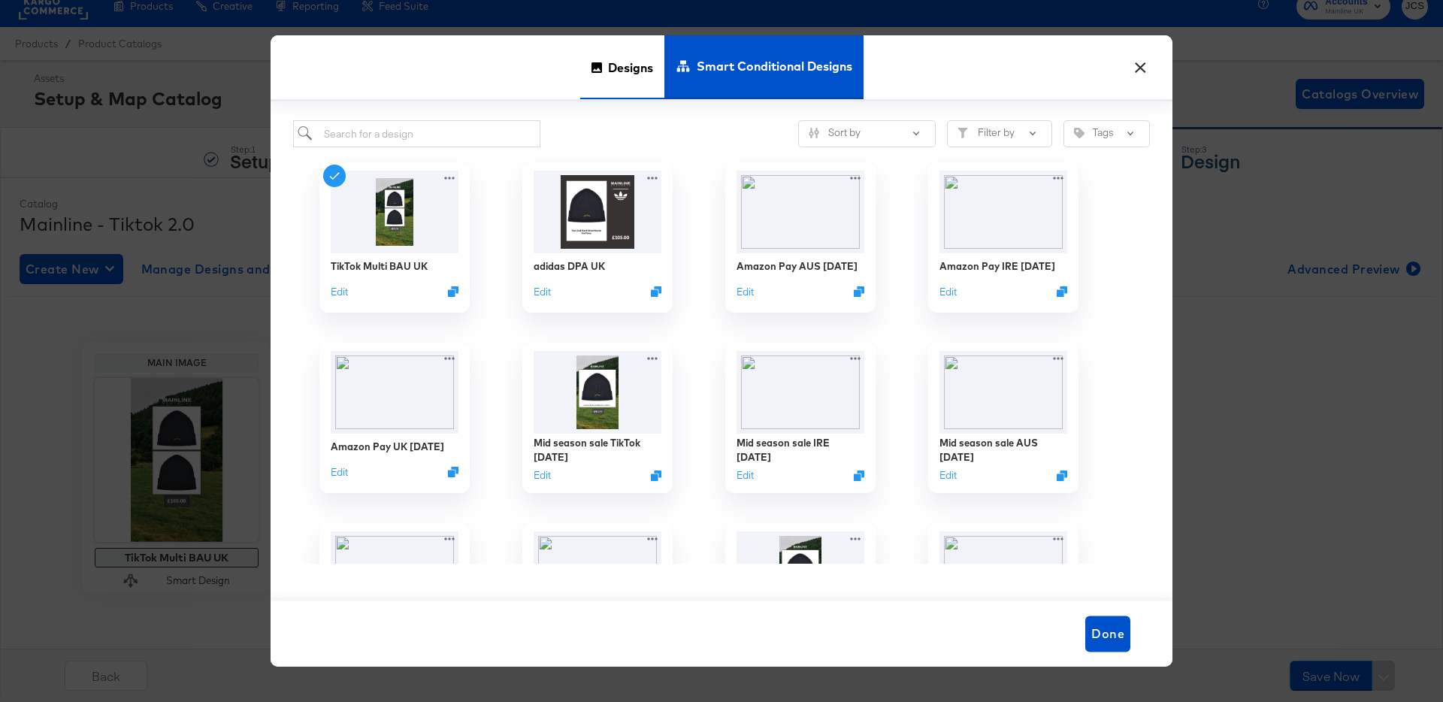
click at [608, 72] on span "Designs" at bounding box center [630, 67] width 45 height 66
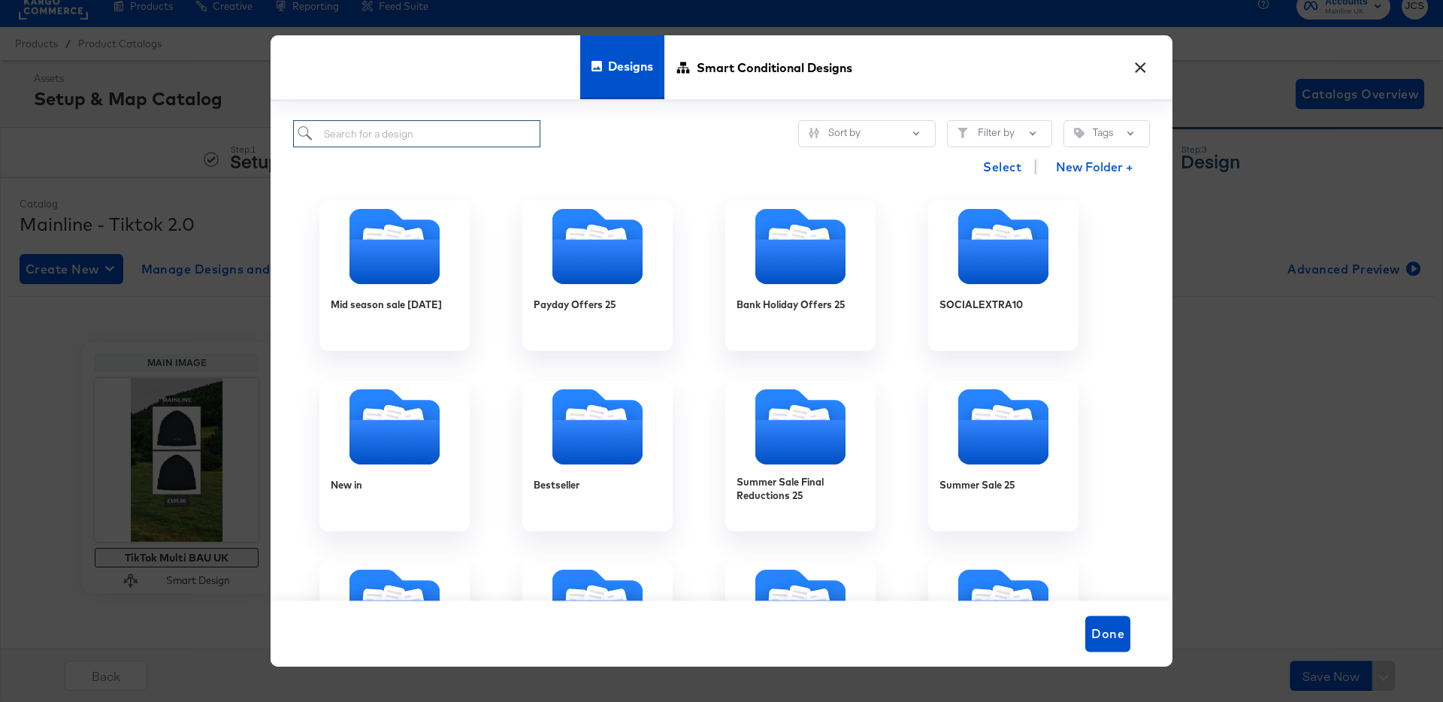
click at [431, 130] on input "search" at bounding box center [416, 134] width 247 height 28
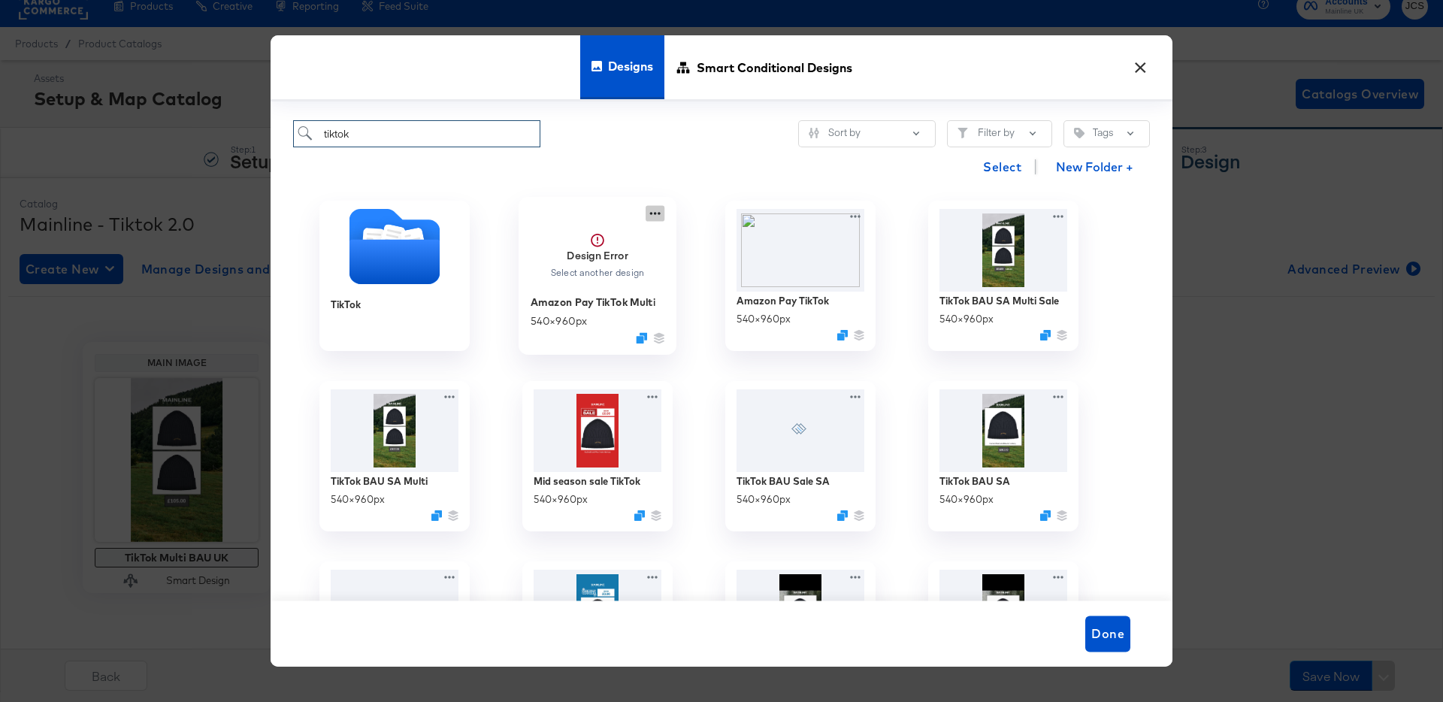
click at [656, 212] on icon at bounding box center [655, 214] width 19 height 16
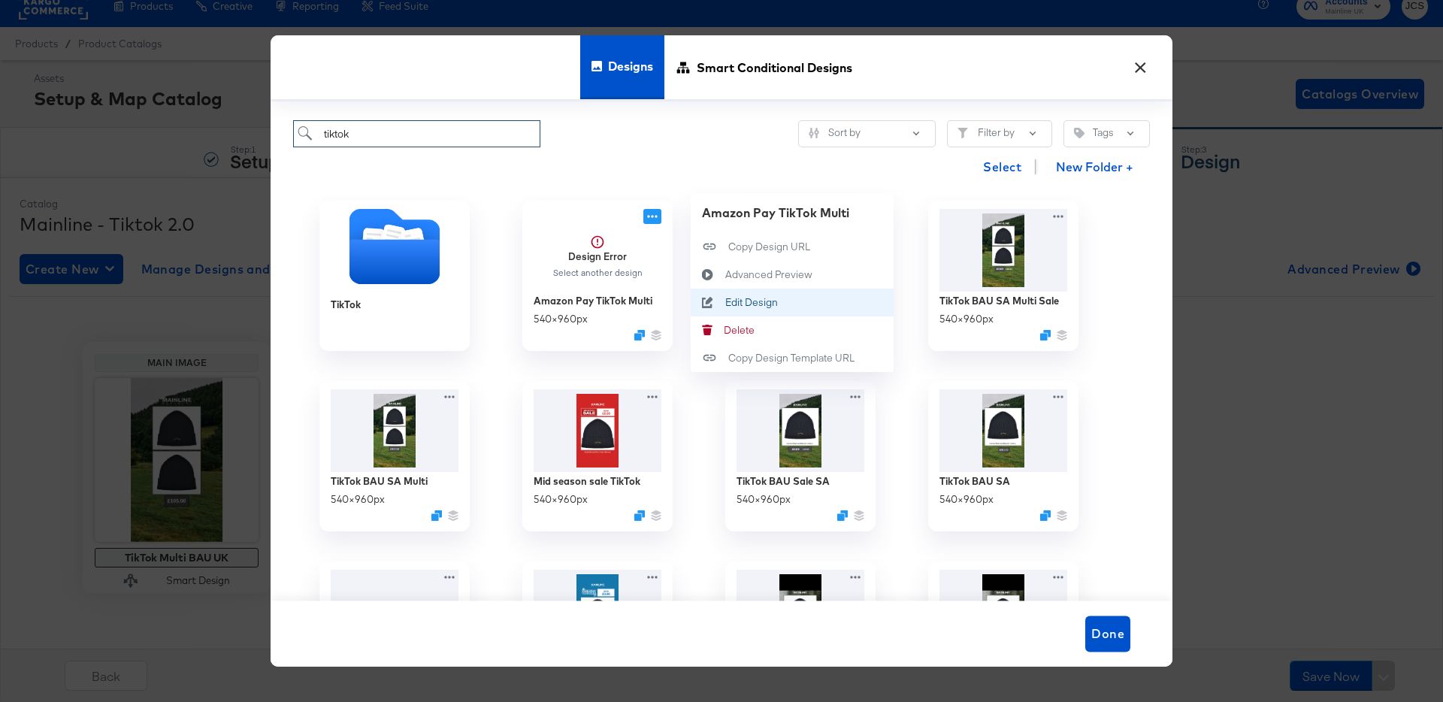
type input "tiktok"
click at [725, 302] on div "Edit Design Edit Design" at bounding box center [725, 302] width 0 height 0
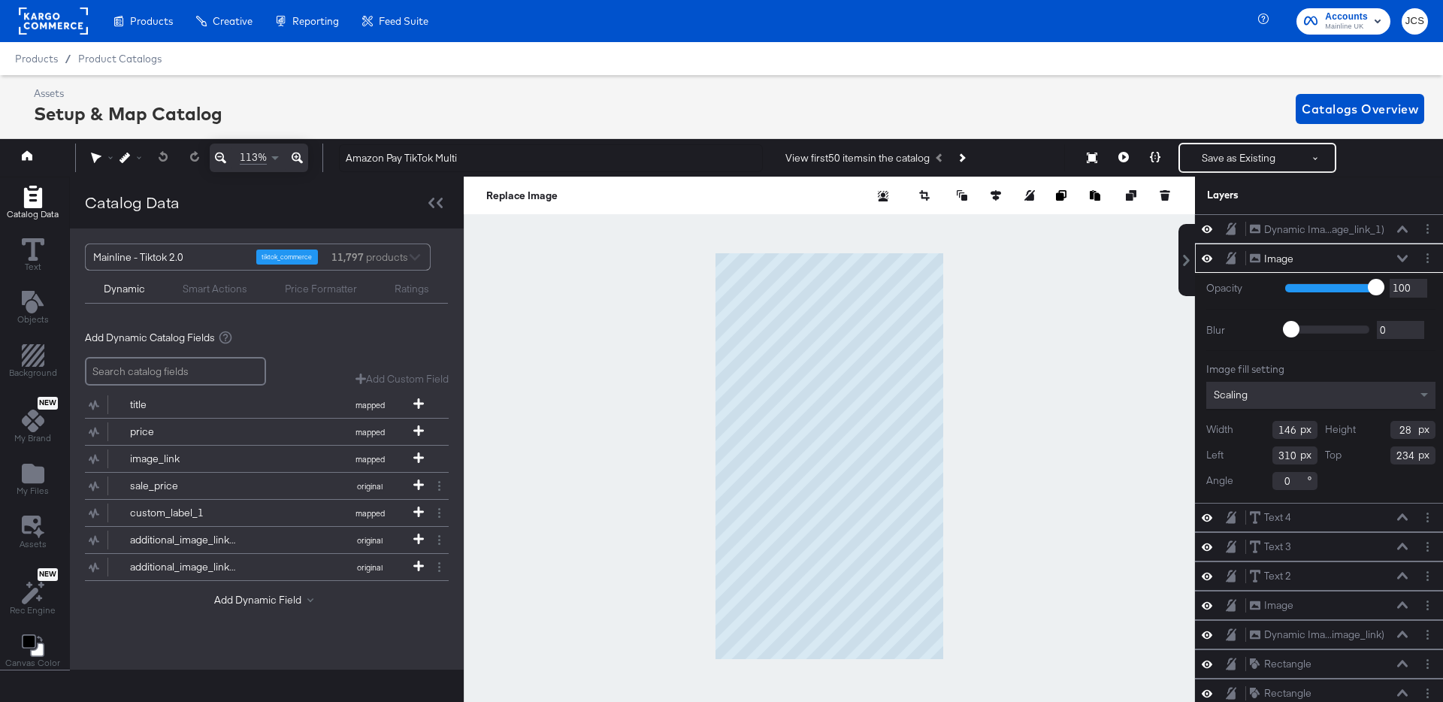
scroll to position [0, 4]
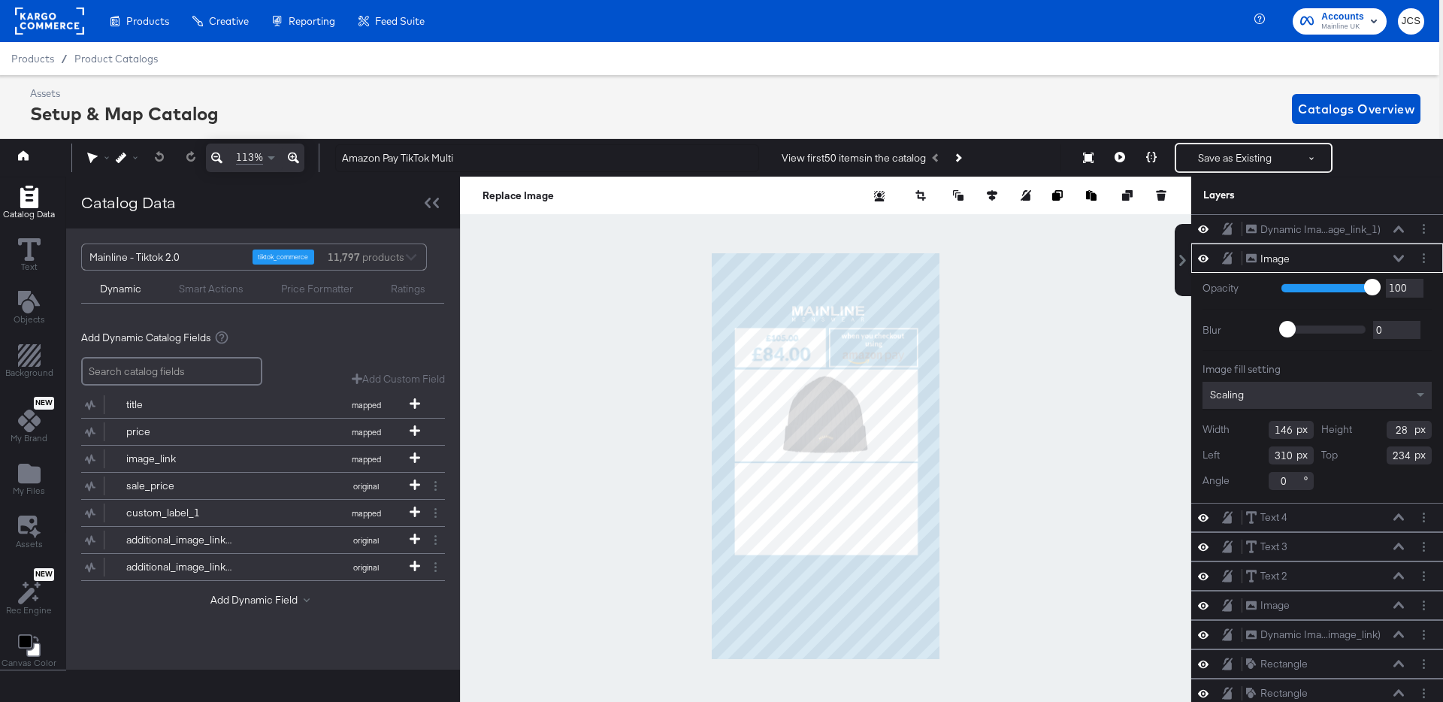
click at [1399, 255] on icon at bounding box center [1398, 259] width 11 height 8
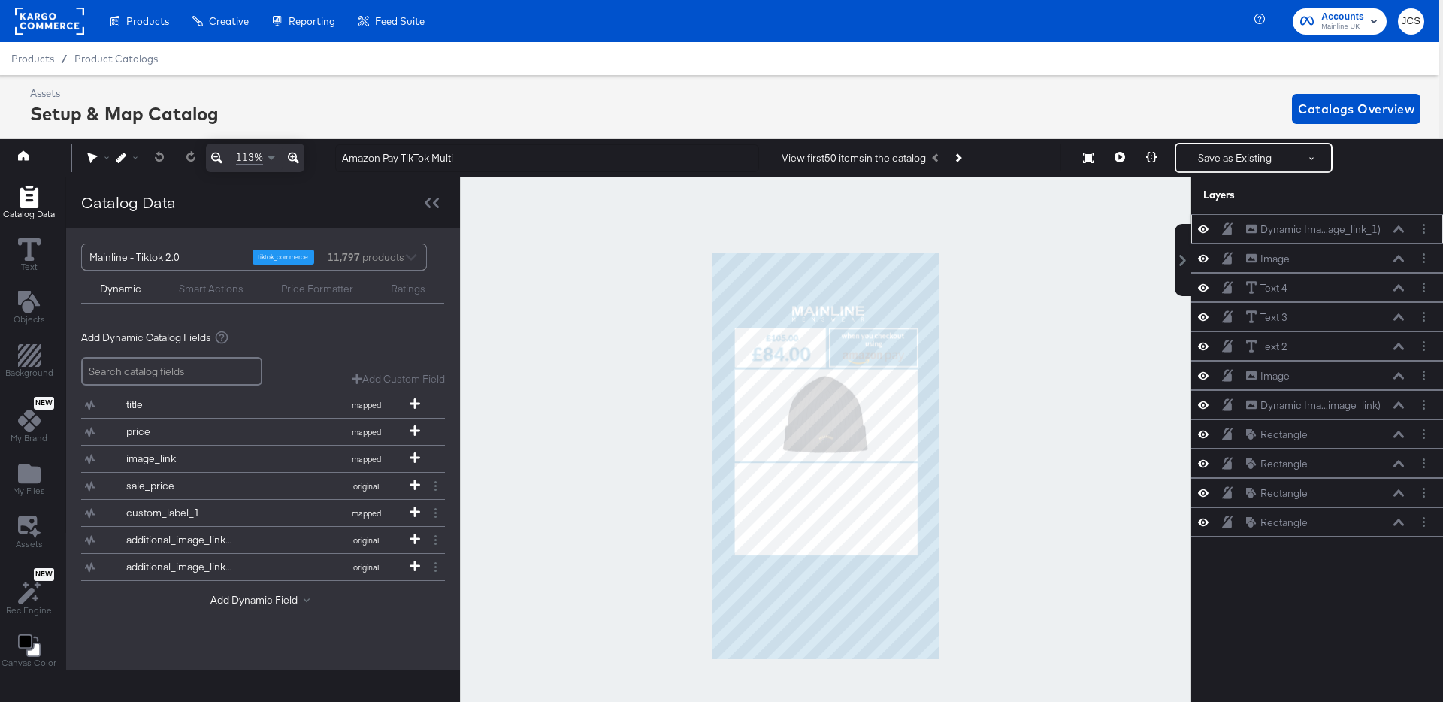
click at [1395, 231] on icon at bounding box center [1398, 228] width 11 height 7
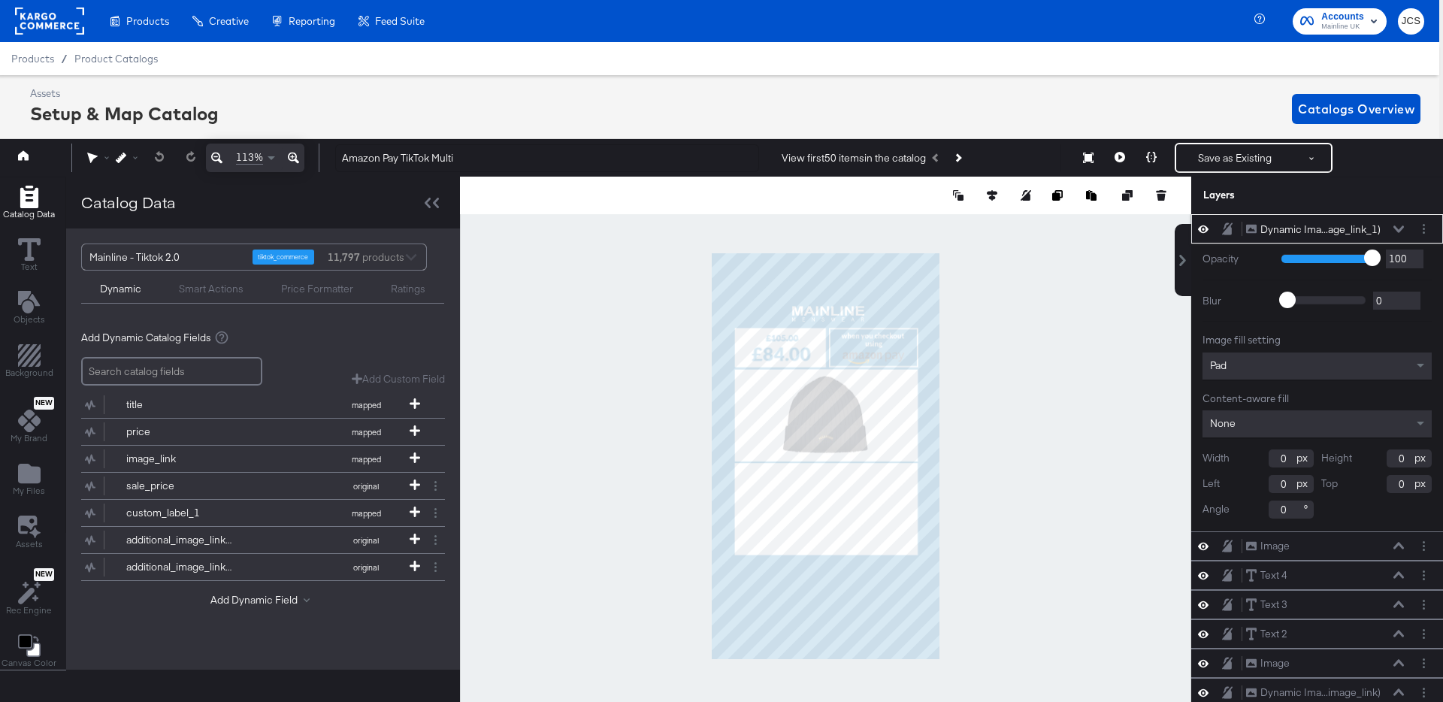
type input "1"
click at [1398, 228] on icon at bounding box center [1398, 229] width 11 height 8
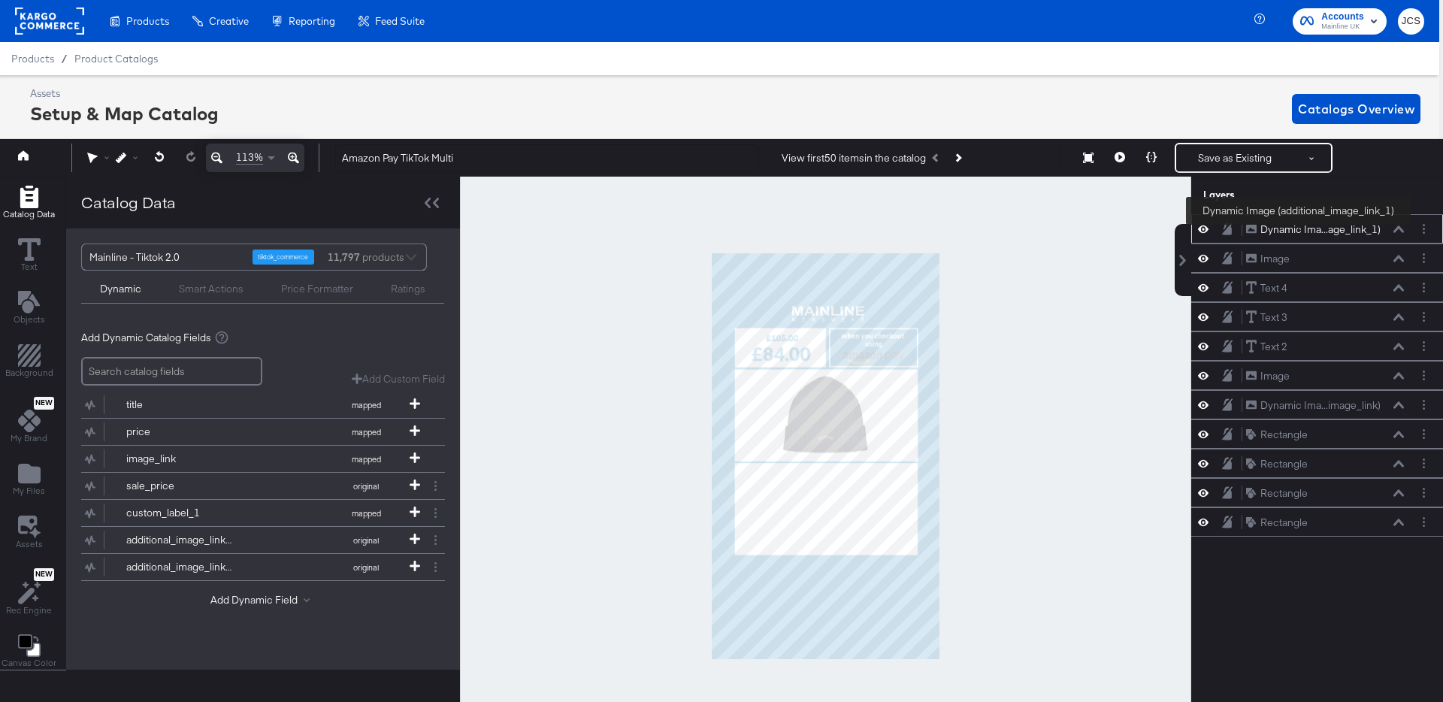
click at [1299, 228] on div "Dynamic Ima...age_link_1)" at bounding box center [1320, 229] width 120 height 14
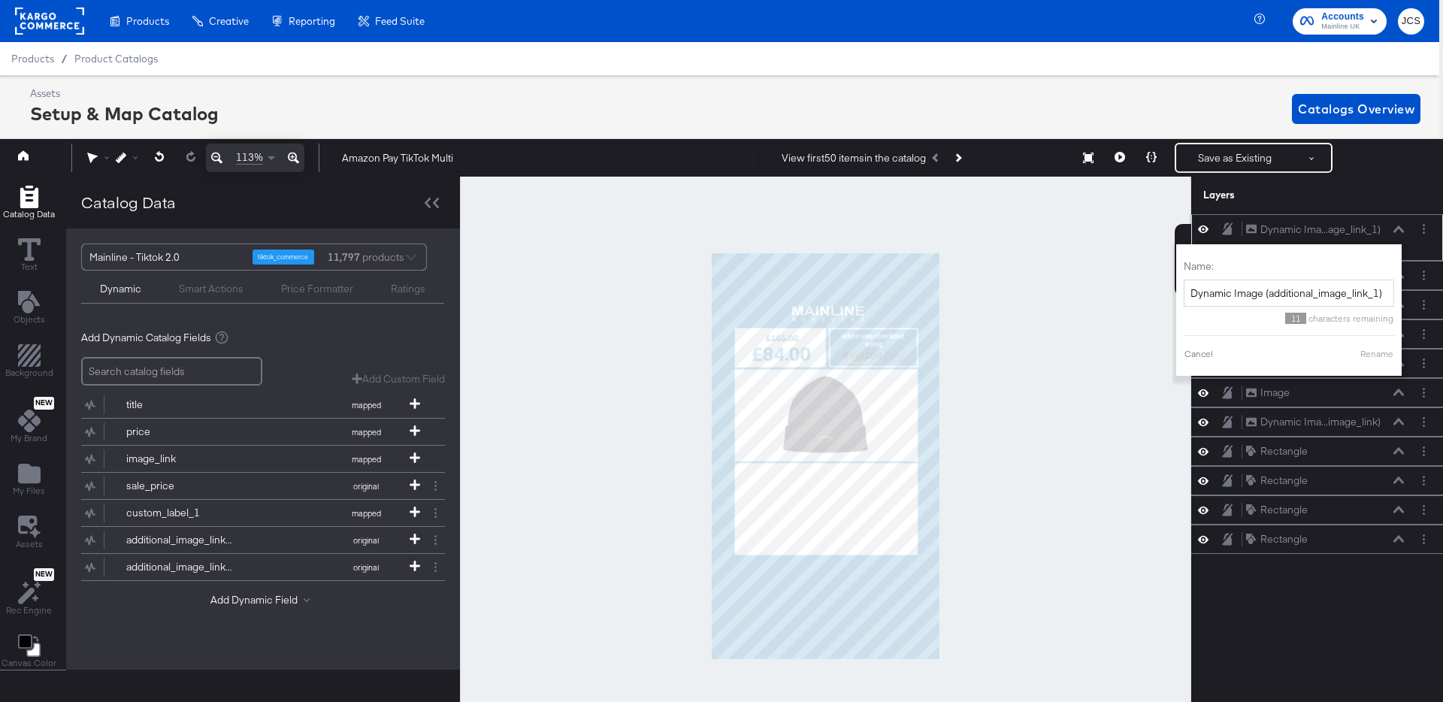
click at [1397, 228] on icon at bounding box center [1398, 228] width 11 height 7
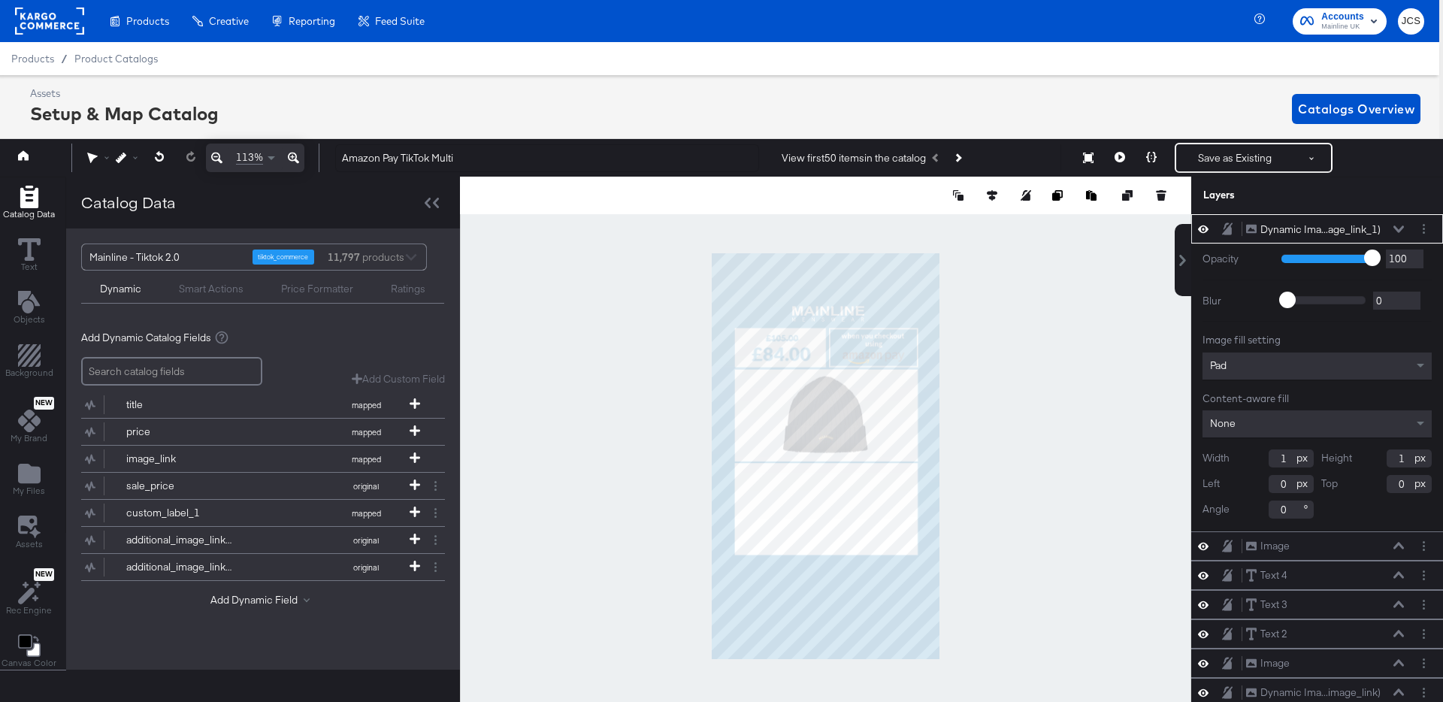
type input "333"
type input "338"
type input "129"
type input "262"
click at [1423, 225] on icon "Layer Options" at bounding box center [1424, 229] width 2 height 10
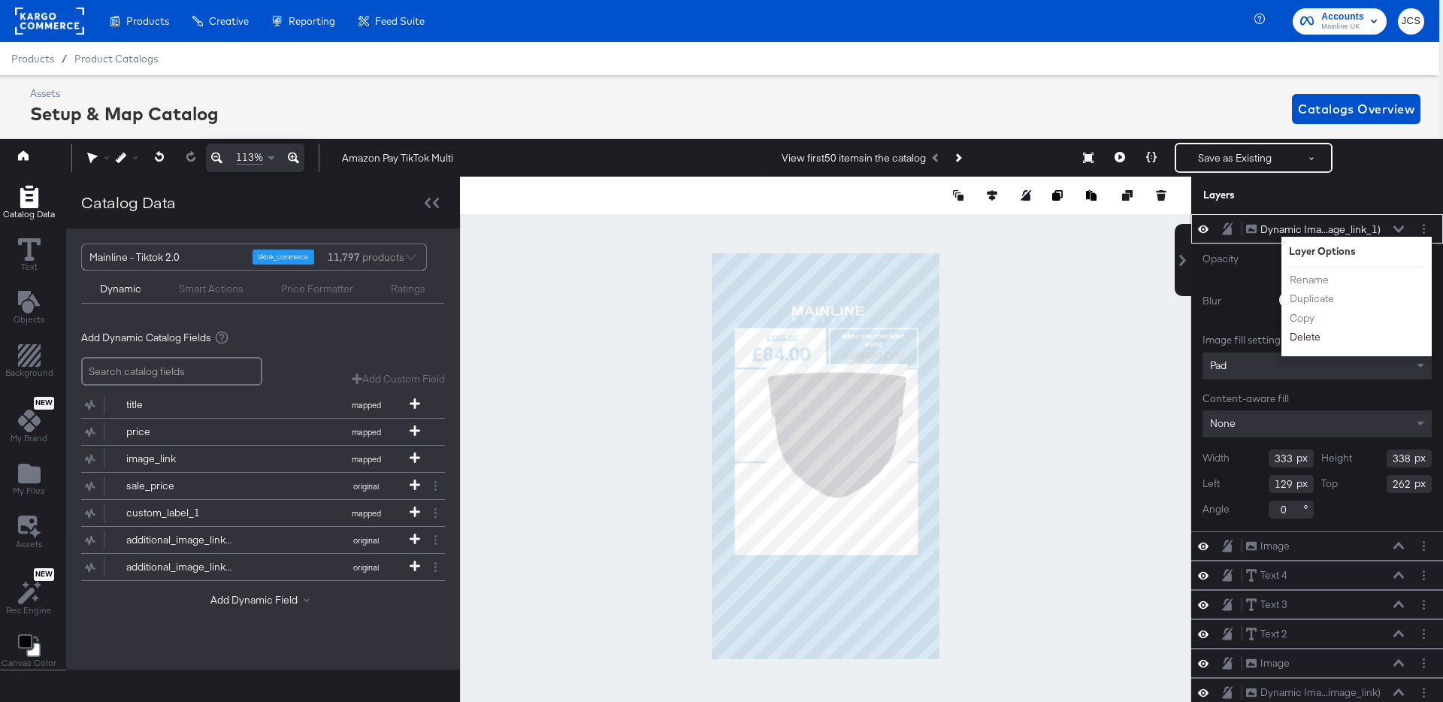
click at [1300, 337] on button "Delete" at bounding box center [1305, 338] width 32 height 16
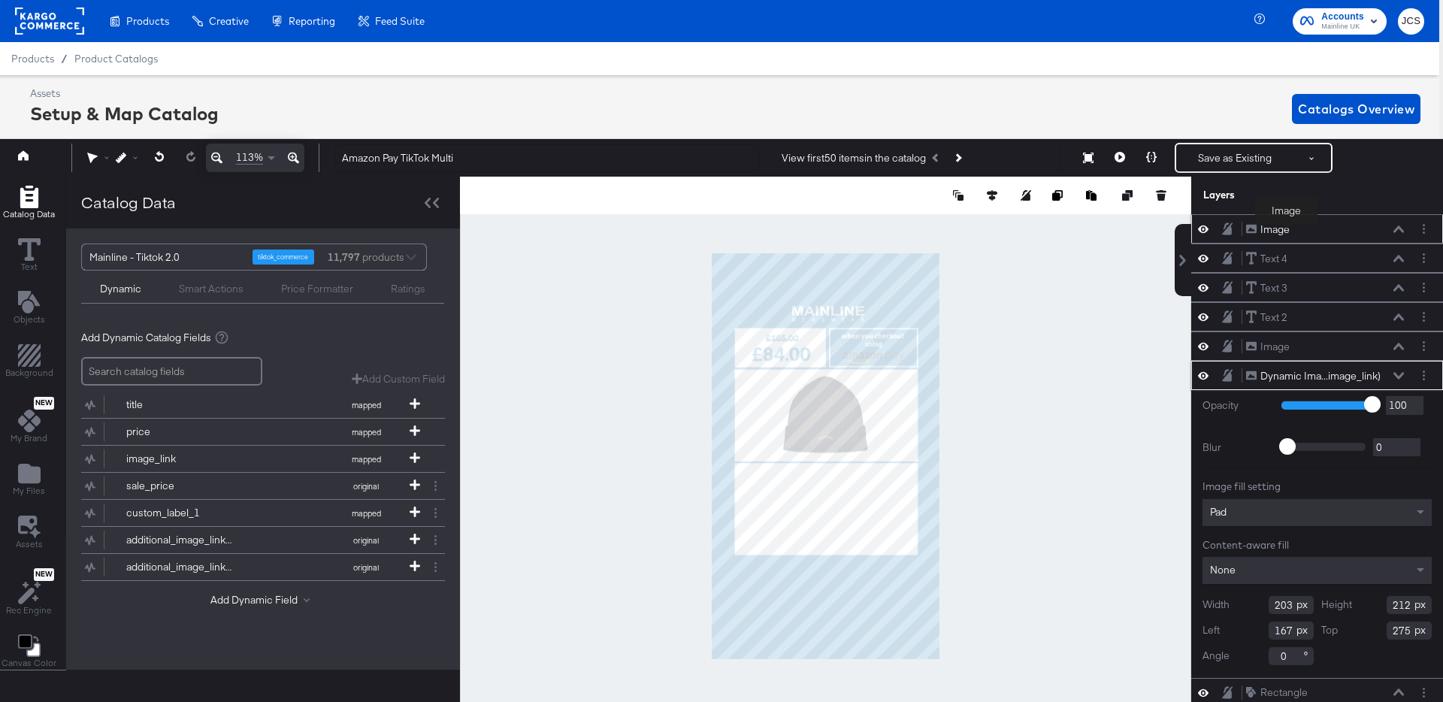
click at [1287, 228] on div "Image" at bounding box center [1274, 229] width 29 height 14
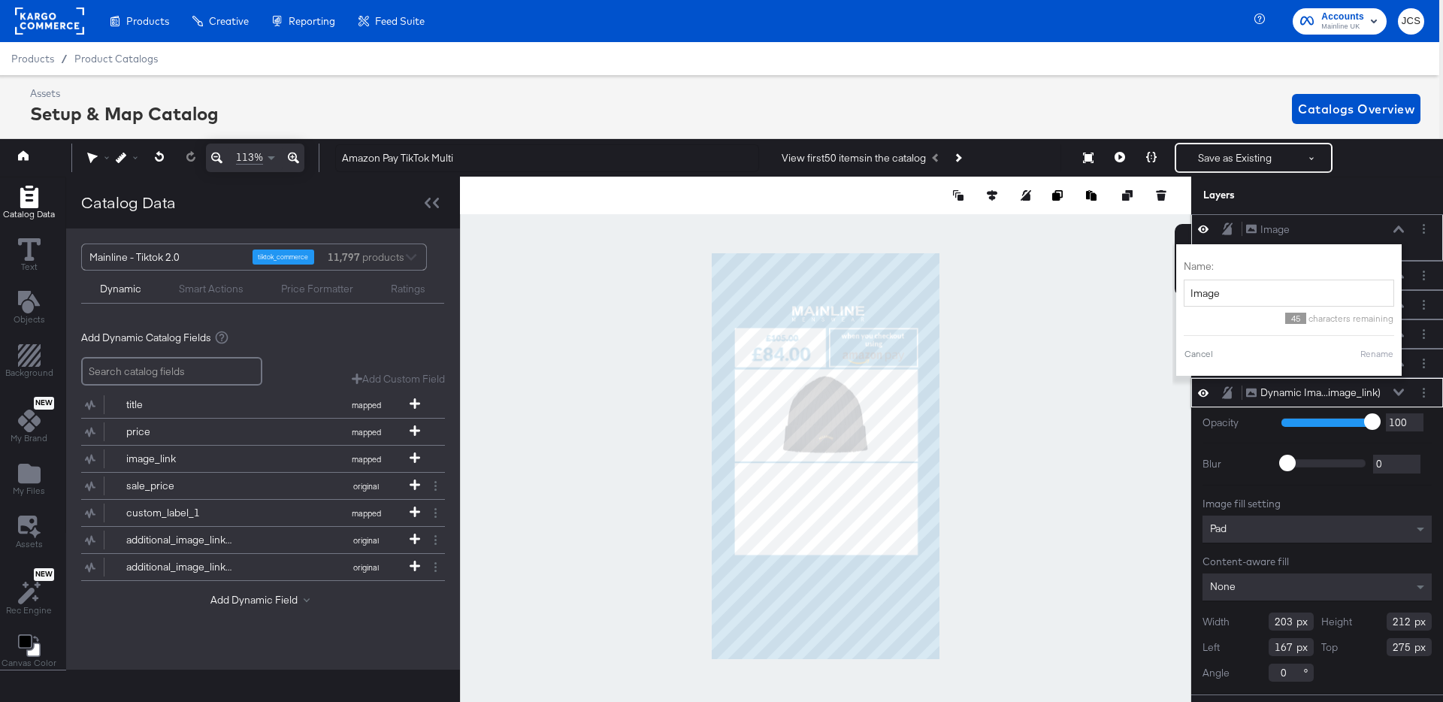
click at [1402, 227] on icon at bounding box center [1398, 229] width 11 height 8
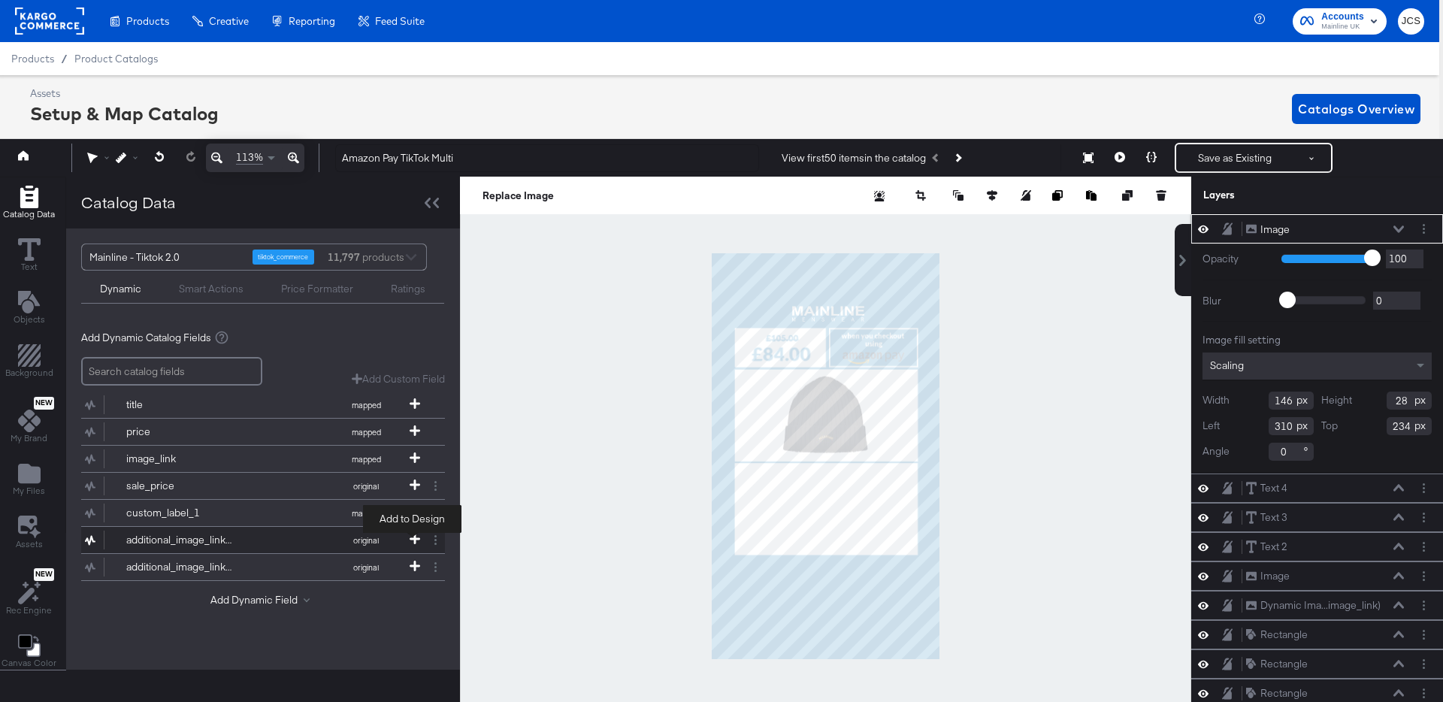
click at [413, 540] on icon at bounding box center [415, 539] width 11 height 11
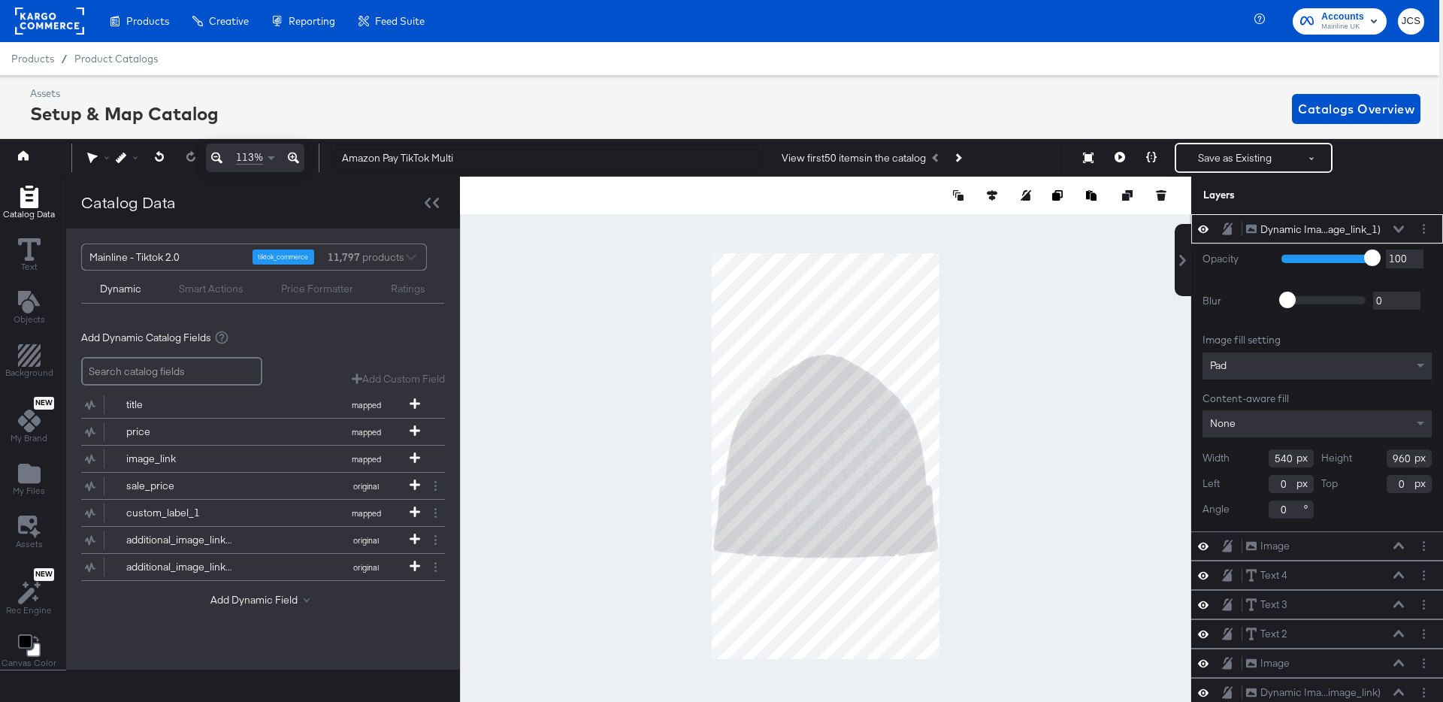
click at [1282, 456] on input "540" at bounding box center [1290, 458] width 45 height 18
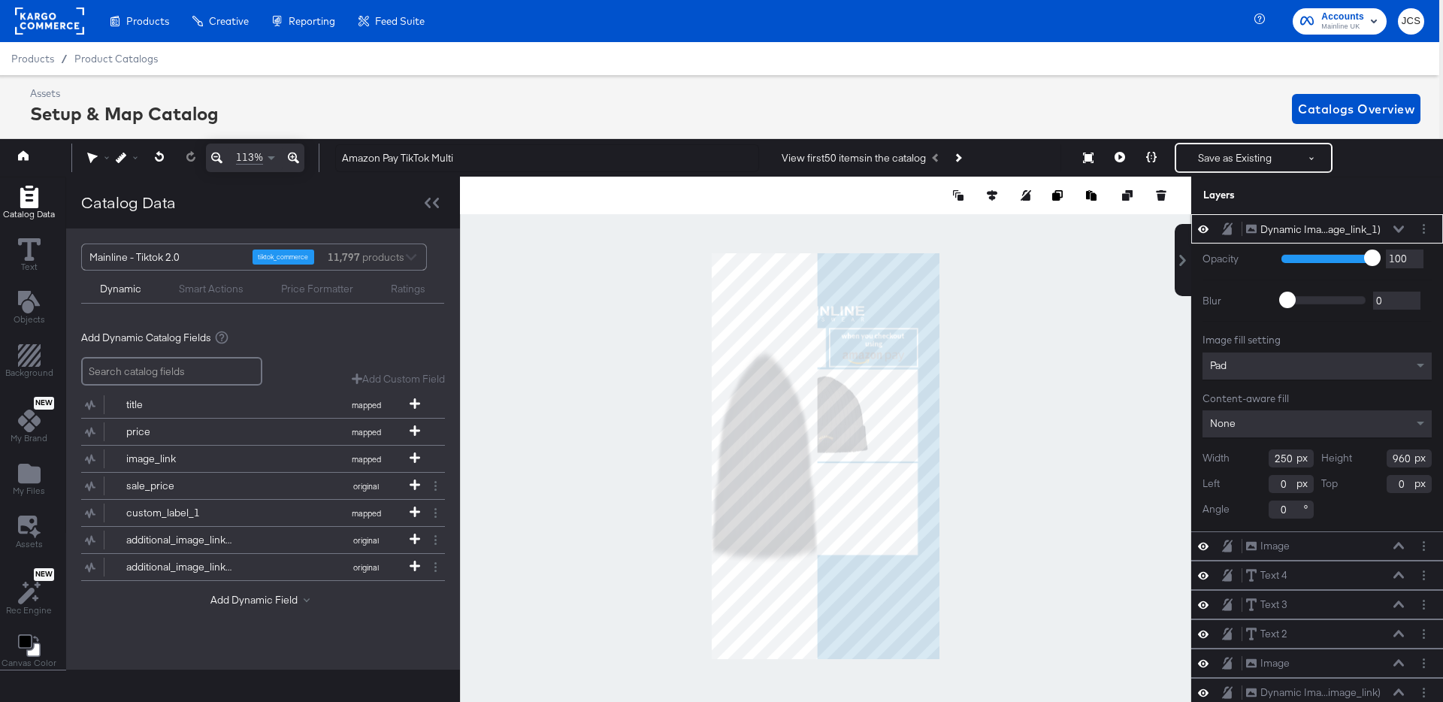
type input "250"
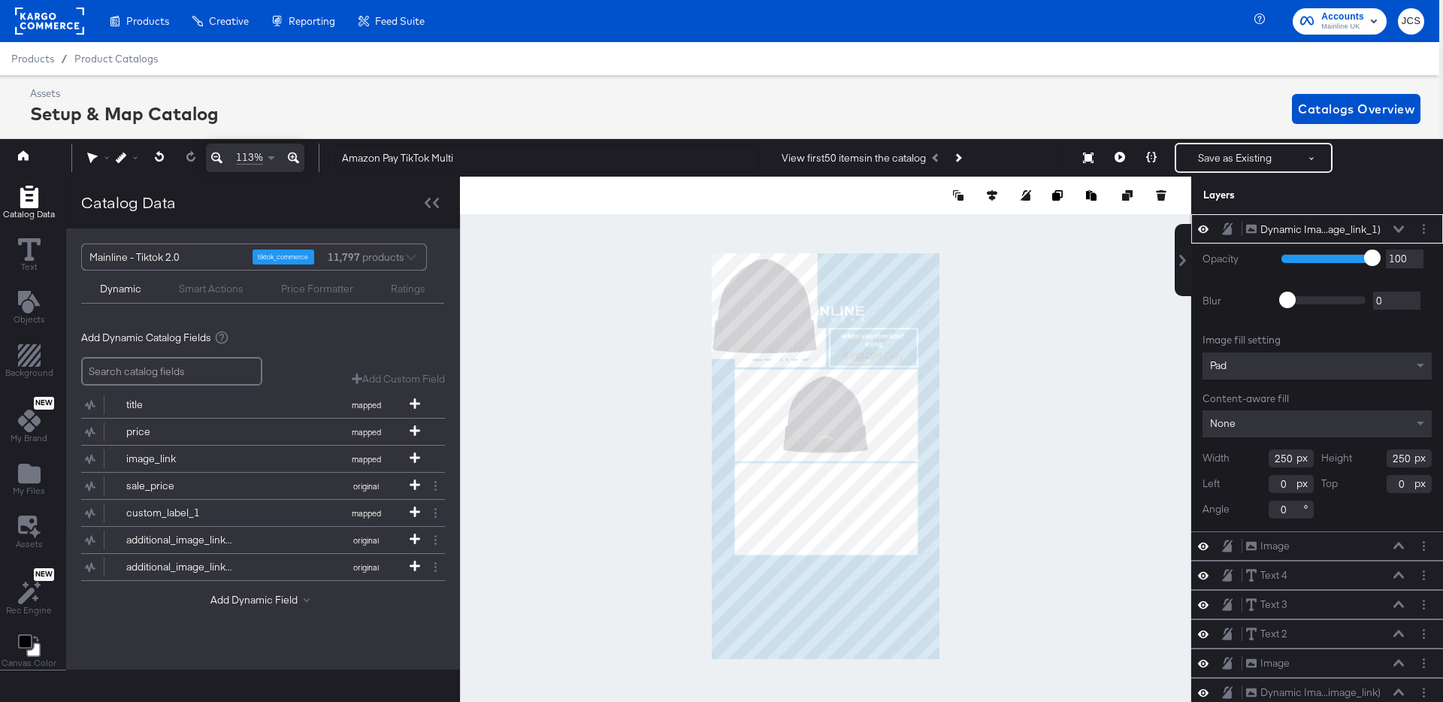
type input "250"
type input "136"
type input "404"
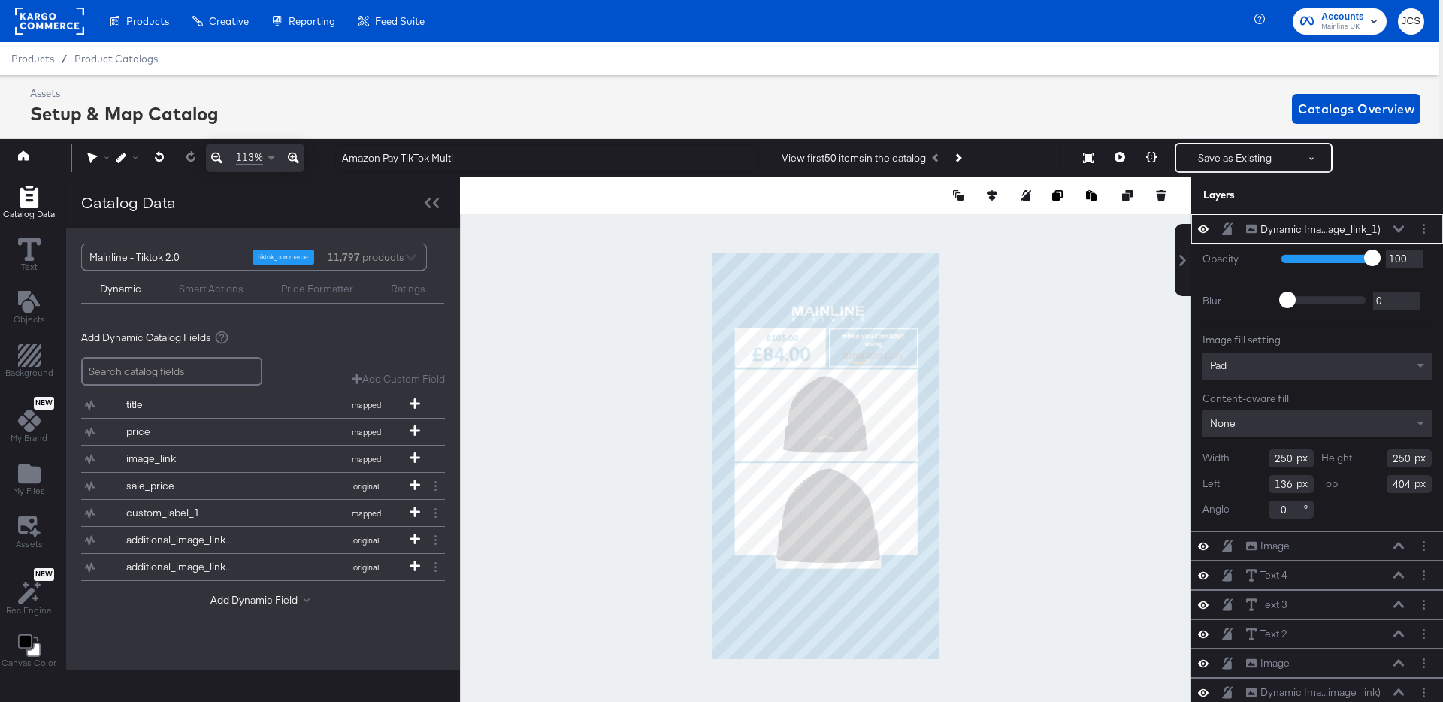
type input "151"
type input "496"
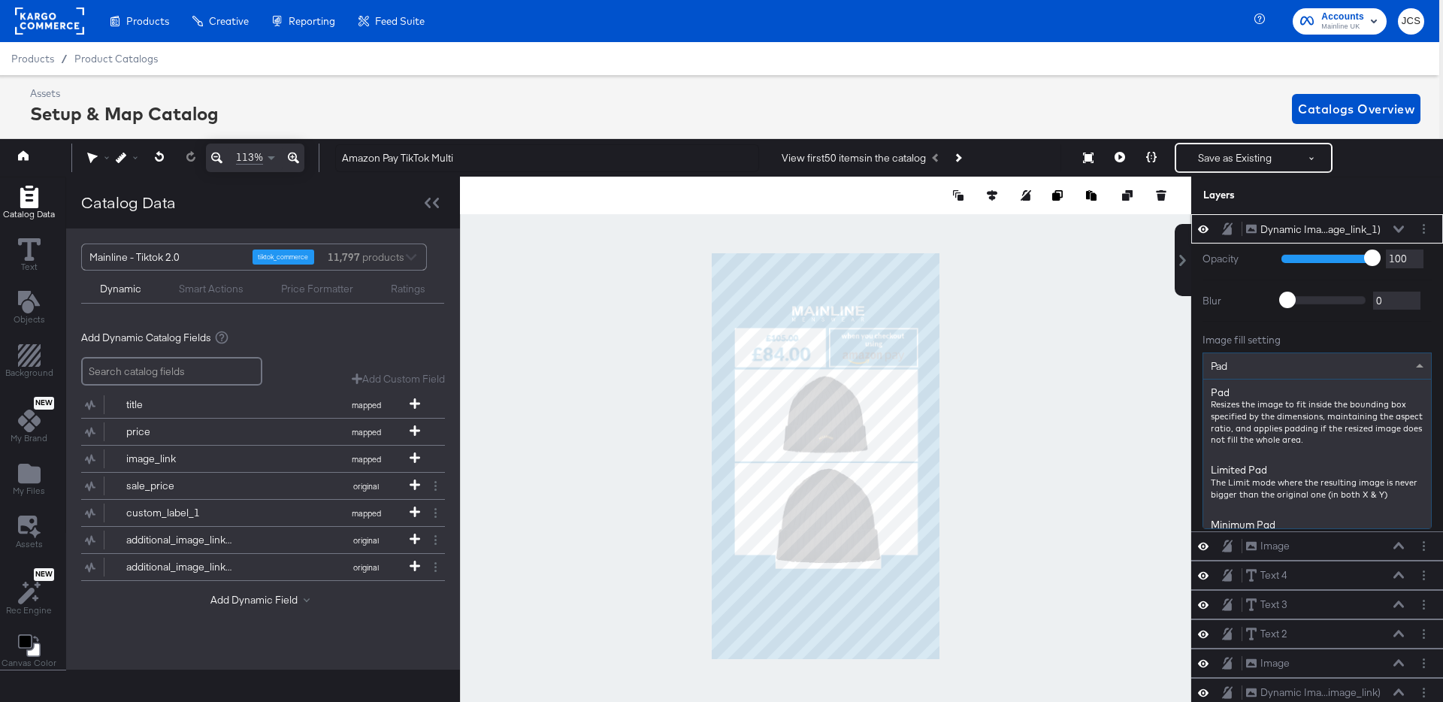
click at [1281, 368] on div "Pad" at bounding box center [1317, 366] width 228 height 26
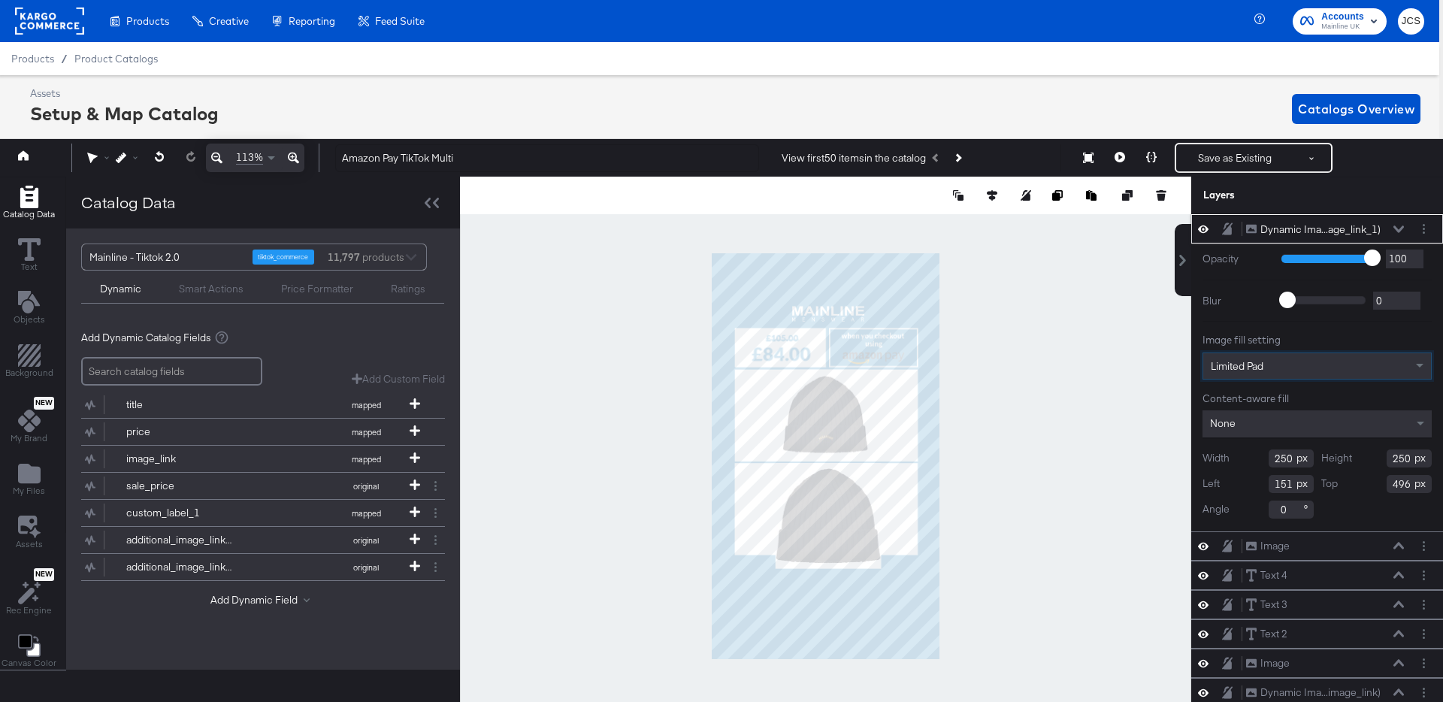
click at [1265, 427] on div "None" at bounding box center [1316, 423] width 229 height 27
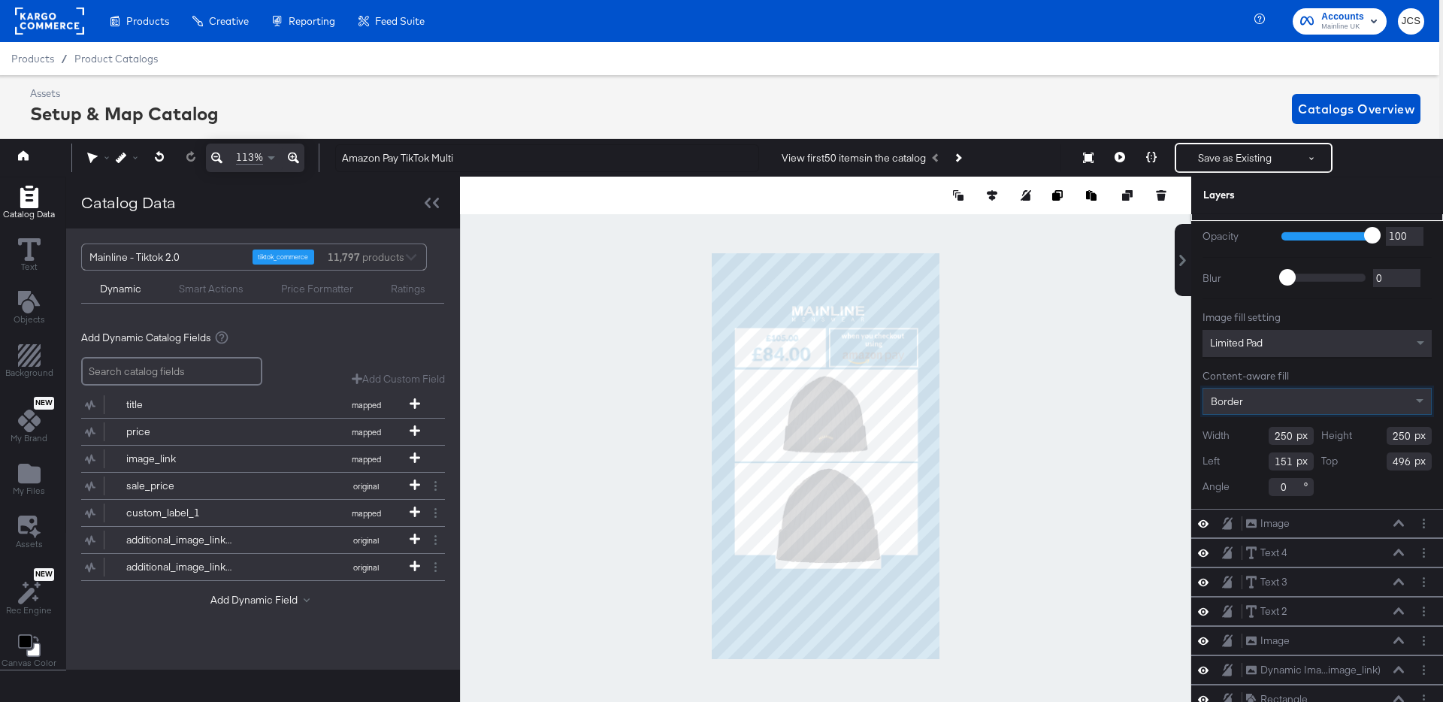
scroll to position [0, 0]
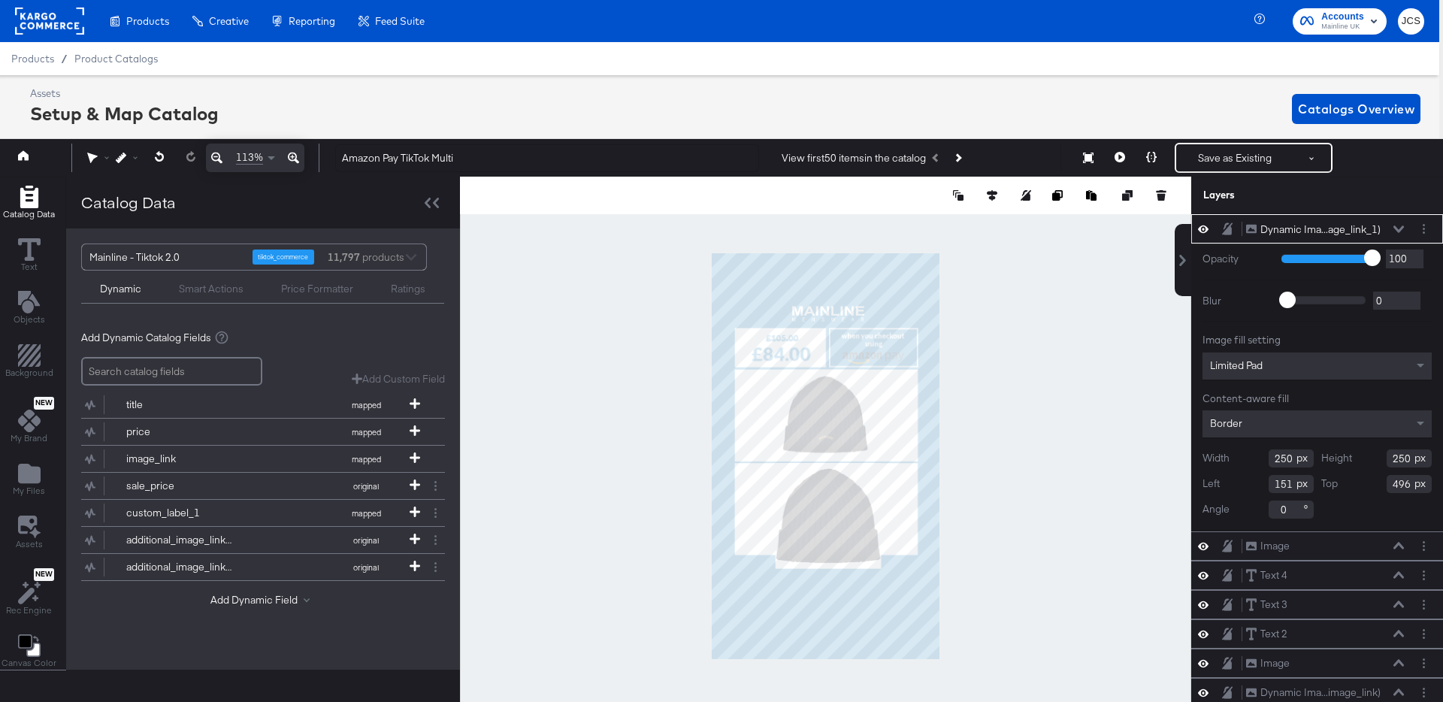
click at [703, 442] on div at bounding box center [825, 456] width 731 height 559
type input "355"
type input "37"
type input "391"
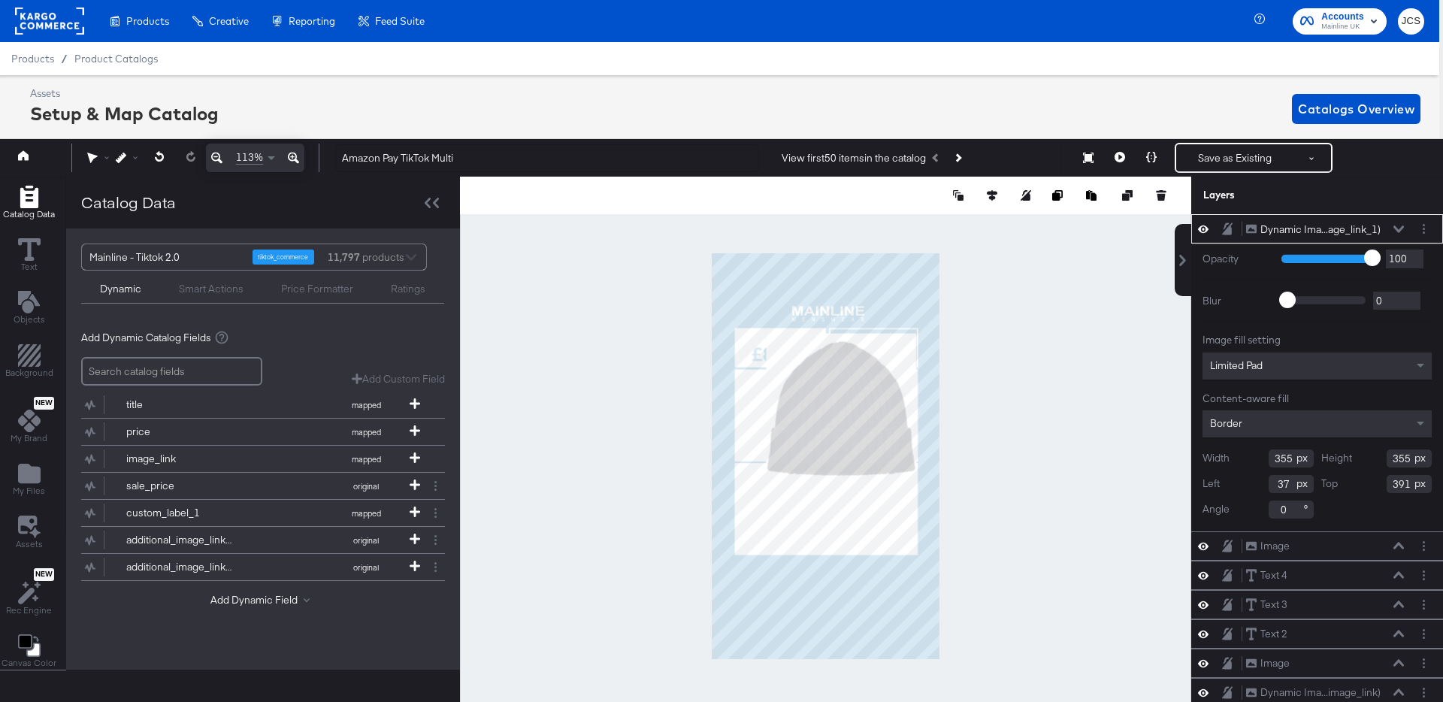
type input "129"
type input "190"
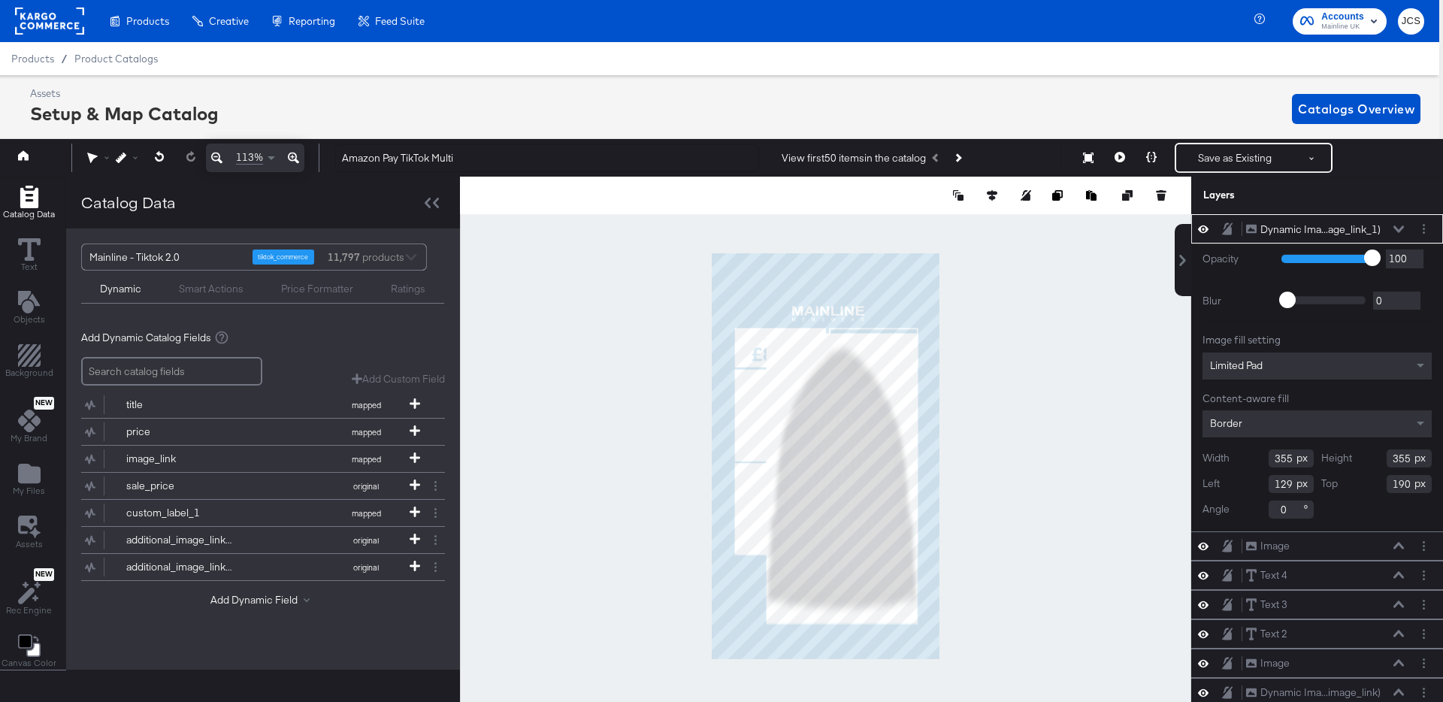
type input "358"
type input "688"
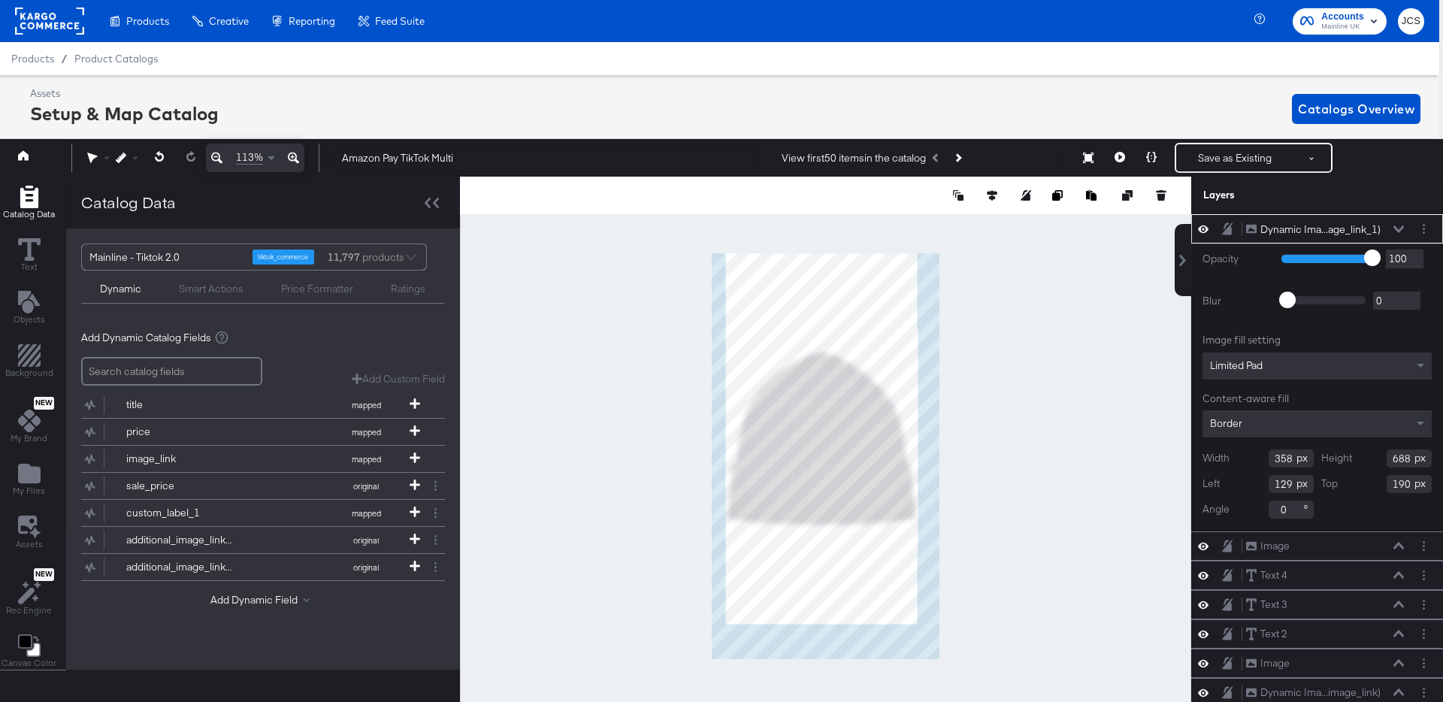
click at [695, 294] on div at bounding box center [825, 456] width 731 height 559
type input "447"
type input "858"
type input "40"
type input "19"
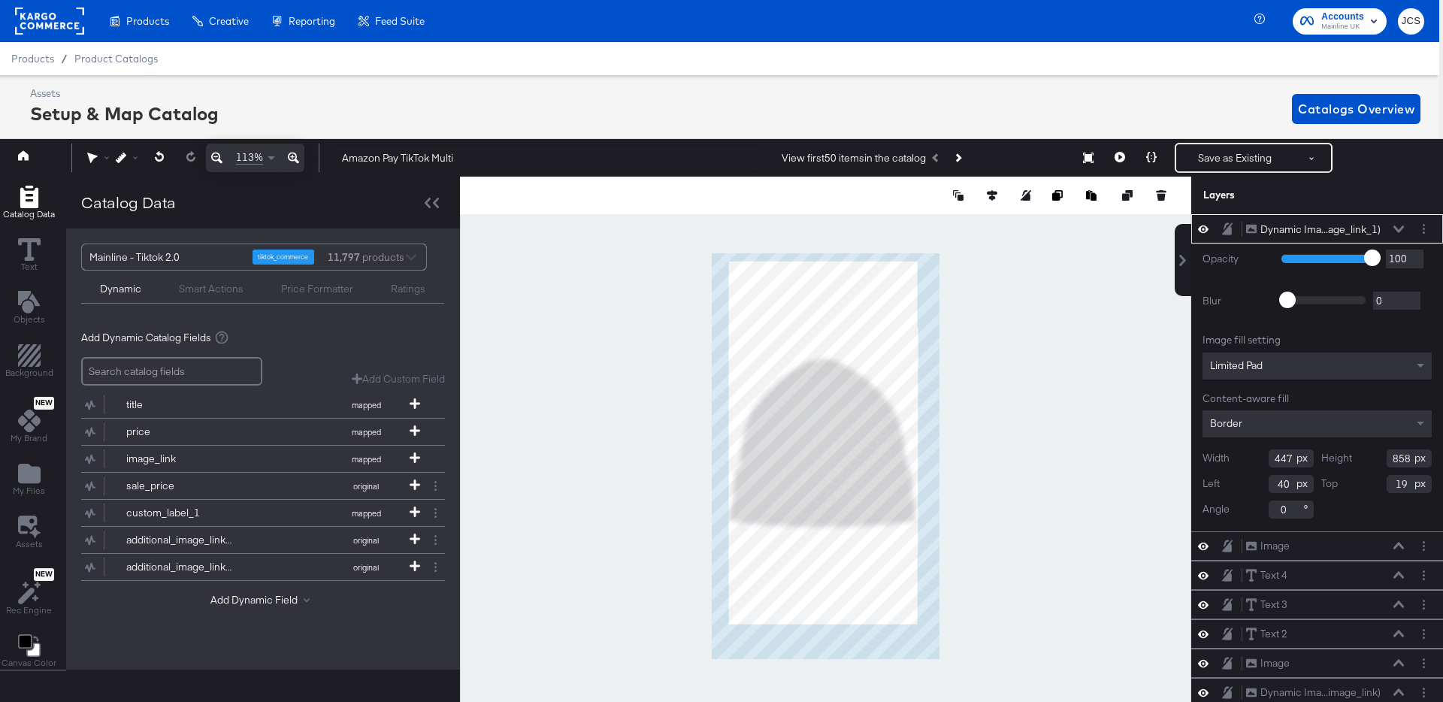
type input "466"
type input "894"
type input "475"
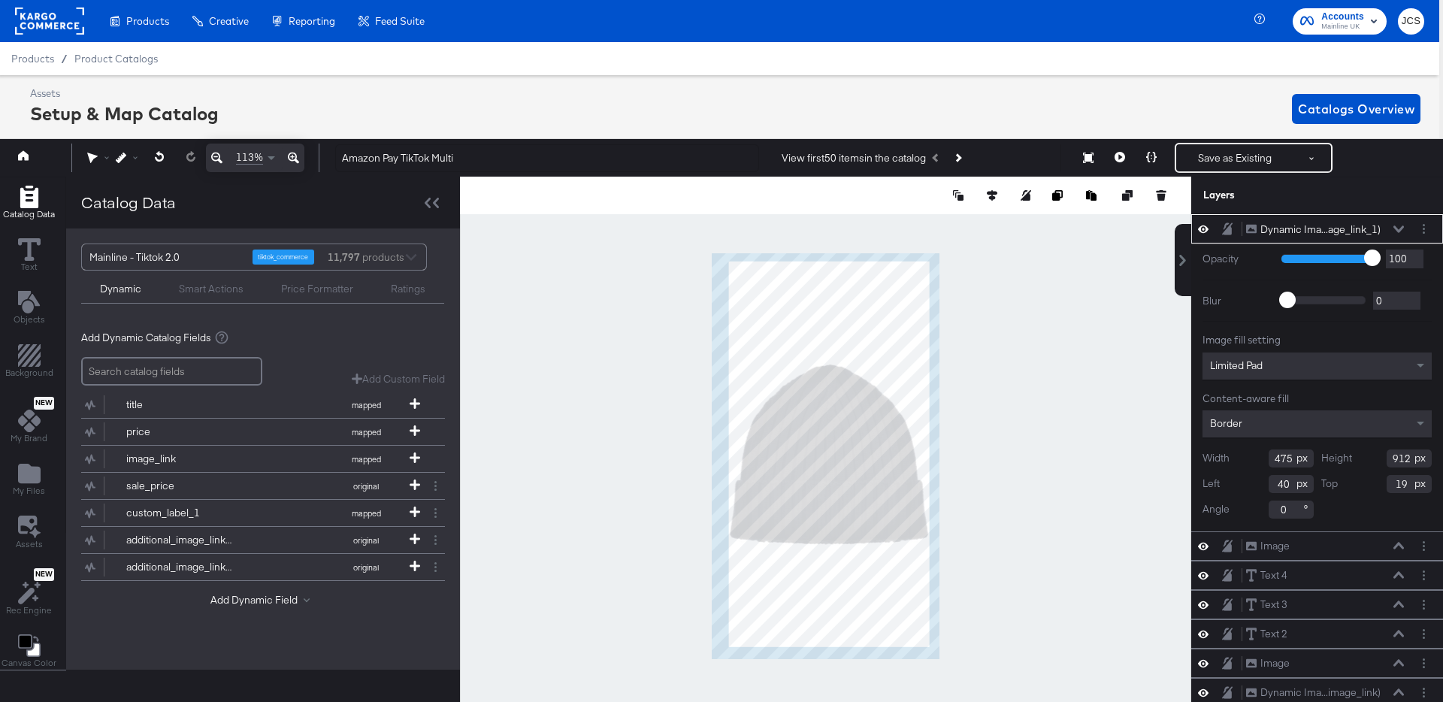
type input "727"
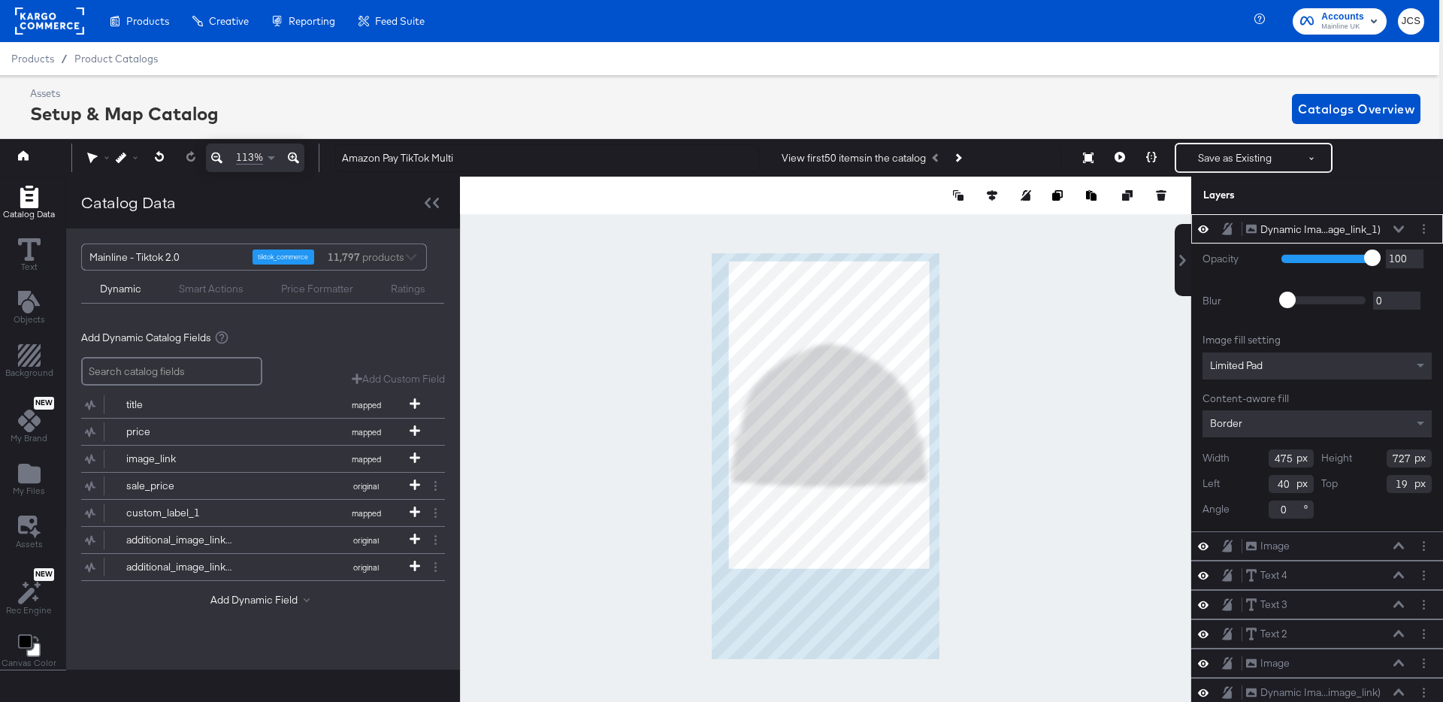
type input "38"
type input "138"
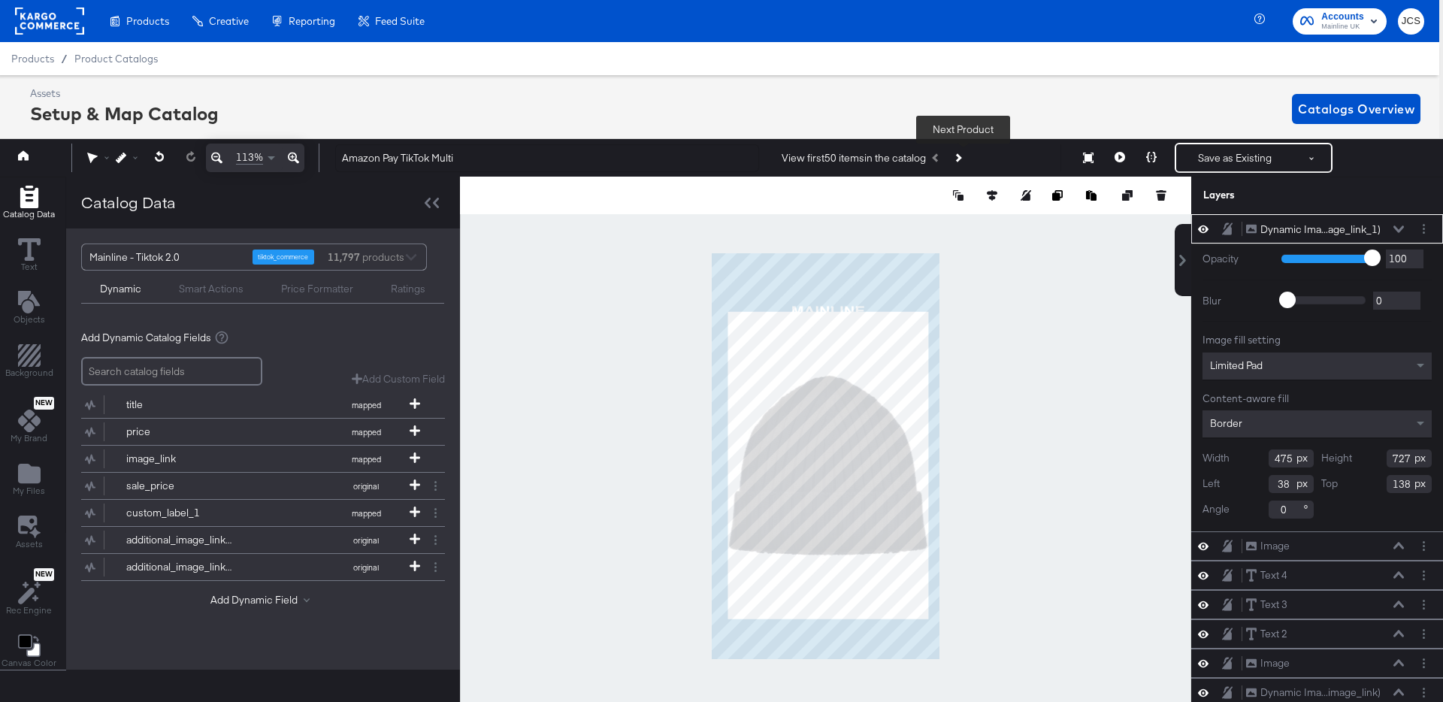
click at [963, 152] on button "Next Product" at bounding box center [957, 157] width 21 height 27
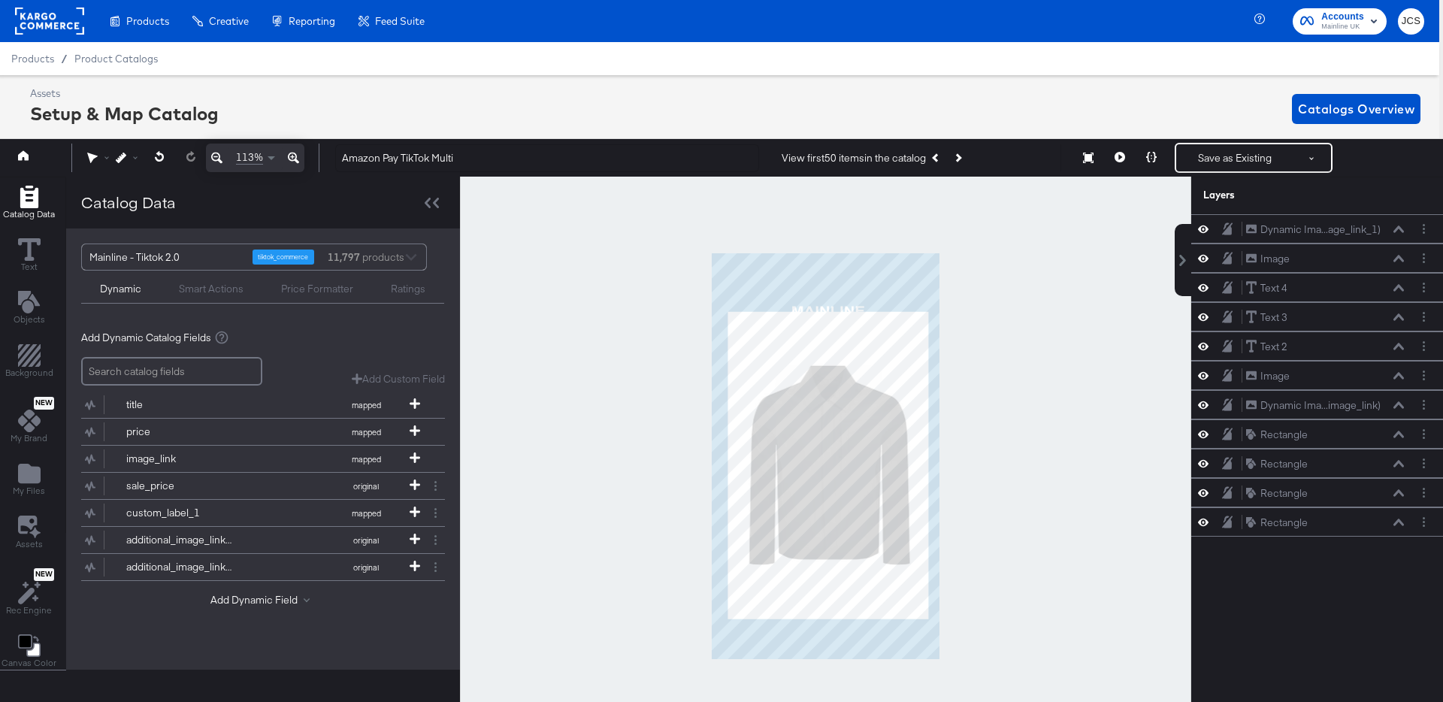
click at [78, 27] on rect at bounding box center [49, 21] width 69 height 27
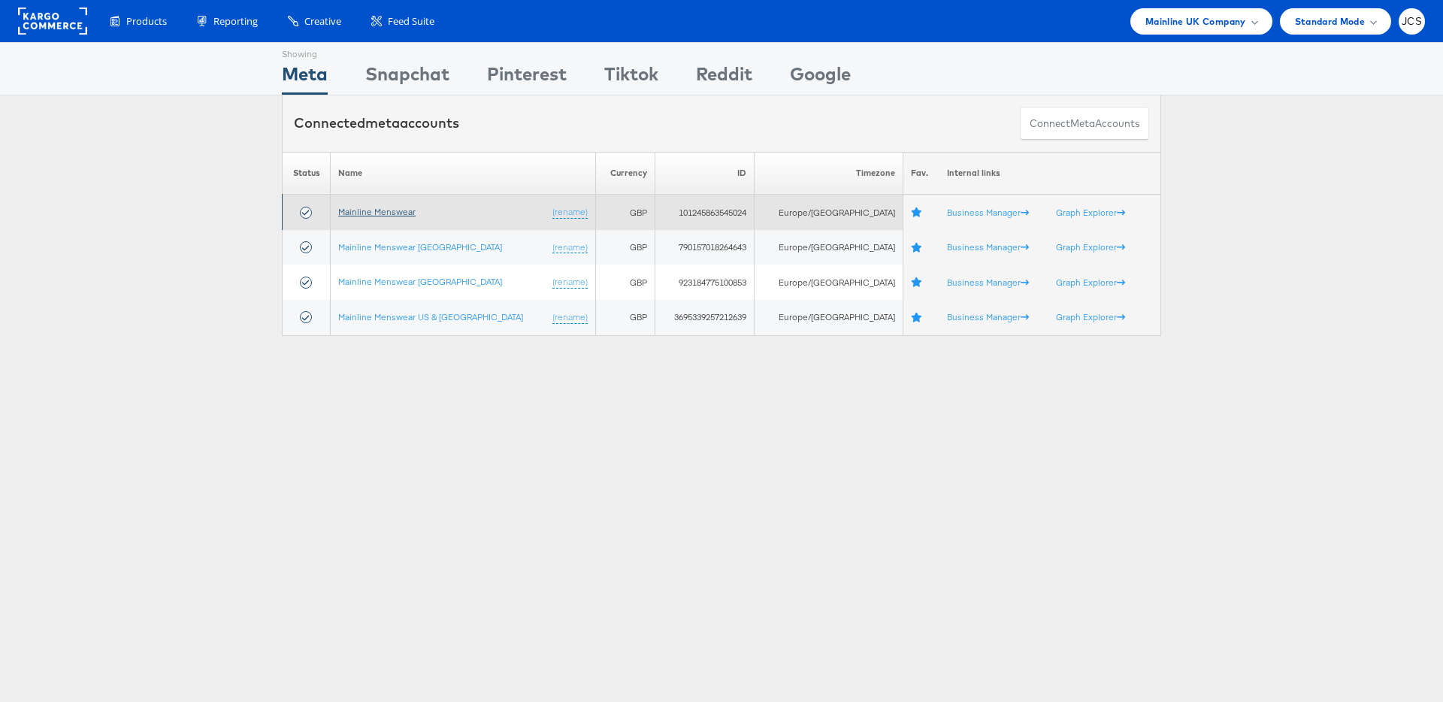
click at [410, 211] on link "Mainline Menswear" at bounding box center [376, 211] width 77 height 11
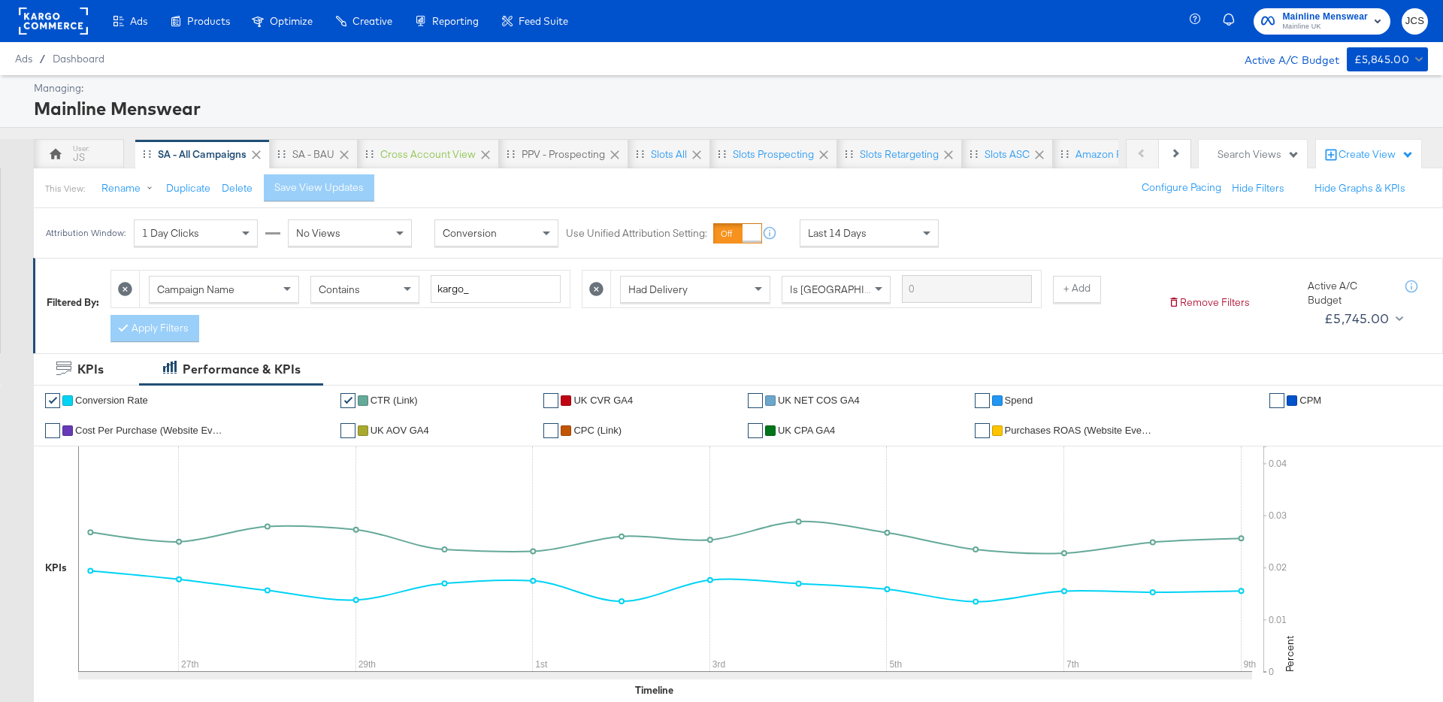
click at [56, 36] on div at bounding box center [53, 21] width 69 height 42
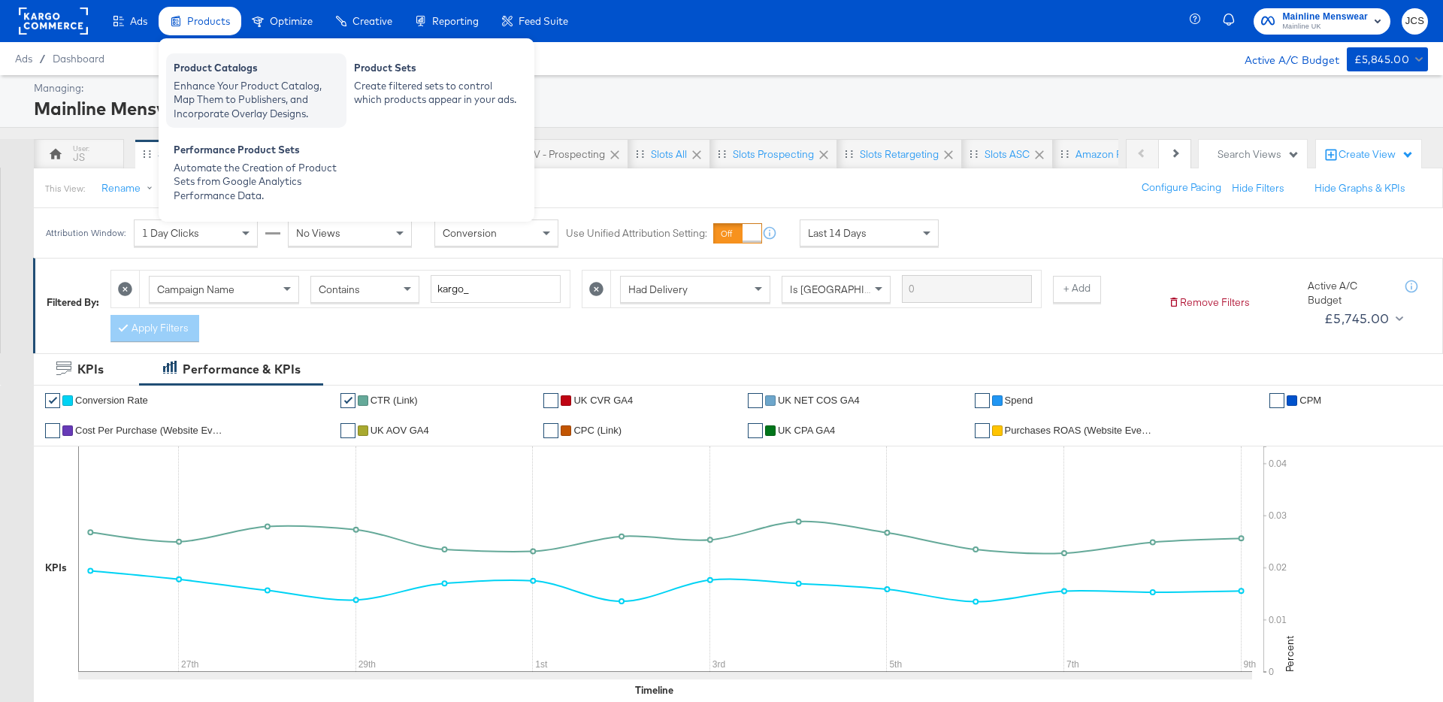
click at [231, 123] on div "Product Catalogs Enhance Your Product Catalog, Map Them to Publishers, and Inco…" at bounding box center [256, 90] width 180 height 74
click at [220, 93] on div "Enhance Your Product Catalog, Map Them to Publishers, and Incorporate Overlay D…" at bounding box center [256, 100] width 165 height 42
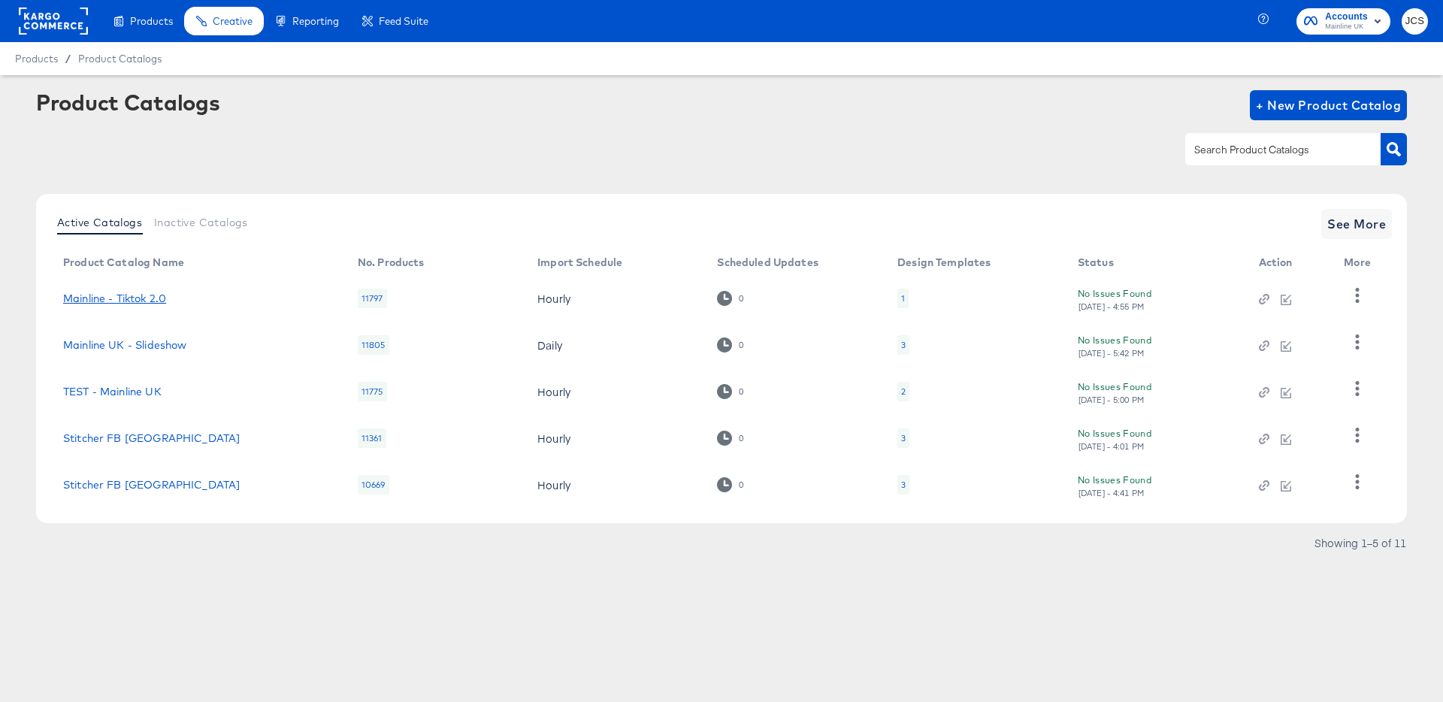
click at [113, 292] on link "Mainline - Tiktok 2.0" at bounding box center [114, 298] width 103 height 12
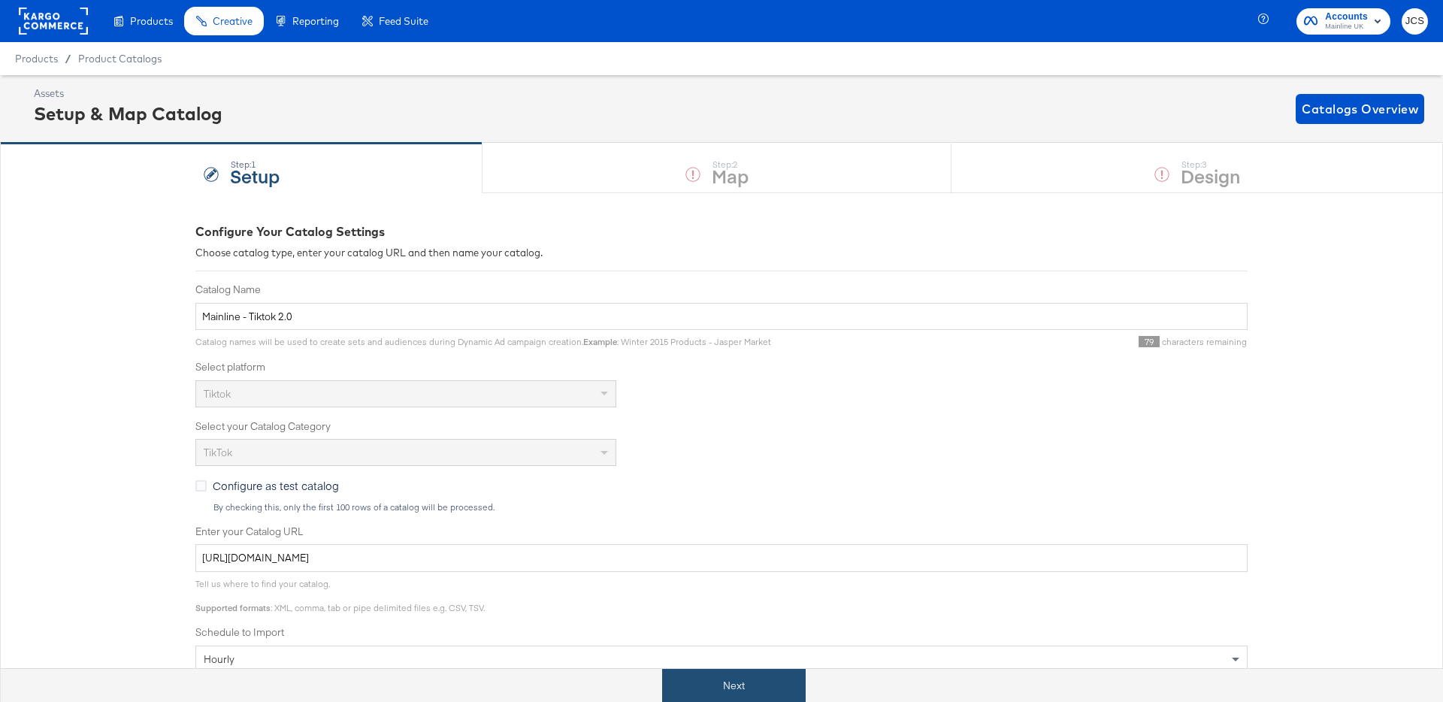
click at [753, 678] on button "Next" at bounding box center [734, 686] width 144 height 34
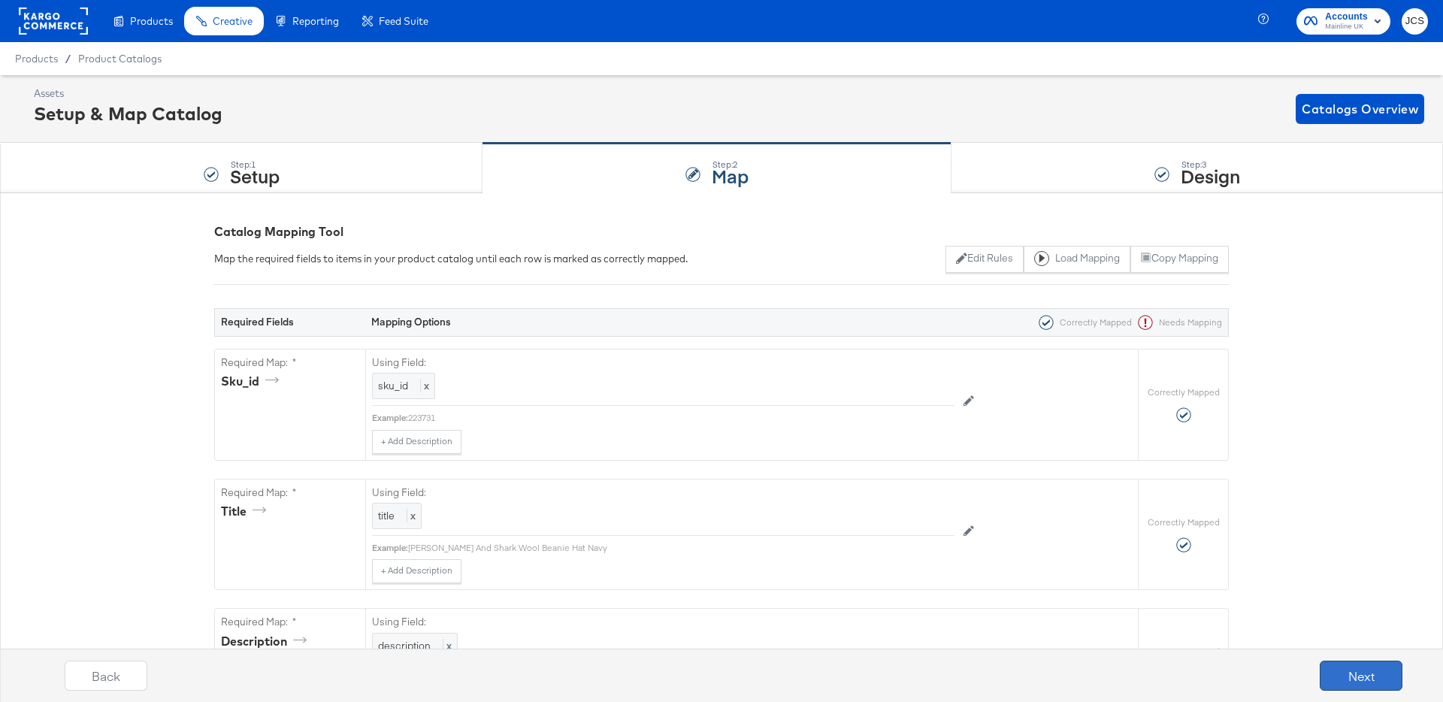
click at [1346, 668] on button "Next" at bounding box center [1361, 676] width 83 height 30
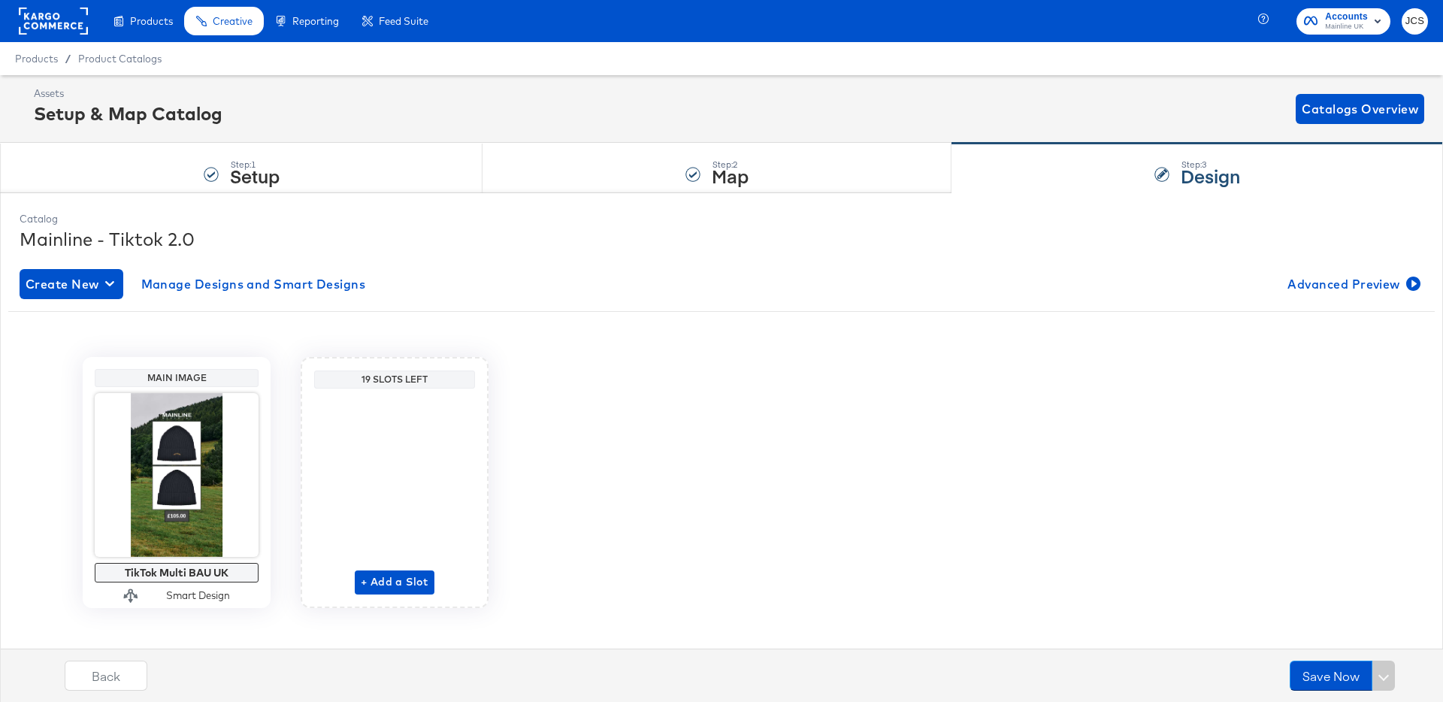
click at [46, 21] on rect at bounding box center [53, 21] width 69 height 27
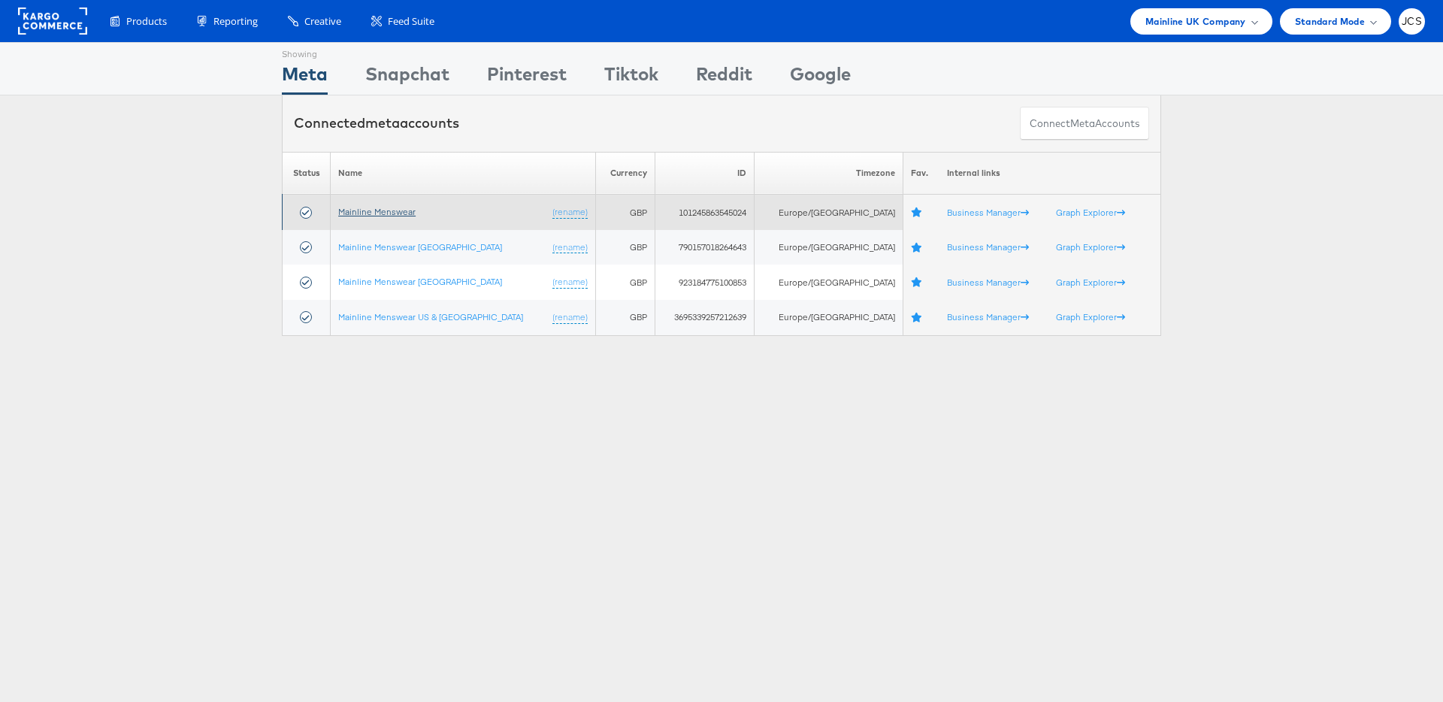
click at [404, 208] on link "Mainline Menswear" at bounding box center [376, 211] width 77 height 11
